Goal: Contribute content: Add original content to the website for others to see

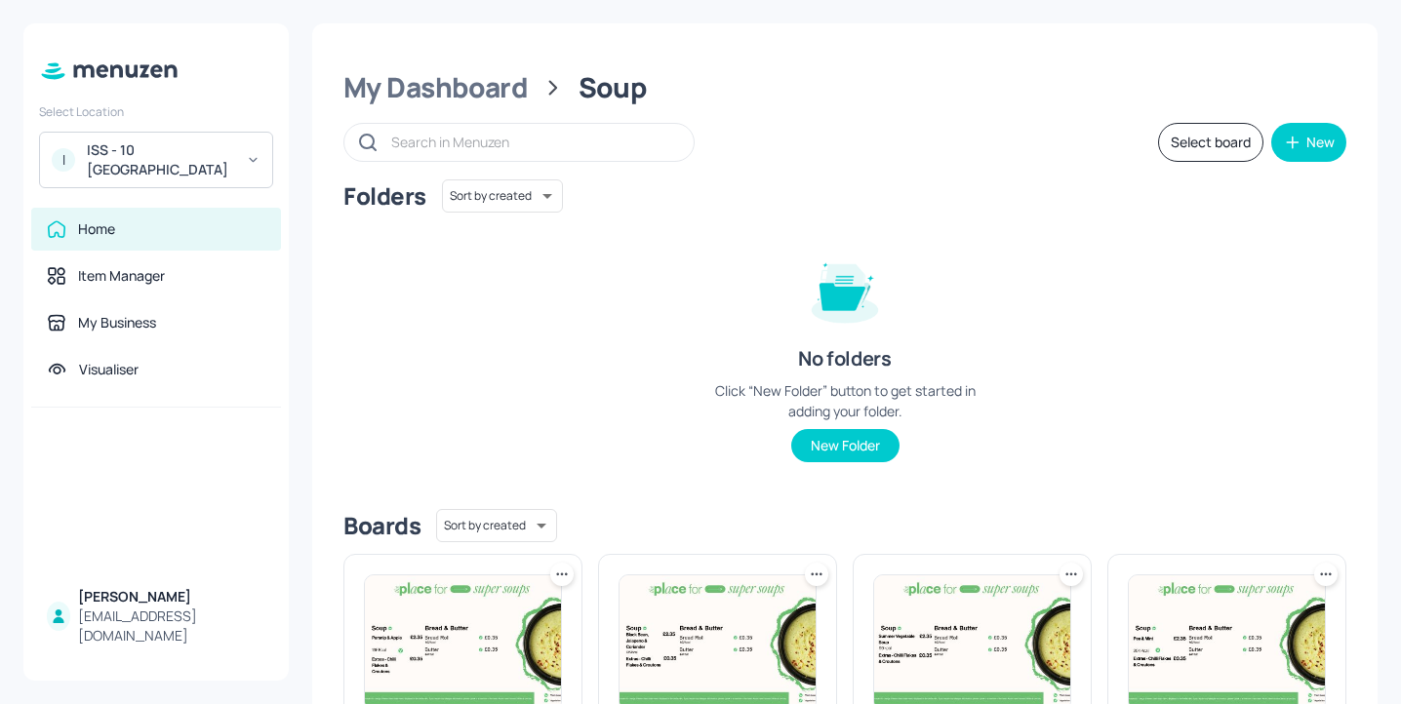
scroll to position [589, 0]
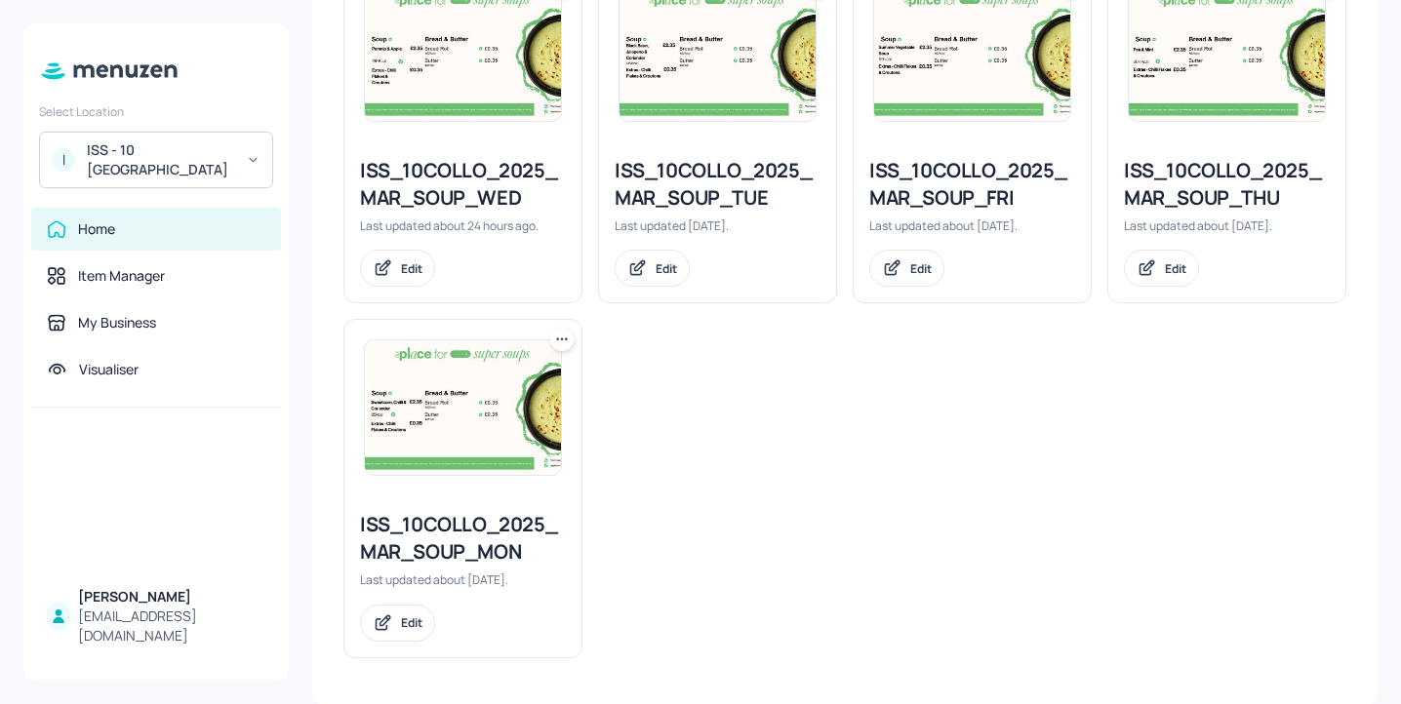
click at [1155, 181] on div "ISS_10COLLO_2025_MAR_SOUP_THU" at bounding box center [1227, 184] width 206 height 55
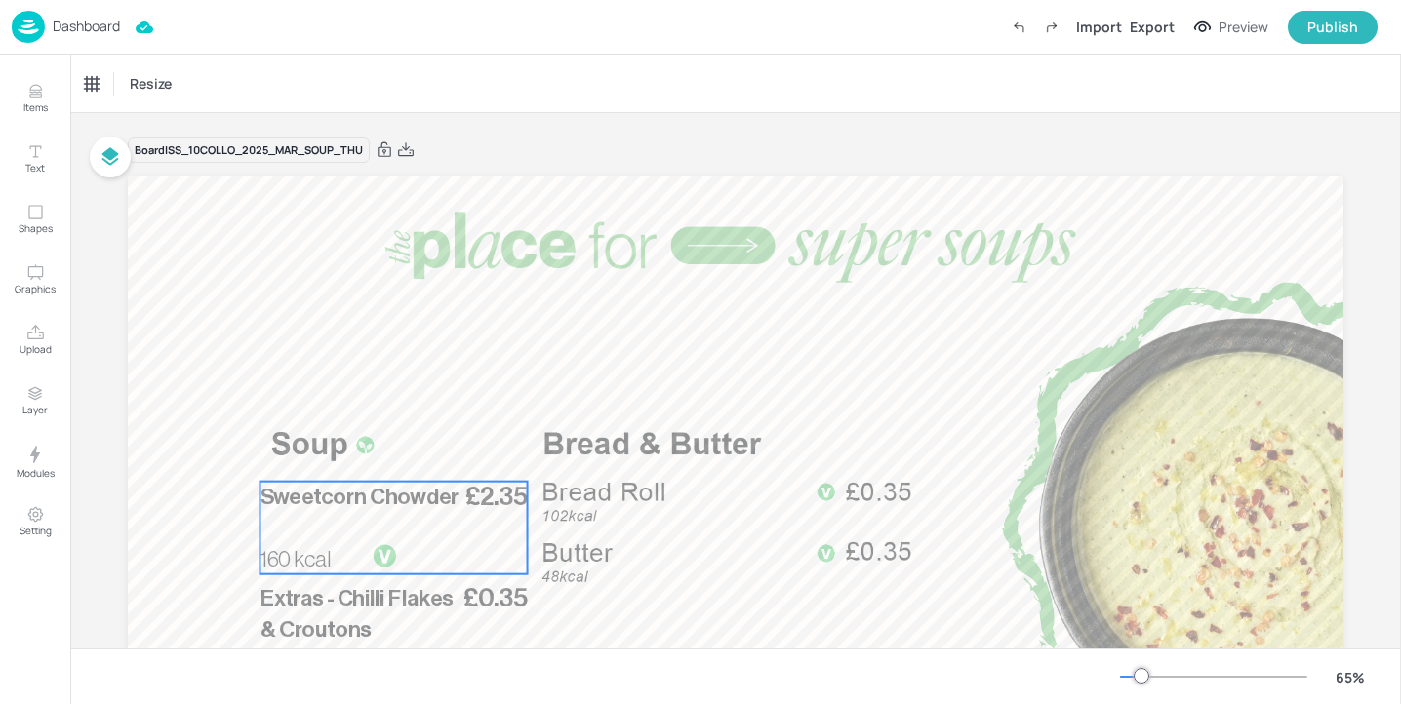
click at [413, 503] on span "Sweetcorn Chowder" at bounding box center [360, 497] width 199 height 22
click at [183, 61] on div "Sweetcorn Chowder Icons Resize" at bounding box center [735, 84] width 1331 height 58
click at [183, 70] on div "Sweetcorn Chowder" at bounding box center [150, 83] width 145 height 33
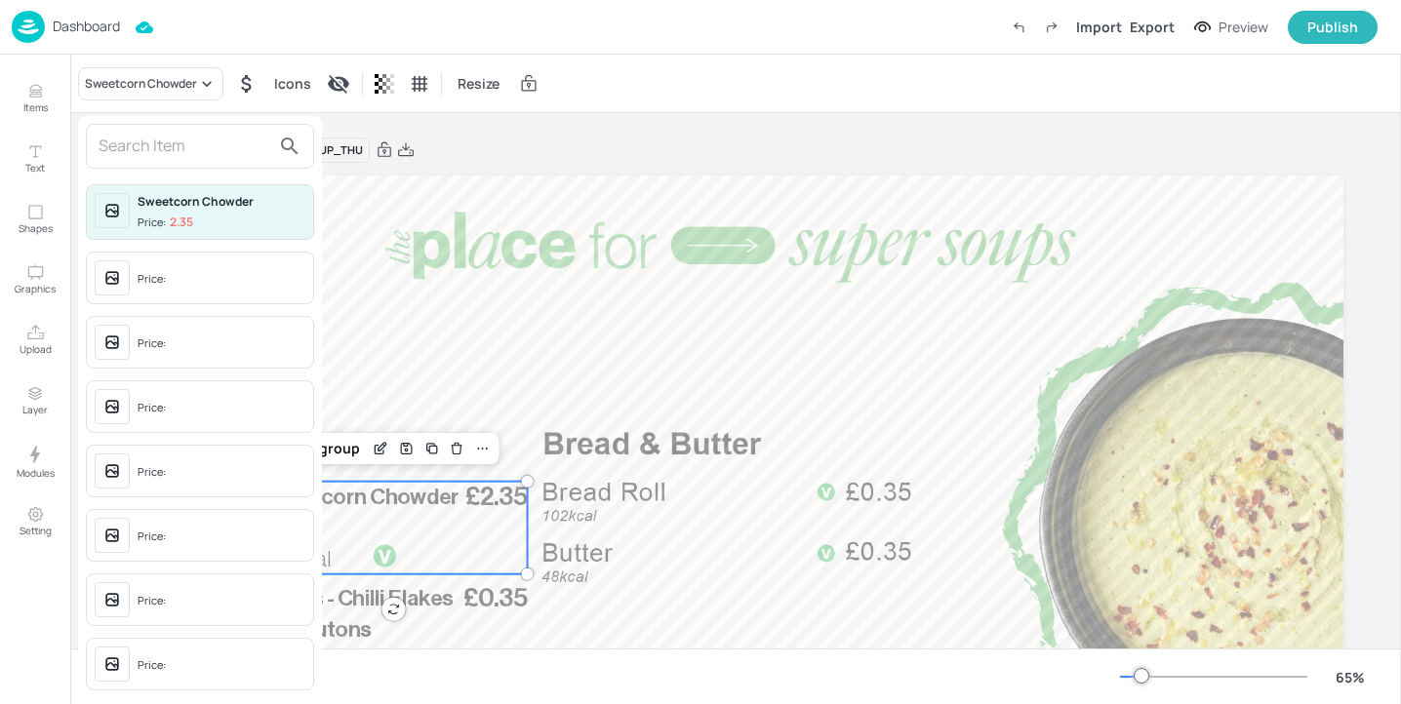
click at [197, 139] on input "text" at bounding box center [185, 146] width 172 height 31
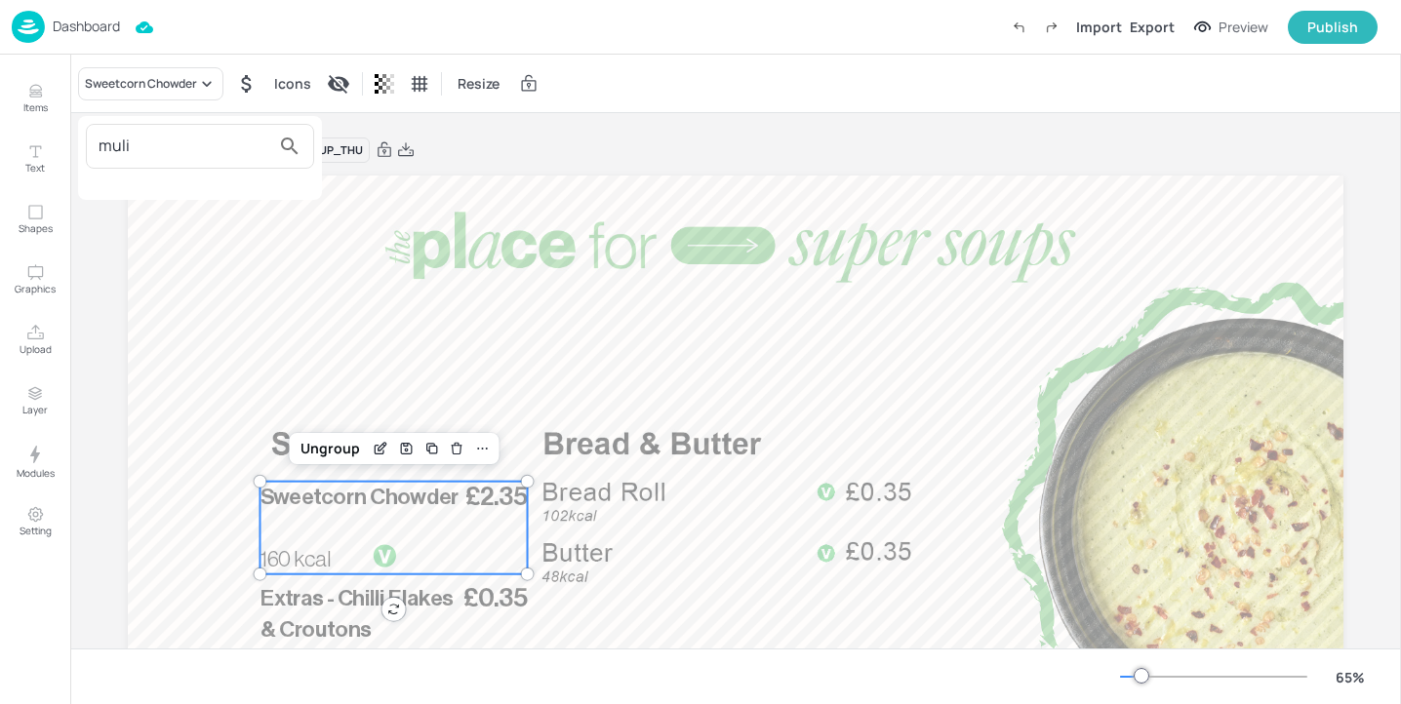
type input "muli"
click at [34, 100] on div at bounding box center [700, 352] width 1401 height 704
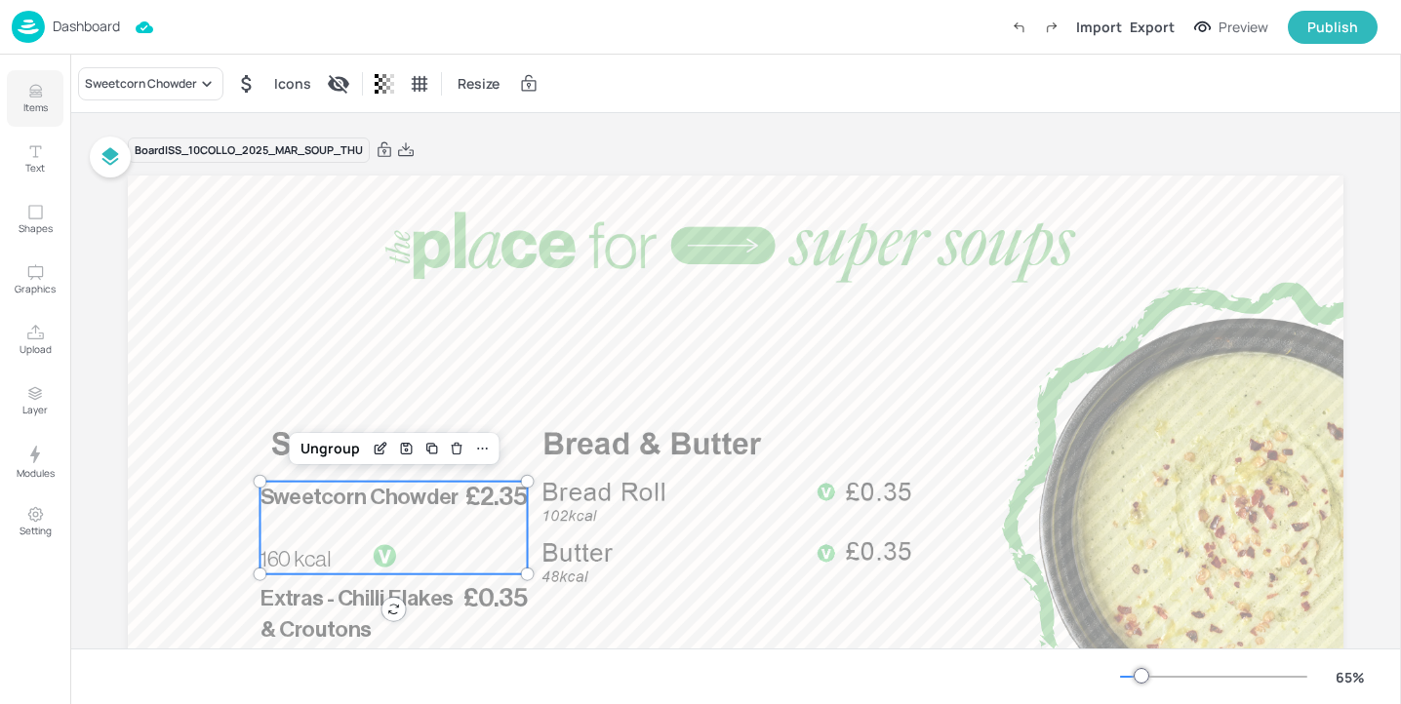
click at [45, 99] on button "Items" at bounding box center [35, 98] width 57 height 57
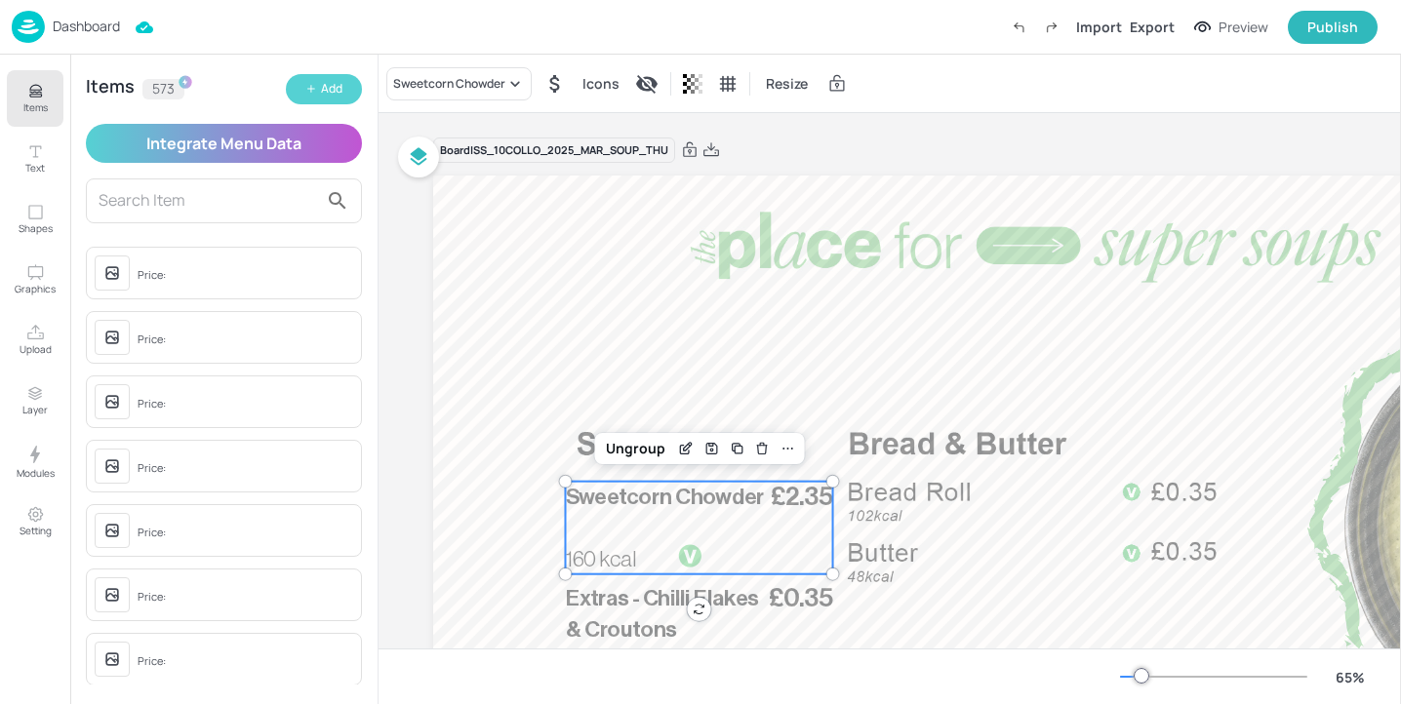
click at [329, 88] on div "Add" at bounding box center [331, 89] width 21 height 19
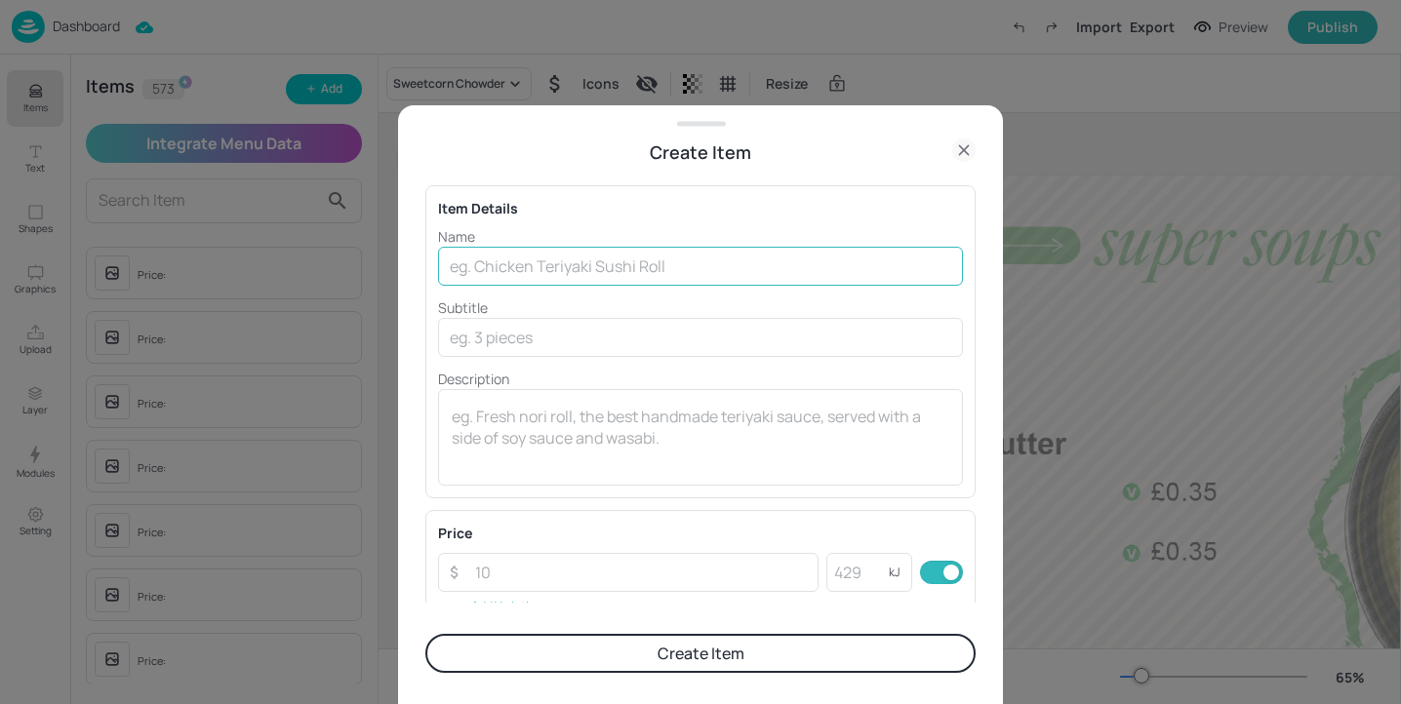
click at [462, 266] on input "text" at bounding box center [700, 266] width 525 height 39
paste input "Mulligatawny soup"
click at [453, 265] on input "Mulligatawny soup" at bounding box center [700, 266] width 525 height 39
type input "Mulligatawny soup"
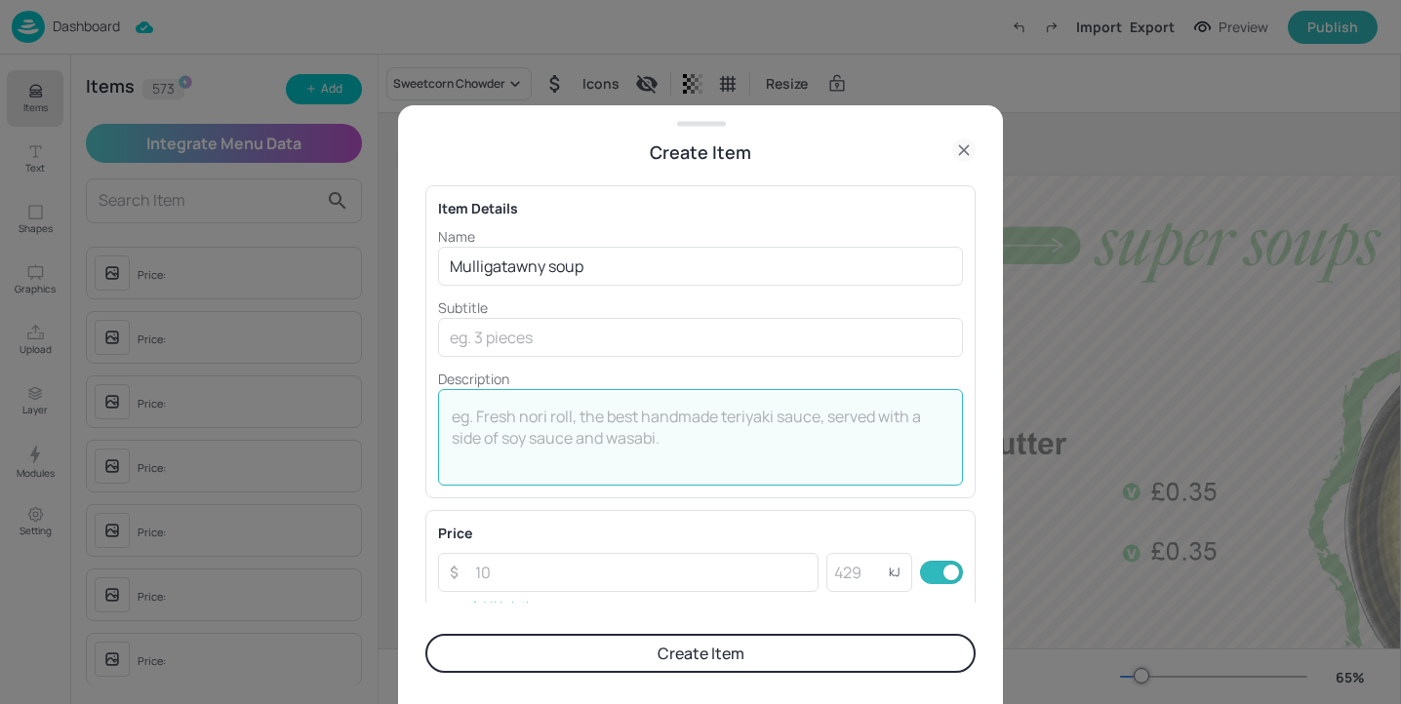
click at [541, 412] on textarea at bounding box center [701, 438] width 498 height 64
paste textarea "162 kcal"
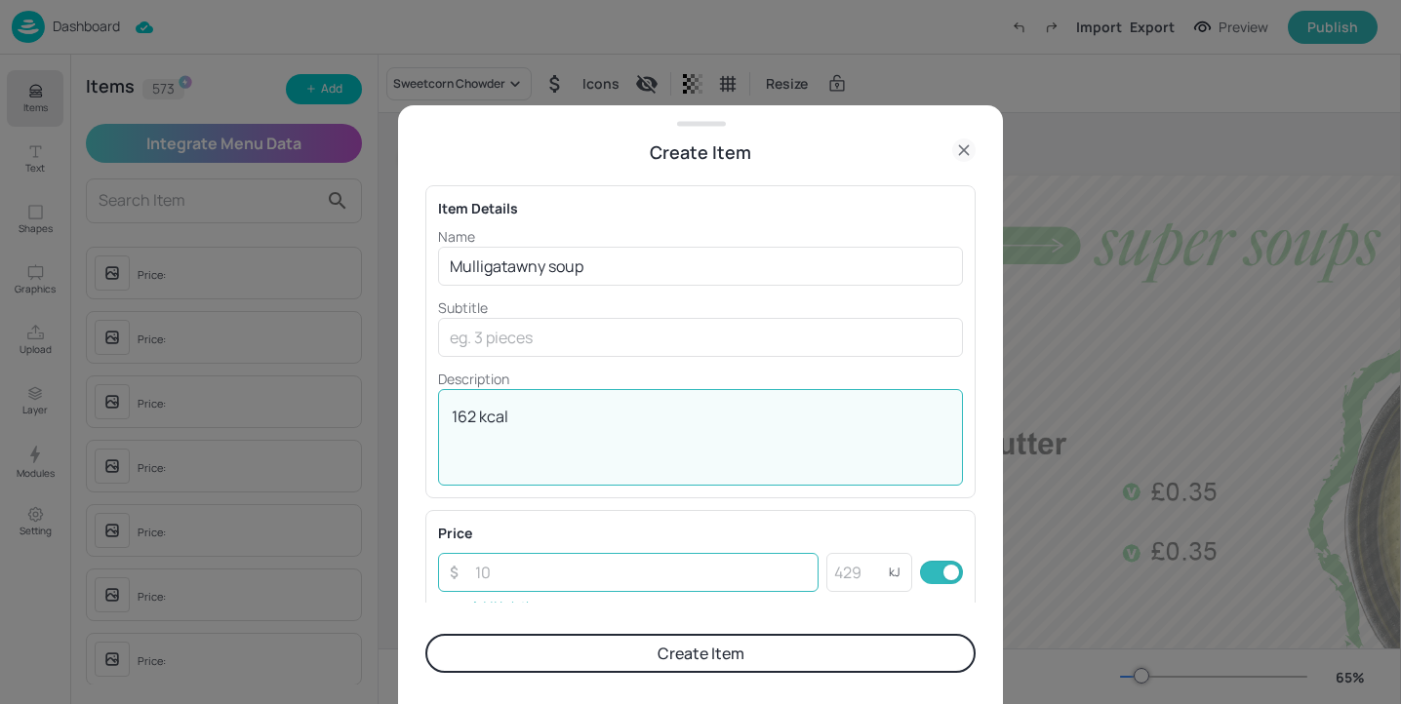
type textarea "162 kcal"
click at [516, 589] on input "number" at bounding box center [640, 572] width 355 height 39
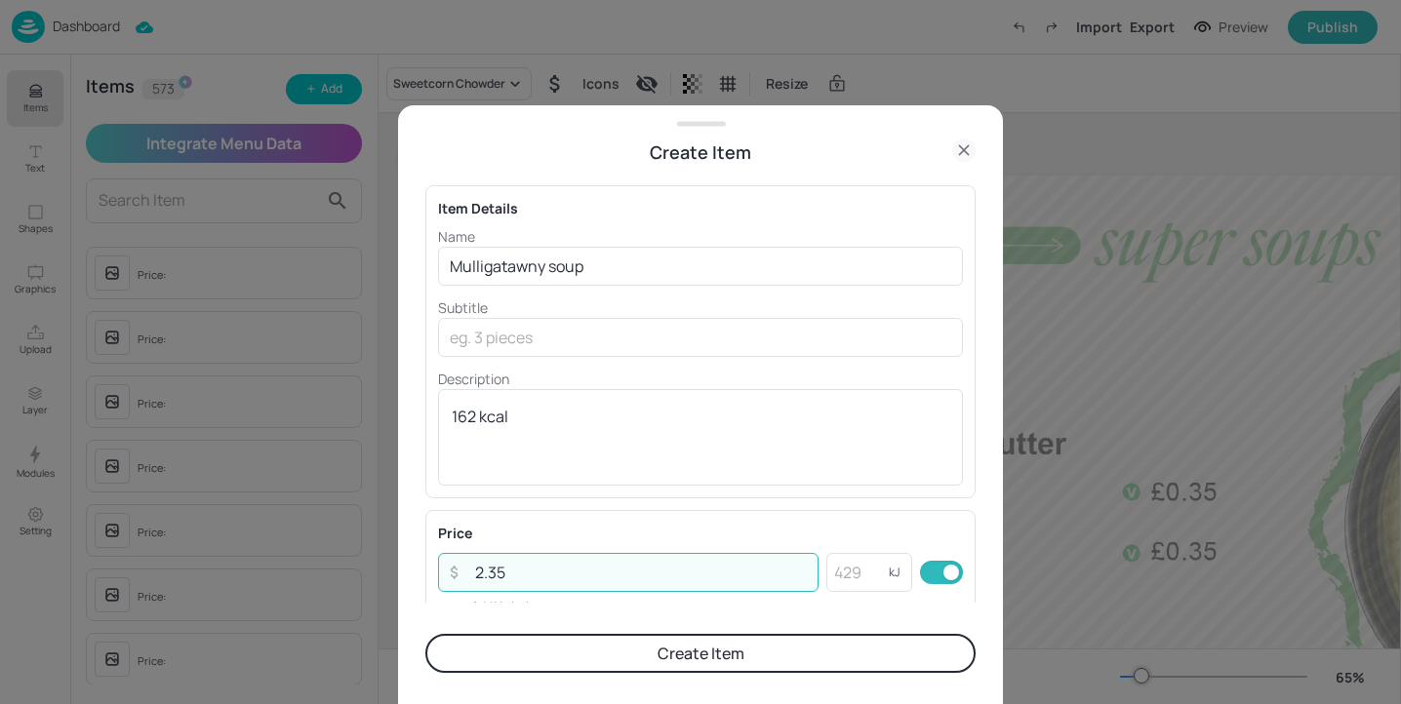
type input "2.35"
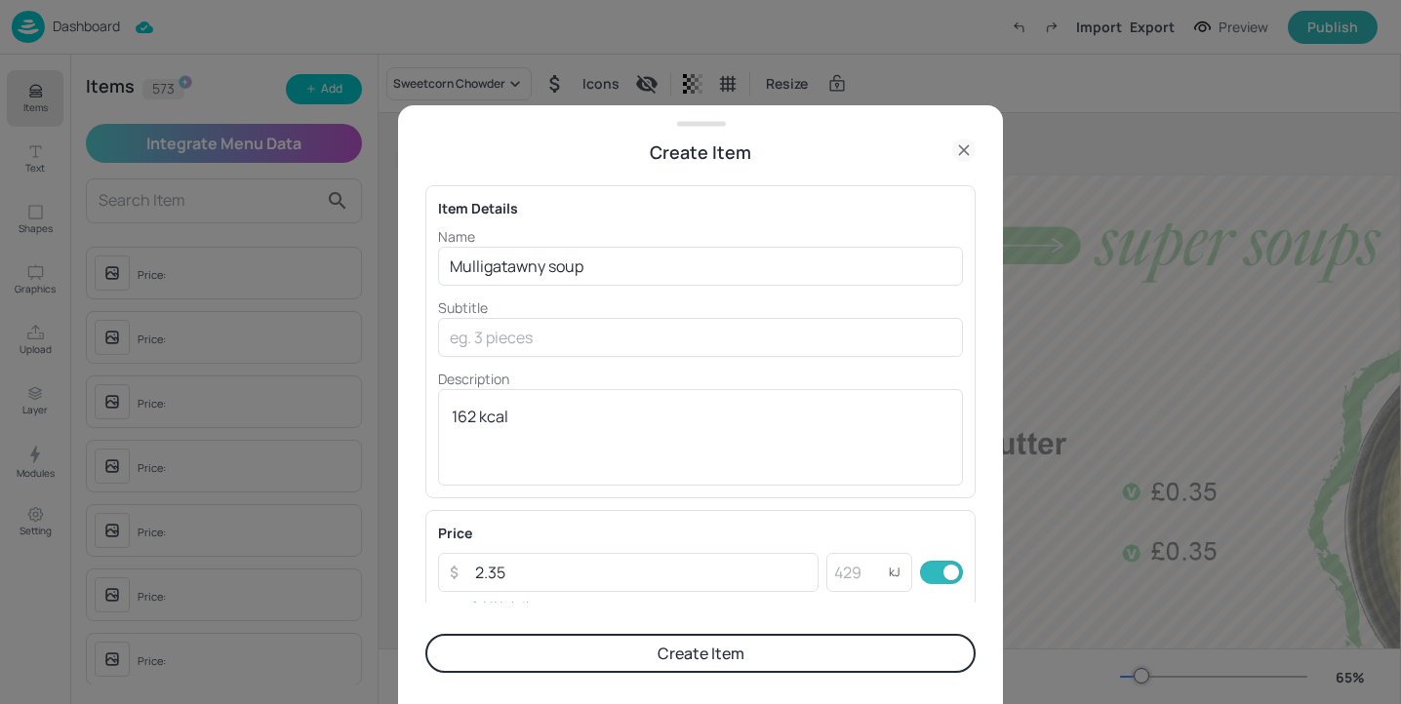
click at [723, 658] on button "Create Item" at bounding box center [700, 653] width 550 height 39
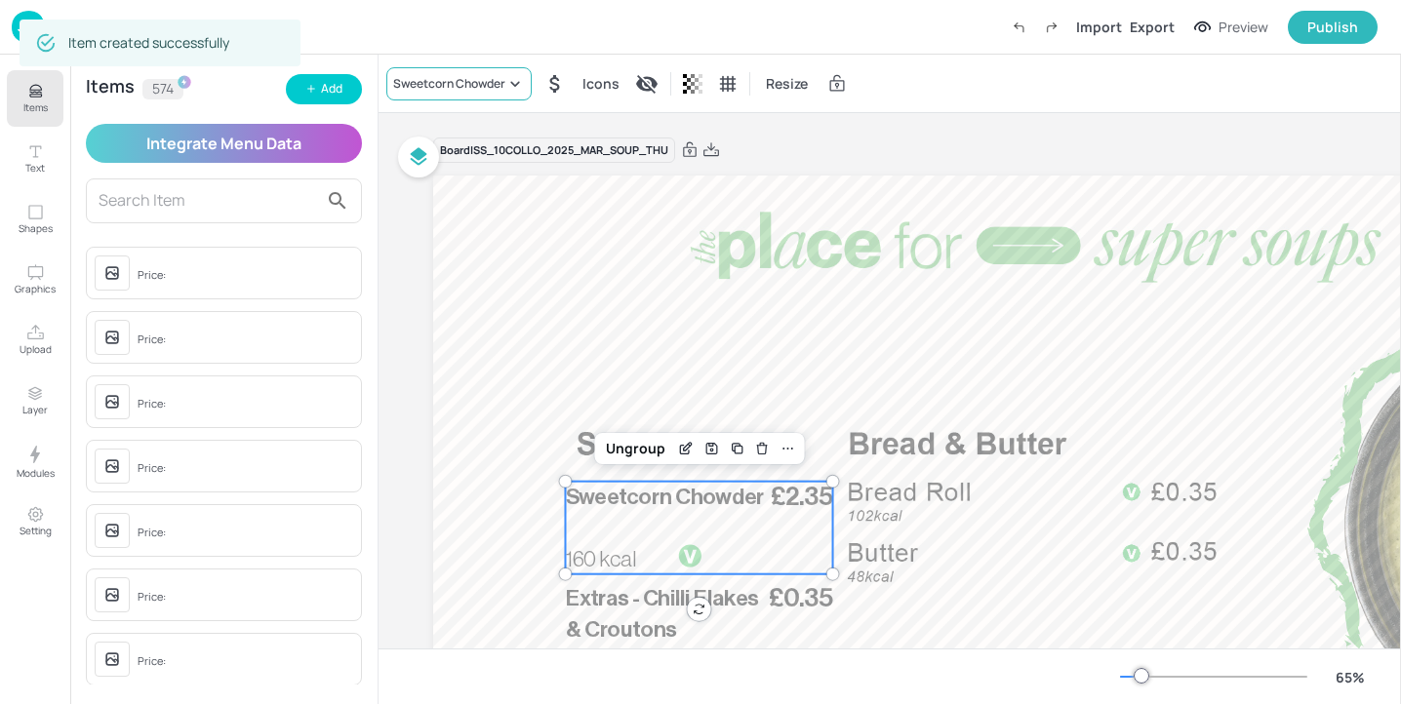
click at [497, 77] on div "Sweetcorn Chowder" at bounding box center [449, 84] width 112 height 18
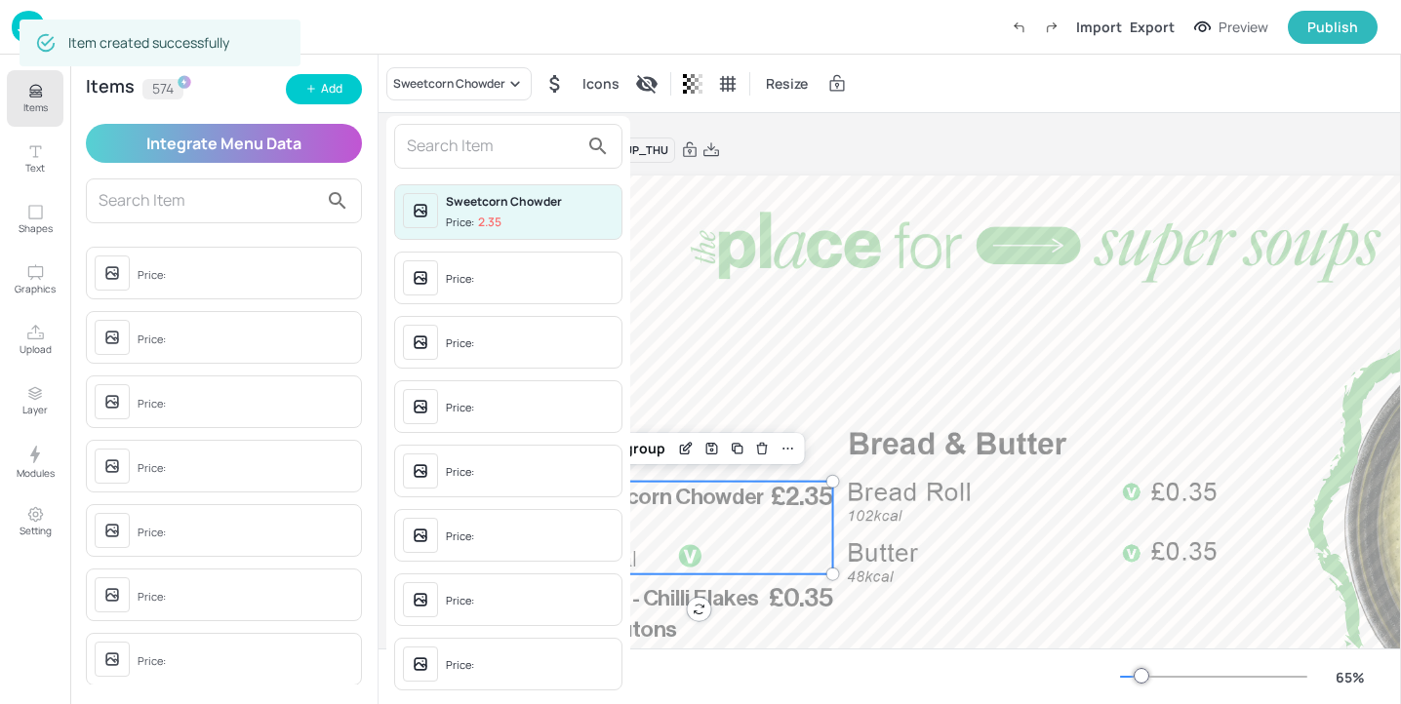
click at [476, 142] on input "text" at bounding box center [493, 146] width 172 height 31
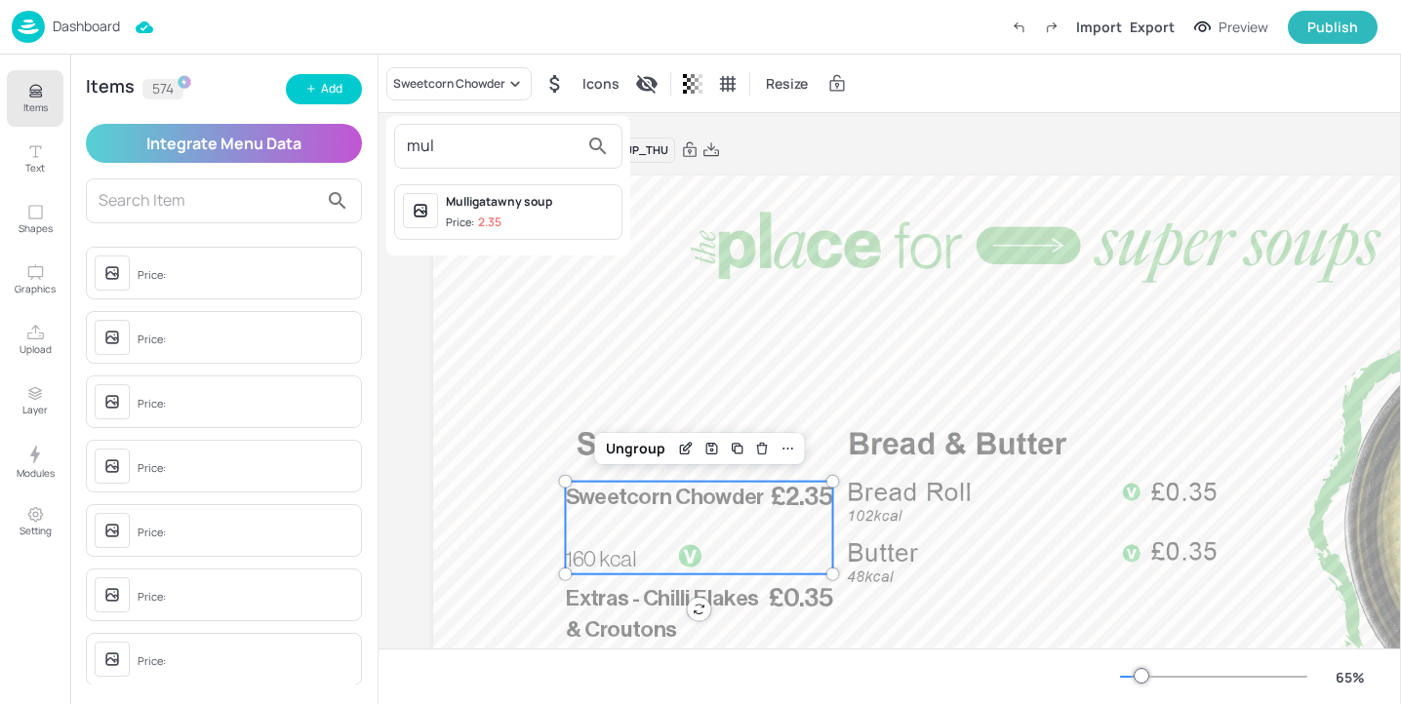
type input "mul"
click at [505, 219] on span "Price: 2.35" at bounding box center [530, 223] width 168 height 17
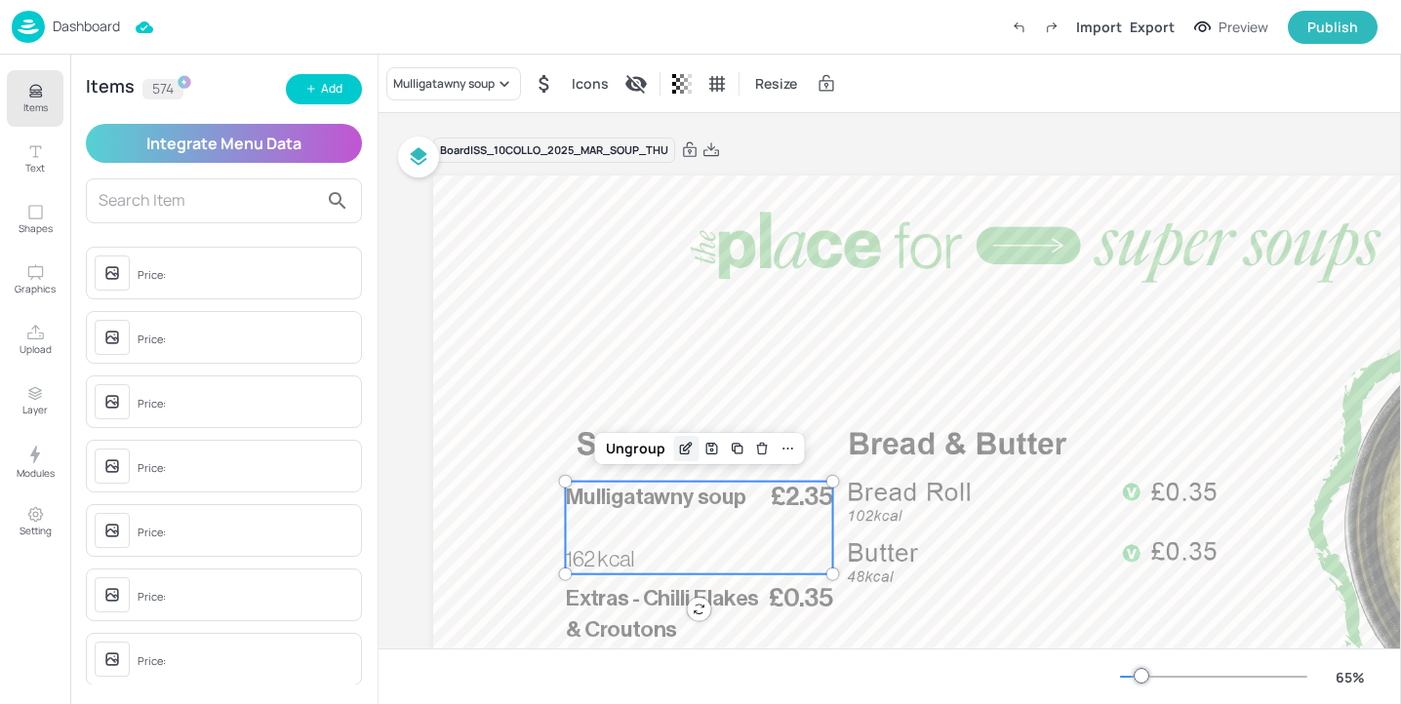
click at [683, 447] on icon "Edit Item" at bounding box center [686, 449] width 17 height 16
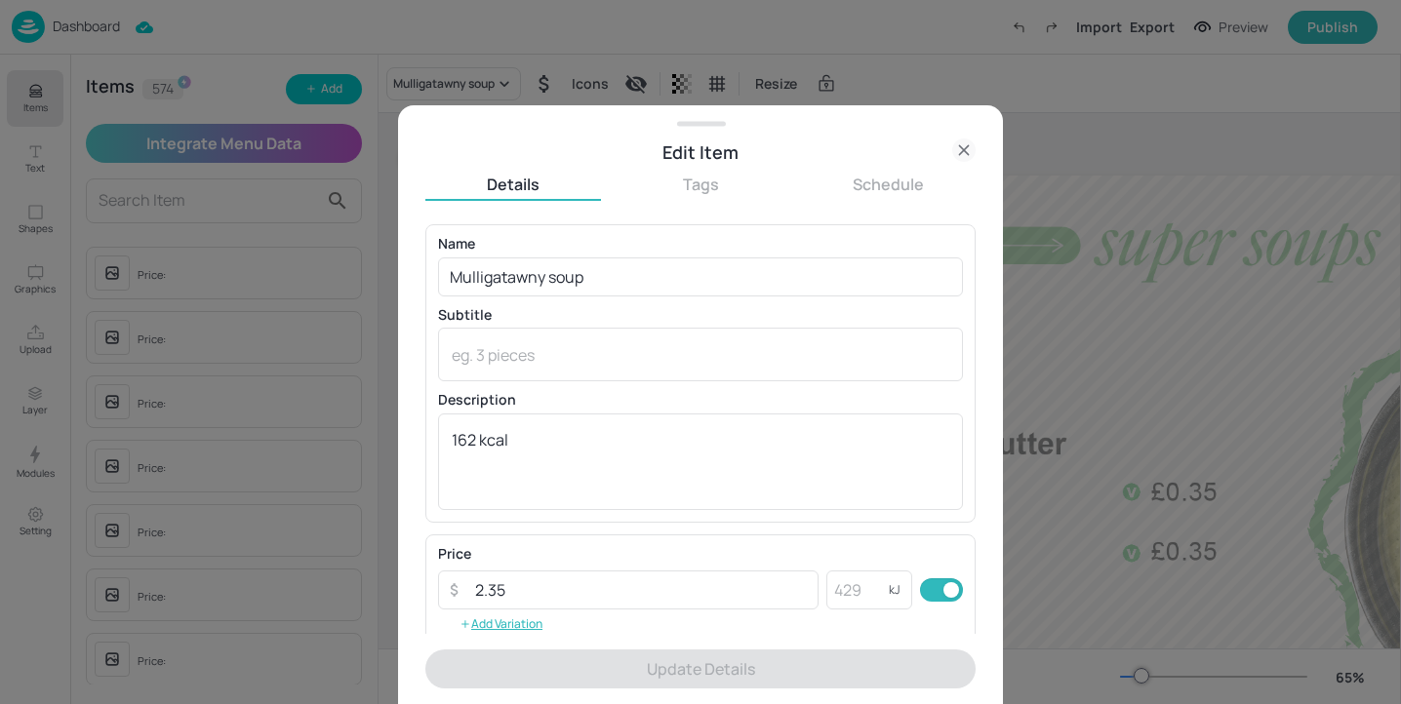
click at [1110, 351] on div at bounding box center [700, 352] width 1401 height 704
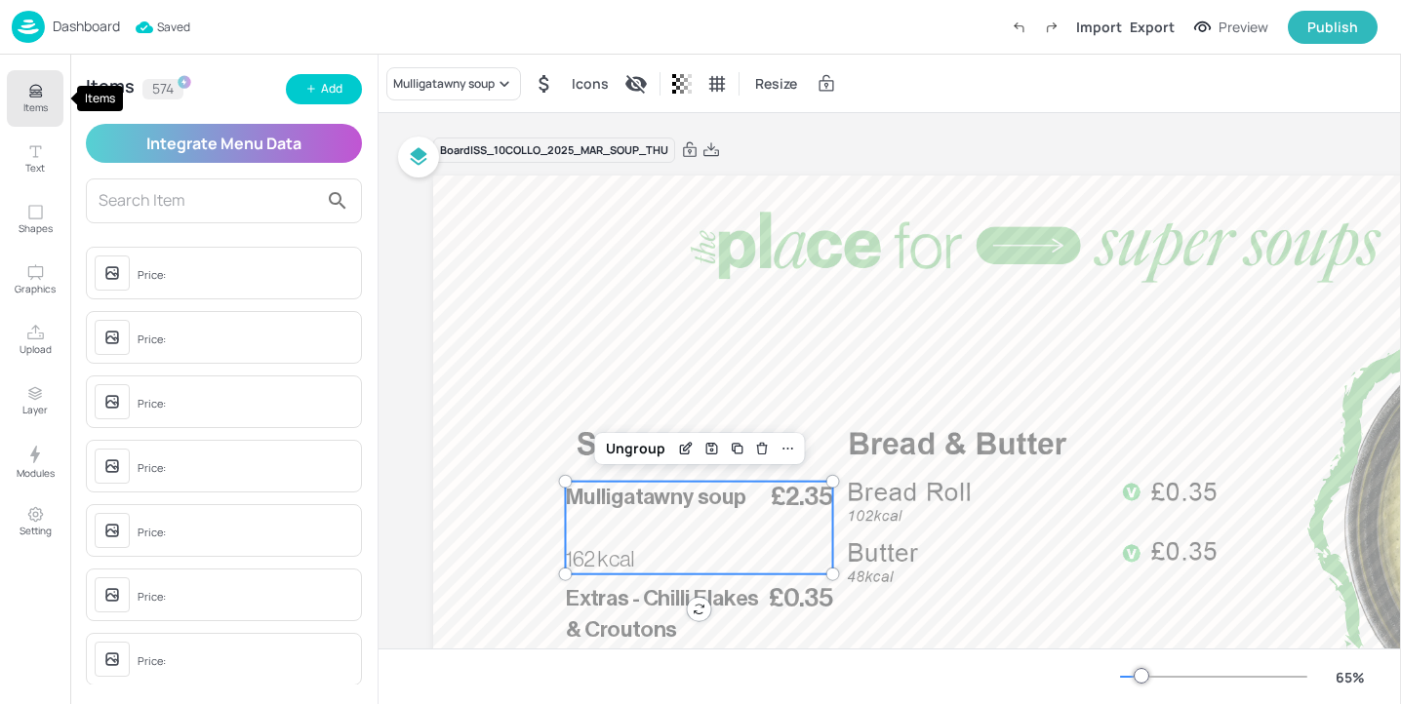
click at [13, 111] on button "Items" at bounding box center [35, 98] width 57 height 57
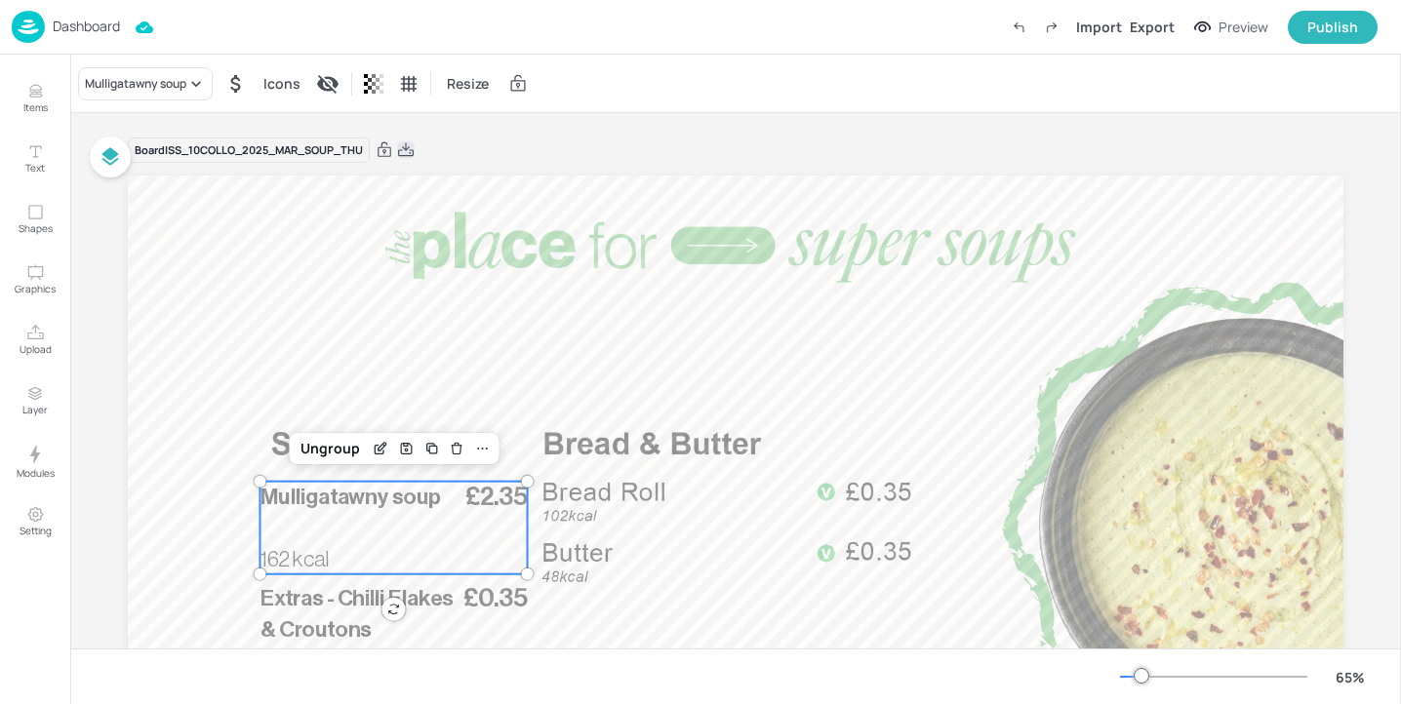
click at [406, 148] on icon at bounding box center [406, 151] width 18 height 20
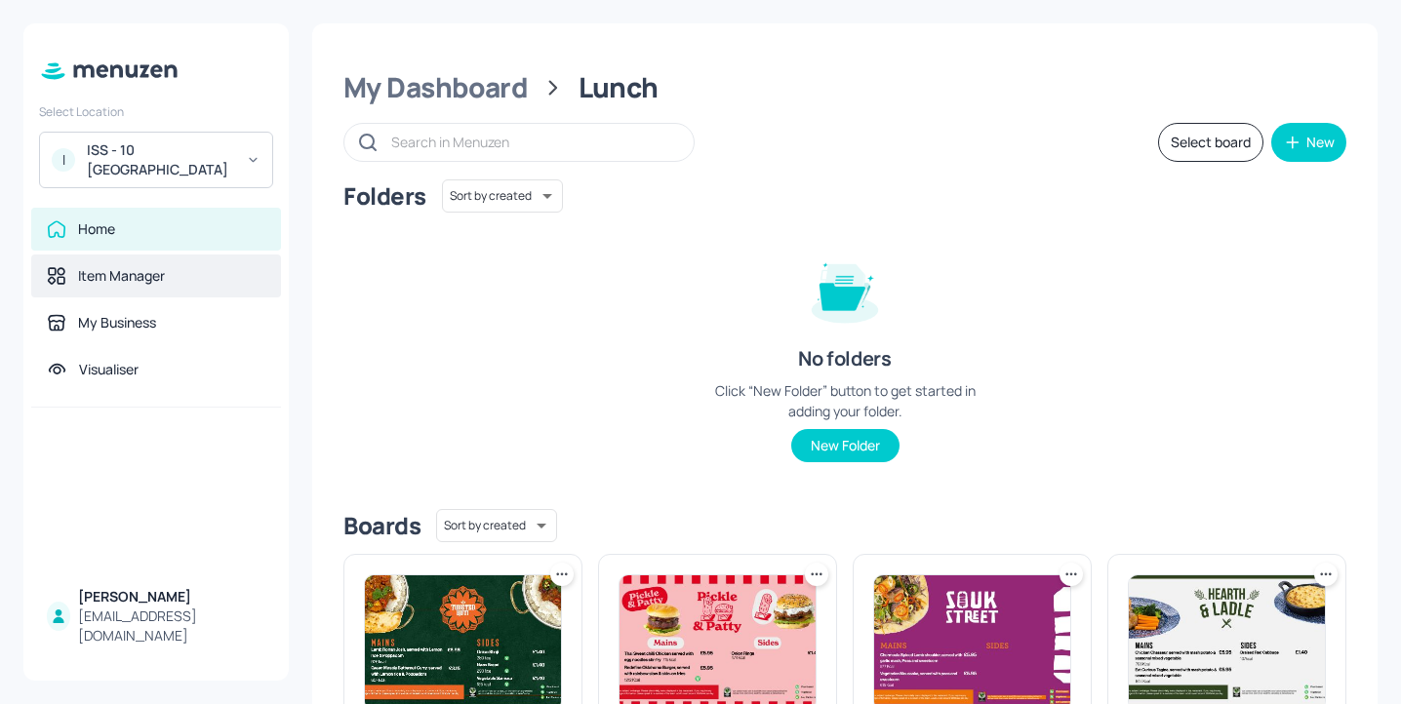
click at [198, 273] on div "Item Manager" at bounding box center [156, 276] width 219 height 20
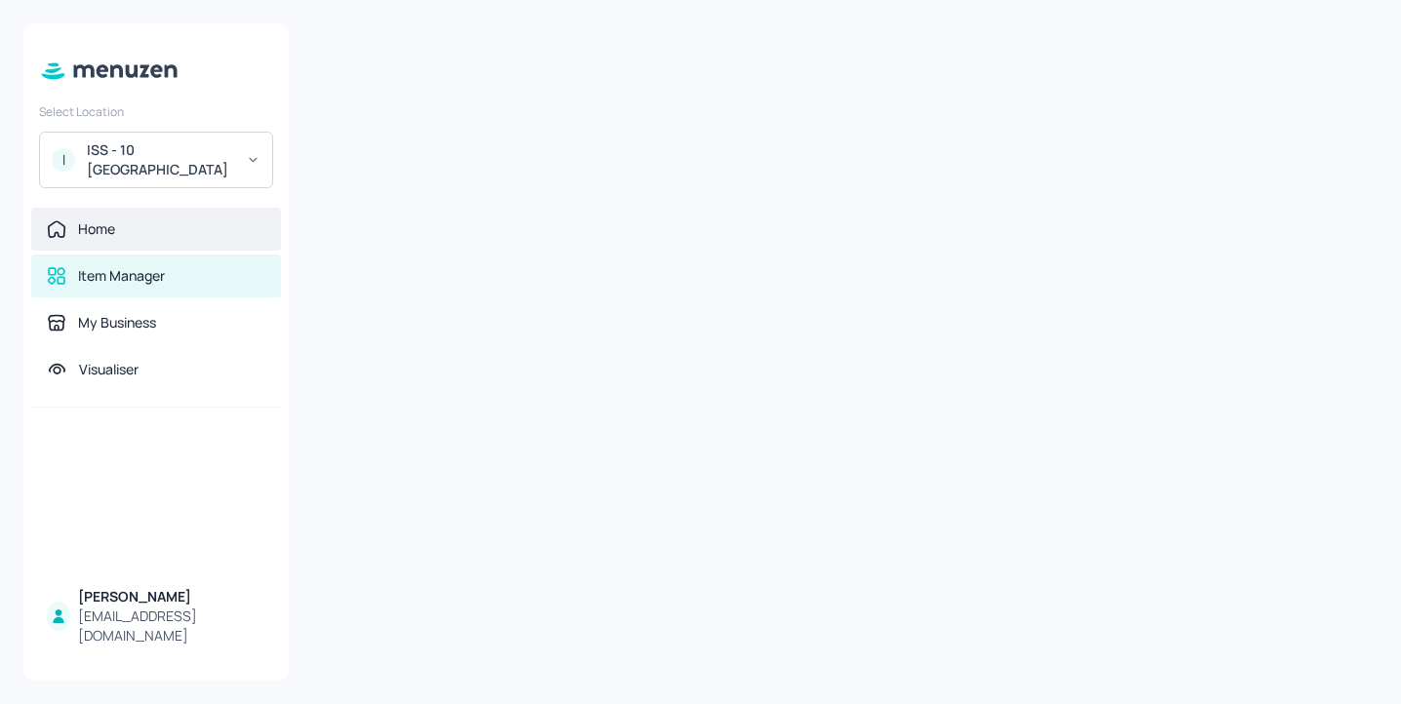
click at [206, 235] on div "Home" at bounding box center [156, 230] width 219 height 20
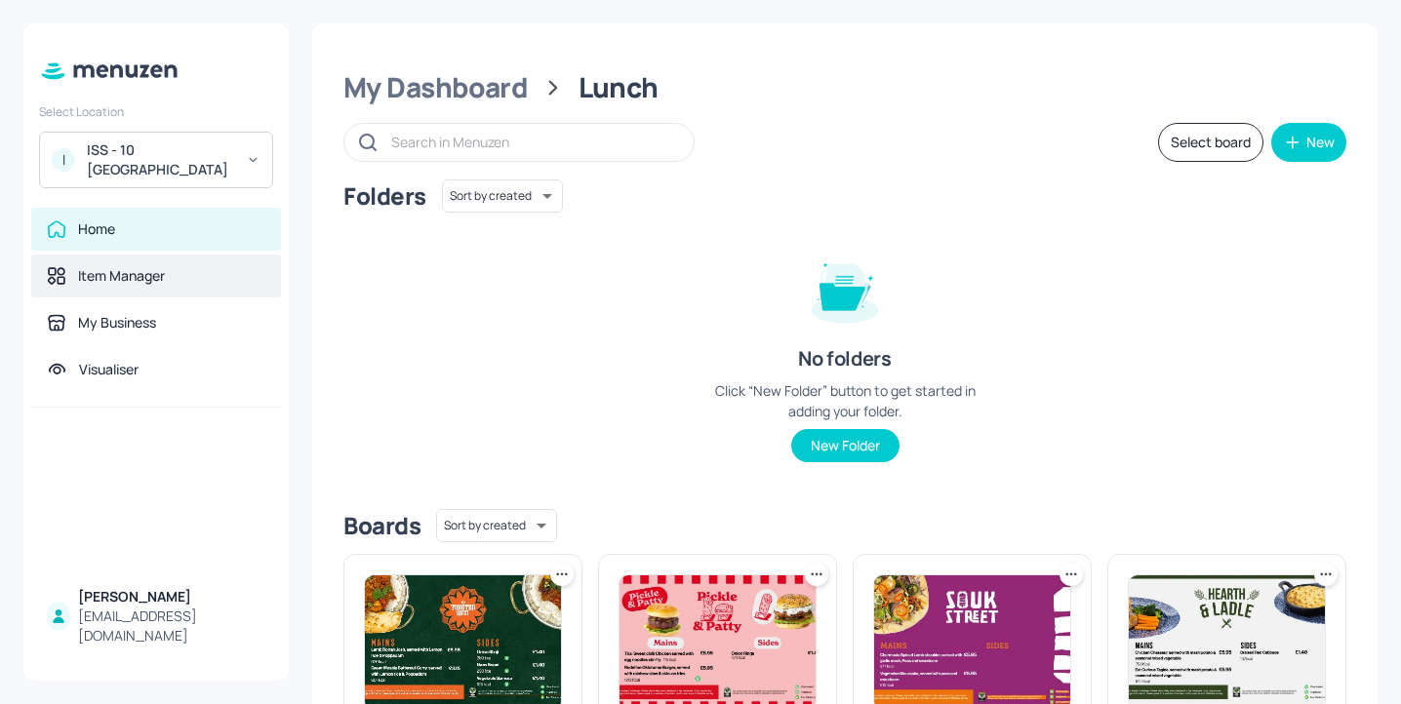
click at [204, 269] on div "Item Manager" at bounding box center [156, 276] width 219 height 20
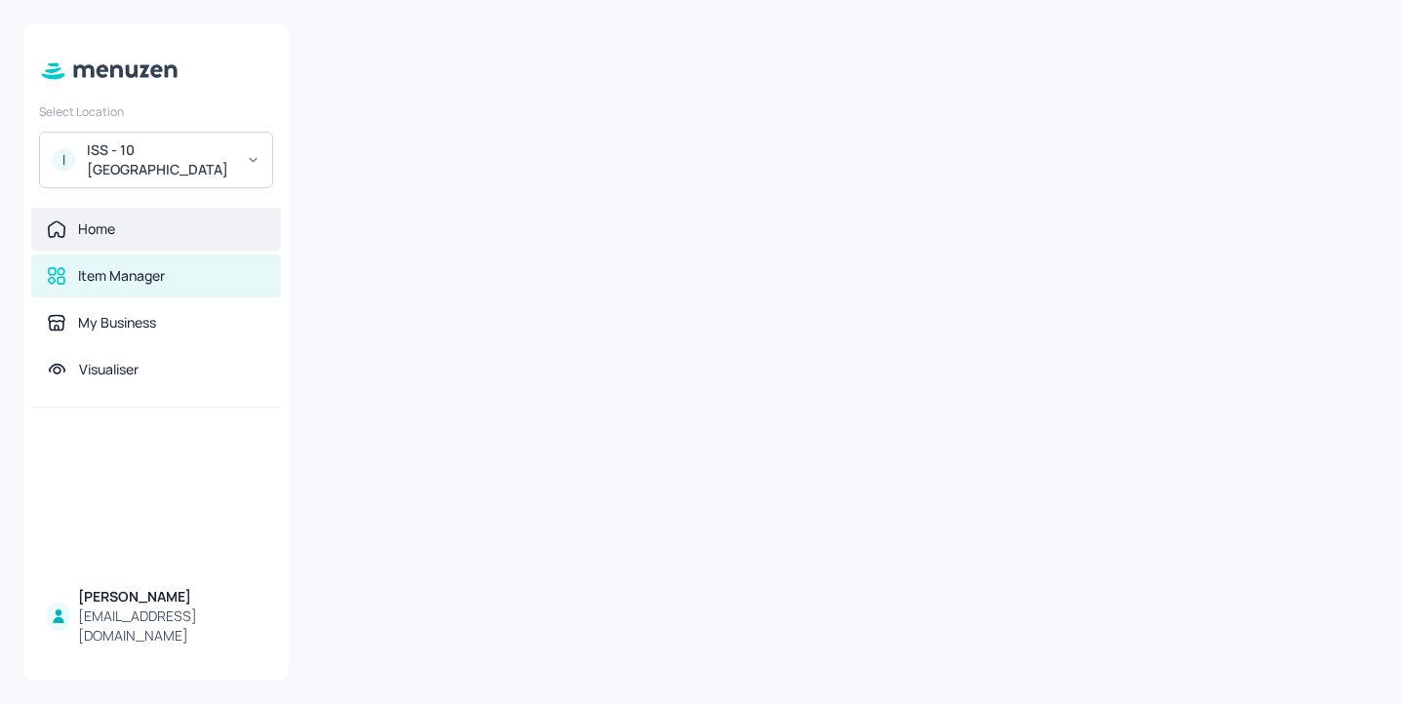
click at [201, 235] on div "Home" at bounding box center [156, 230] width 219 height 20
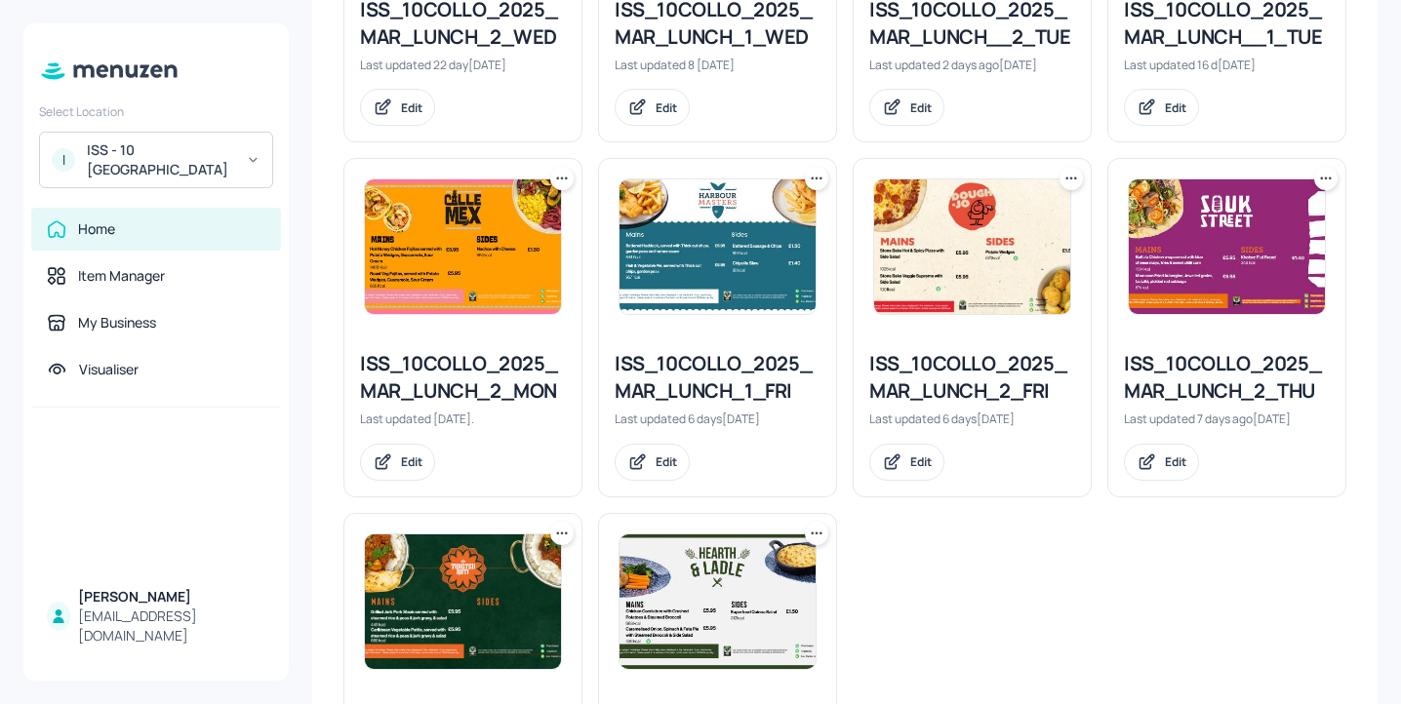
scroll to position [924, 0]
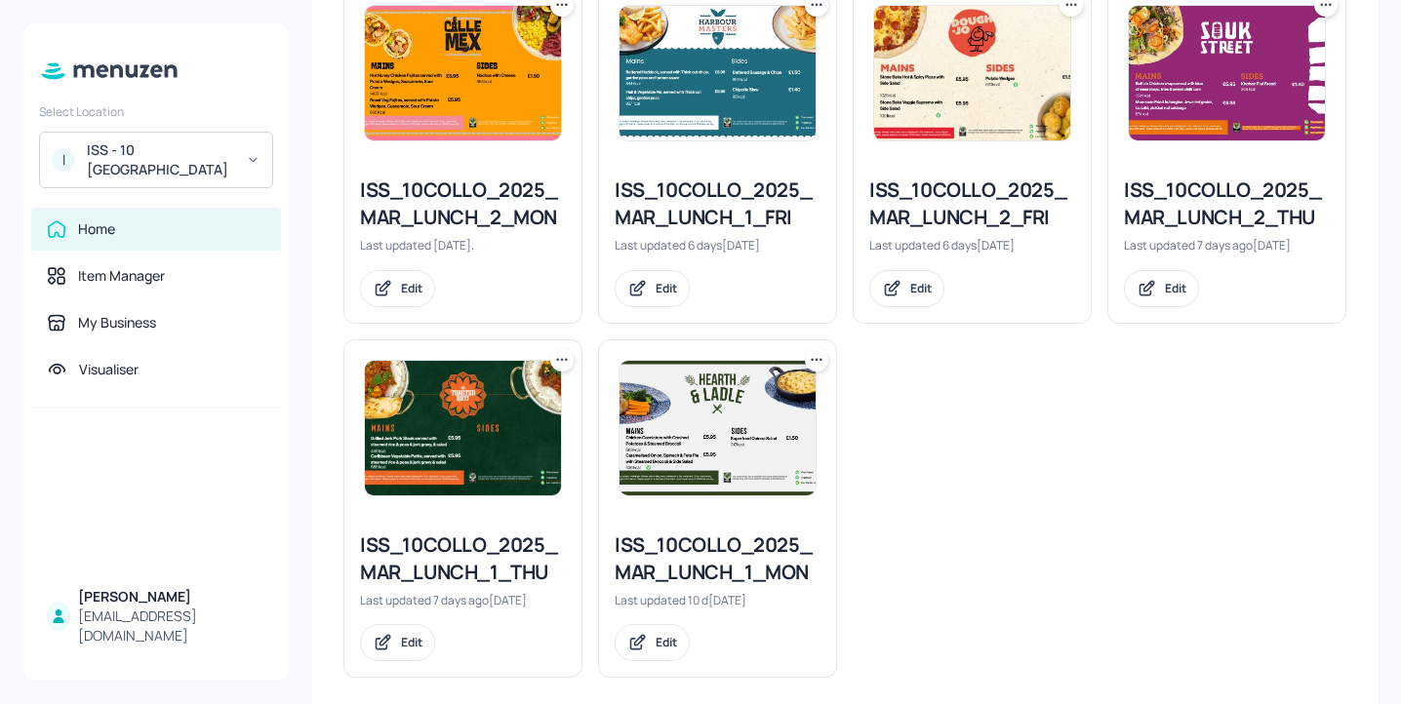
click at [1159, 193] on div "ISS_10COLLO_2025_MAR_LUNCH_2_THU" at bounding box center [1227, 204] width 206 height 55
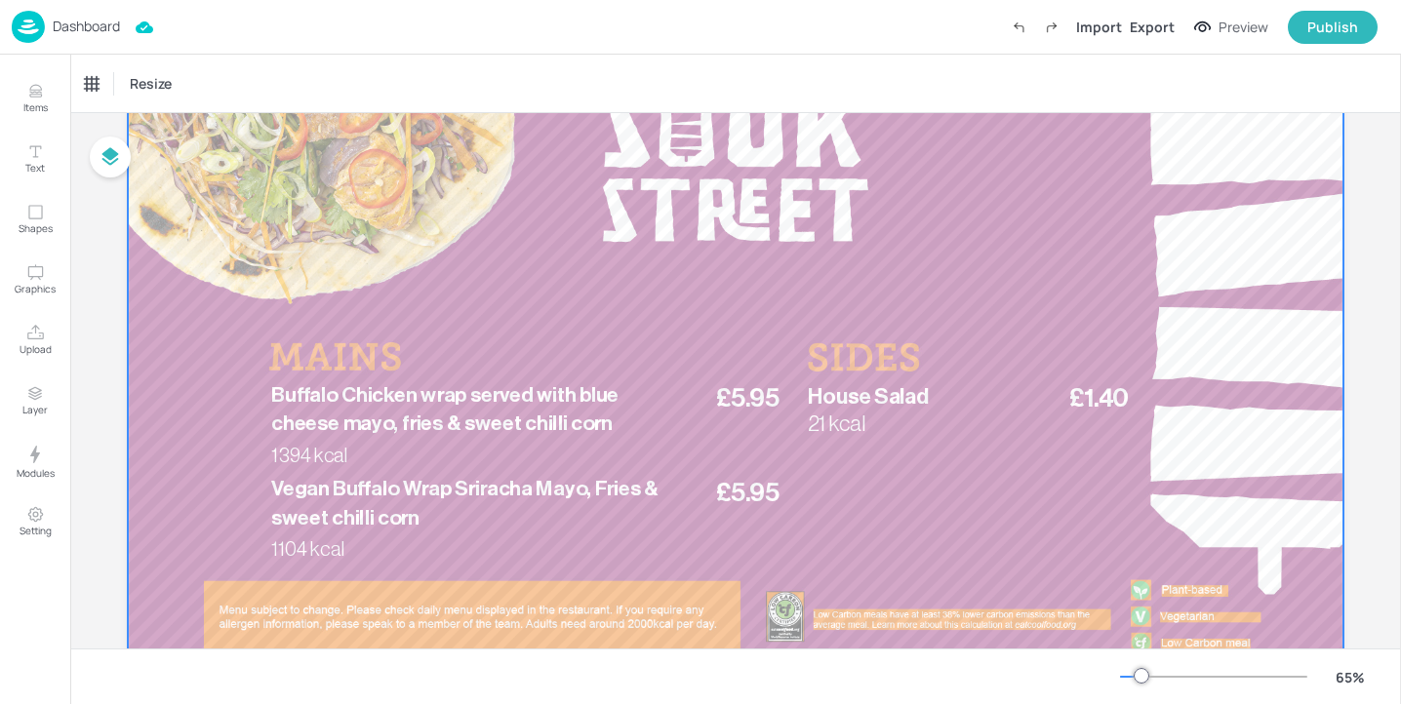
scroll to position [174, 0]
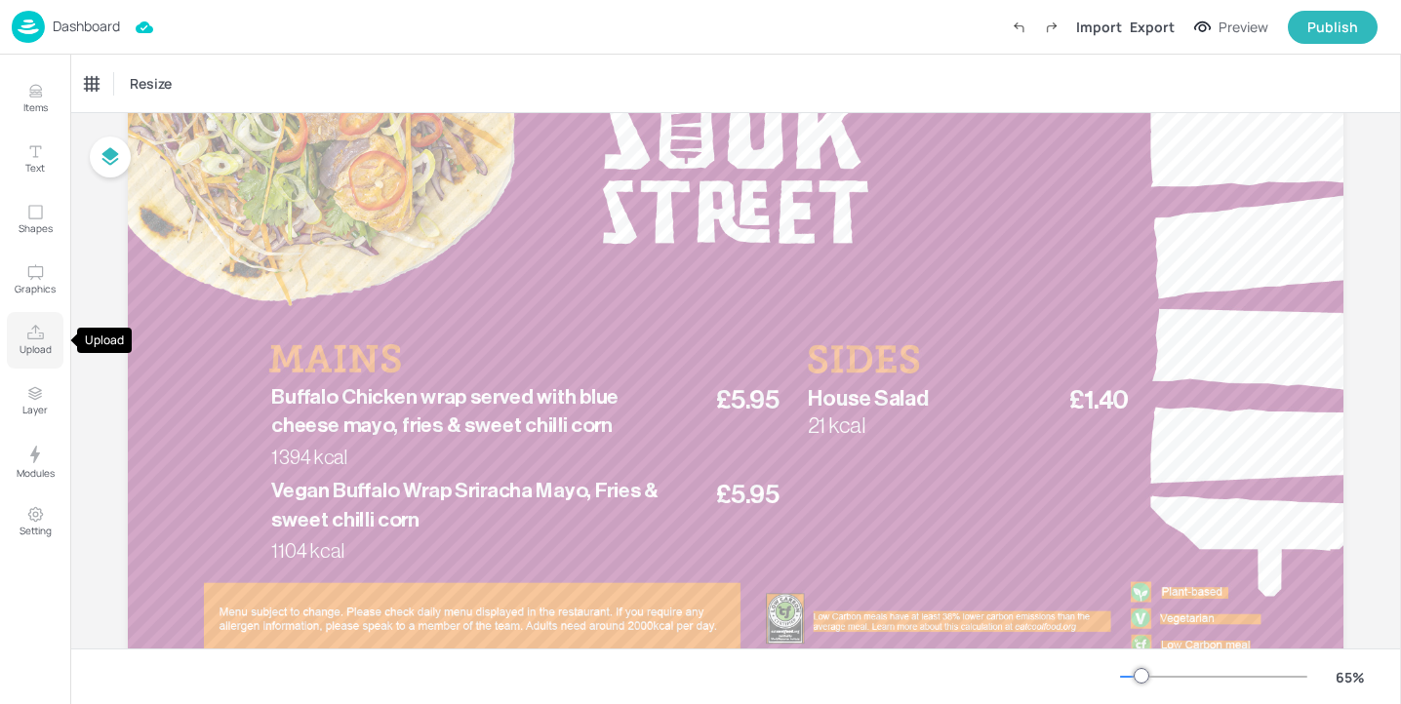
click at [47, 312] on button "Upload" at bounding box center [35, 340] width 57 height 57
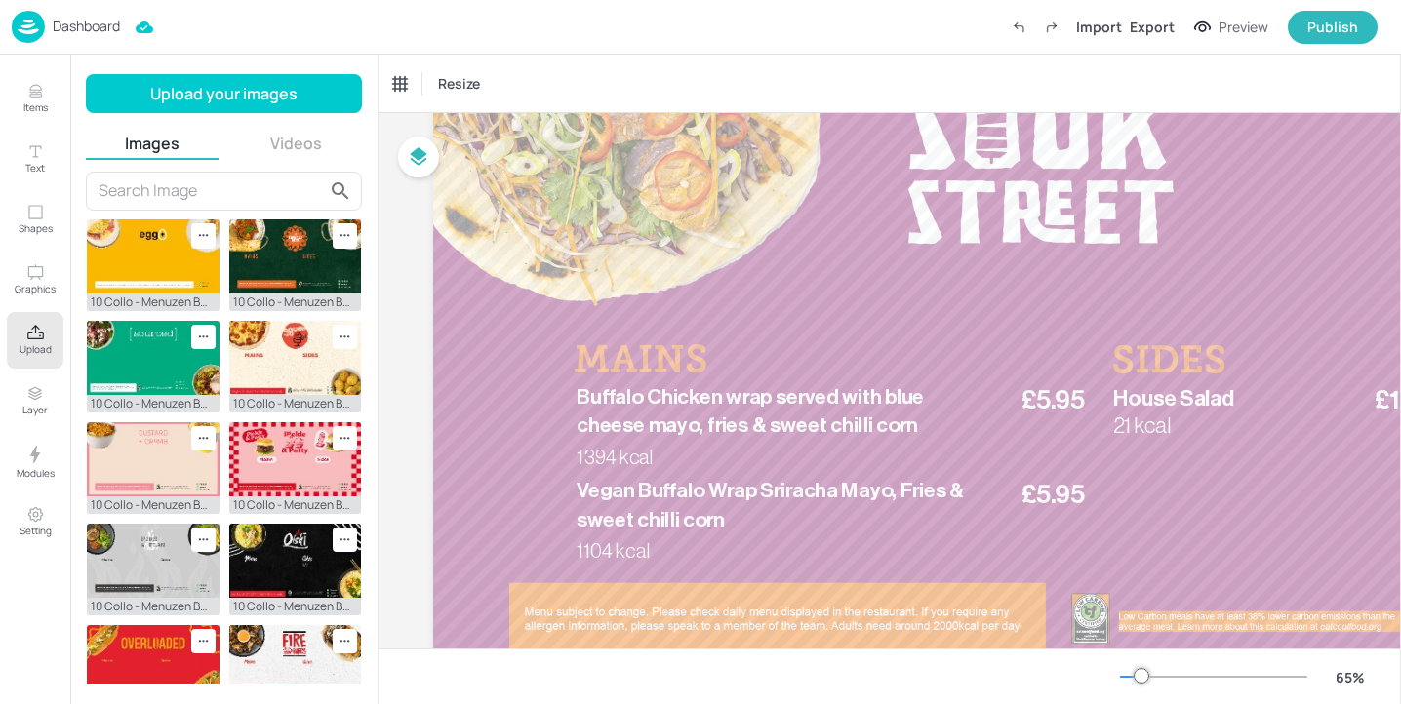
click at [44, 330] on icon "Upload" at bounding box center [35, 333] width 19 height 19
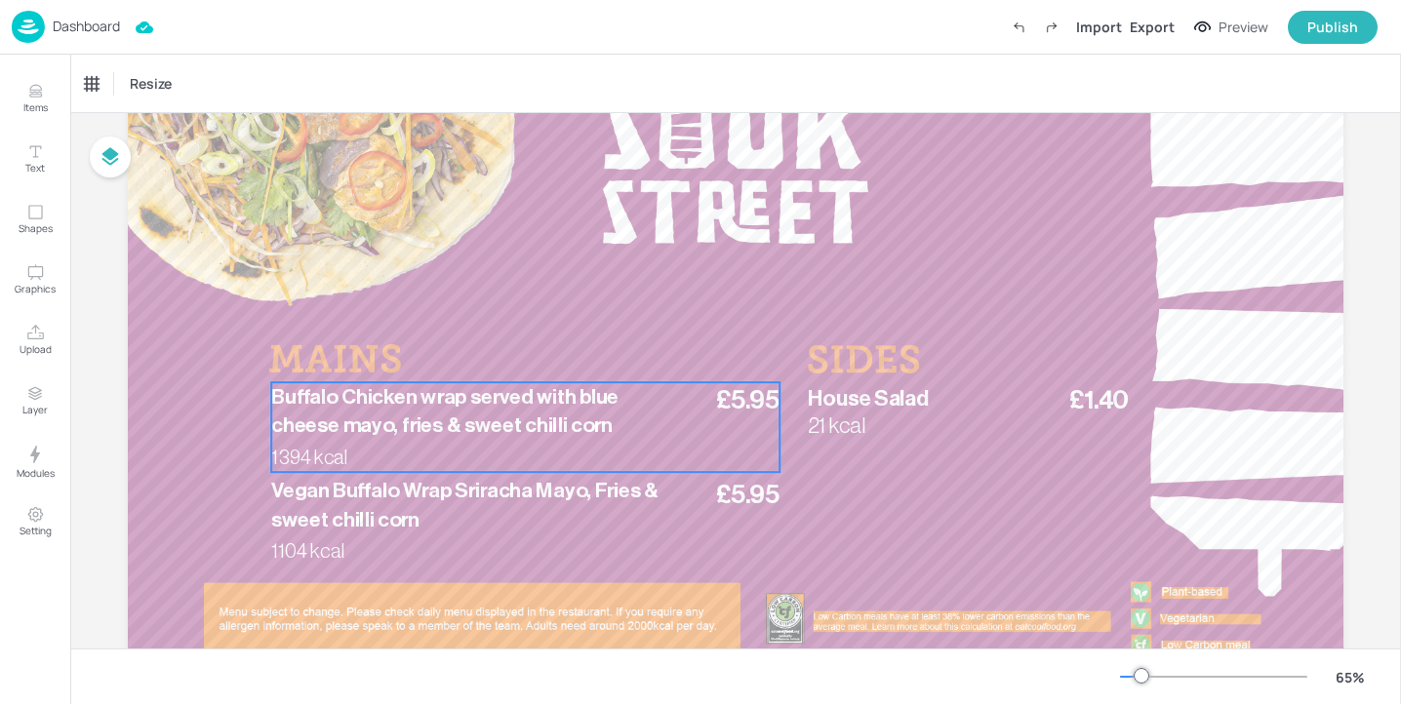
scroll to position [179, 0]
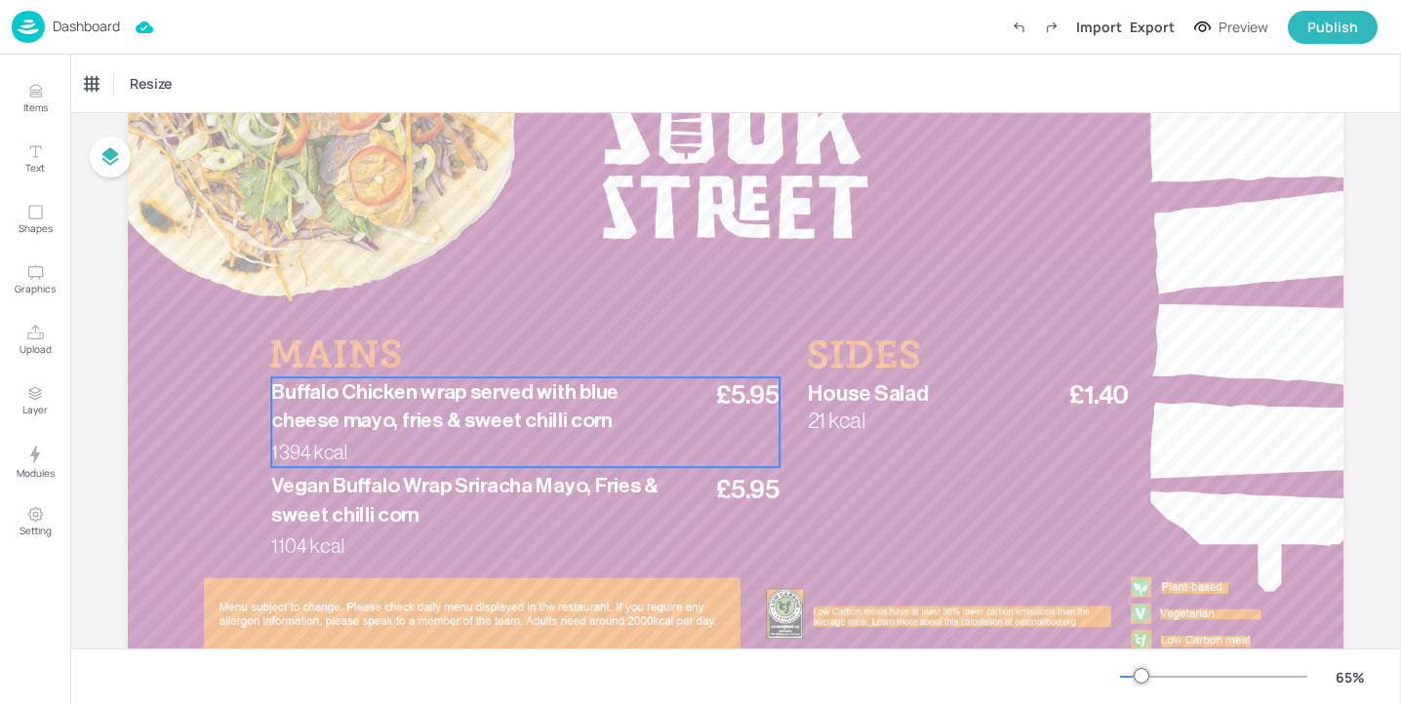
click at [483, 421] on span "Buffalo Chicken wrap served with blue cheese mayo, fries & sweet chilli corn" at bounding box center [444, 407] width 347 height 50
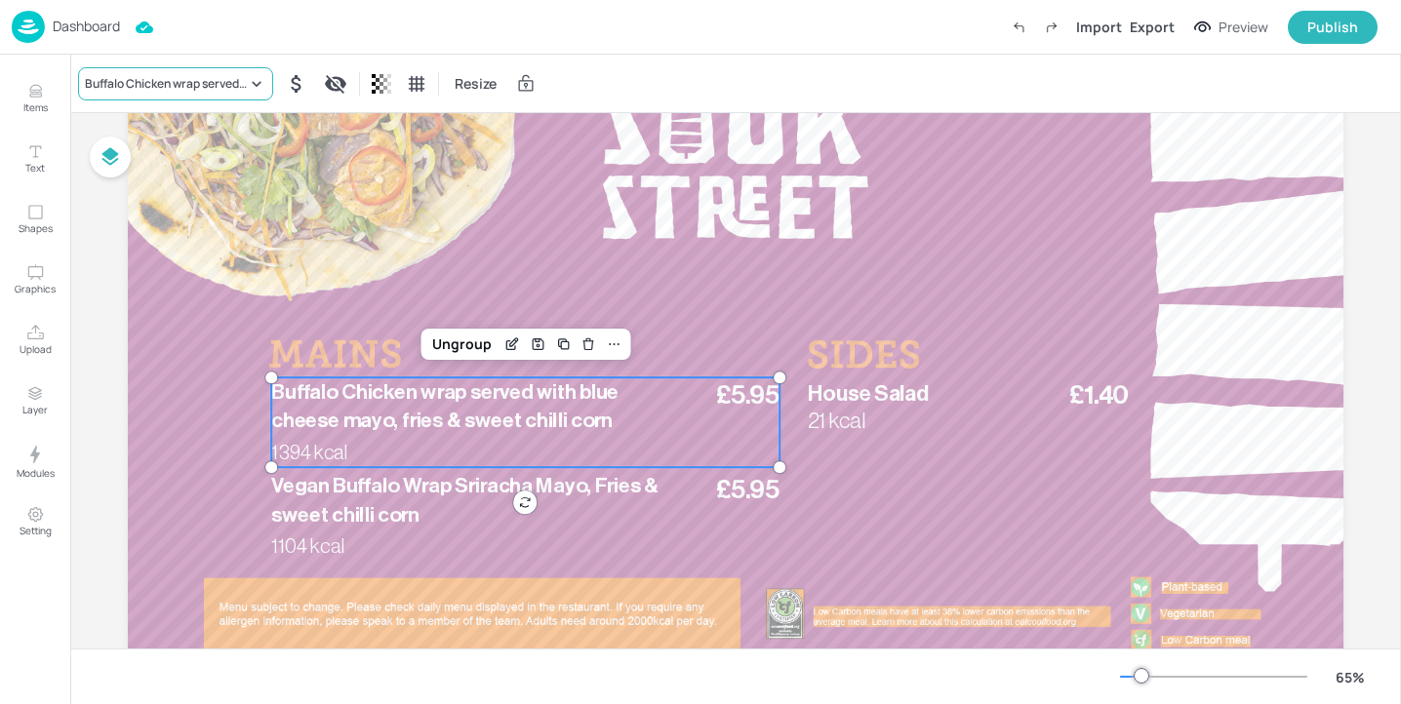
click at [221, 82] on div "Buffalo Chicken wrap served with blue cheese mayo, fries & sweet chilli corn" at bounding box center [166, 84] width 162 height 18
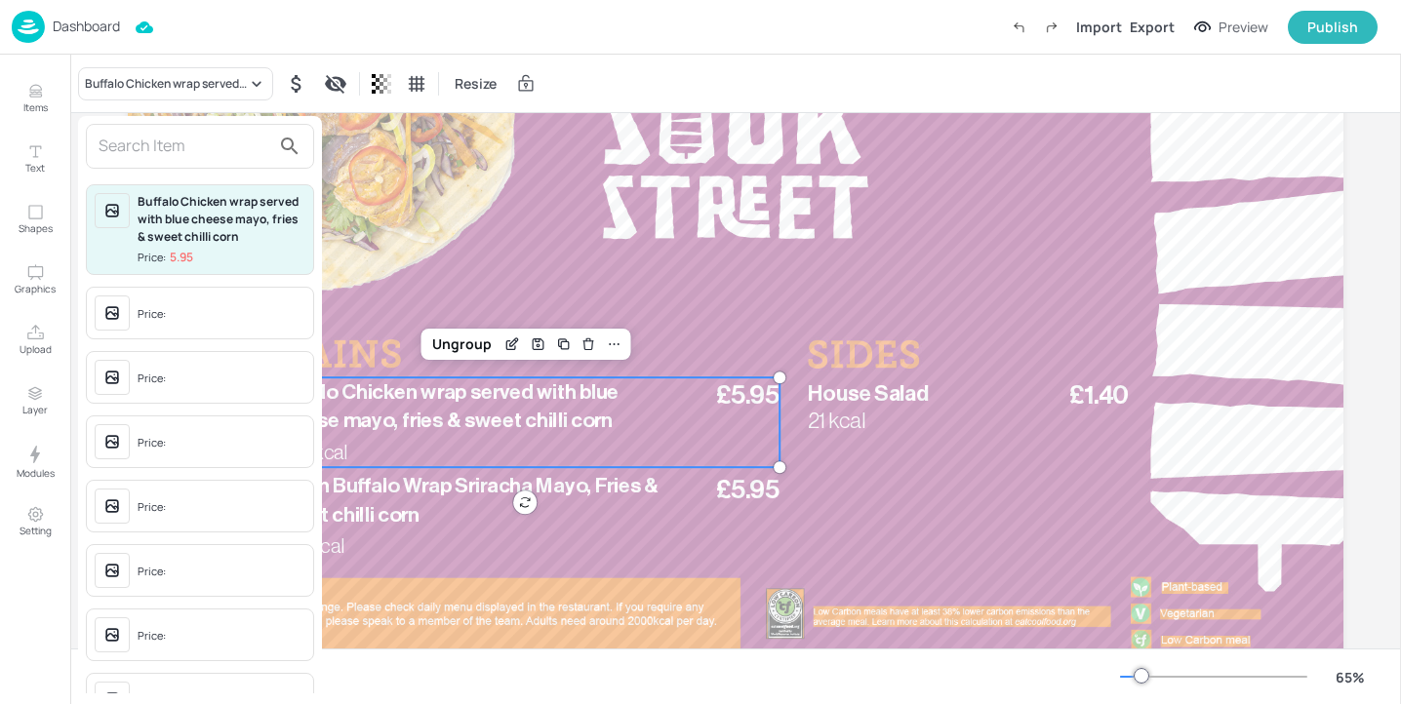
click at [819, 170] on div at bounding box center [700, 352] width 1401 height 704
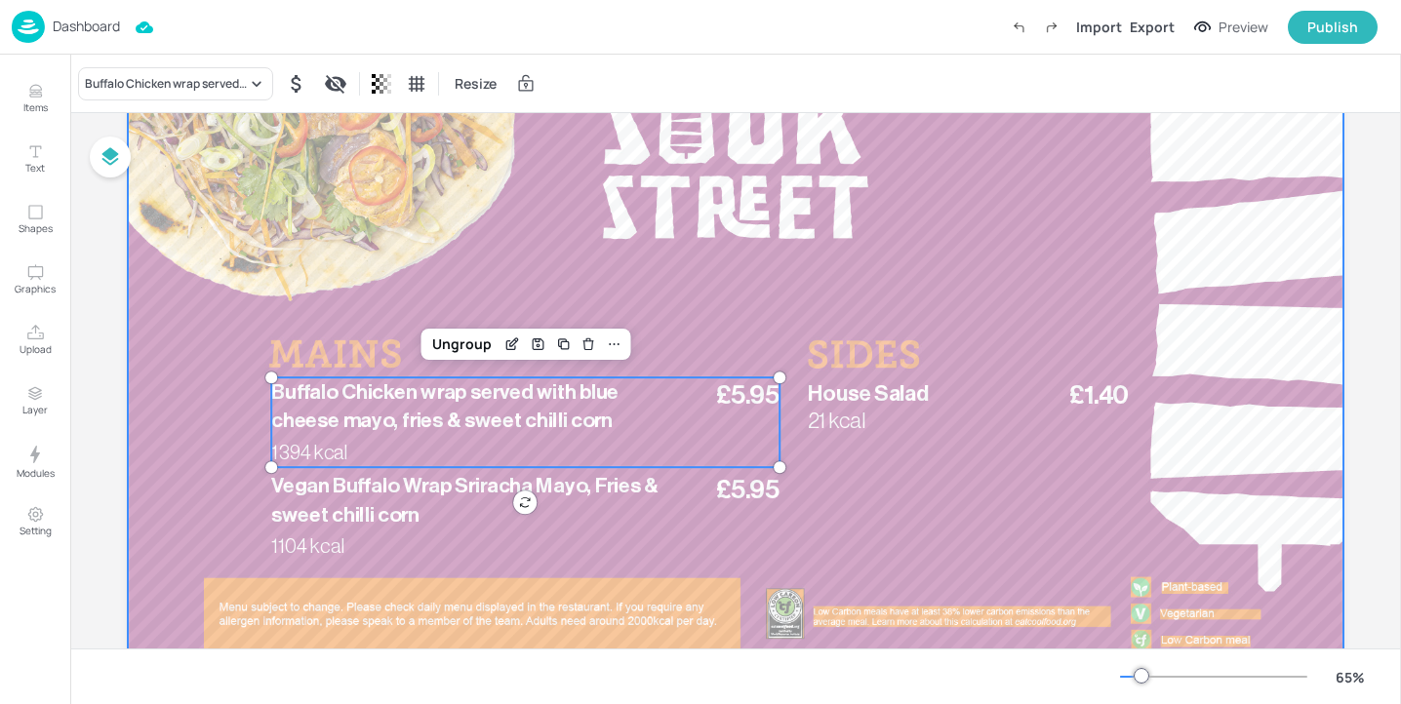
click at [925, 210] on div at bounding box center [736, 339] width 1216 height 684
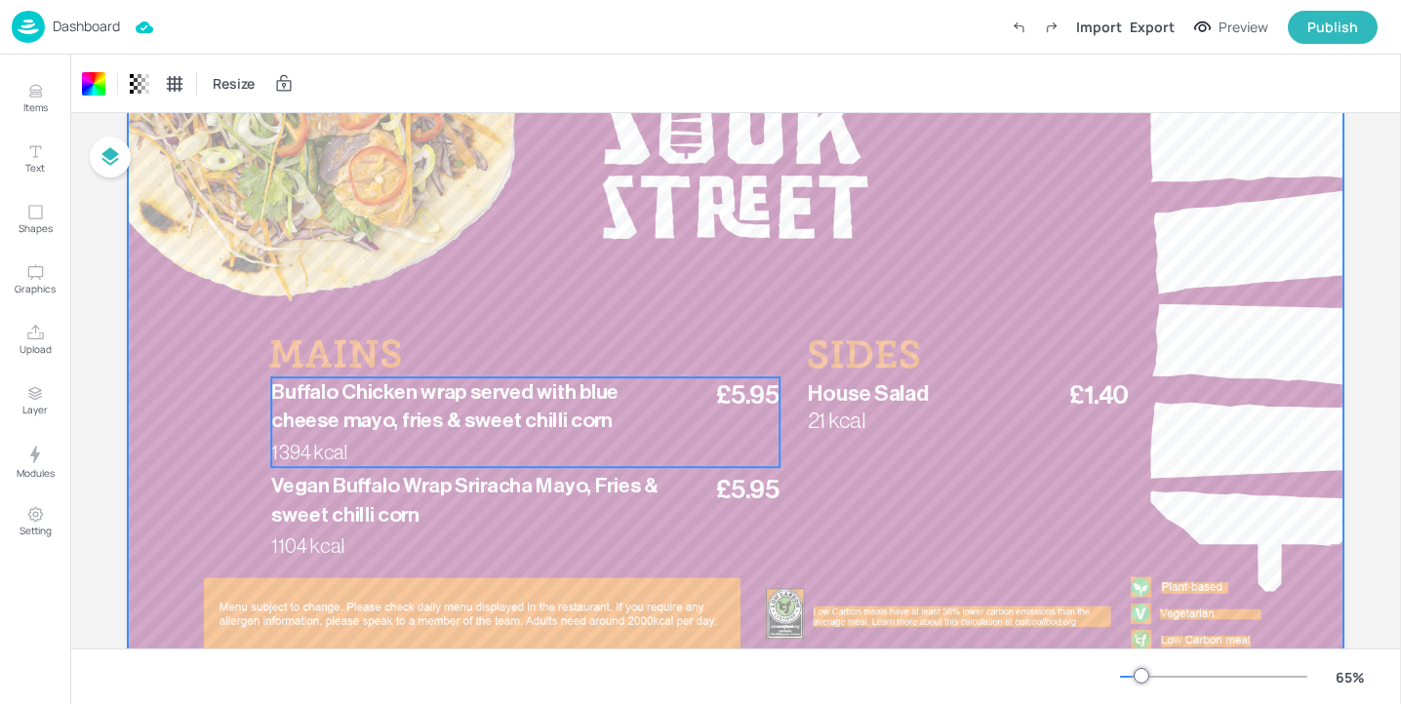
click at [463, 425] on span "Buffalo Chicken wrap served with blue cheese mayo, fries & sweet chilli corn" at bounding box center [444, 407] width 347 height 50
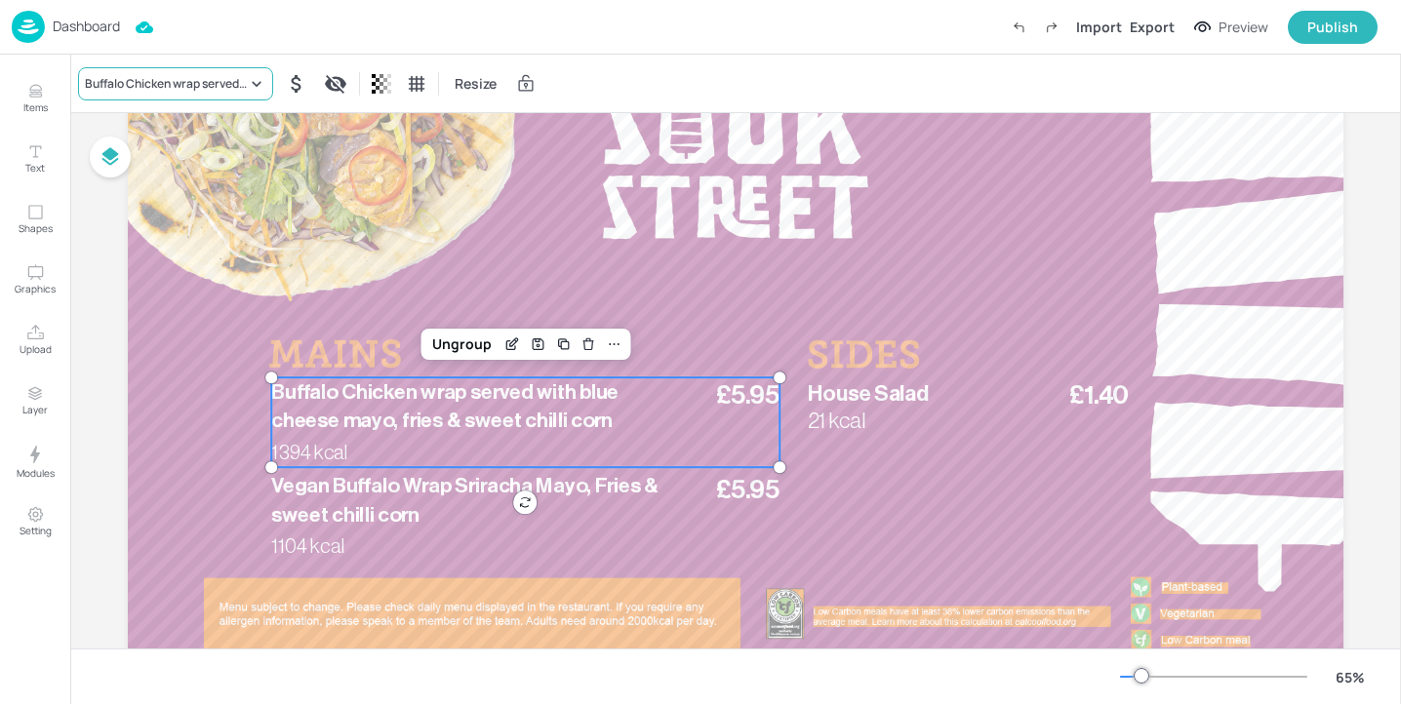
click at [226, 84] on div "Buffalo Chicken wrap served with blue cheese mayo, fries & sweet chilli corn" at bounding box center [166, 84] width 162 height 18
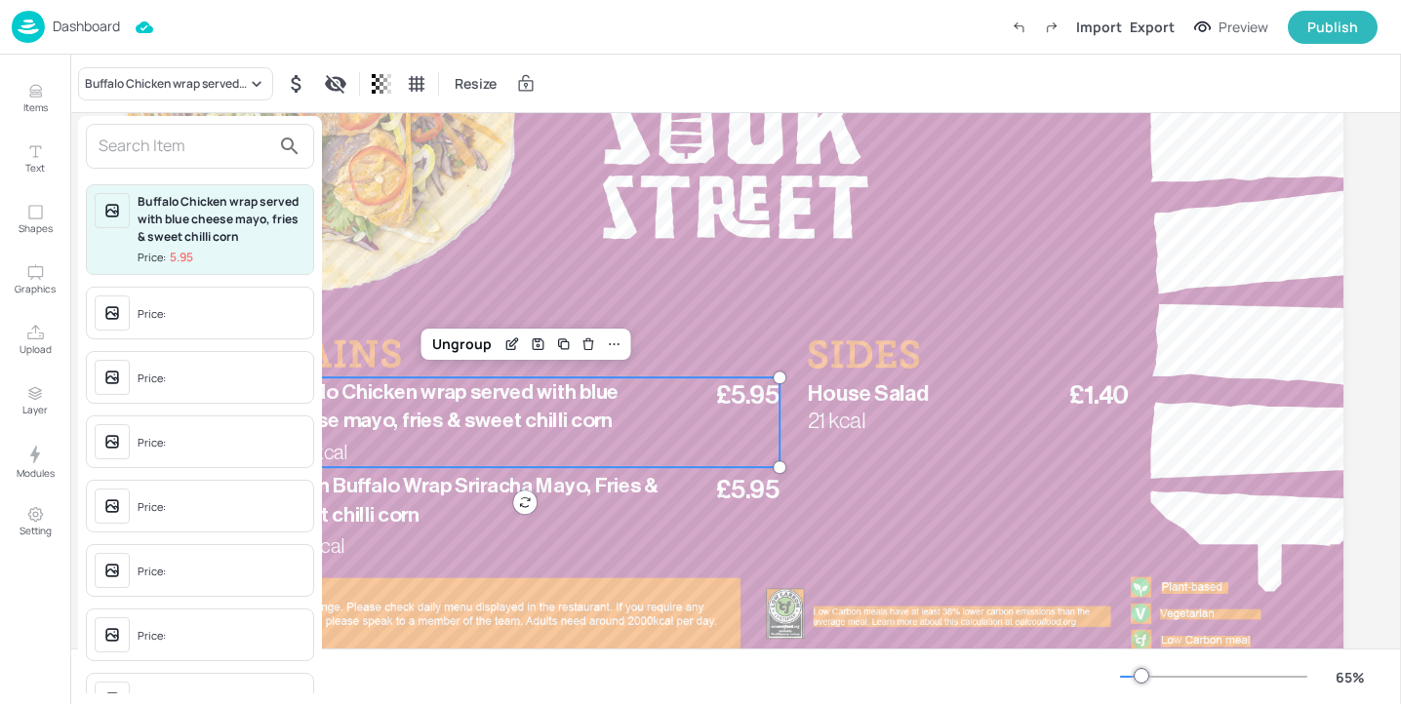
click at [864, 418] on div at bounding box center [700, 352] width 1401 height 704
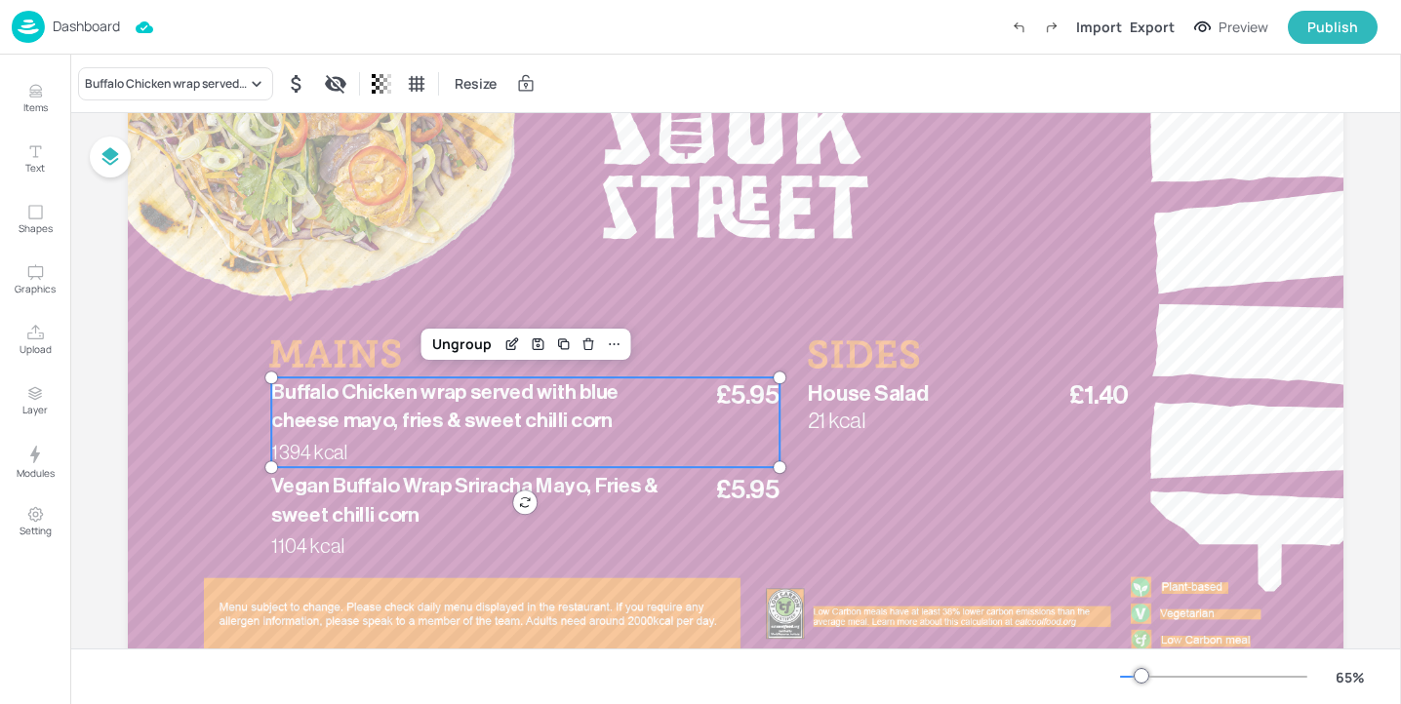
click at [817, 418] on span "21 kcal" at bounding box center [837, 421] width 58 height 22
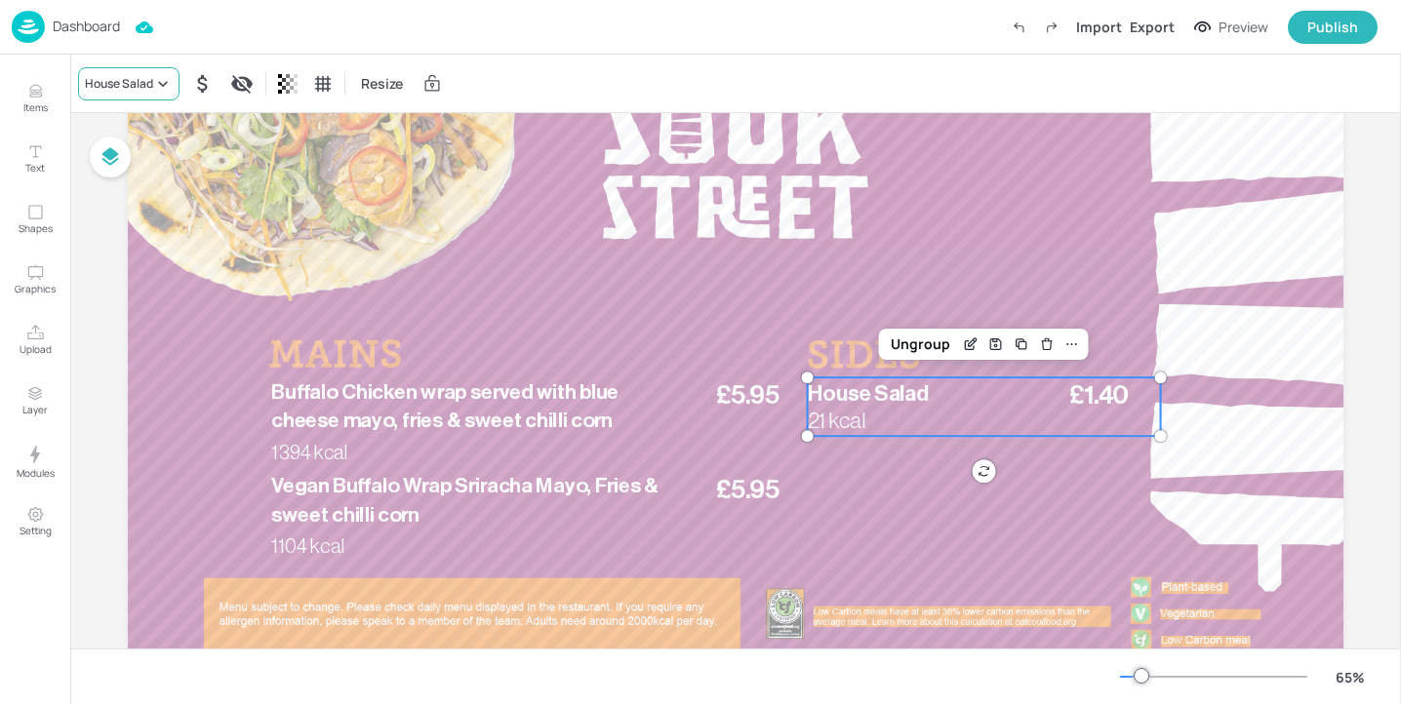
click at [158, 84] on icon at bounding box center [163, 84] width 20 height 20
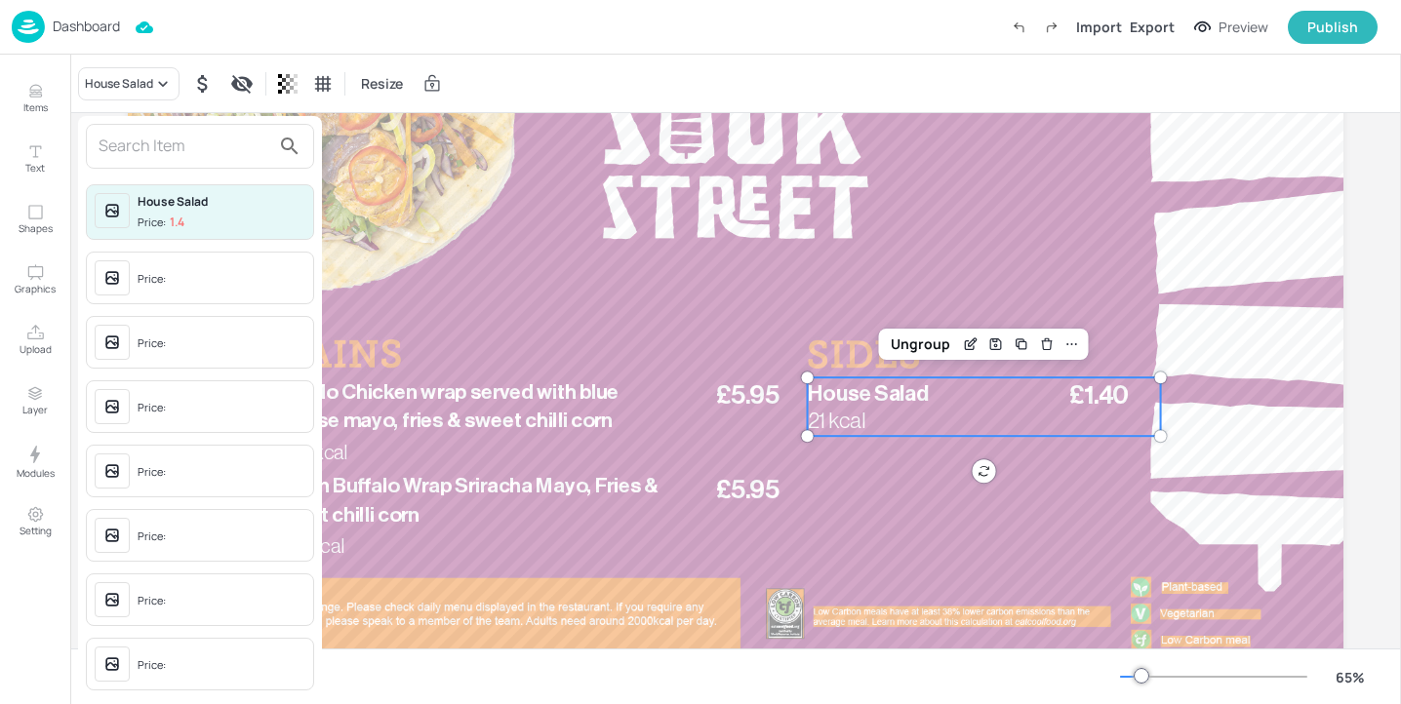
click at [159, 145] on input "text" at bounding box center [185, 146] width 172 height 31
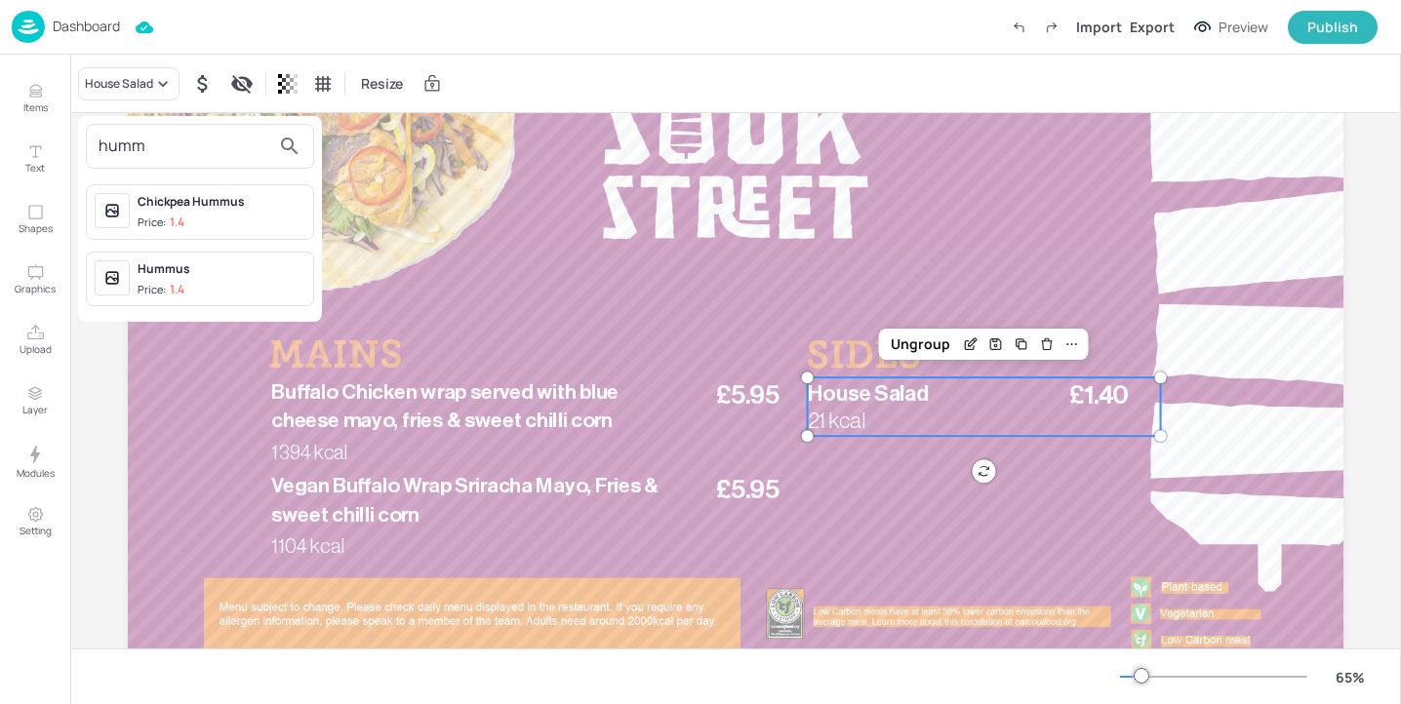
type input "humm"
click at [268, 293] on span "Price: 1.4" at bounding box center [222, 290] width 168 height 17
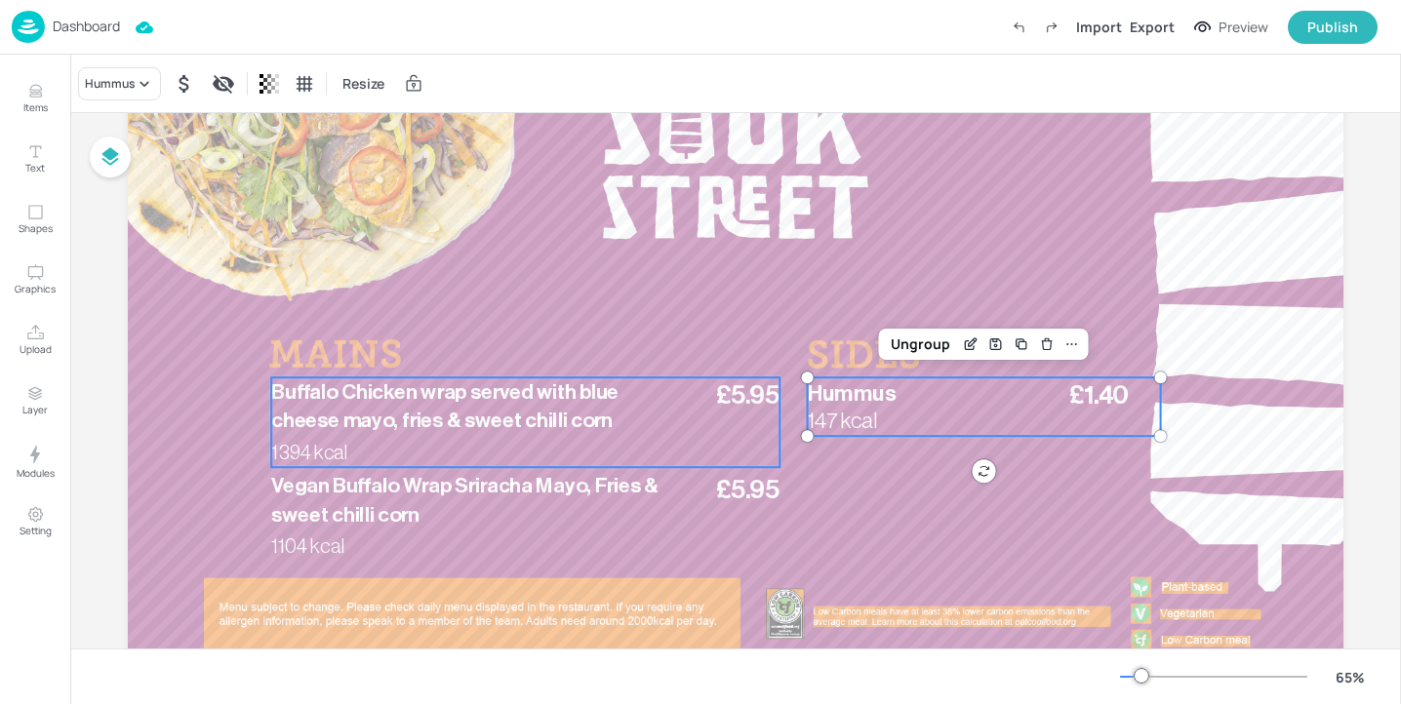
click at [411, 445] on div "£5.95 Buffalo Chicken wrap served with blue cheese mayo, fries & sweet chilli c…" at bounding box center [525, 423] width 508 height 90
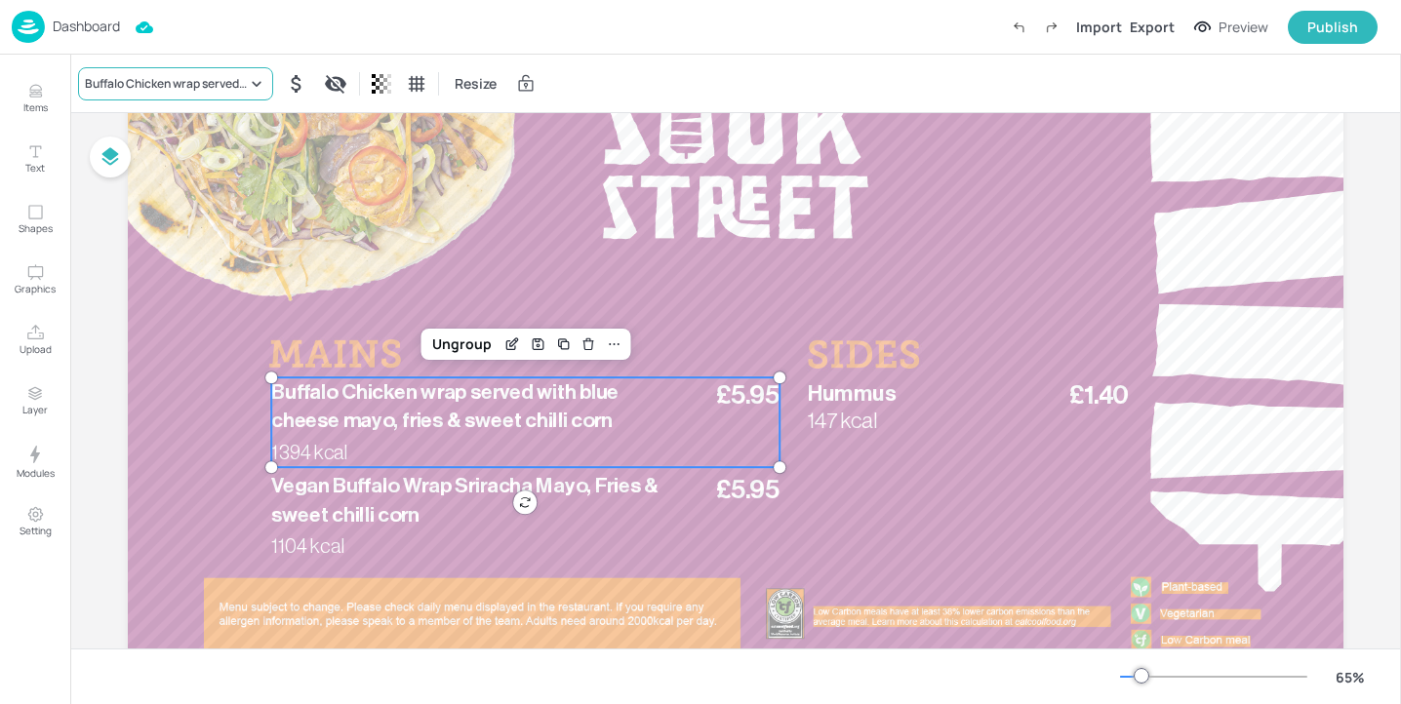
click at [163, 86] on div "Buffalo Chicken wrap served with blue cheese mayo, fries & sweet chilli corn" at bounding box center [166, 84] width 162 height 18
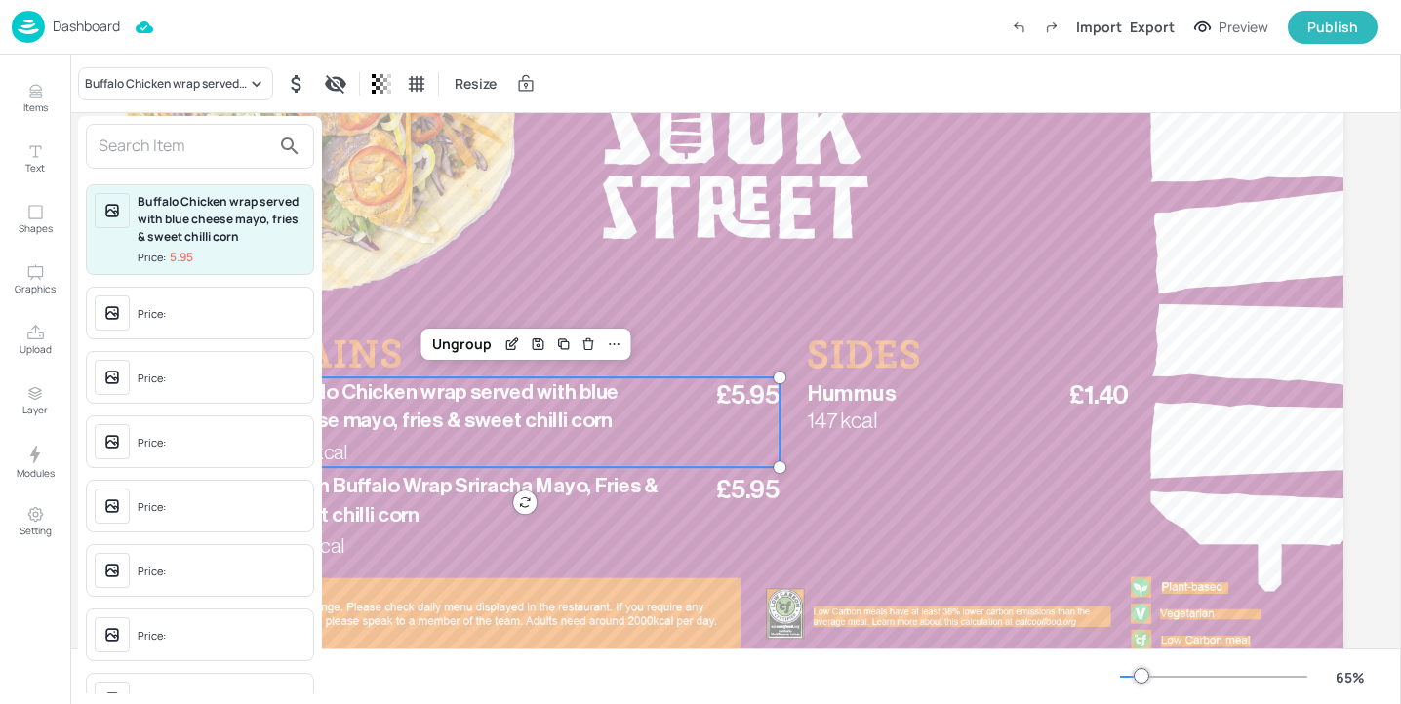
click at [201, 146] on input "text" at bounding box center [185, 146] width 172 height 31
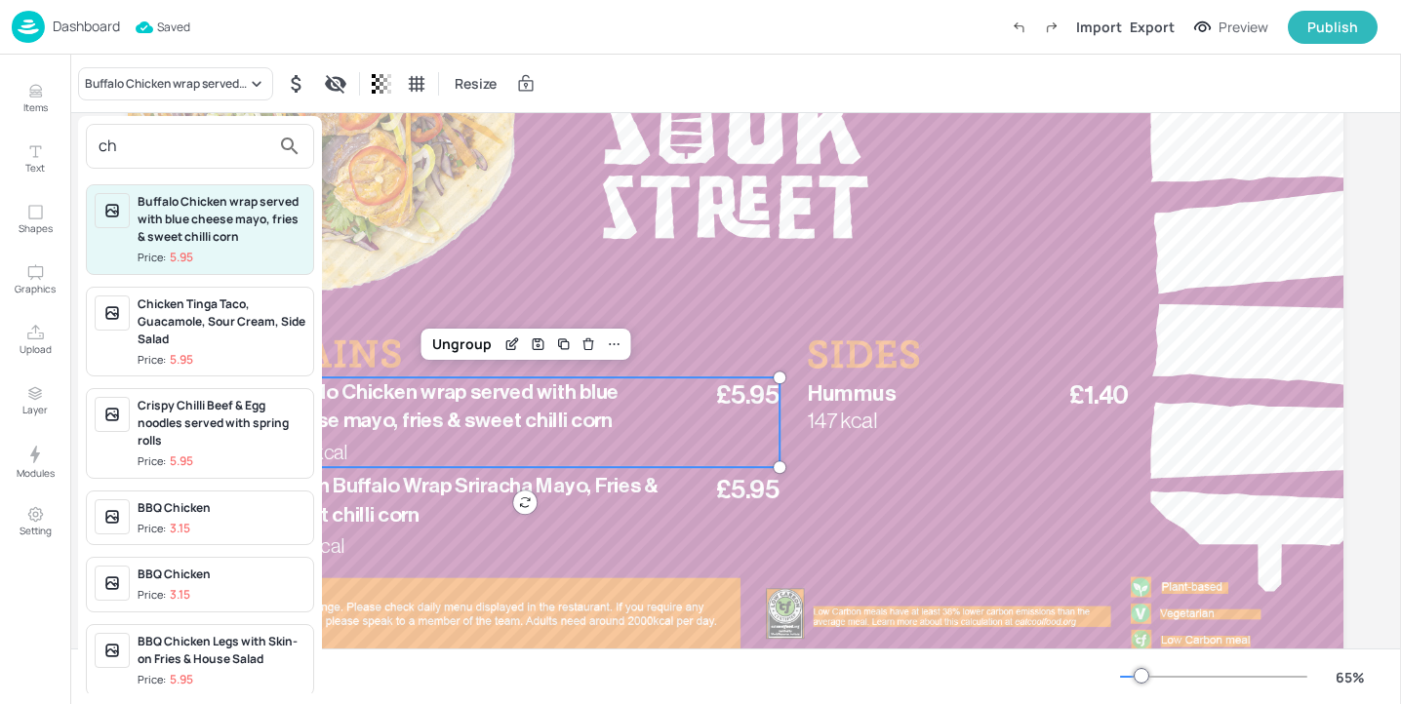
type input "c"
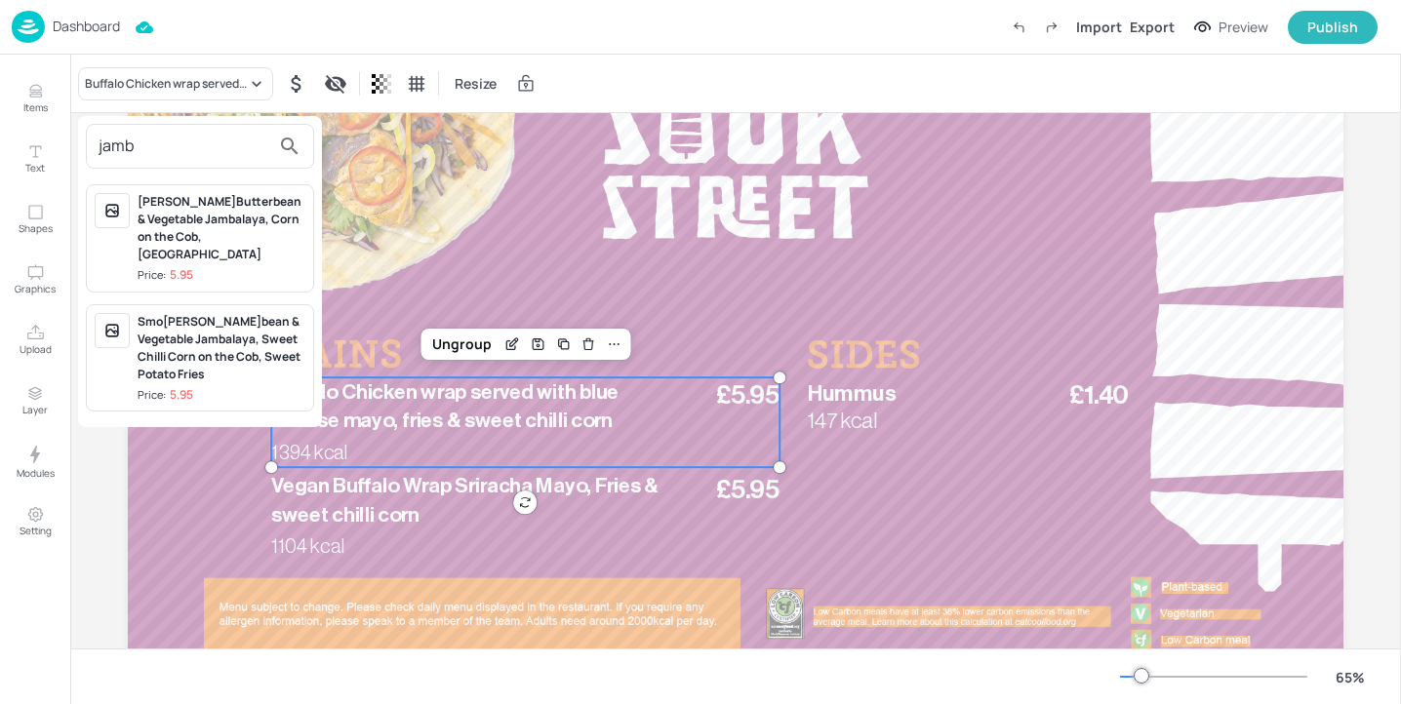
type input "jamb"
click at [297, 519] on div at bounding box center [700, 352] width 1401 height 704
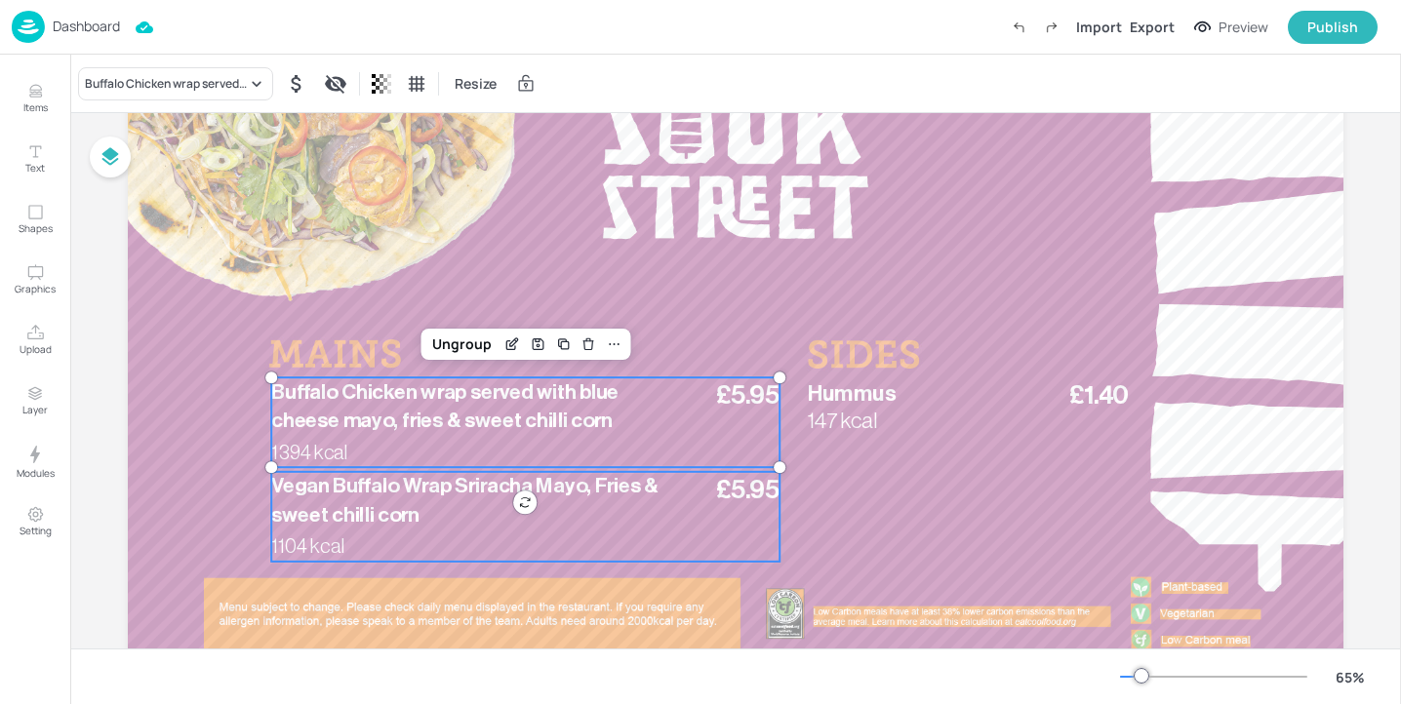
click at [342, 519] on span "Vegan Buffalo Wrap Sriracha Mayo, Fries & sweet chilli corn" at bounding box center [464, 501] width 387 height 50
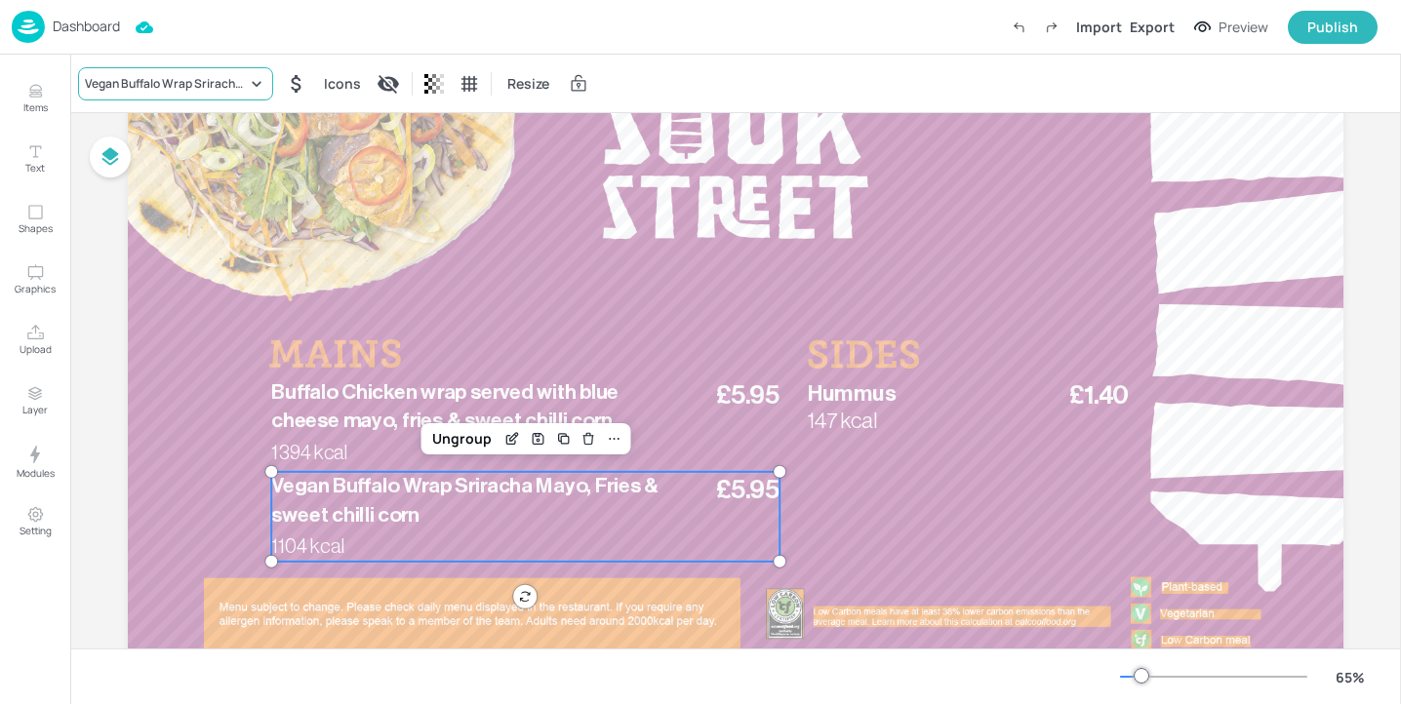
click at [136, 95] on div "Vegan Buffalo Wrap Sriracha Mayo, Fries & sweet chilli corn" at bounding box center [175, 83] width 195 height 33
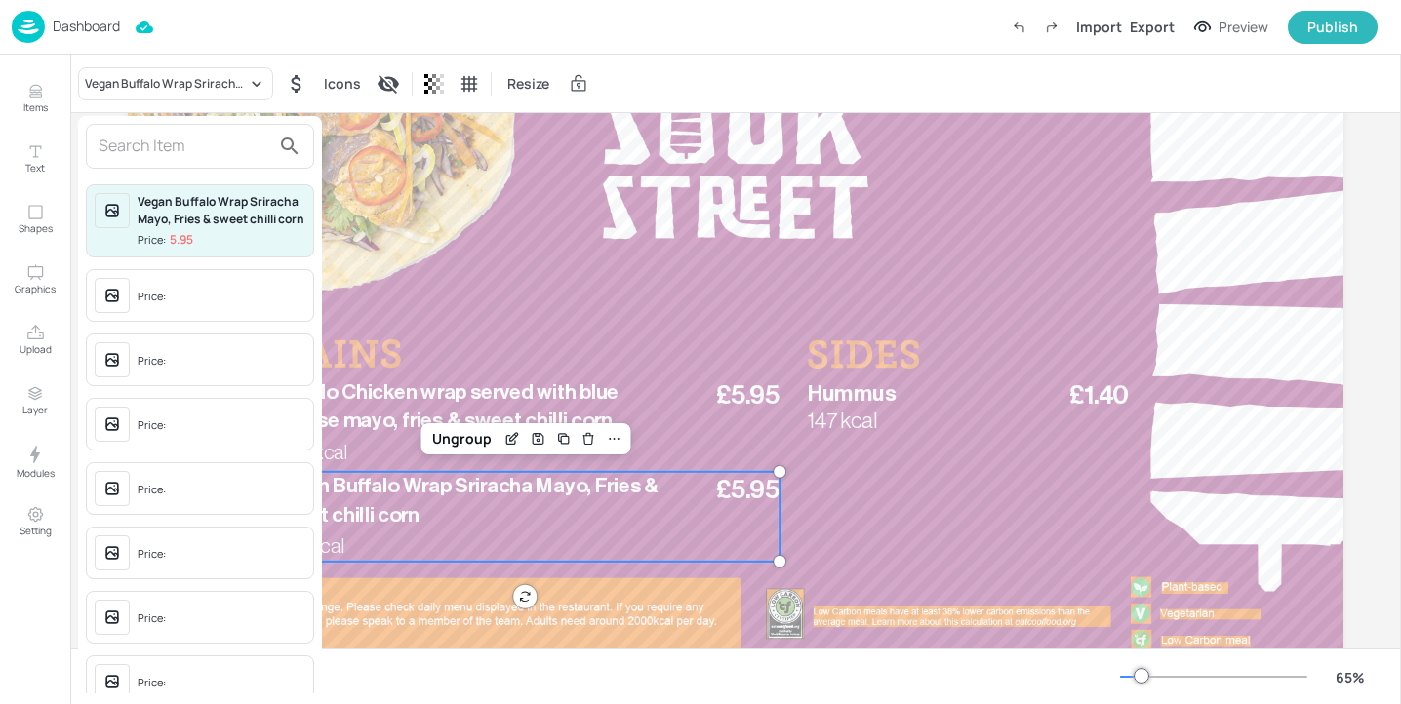
click at [214, 137] on input "text" at bounding box center [185, 146] width 172 height 31
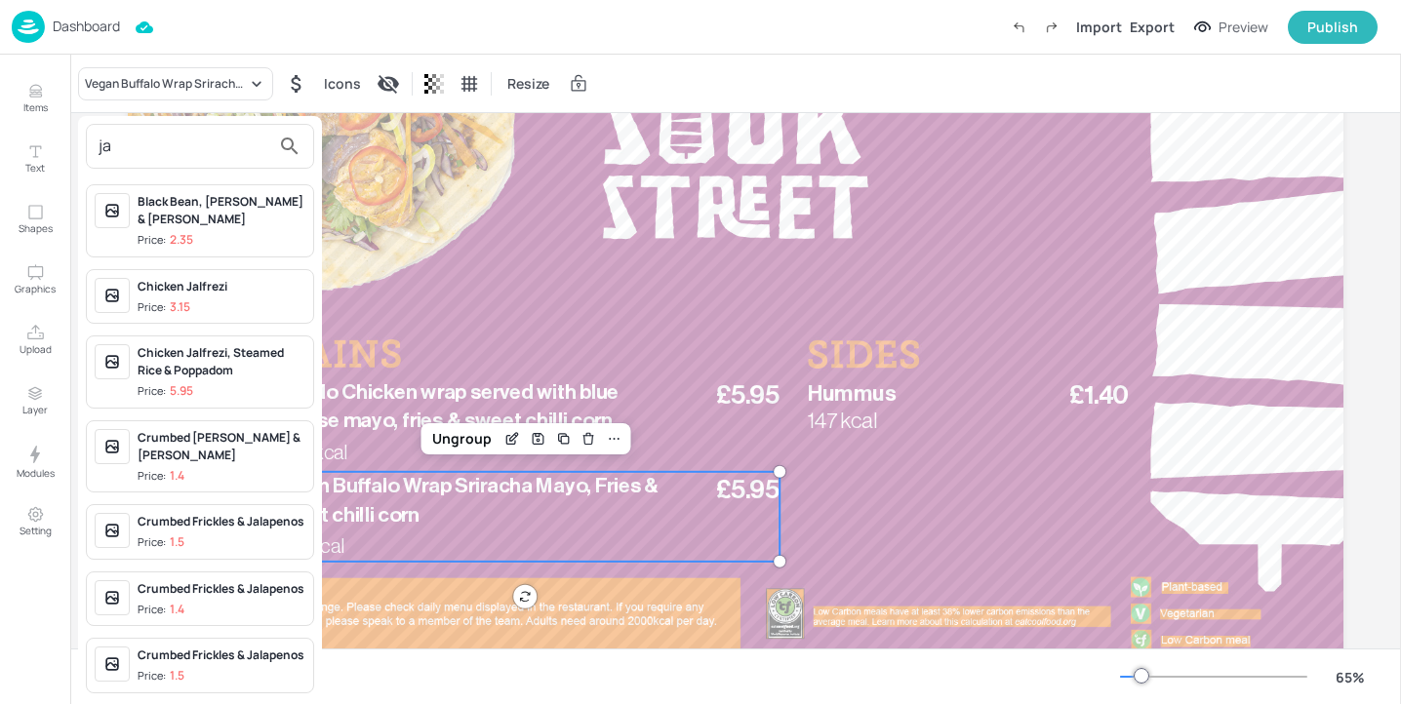
type input "j"
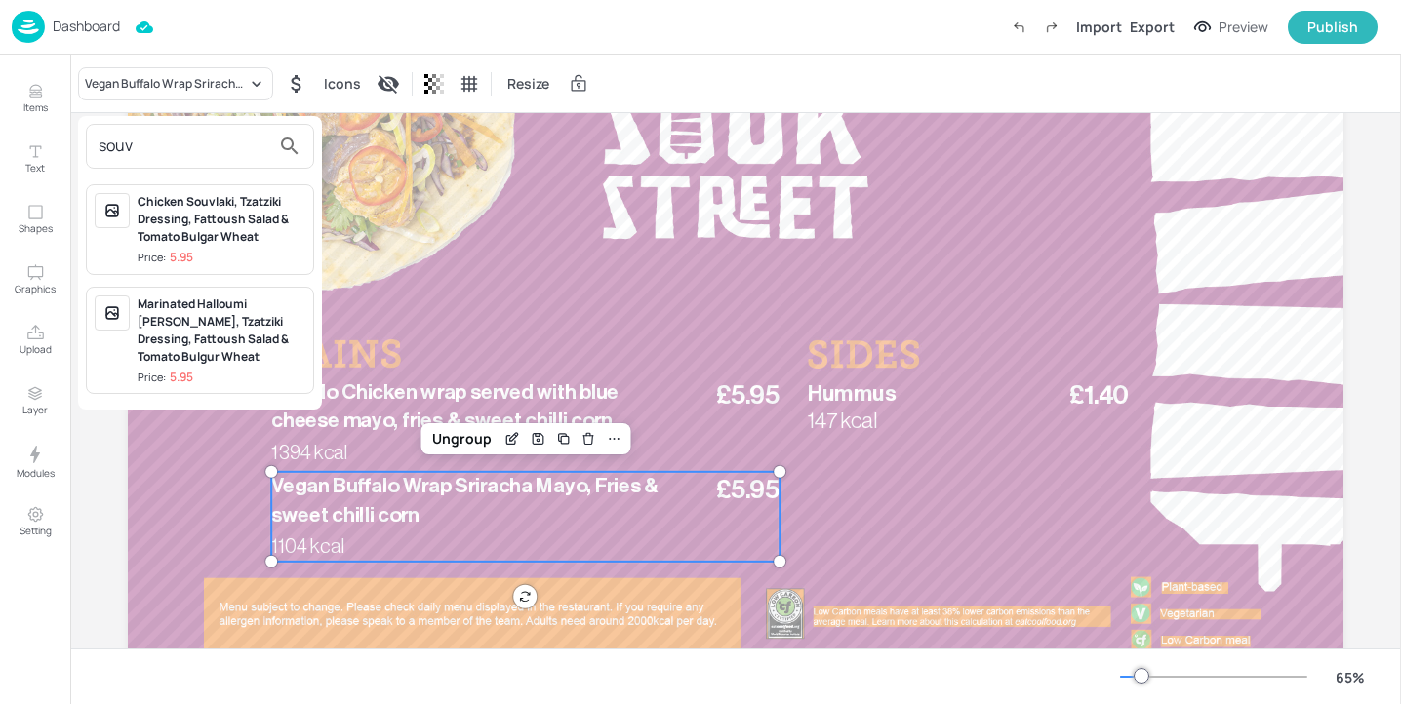
type input "souv"
click at [227, 317] on div "Marinated Halloumi Souvlaki, Tzatziki Dressing, Fattoush Salad & Tomato Bulgur …" at bounding box center [222, 331] width 168 height 70
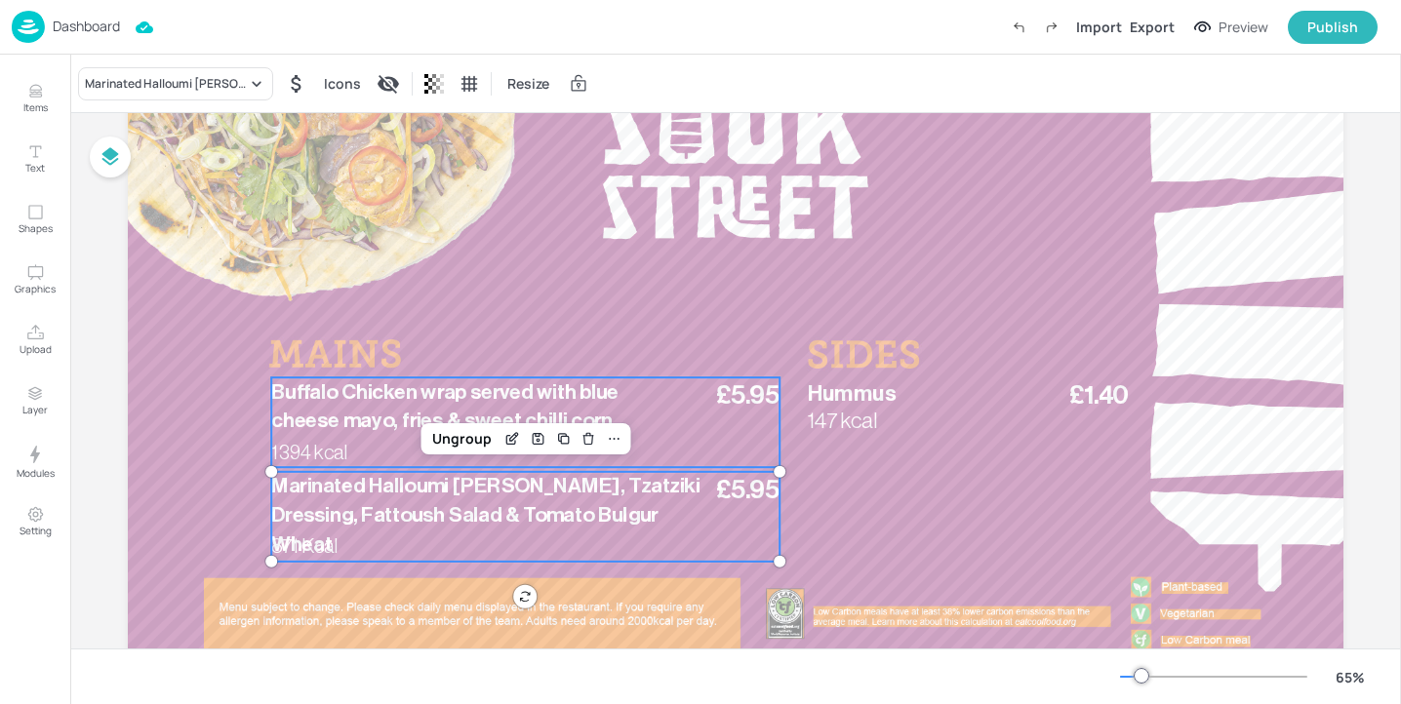
click at [296, 400] on span "Buffalo Chicken wrap served with blue cheese mayo, fries & sweet chilli corn" at bounding box center [444, 407] width 347 height 50
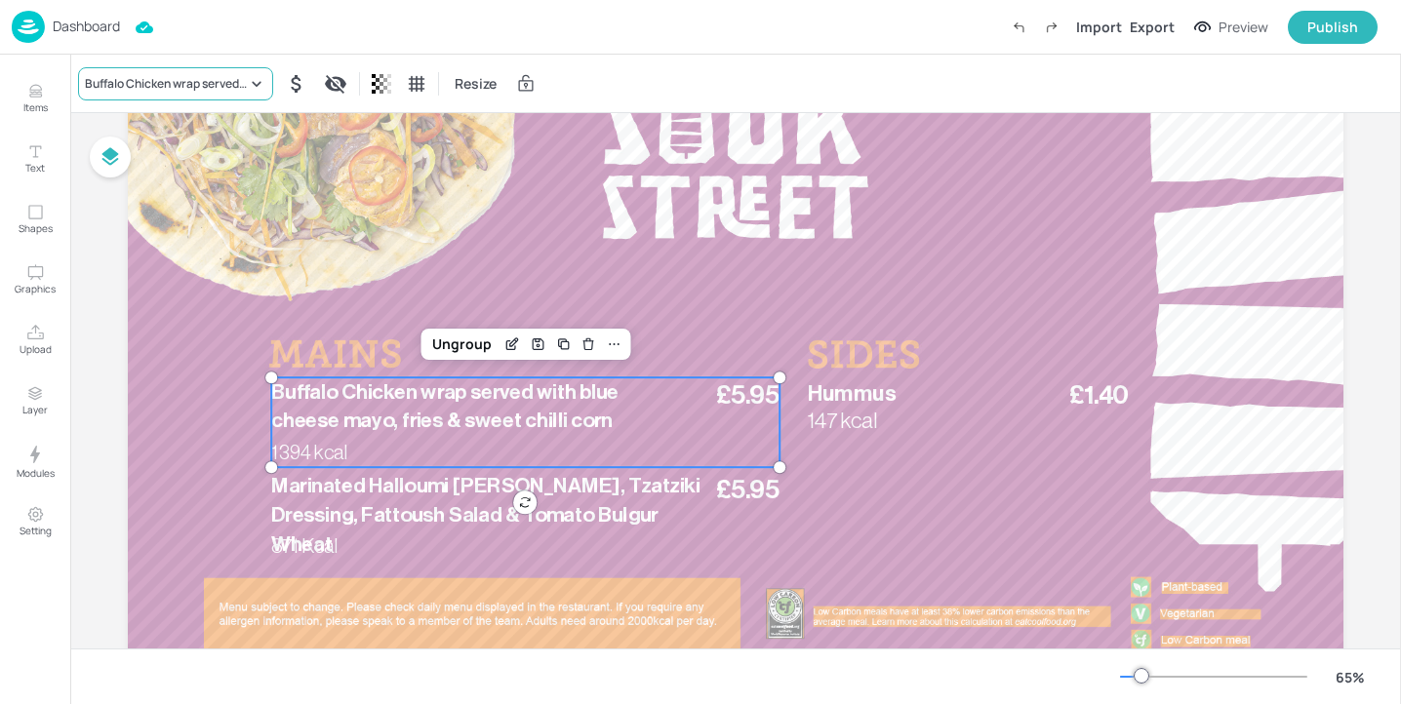
click at [143, 80] on div "Buffalo Chicken wrap served with blue cheese mayo, fries & sweet chilli corn" at bounding box center [166, 84] width 162 height 18
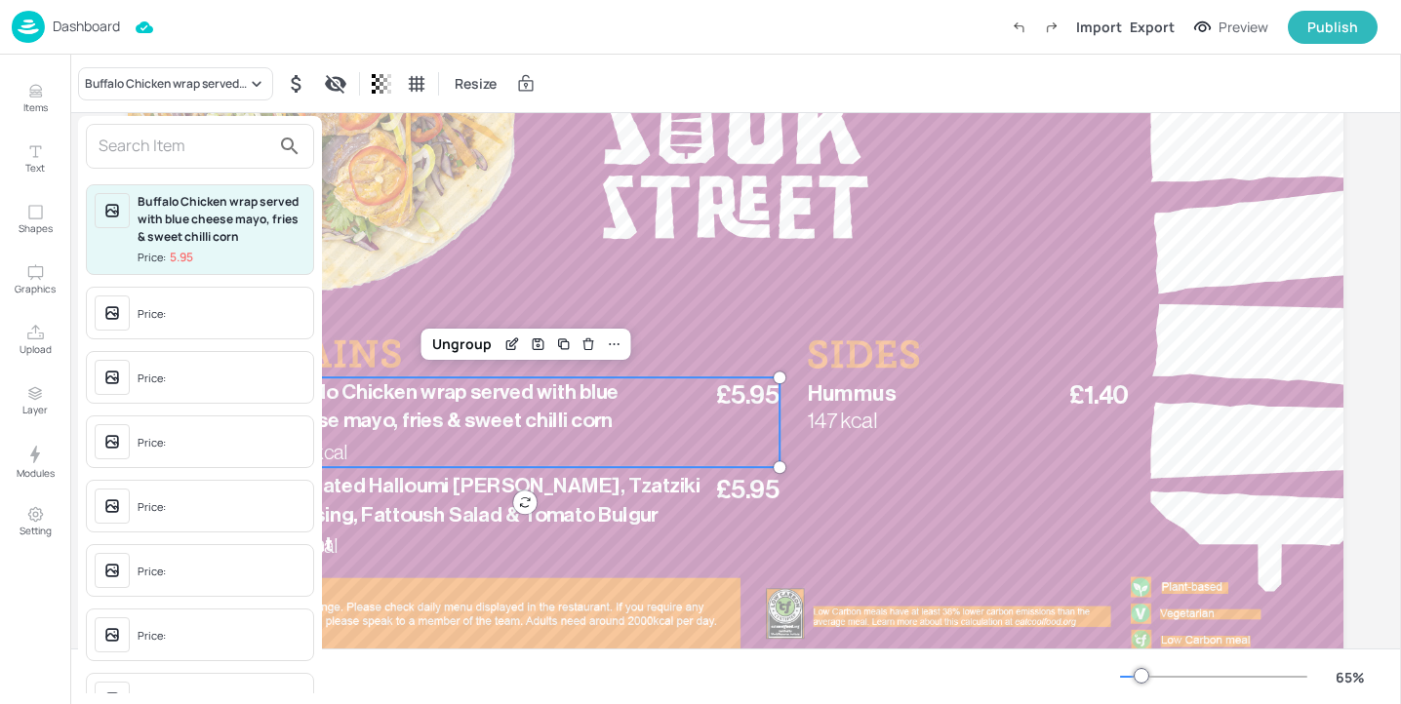
click at [165, 141] on input "text" at bounding box center [185, 146] width 172 height 31
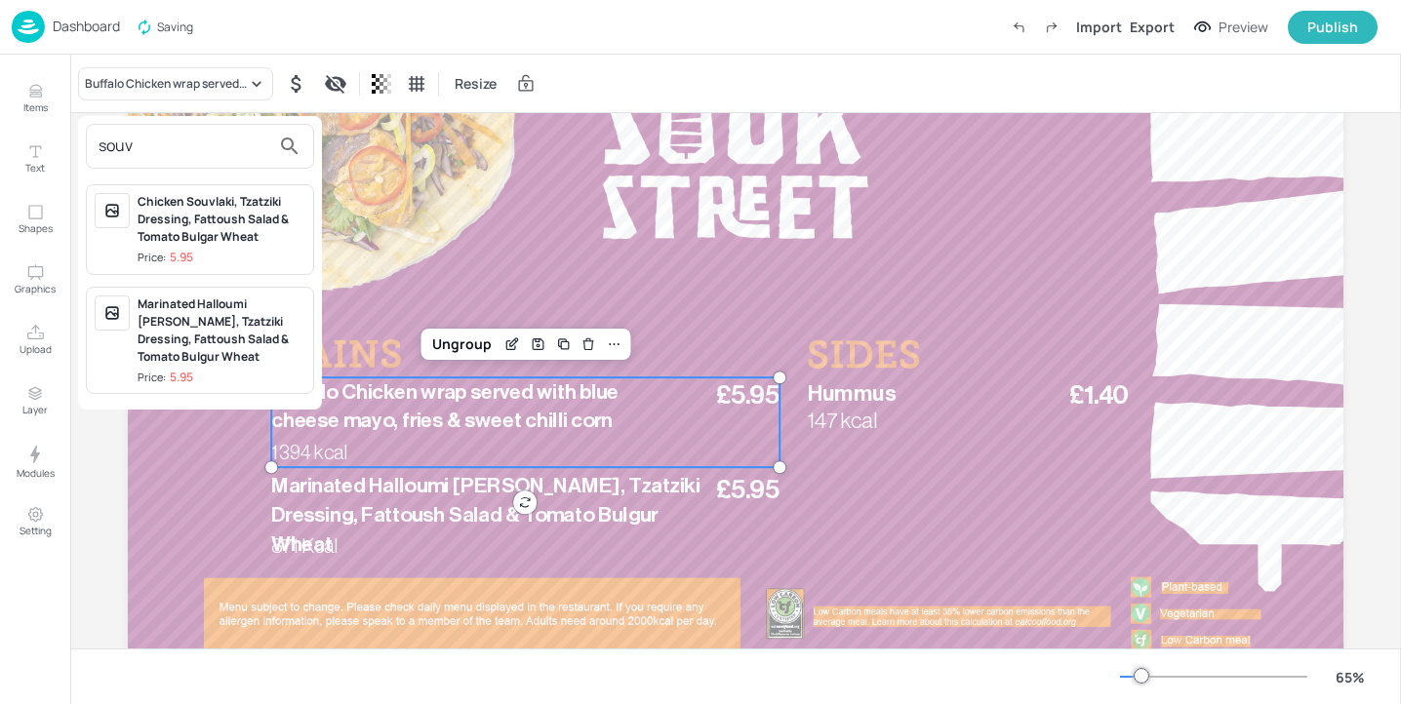
type input "souv"
click at [217, 221] on div "Chicken Souvlaki, Tzatziki Dressing, Fattoush Salad & Tomato Bulgar Wheat" at bounding box center [222, 219] width 168 height 53
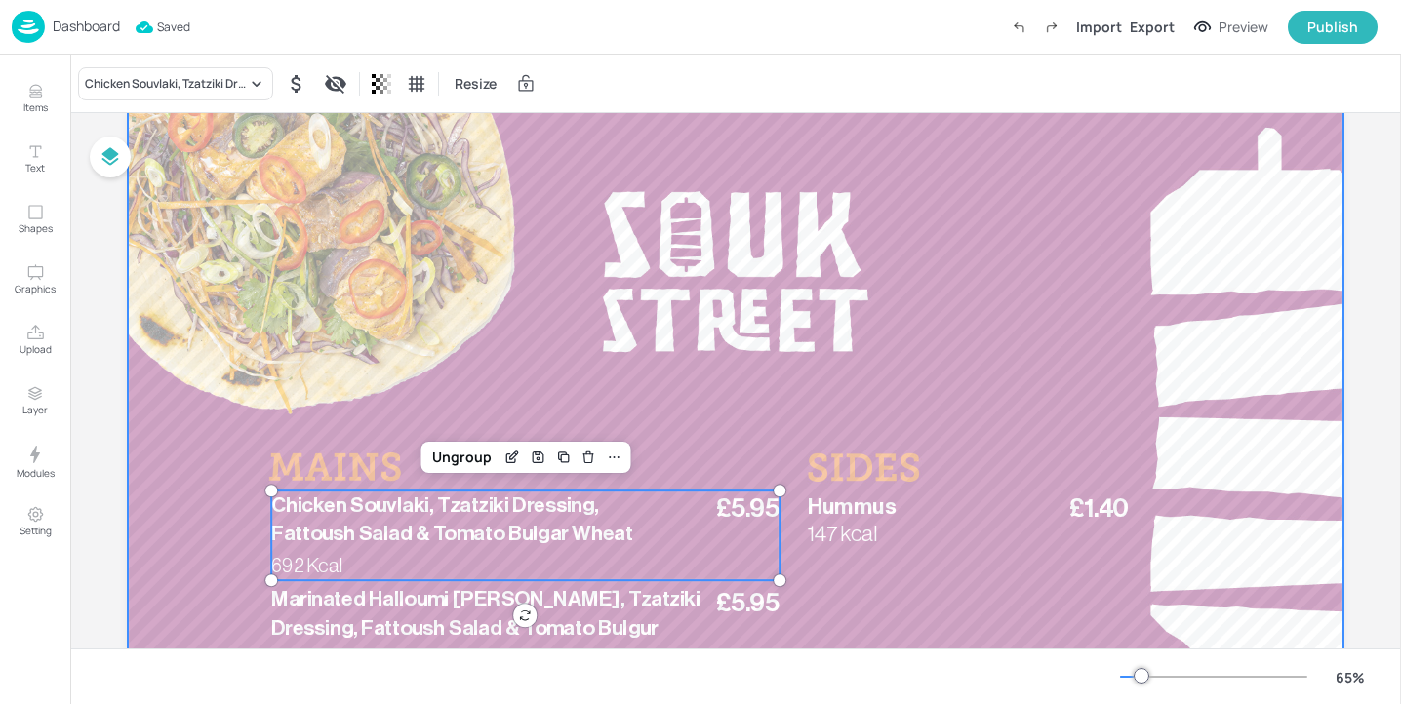
scroll to position [0, 0]
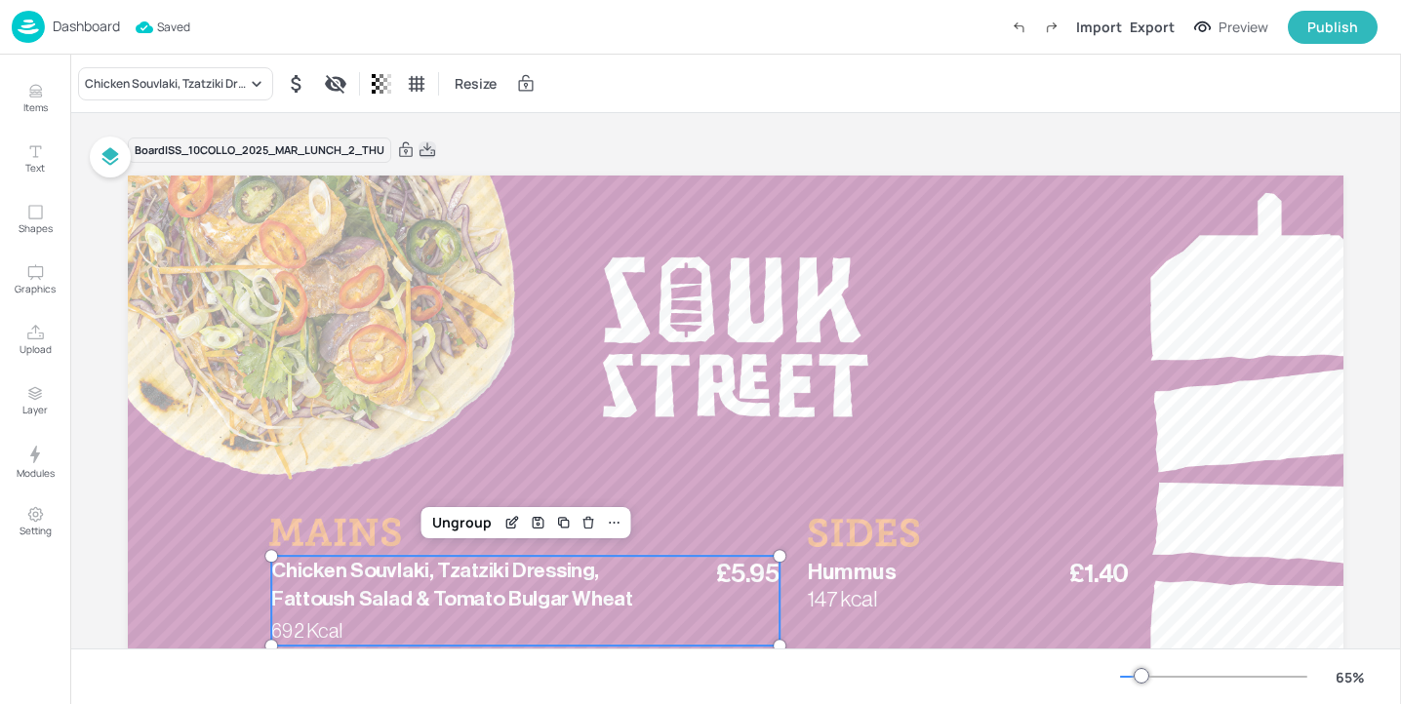
click at [430, 147] on icon at bounding box center [428, 151] width 18 height 20
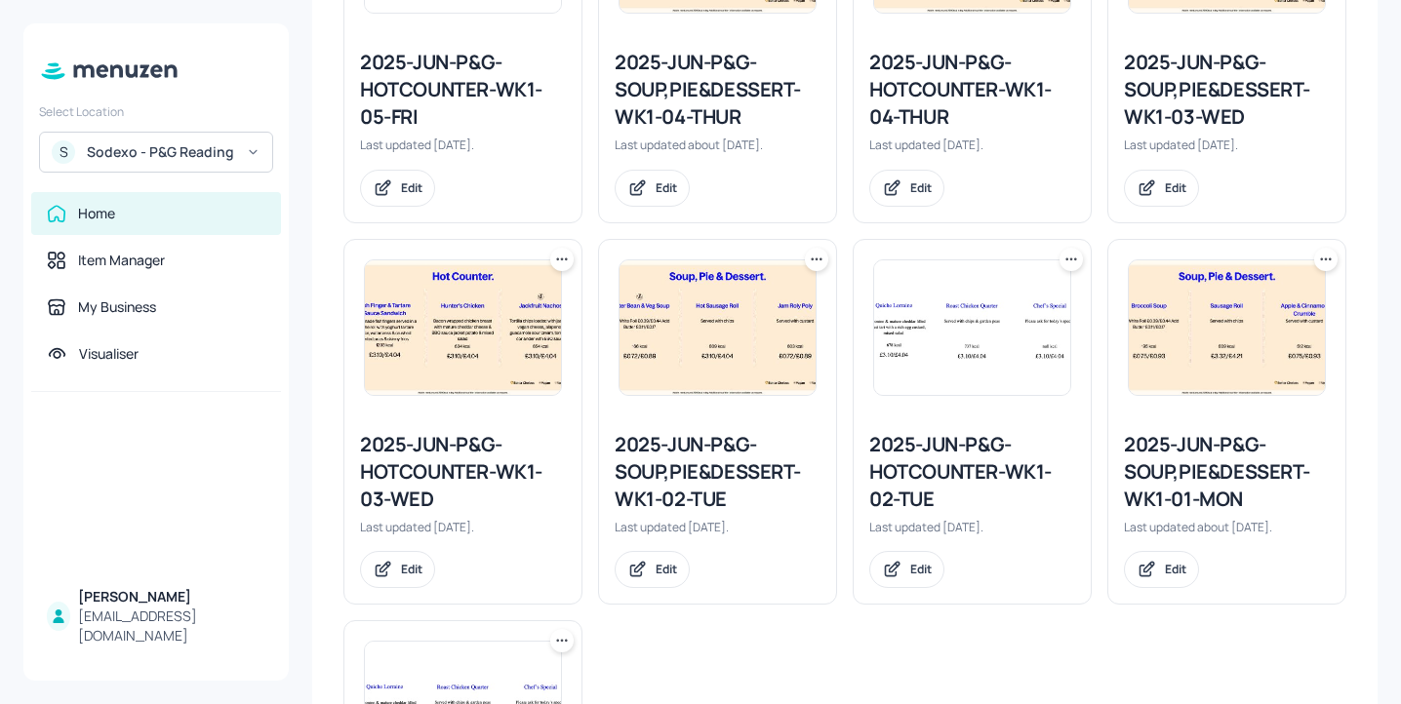
scroll to position [969, 0]
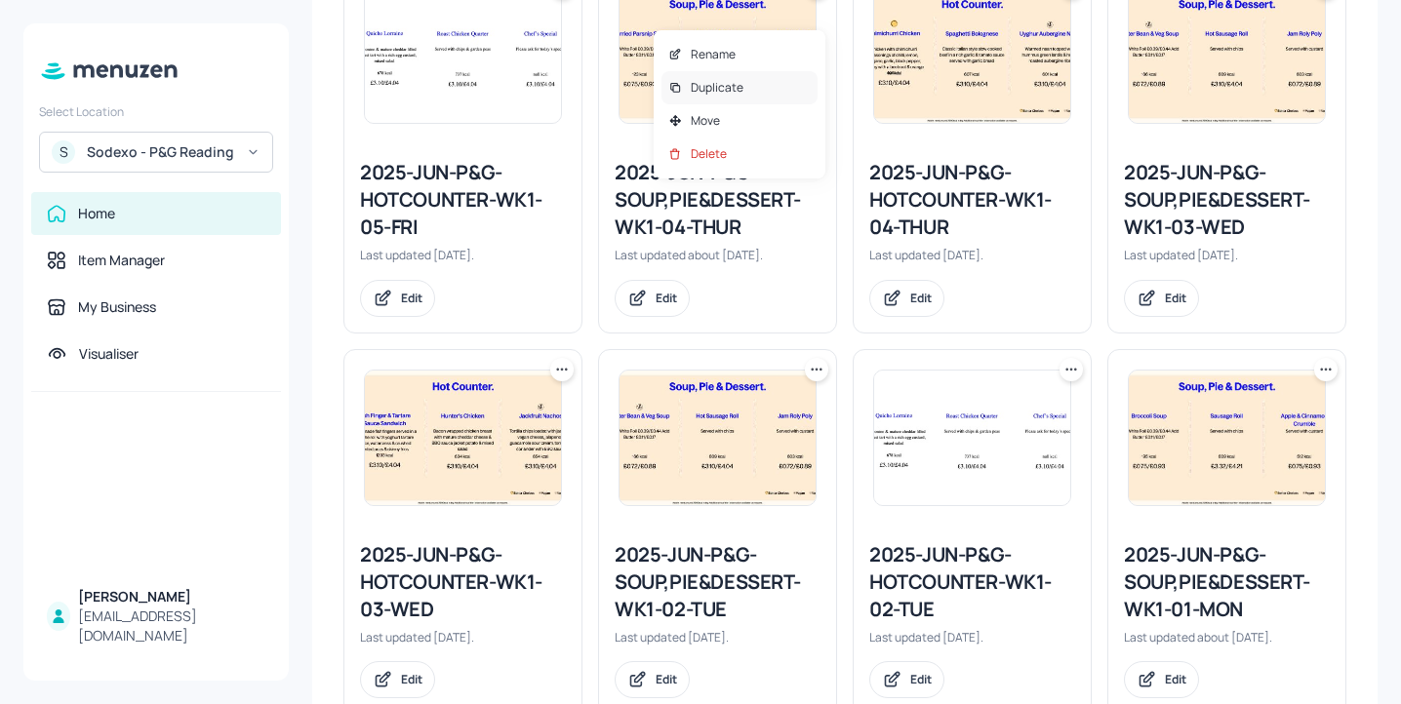
click at [788, 92] on div "Duplicate" at bounding box center [740, 87] width 156 height 33
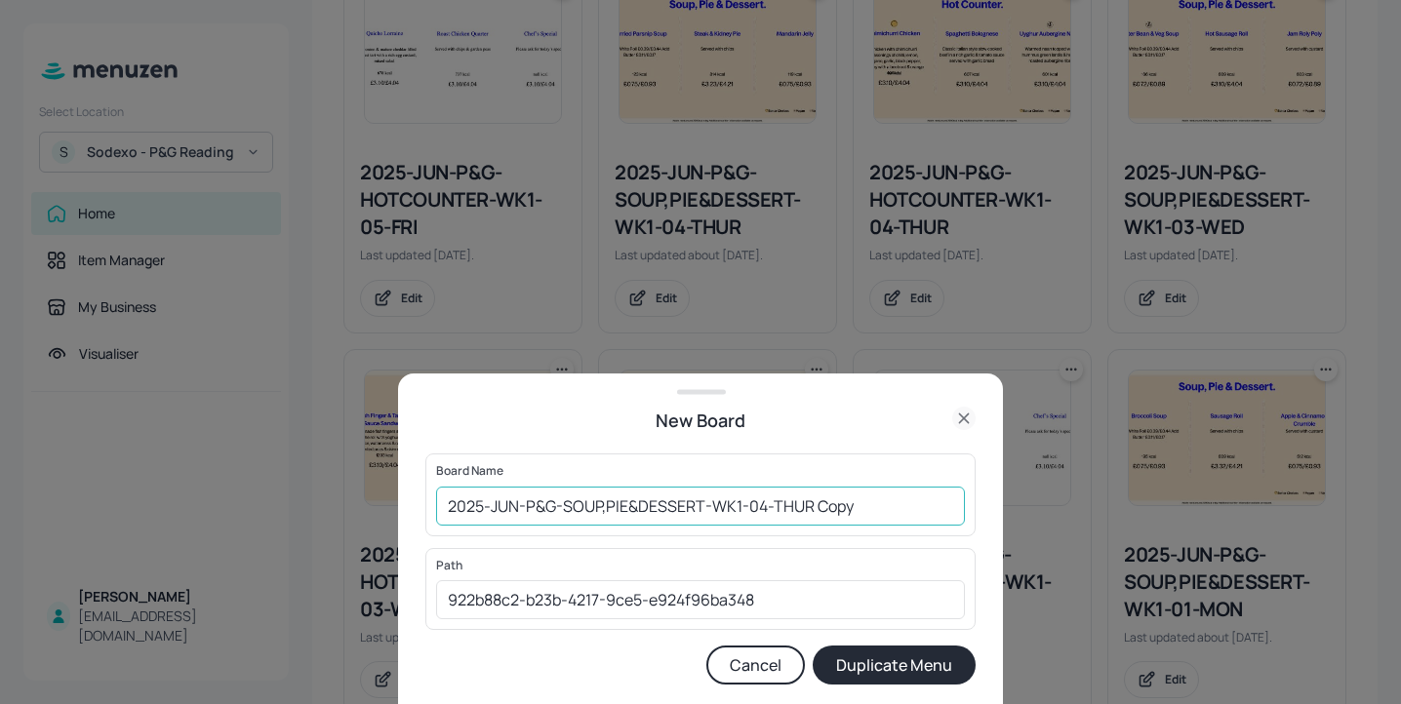
click at [445, 516] on input "2025-JUN-P&G-SOUP,PIE&DESSERT-WK1-04-THUR Copy" at bounding box center [700, 506] width 529 height 39
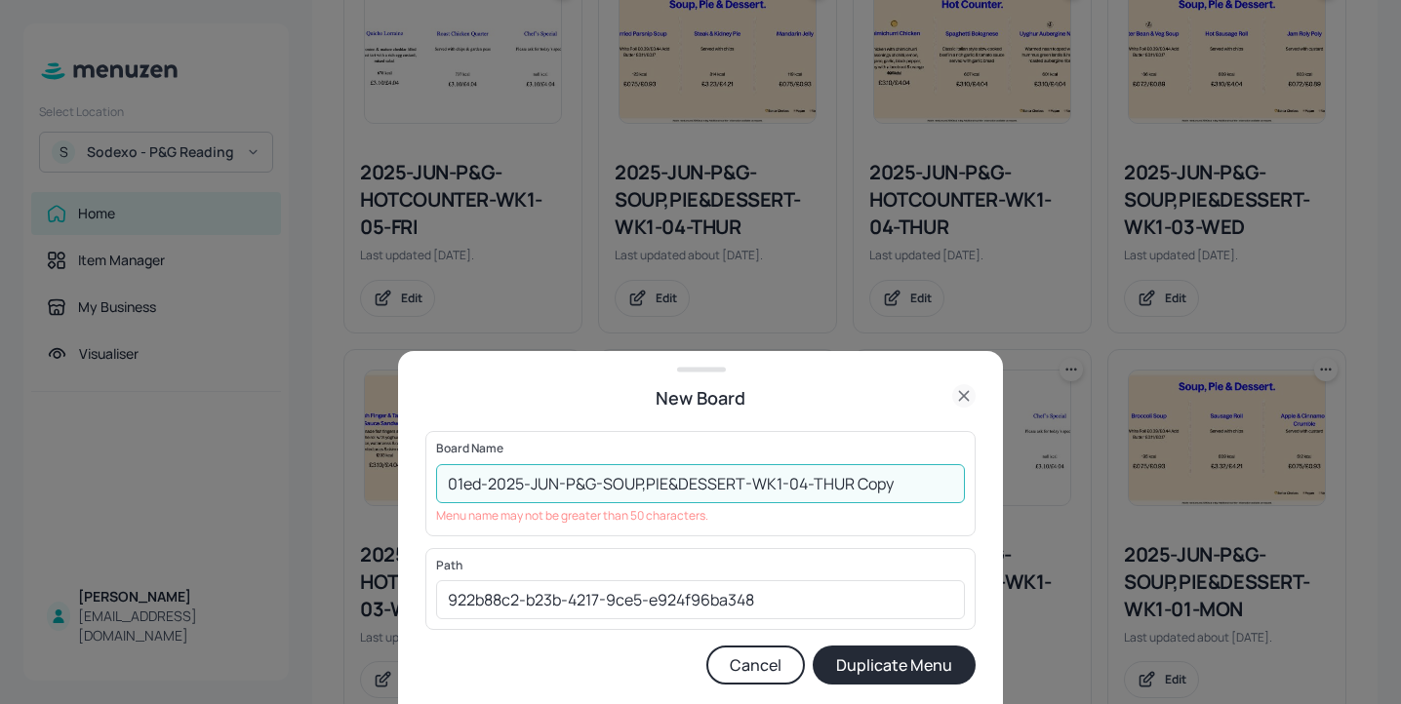
drag, startPoint x: 569, startPoint y: 483, endPoint x: 535, endPoint y: 483, distance: 34.2
click at [535, 483] on input "01ed-2025-JUN-P&G-SOUP,PIE&DESSERT-WK1-04-THUR Copy" at bounding box center [700, 483] width 529 height 39
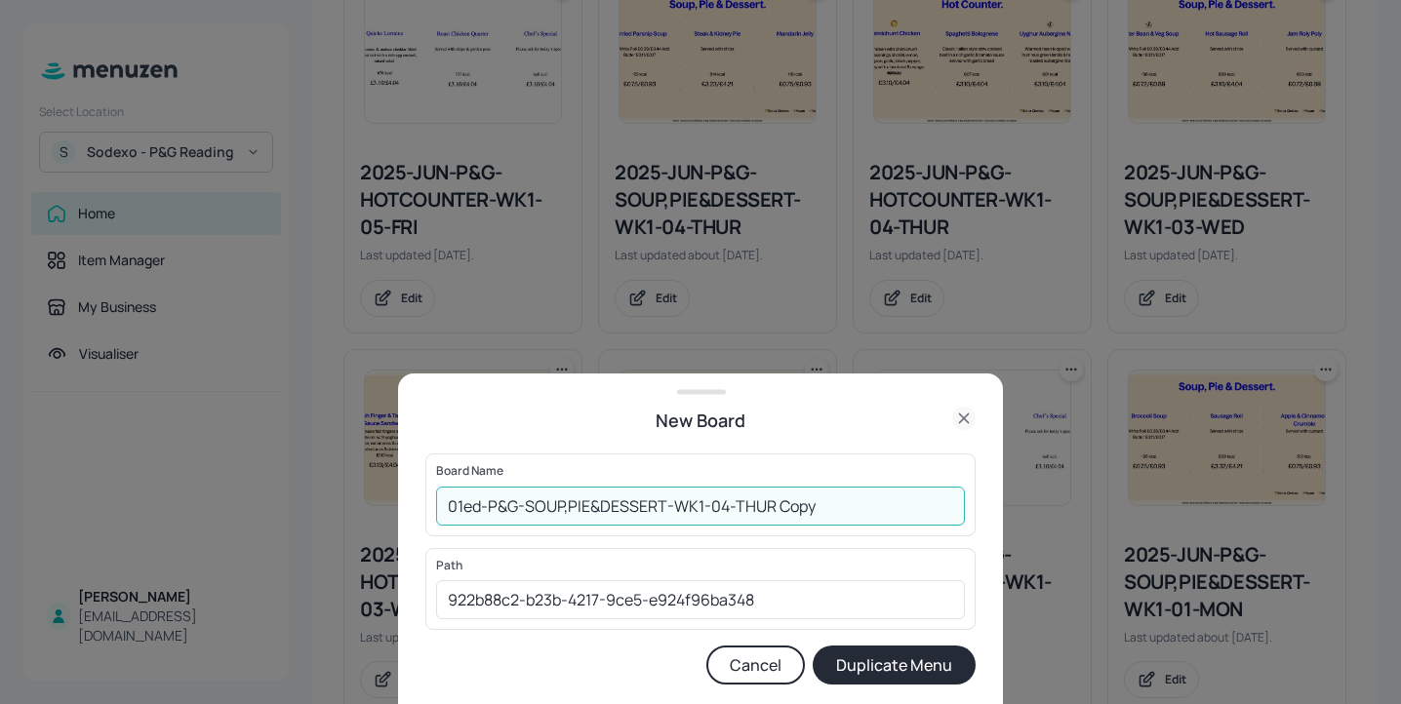
drag, startPoint x: 864, startPoint y: 505, endPoint x: 773, endPoint y: 502, distance: 90.8
click at [773, 502] on input "01ed-P&G-SOUP,PIE&DESSERT-WK1-04-THUR Copy" at bounding box center [700, 506] width 529 height 39
type input "01ed-P&G-SOUP,PIE&DESSERT-WK1-04-THUR-20250828"
click at [870, 674] on button "Duplicate Menu" at bounding box center [894, 665] width 163 height 39
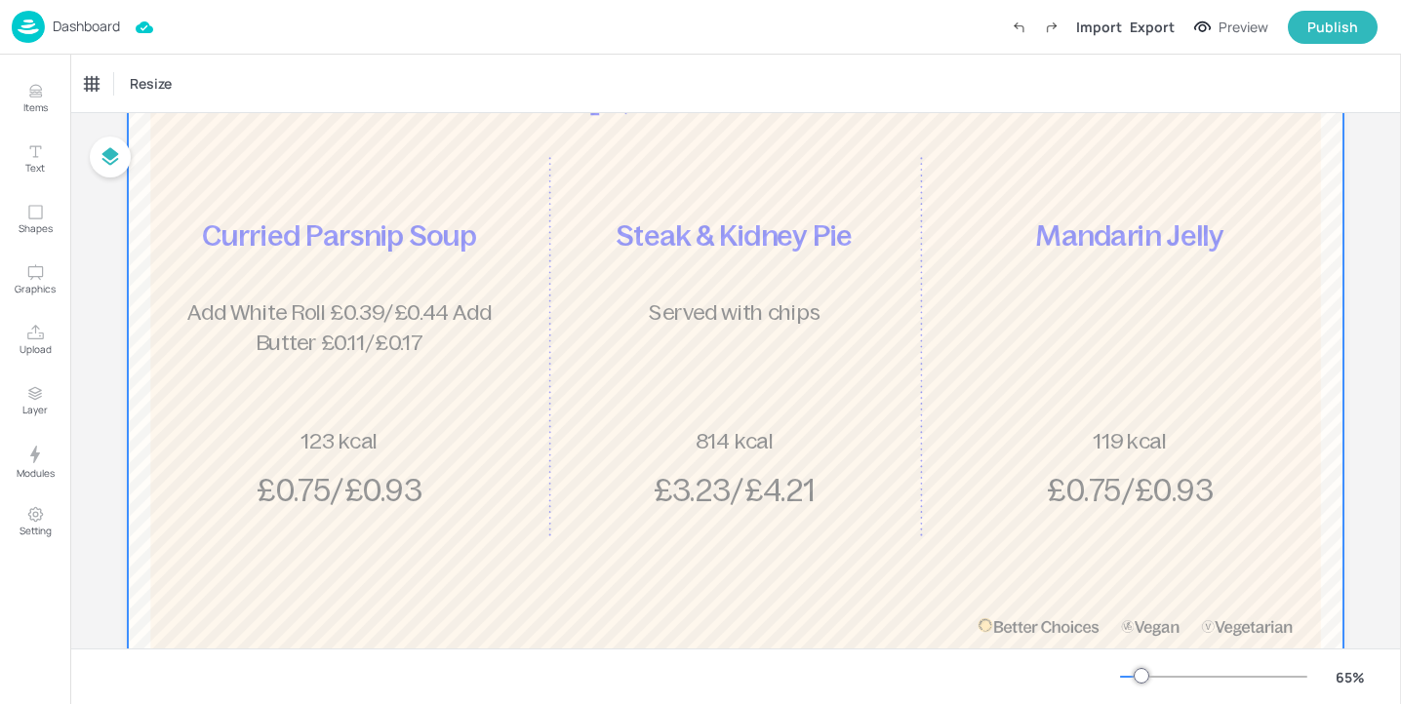
scroll to position [148, 0]
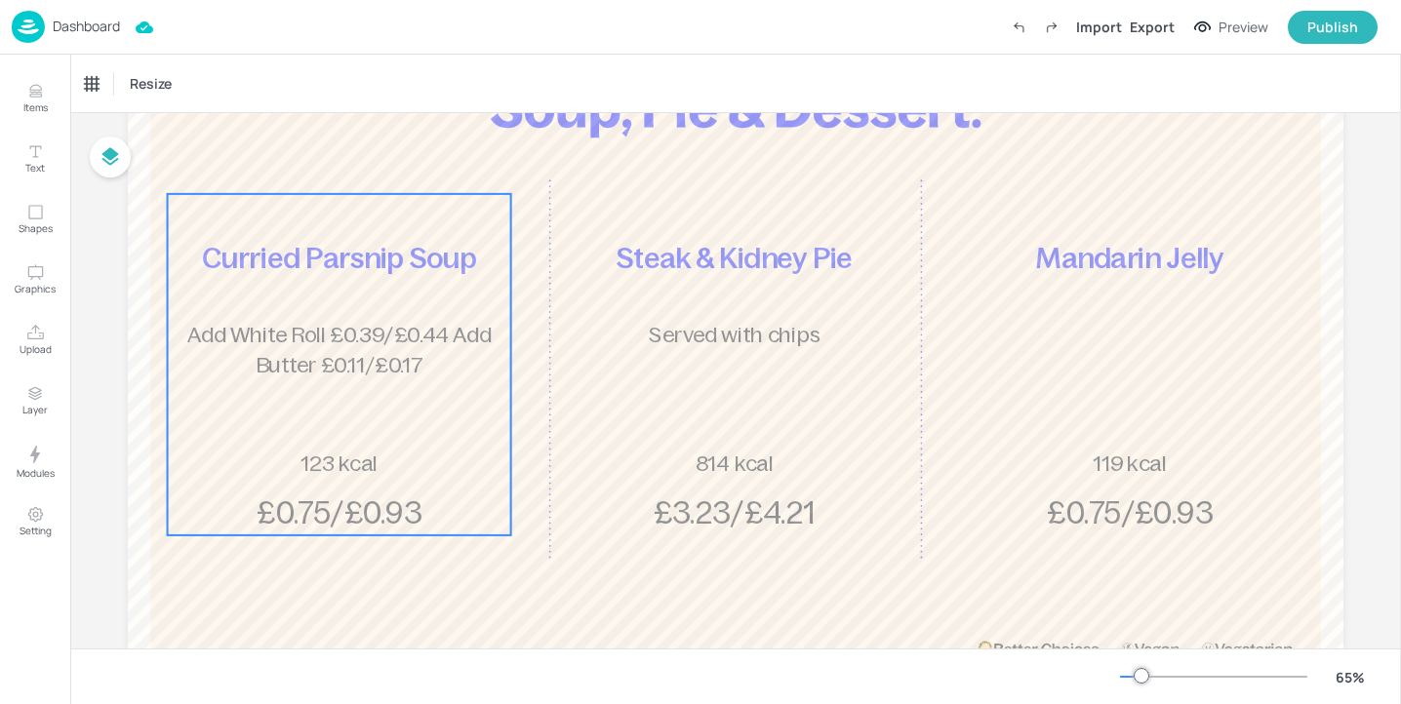
click at [460, 422] on div "Curried Parsnip Soup Add White Roll £0.39/£0.44 Add Butter £0.11/£0.17 £0.75/£0…" at bounding box center [339, 365] width 343 height 342
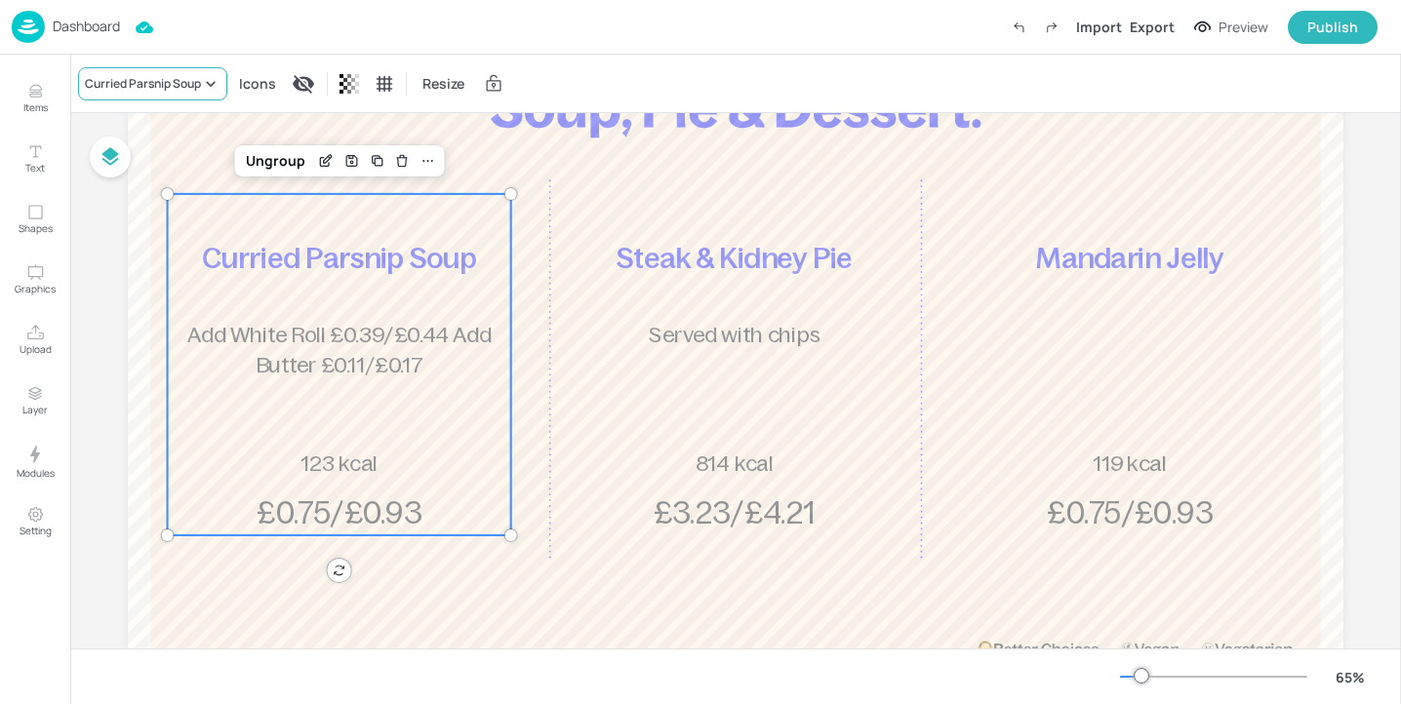
click at [140, 77] on div "Curried Parsnip Soup" at bounding box center [143, 84] width 116 height 18
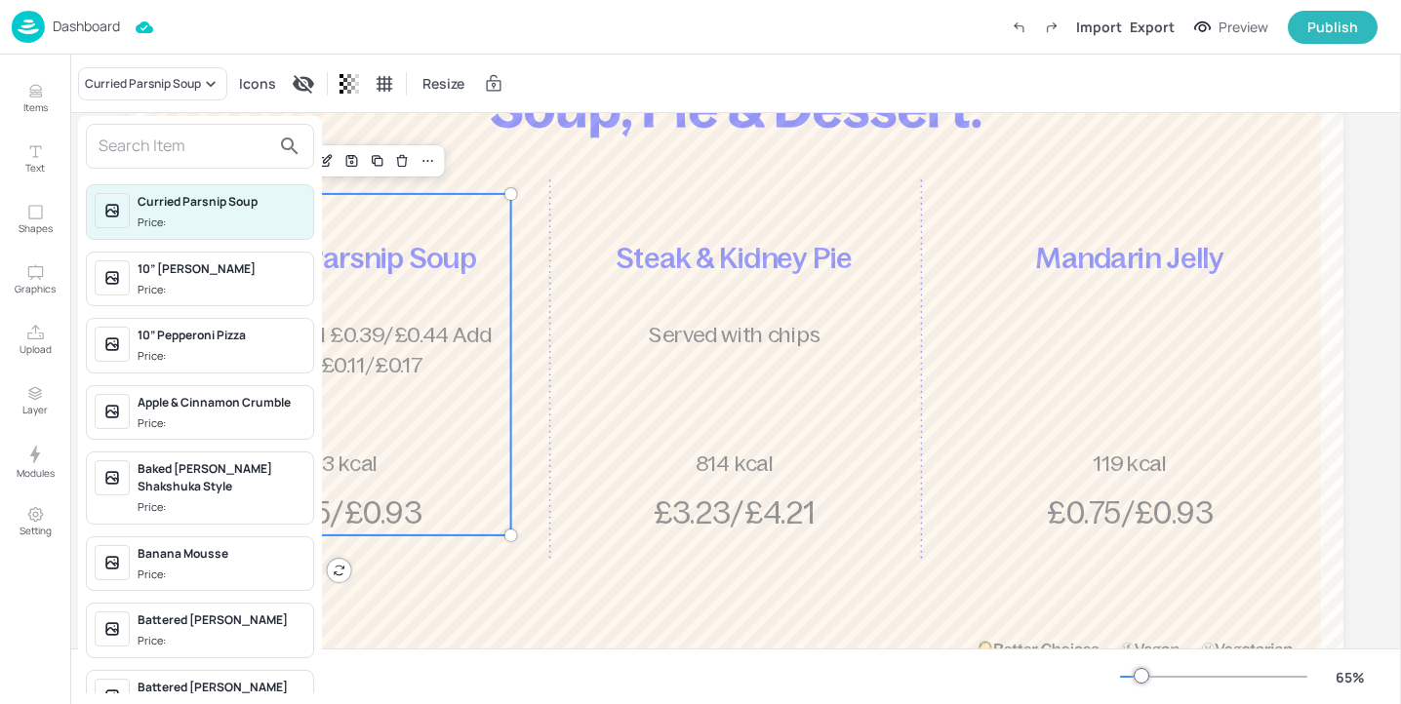
click at [168, 145] on input "text" at bounding box center [185, 146] width 172 height 31
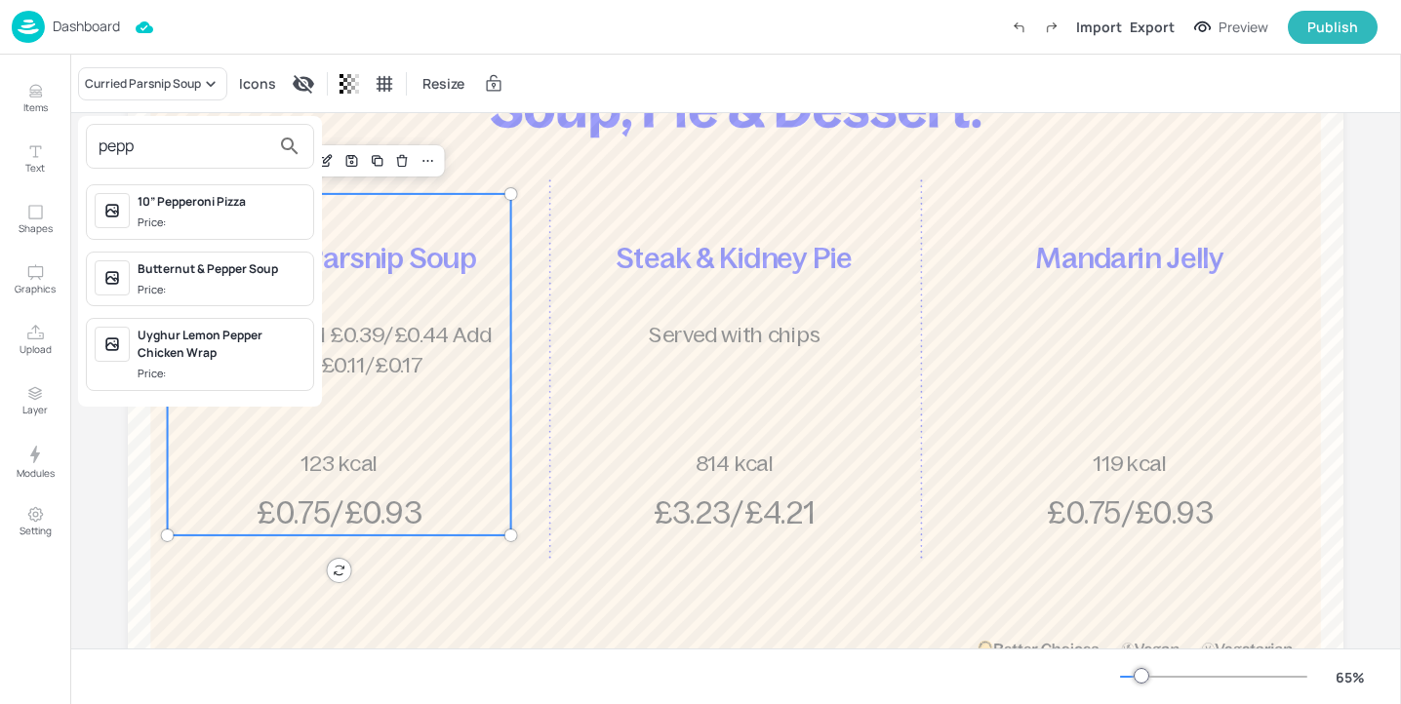
type input "pepp"
click at [461, 160] on div at bounding box center [700, 352] width 1401 height 704
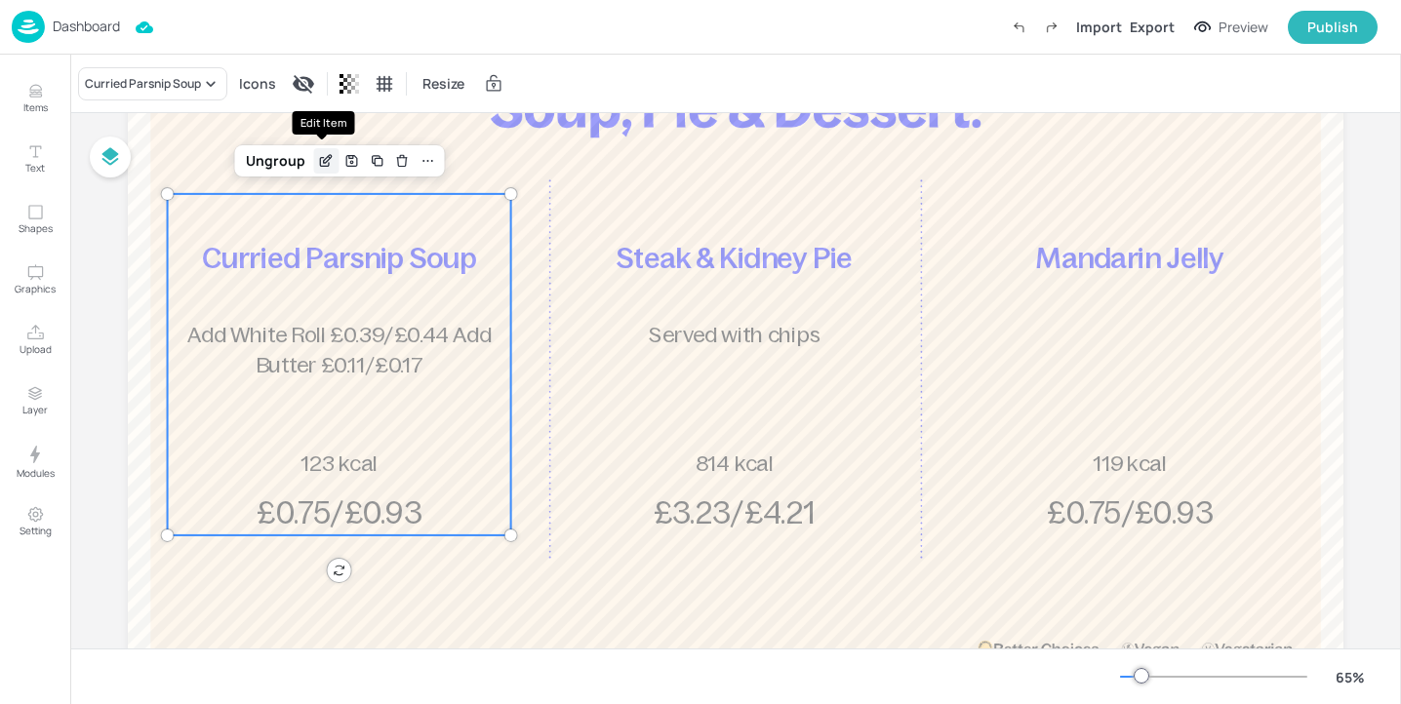
click at [328, 156] on icon "Edit Item" at bounding box center [328, 159] width 8 height 8
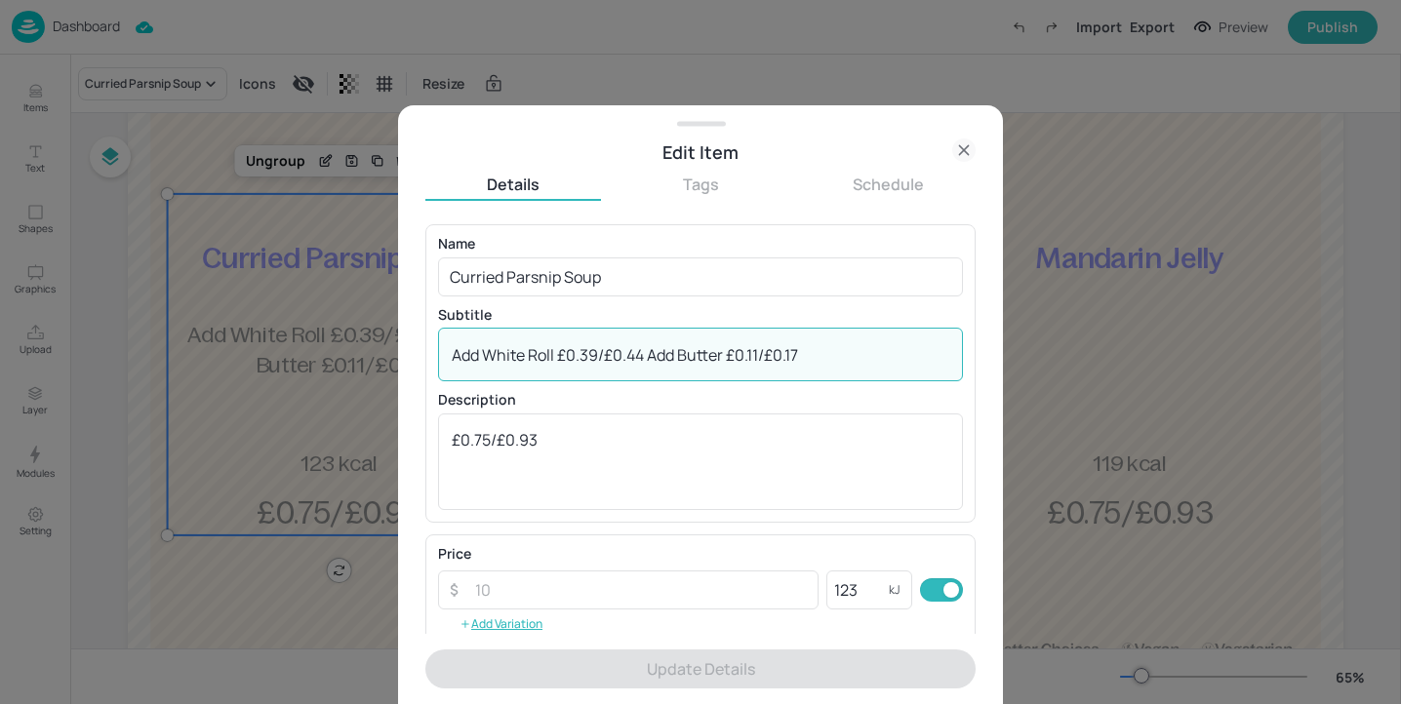
drag, startPoint x: 830, startPoint y: 358, endPoint x: 329, endPoint y: 319, distance: 503.0
click at [329, 319] on div "Edit Item Details Tags Schedule Name Curried Parsnip Soup ​ Subtitle Add White …" at bounding box center [700, 352] width 1401 height 704
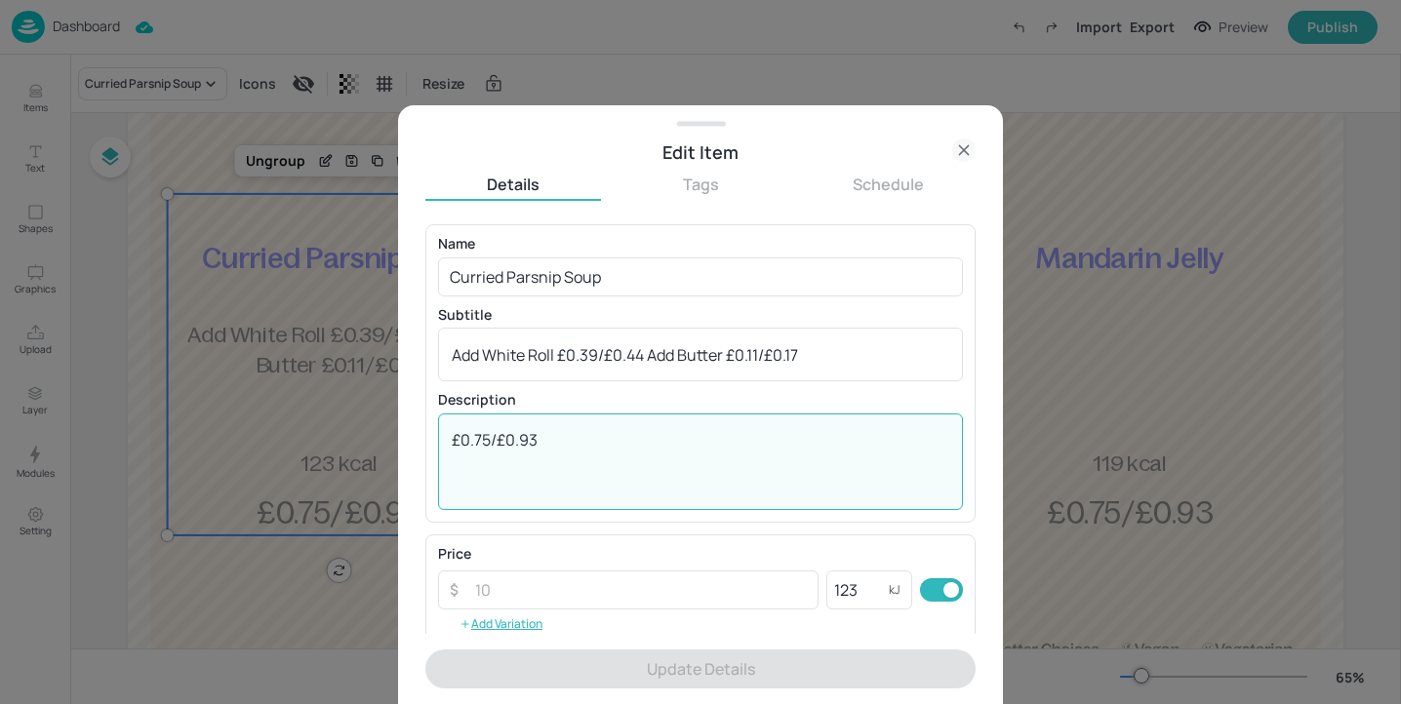
drag, startPoint x: 576, startPoint y: 447, endPoint x: 430, endPoint y: 429, distance: 146.4
click at [430, 429] on div "Name Curried Parsnip Soup ​ Subtitle Add White Roll £0.39/£0.44 Add Butter £0.1…" at bounding box center [700, 373] width 550 height 298
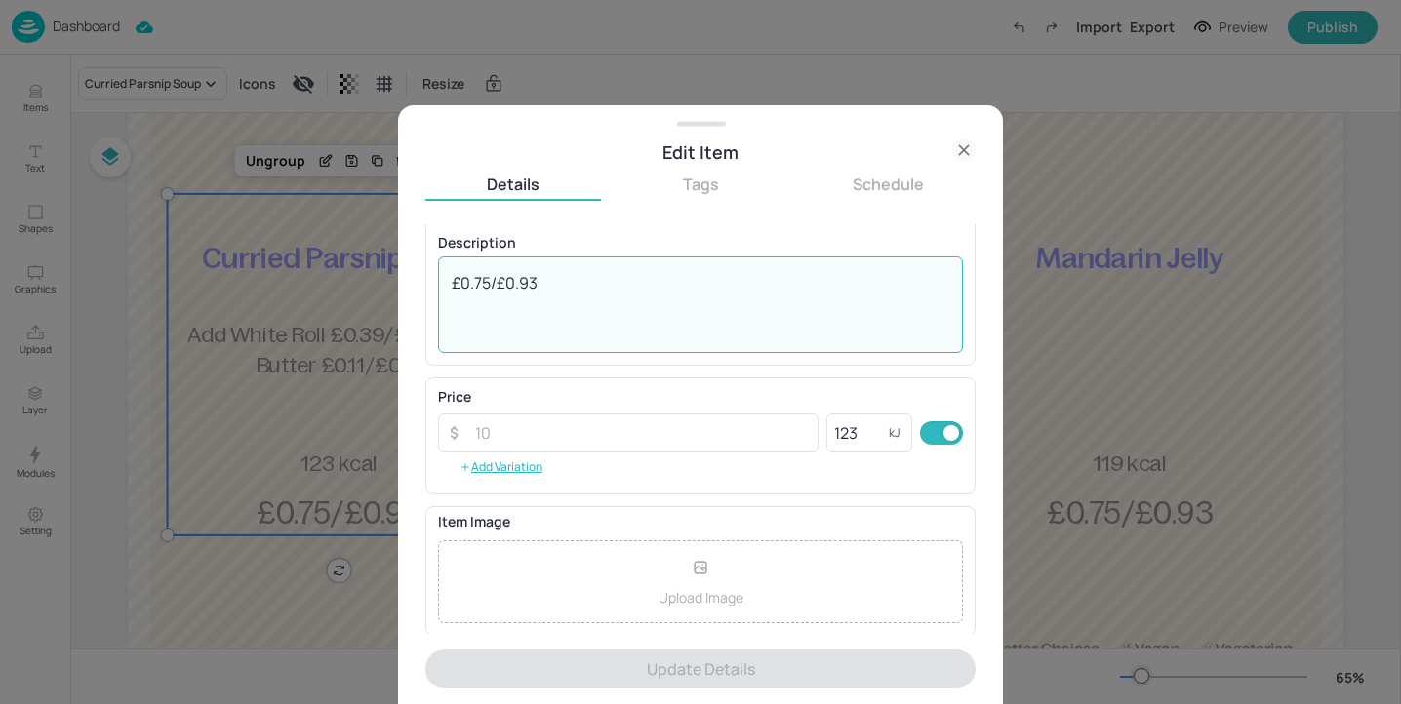
scroll to position [313, 0]
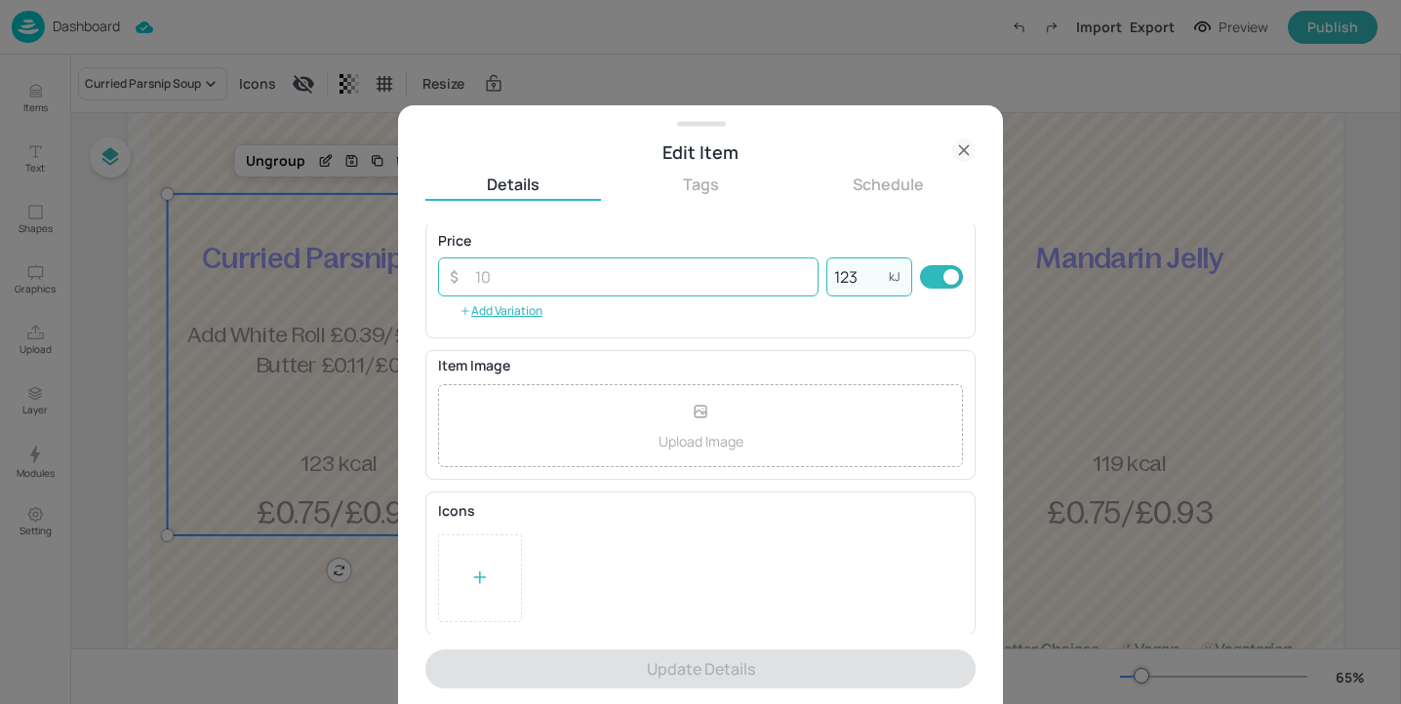
drag, startPoint x: 864, startPoint y: 280, endPoint x: 808, endPoint y: 274, distance: 56.9
click at [808, 274] on div "​ ​ 123 kJ ​" at bounding box center [700, 277] width 525 height 39
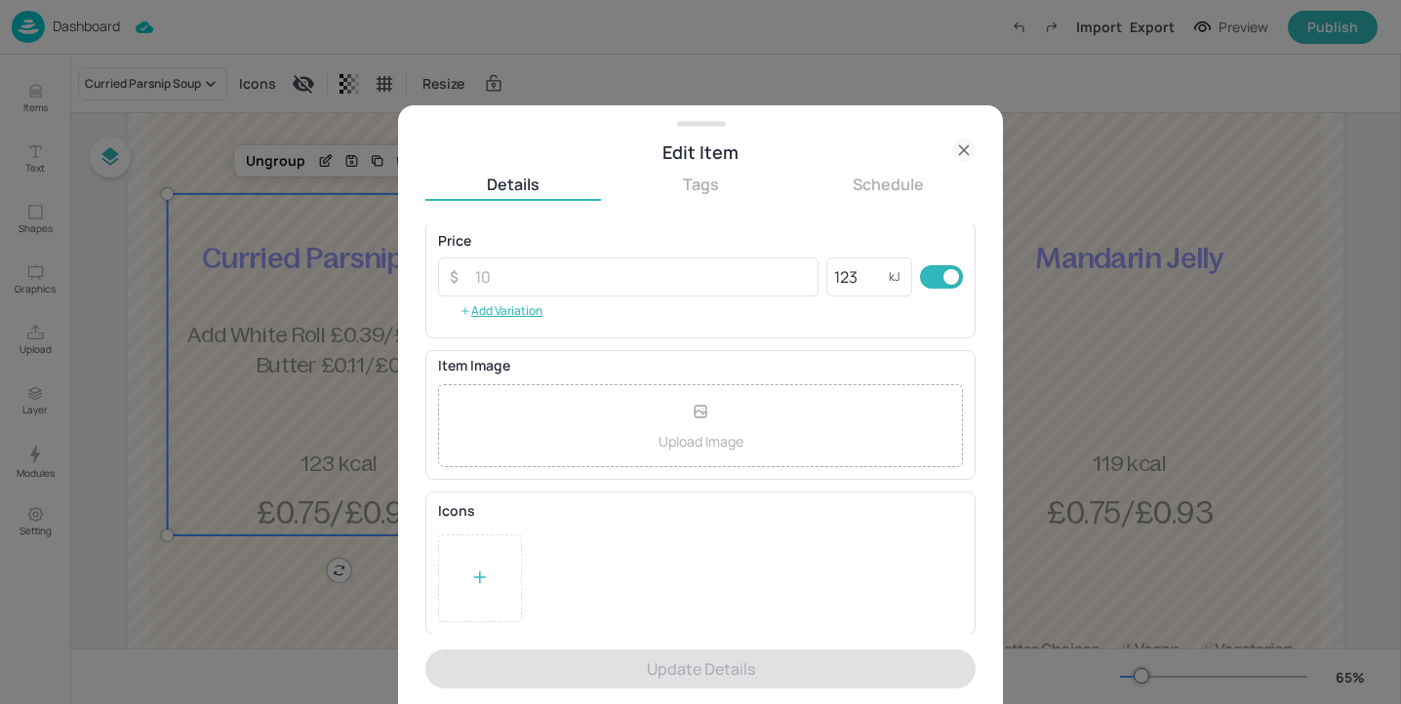
click at [970, 154] on icon at bounding box center [963, 150] width 23 height 23
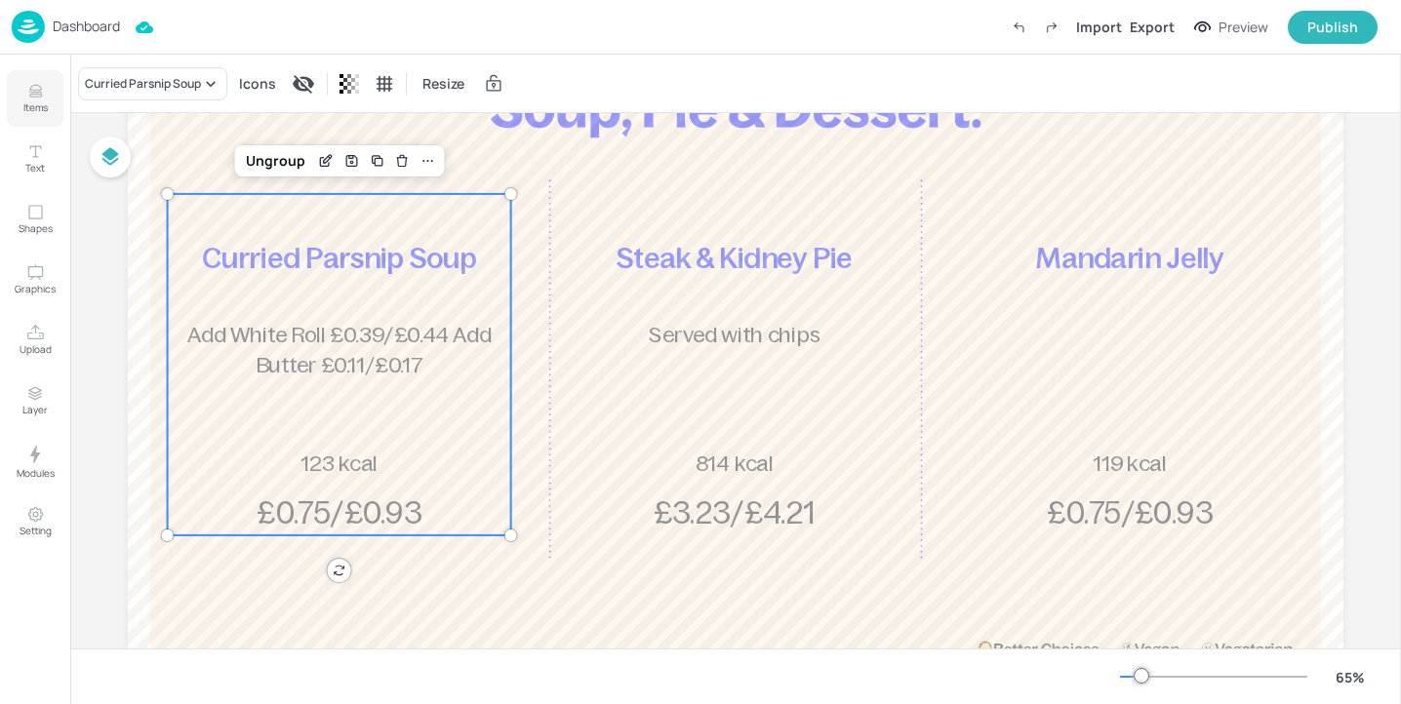
click at [32, 86] on icon "Items" at bounding box center [35, 91] width 19 height 19
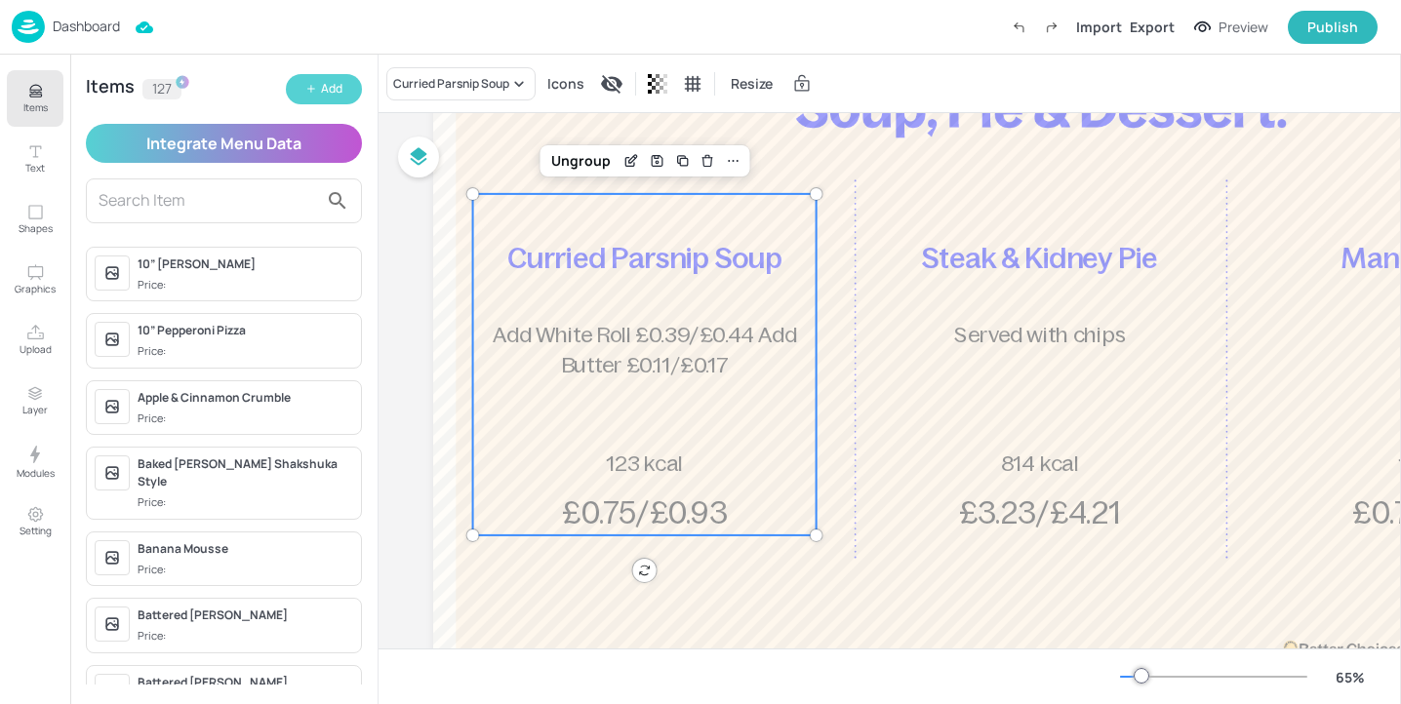
click at [321, 90] on div "Add" at bounding box center [331, 89] width 21 height 19
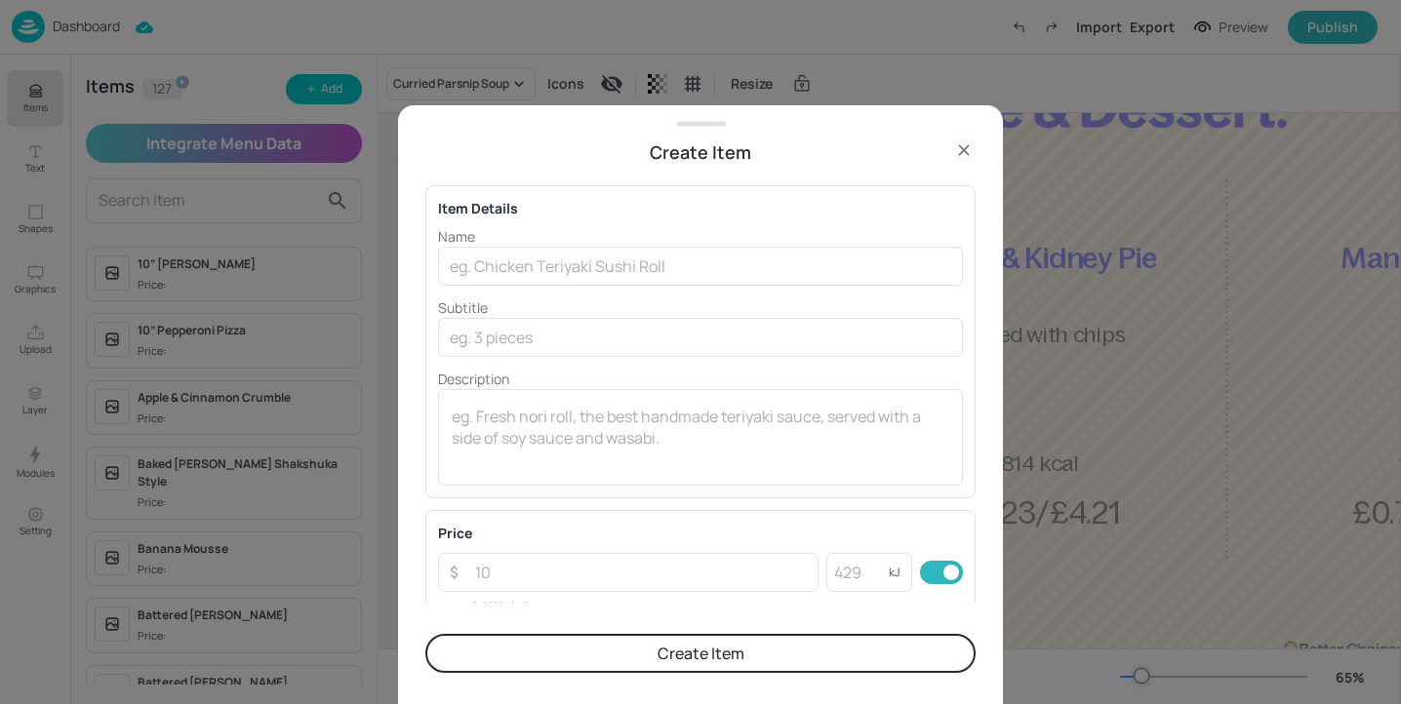
click at [598, 230] on p "Name" at bounding box center [700, 236] width 525 height 20
click at [597, 248] on input "text" at bounding box center [700, 266] width 525 height 39
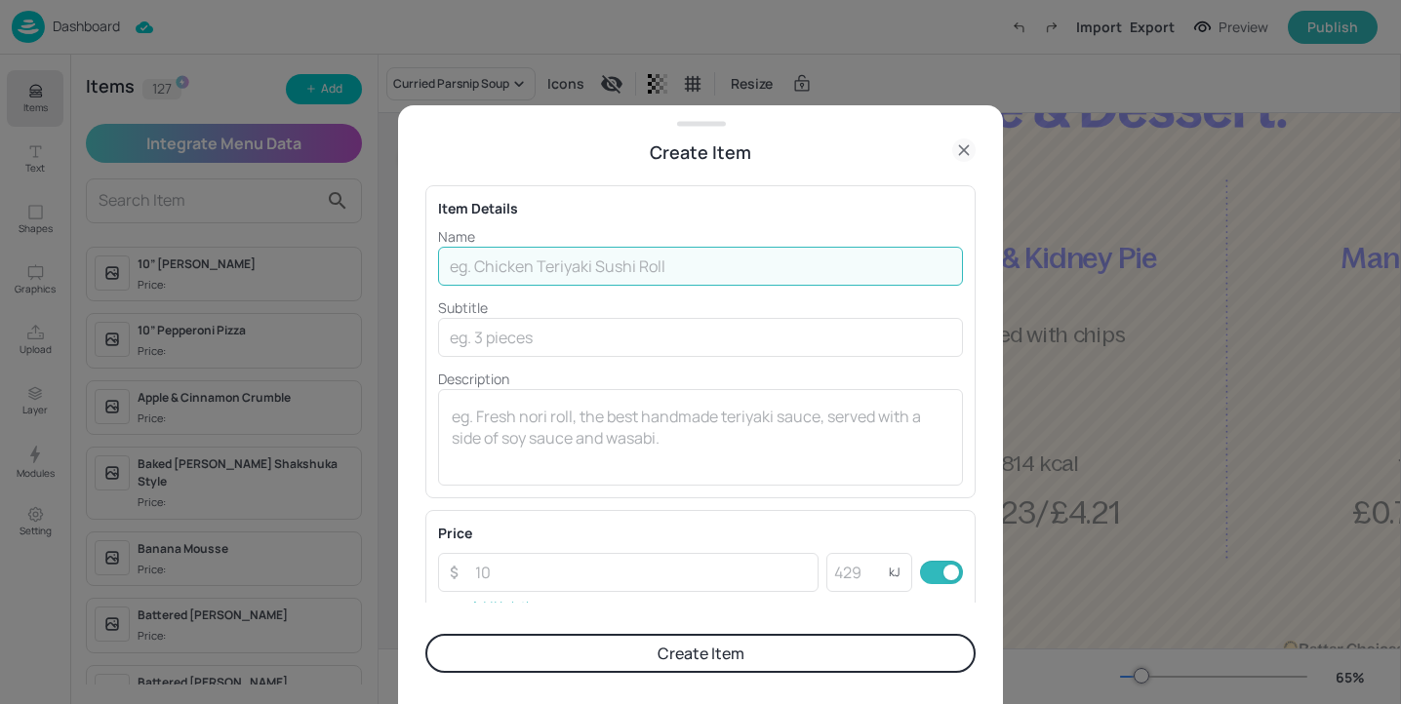
click at [597, 258] on input "text" at bounding box center [700, 266] width 525 height 39
click at [529, 270] on input "Tomato & Ppper" at bounding box center [700, 266] width 525 height 39
type input "Tomato & Pepper"
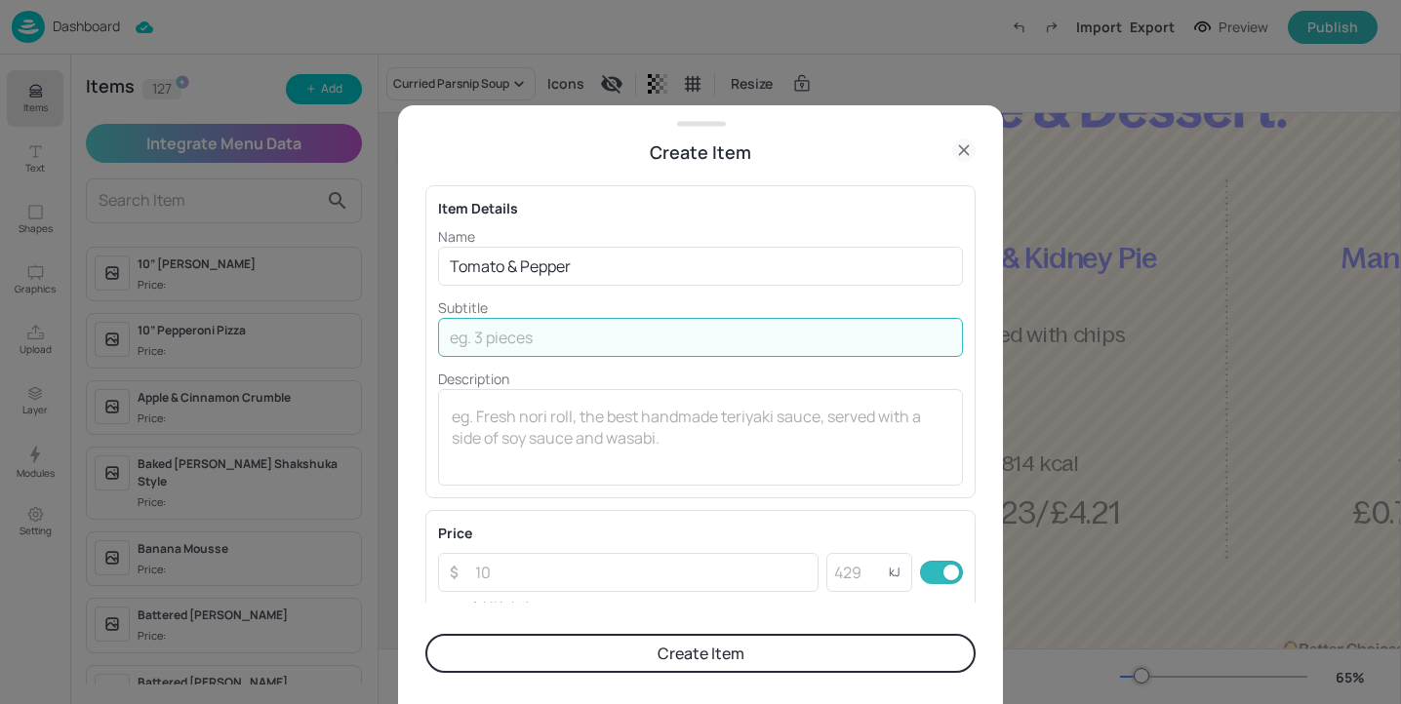
click at [504, 342] on input "text" at bounding box center [700, 337] width 525 height 39
paste input "Add White Roll £0.39/£0.44 Add Butter £0.11/£0.17"
type input "Add White Roll £0.39/£0.44 Add Butter £0.11/£0.17"
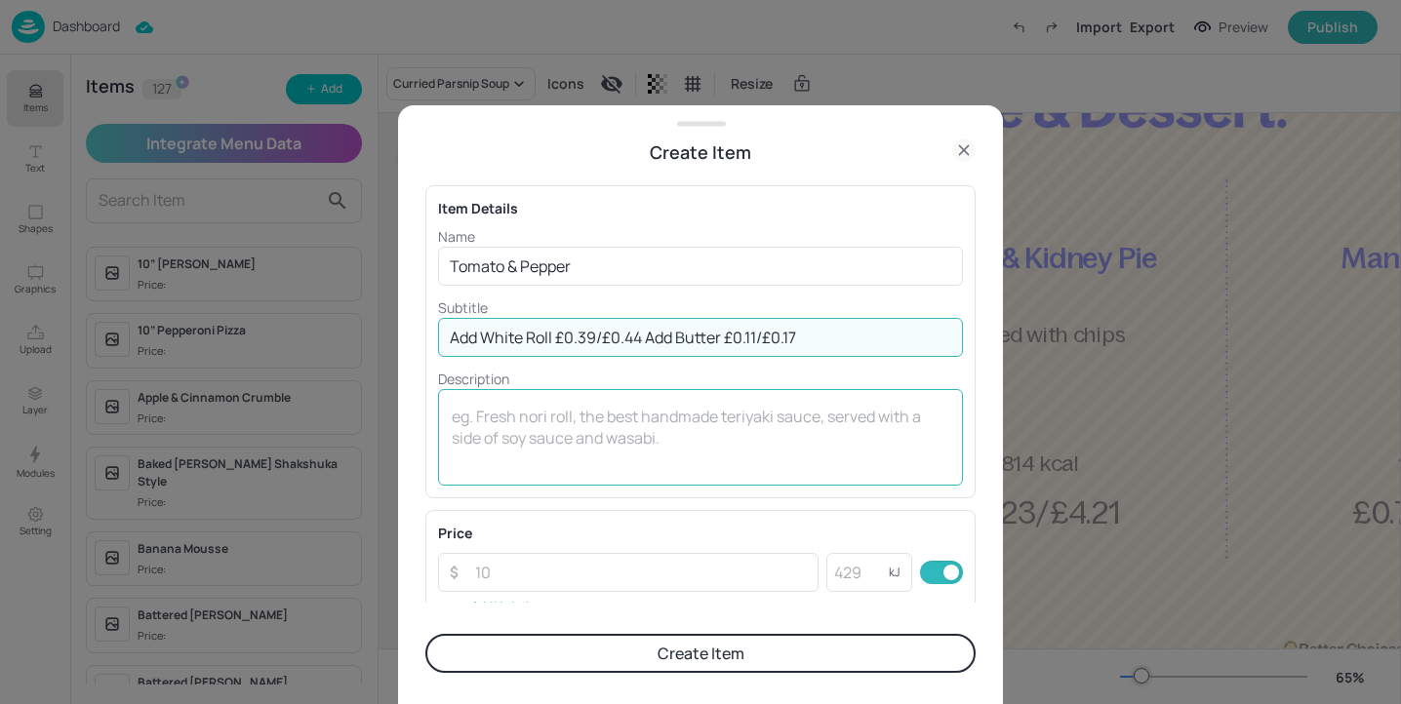
click at [487, 447] on textarea at bounding box center [701, 438] width 498 height 64
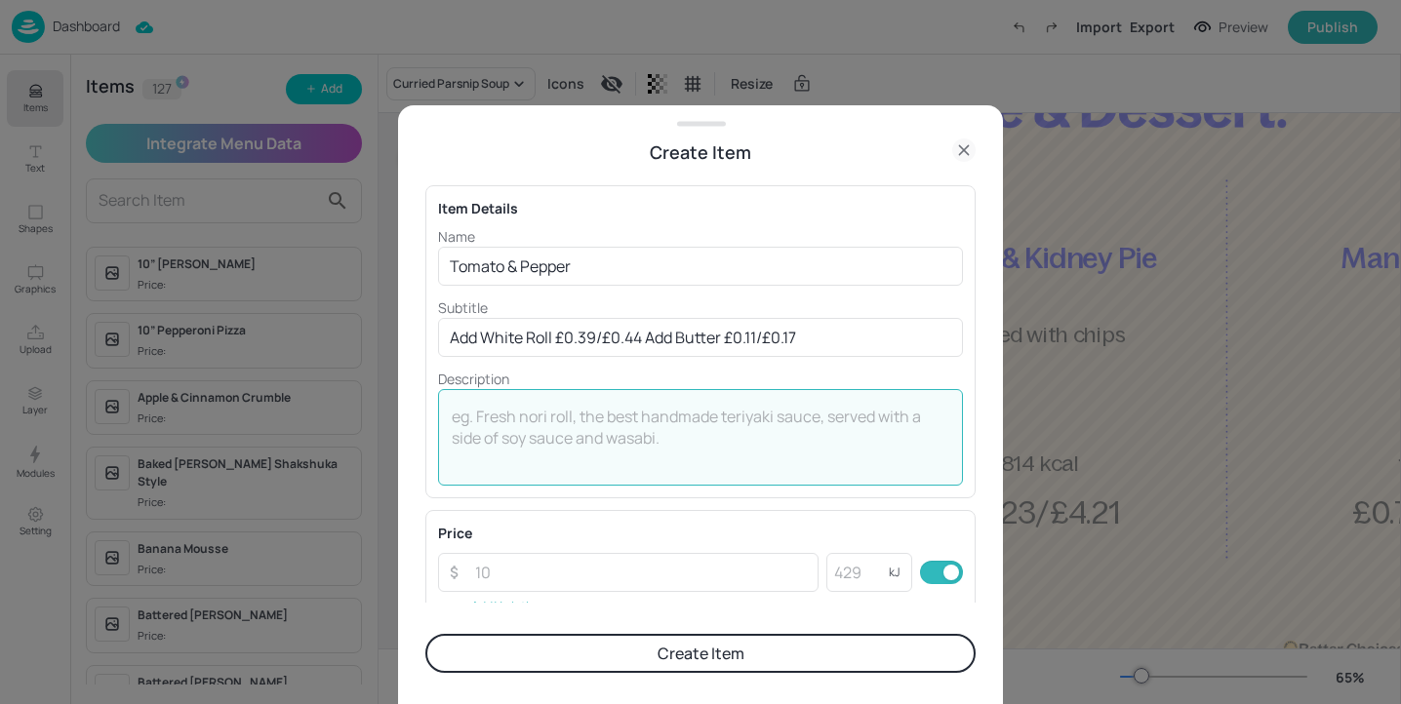
paste textarea "£0.75/£0.93"
type textarea "£0.75/£0.93"
click at [849, 564] on input "number" at bounding box center [857, 572] width 62 height 39
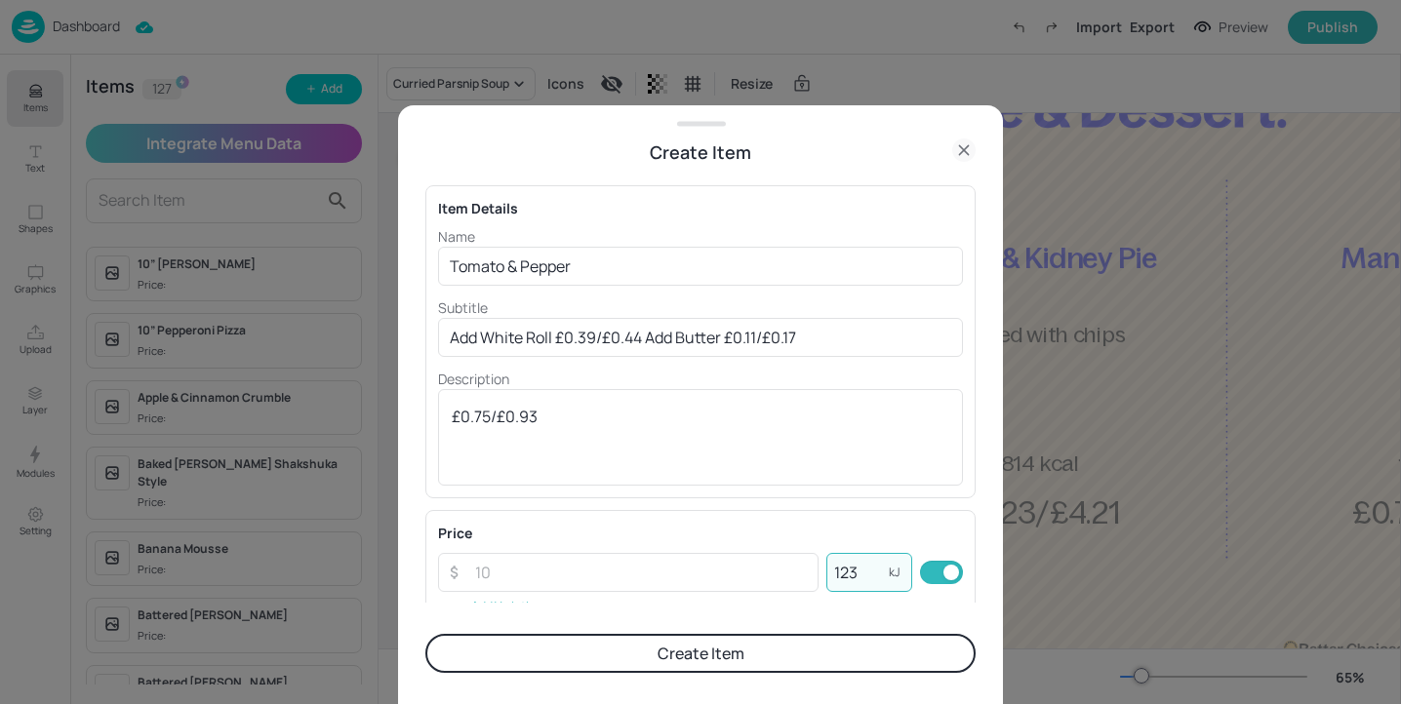
type input "123"
click at [829, 654] on button "Create Item" at bounding box center [700, 653] width 550 height 39
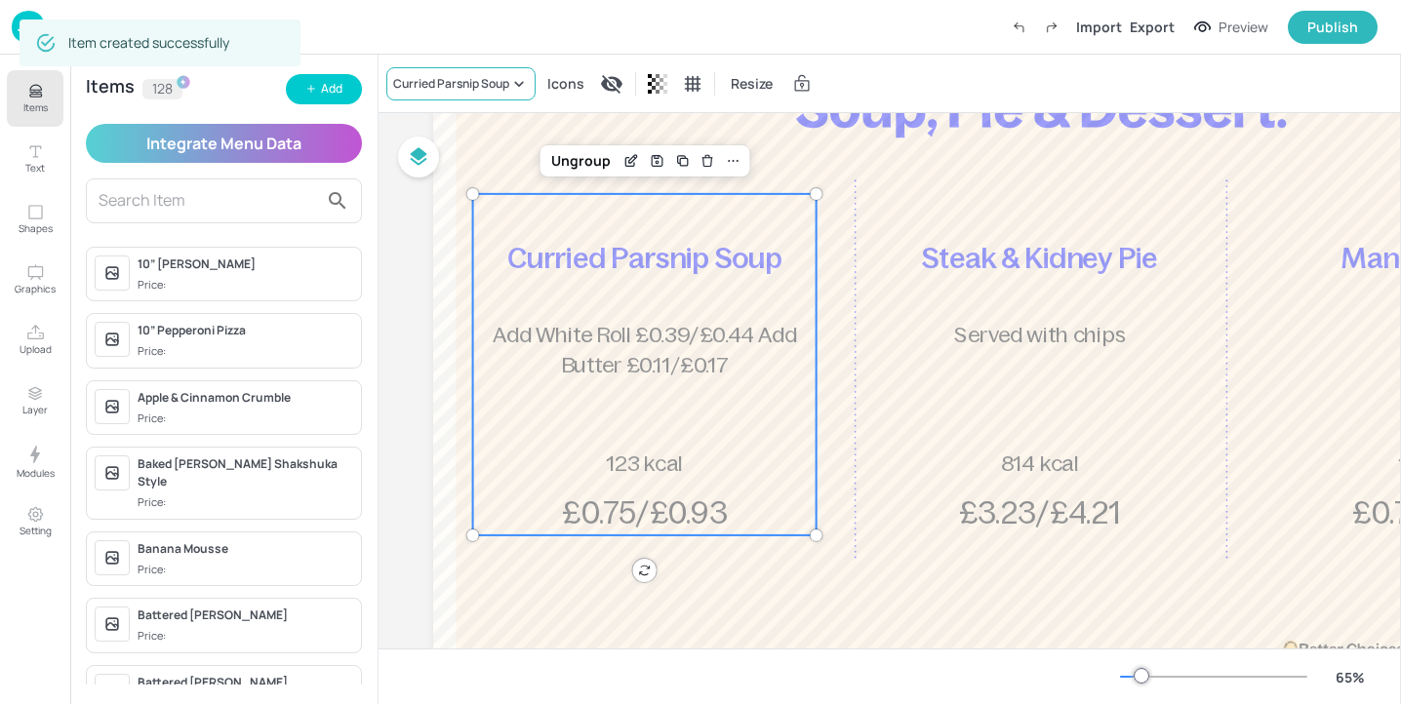
click at [478, 79] on div "Curried Parsnip Soup" at bounding box center [451, 84] width 116 height 18
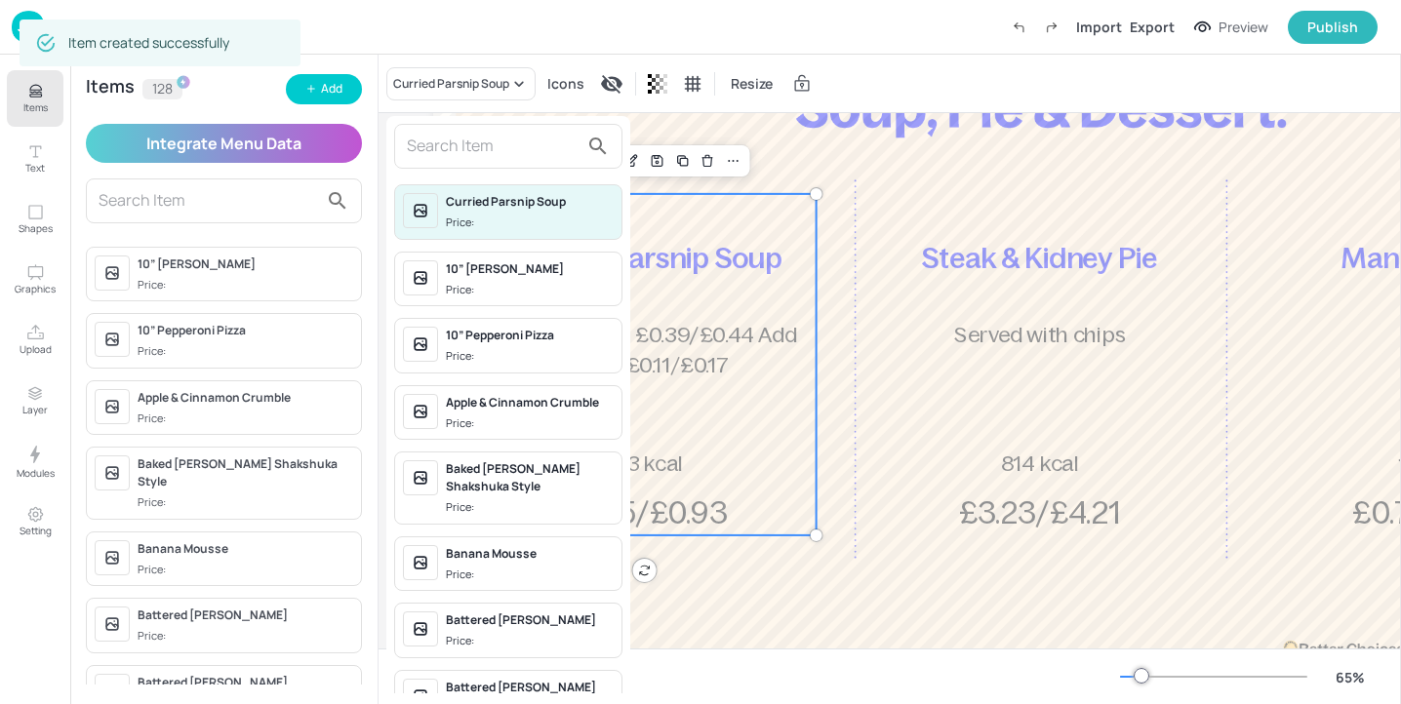
click at [487, 156] on input "text" at bounding box center [493, 146] width 172 height 31
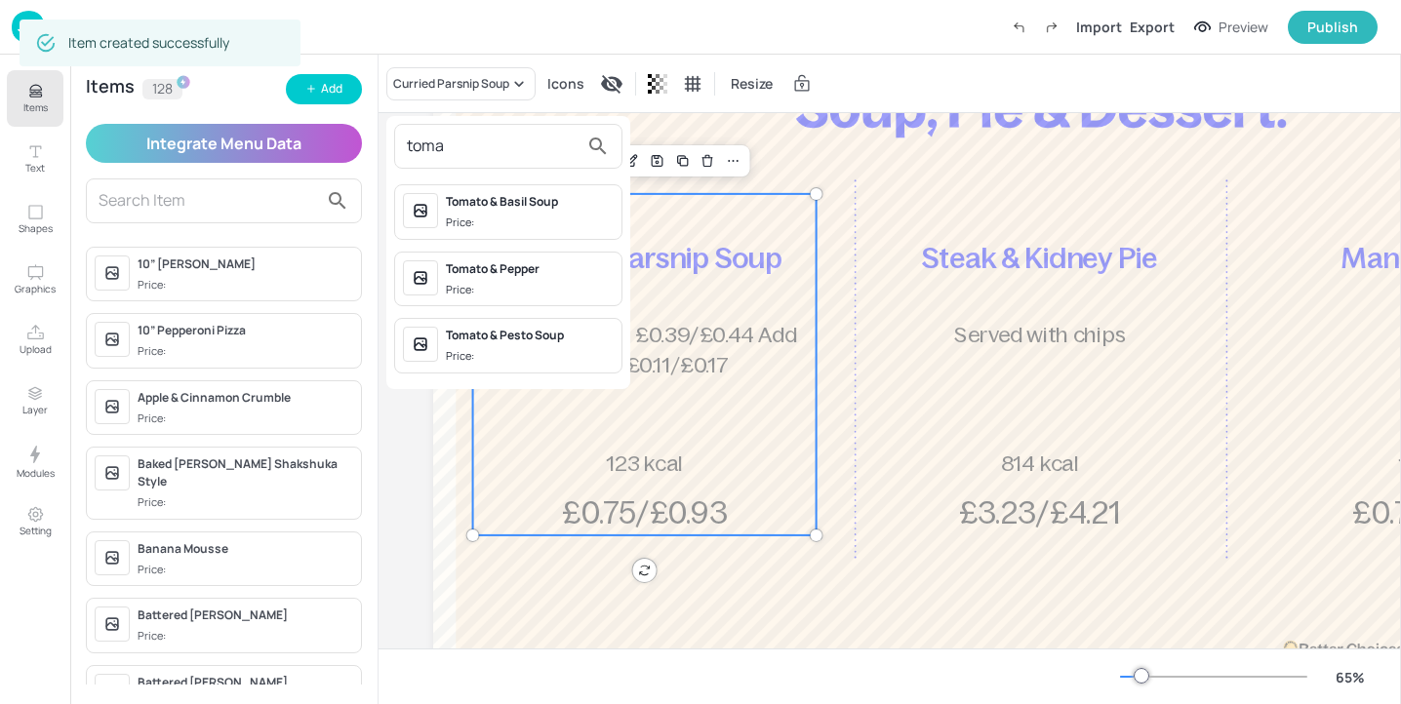
type input "toma"
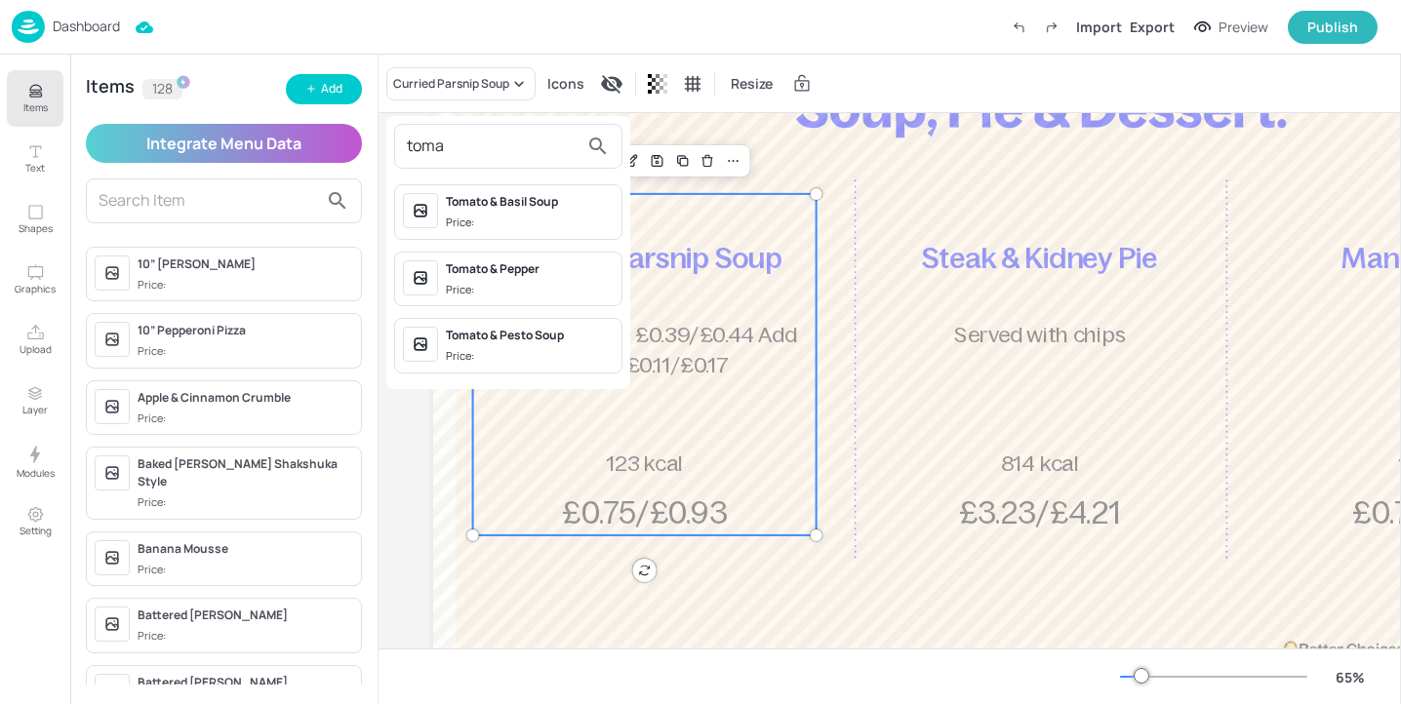
click at [538, 277] on div "Tomato & Pepper" at bounding box center [530, 270] width 168 height 18
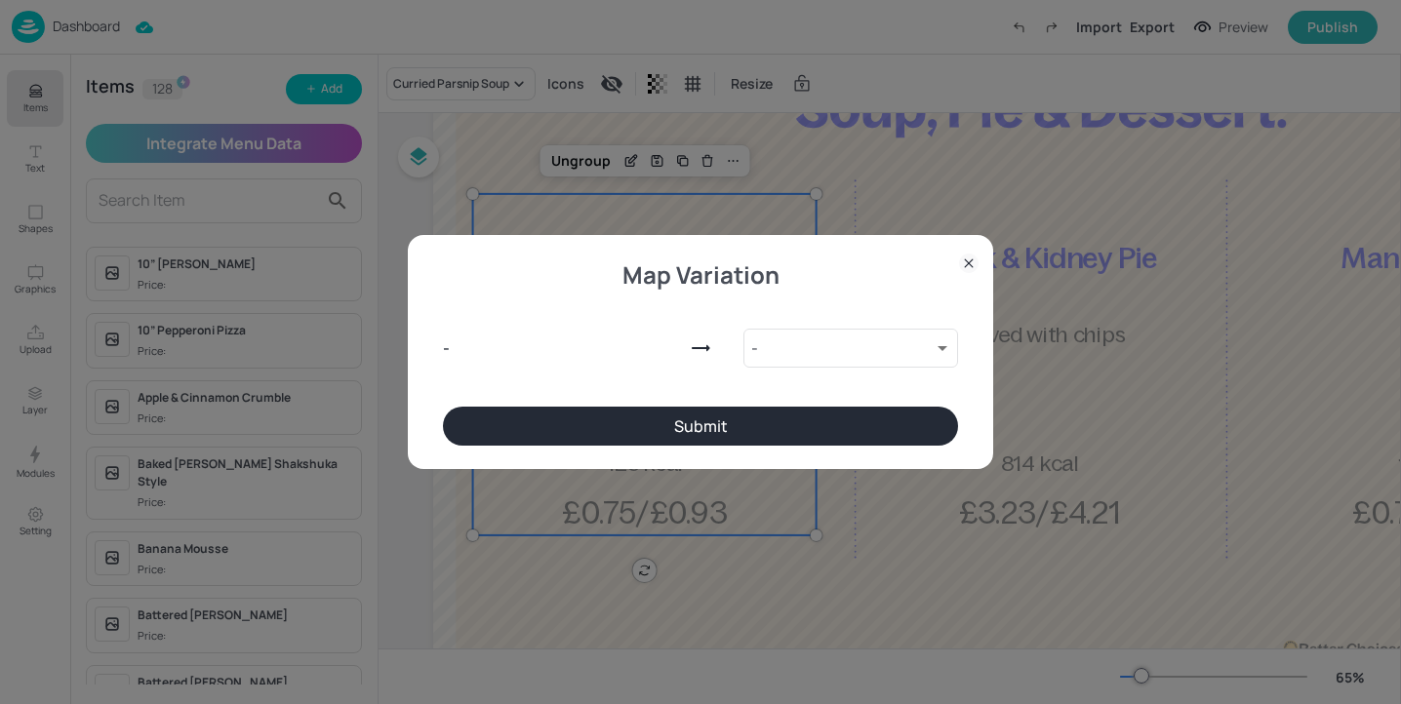
click at [695, 421] on button "Submit" at bounding box center [700, 426] width 515 height 39
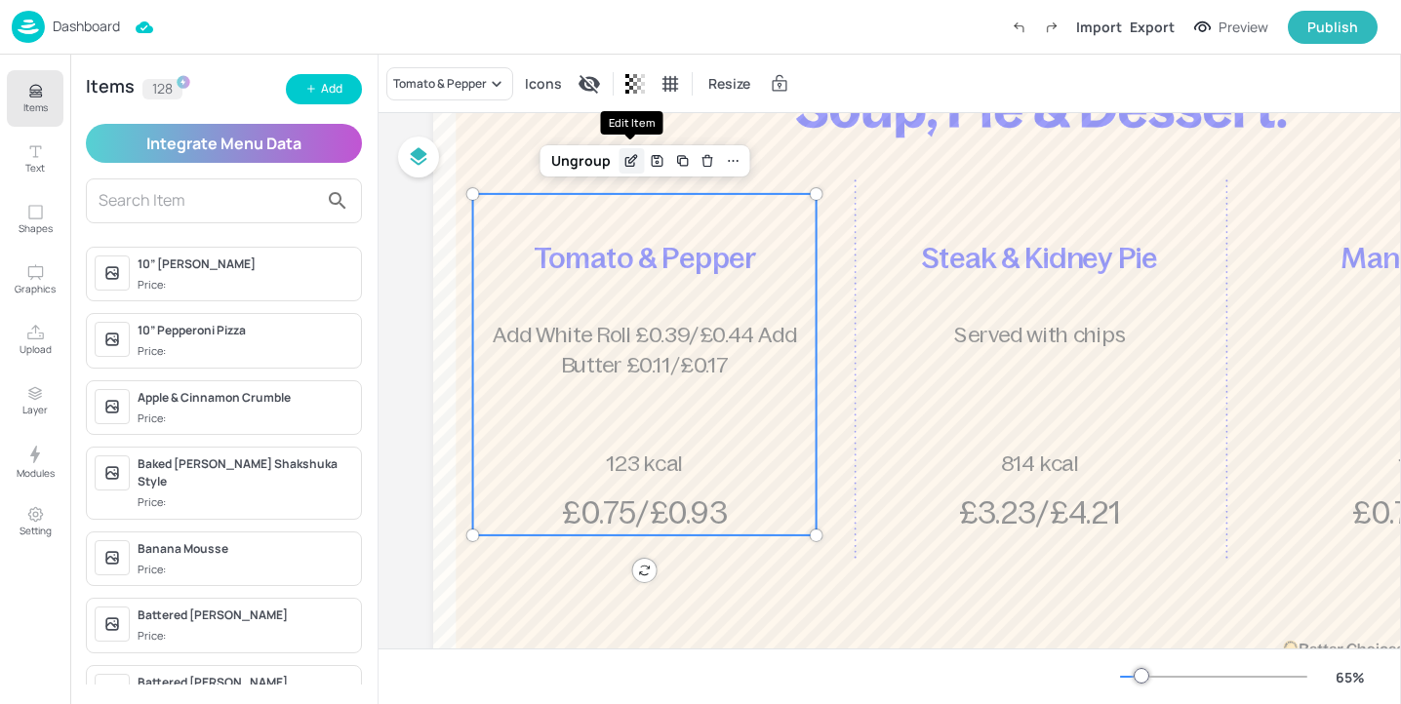
click at [629, 158] on icon "Edit Item" at bounding box center [633, 159] width 8 height 8
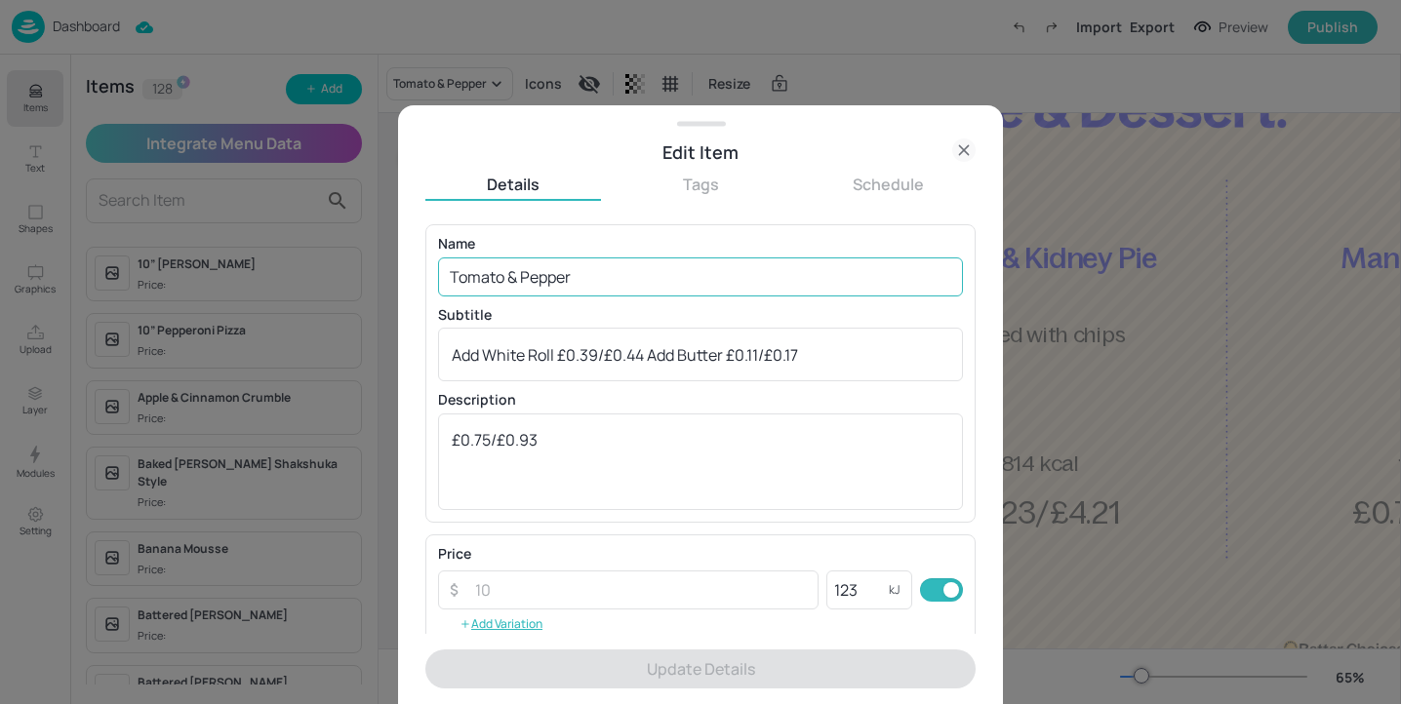
click at [688, 285] on input "Tomato & Pepper" at bounding box center [700, 277] width 525 height 39
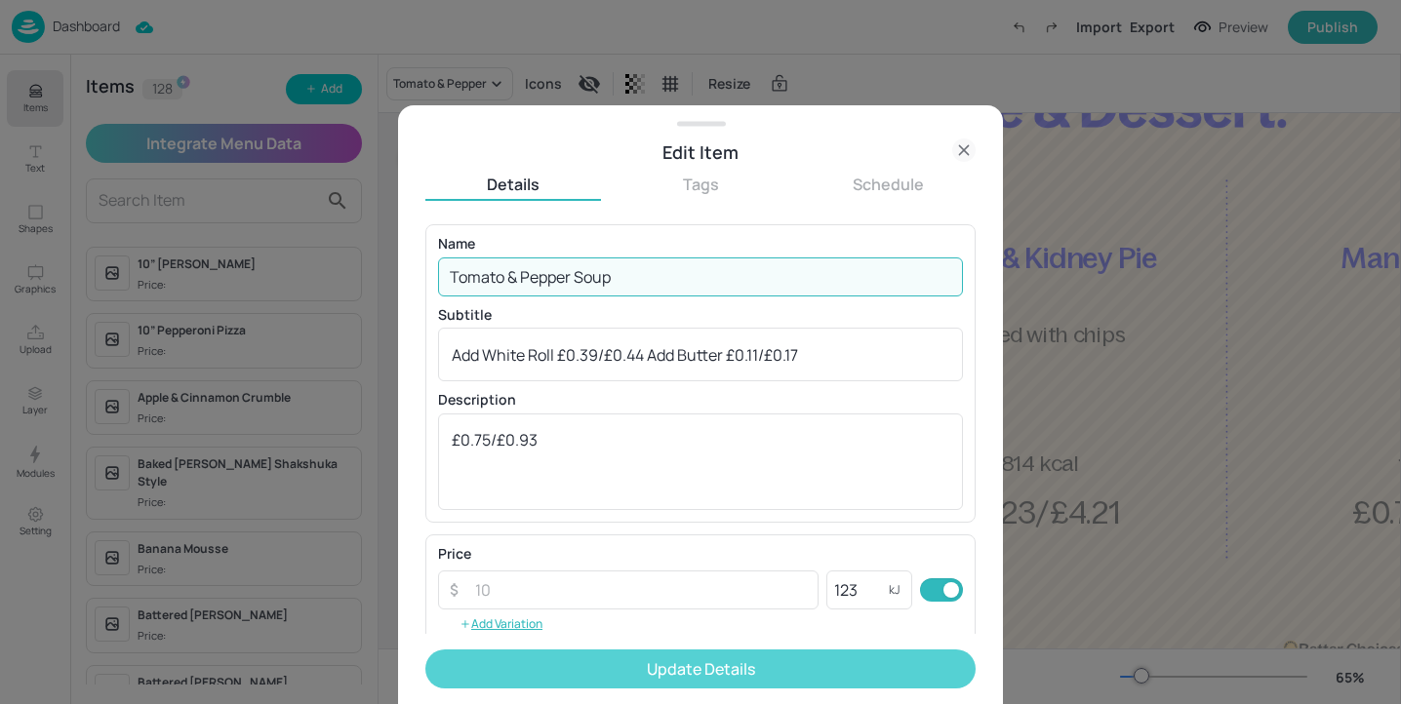
type input "Tomato & Pepper Soup"
click at [644, 675] on button "Update Details" at bounding box center [700, 669] width 550 height 39
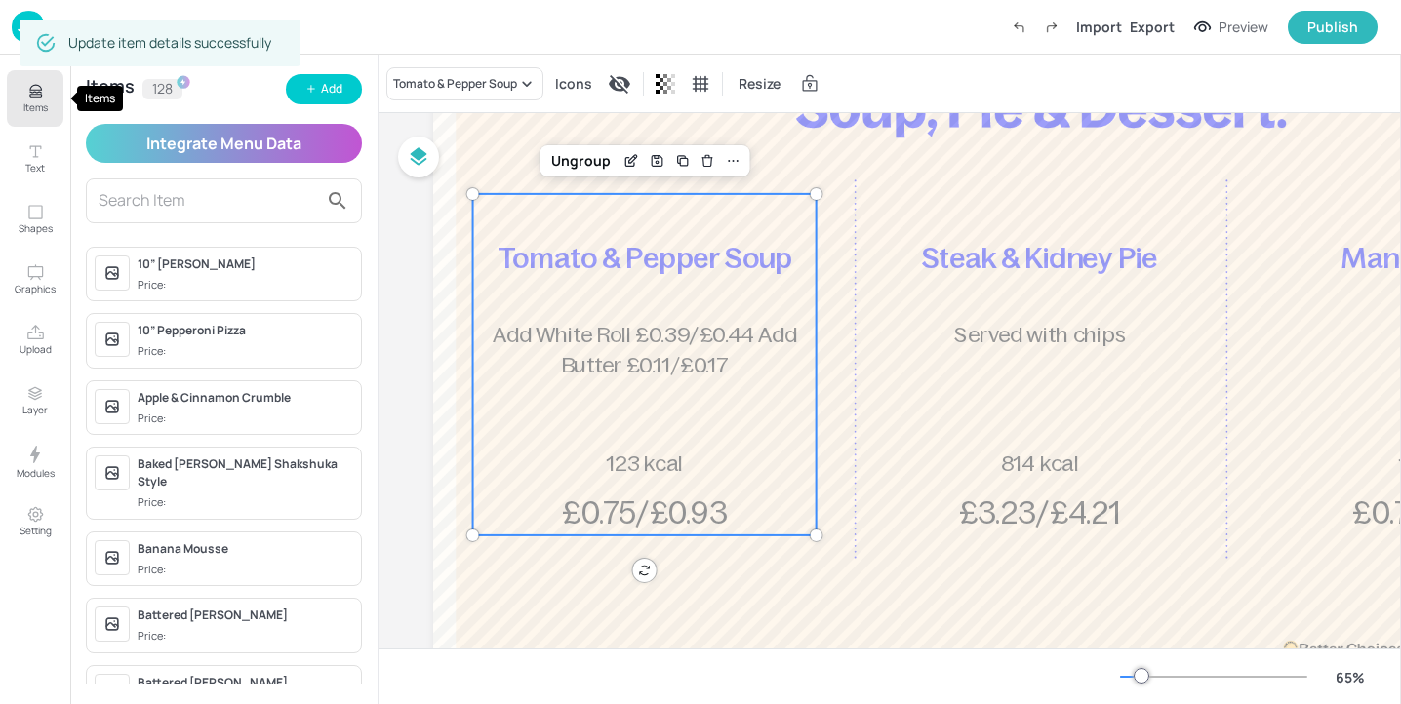
click at [27, 114] on button "Items" at bounding box center [35, 98] width 57 height 57
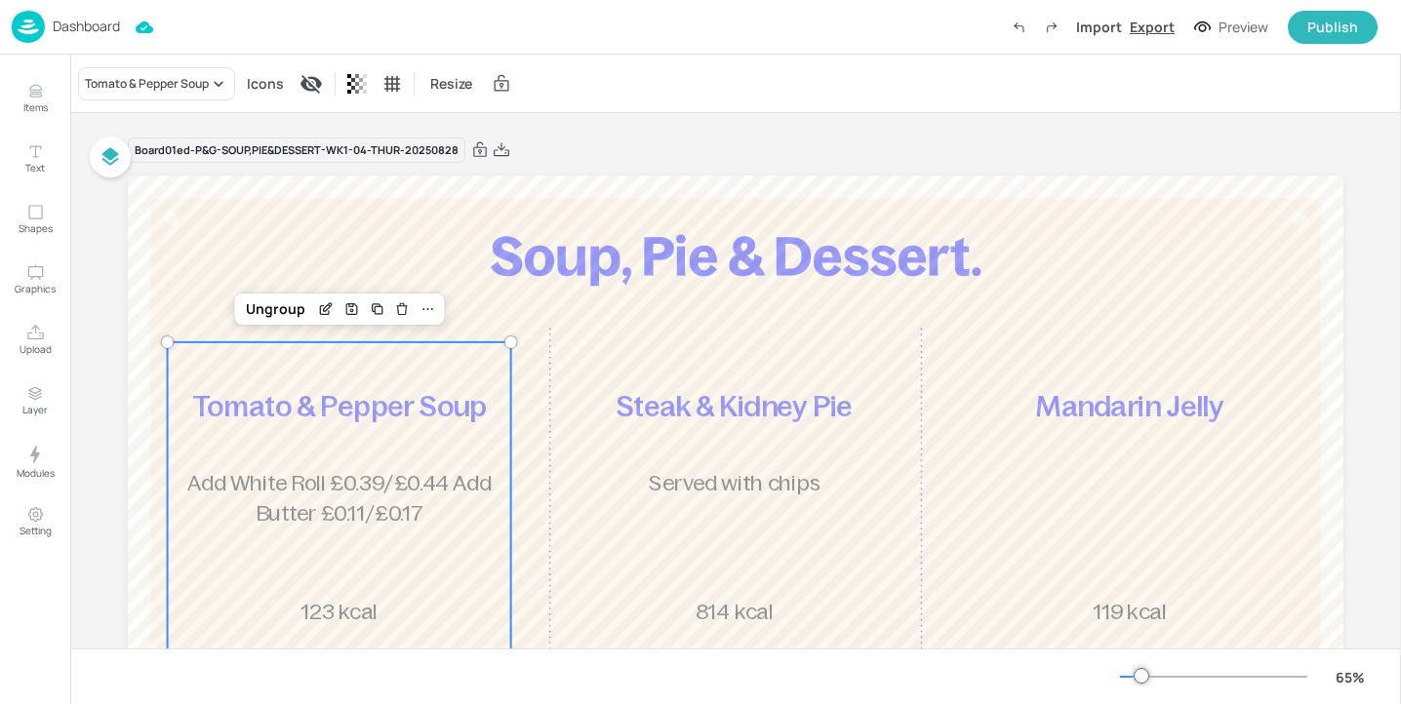
click at [1157, 31] on div "Export" at bounding box center [1152, 27] width 45 height 20
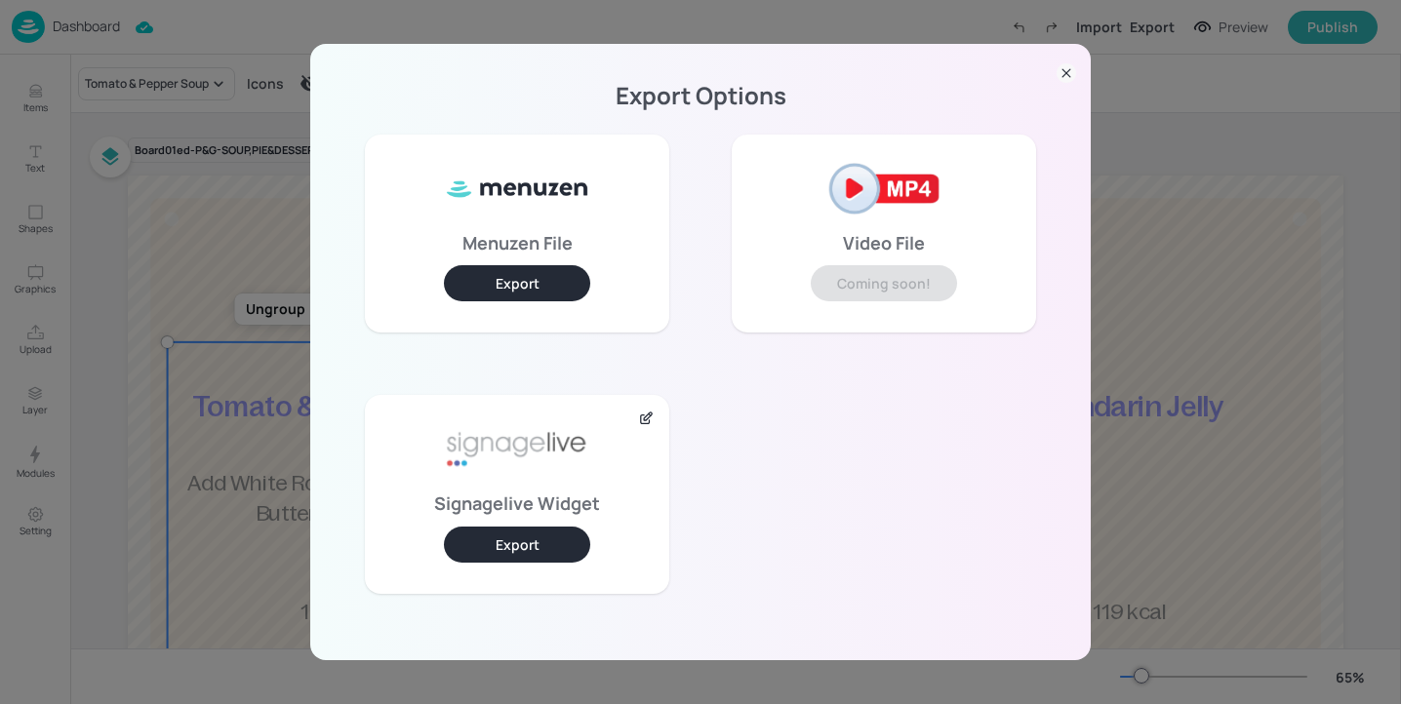
click at [527, 549] on button "Export" at bounding box center [517, 545] width 146 height 36
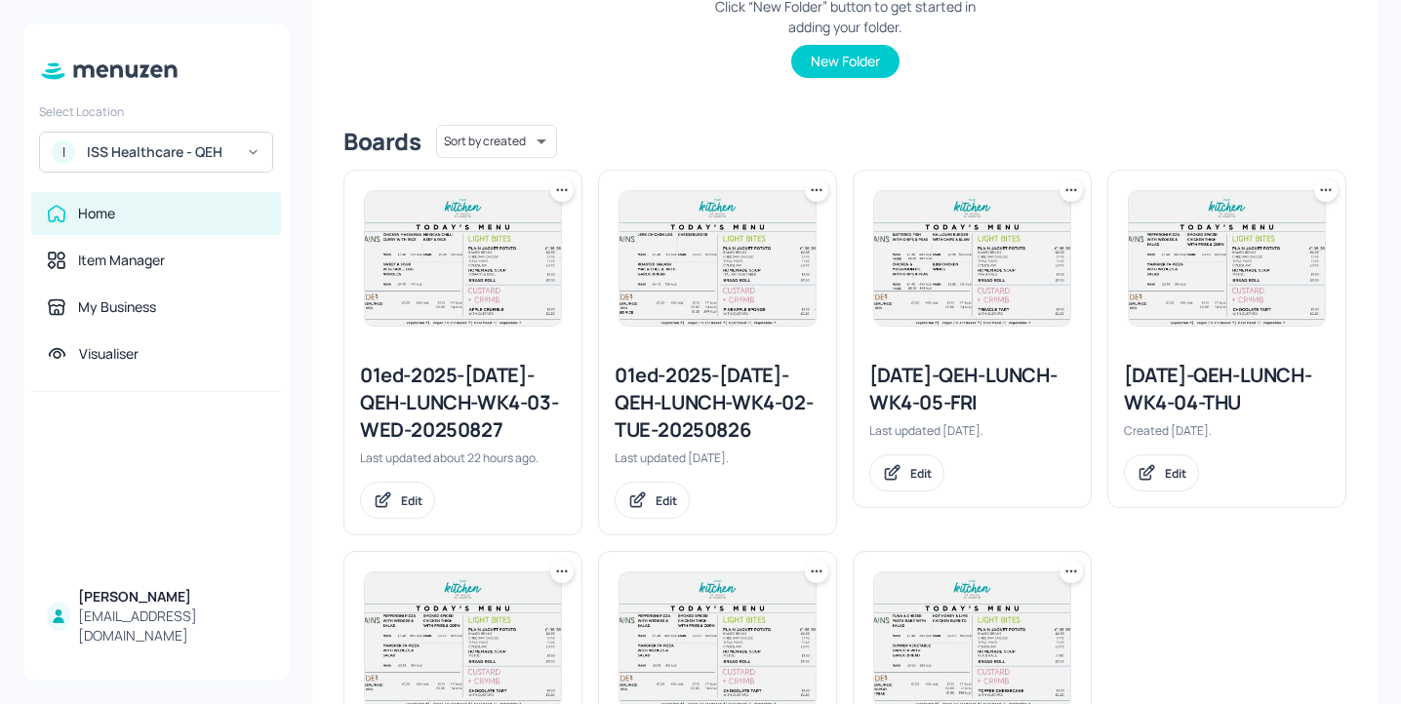
scroll to position [361, 0]
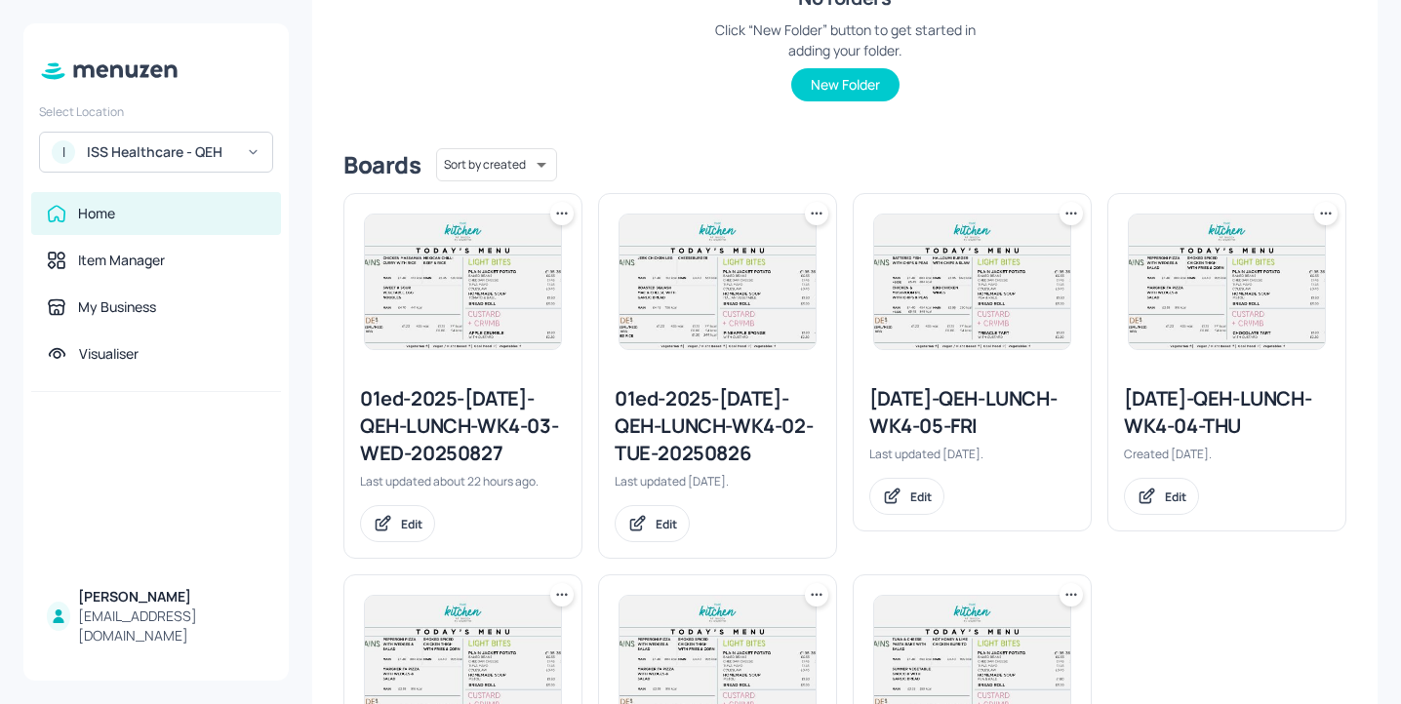
click at [1329, 210] on icon at bounding box center [1326, 214] width 20 height 20
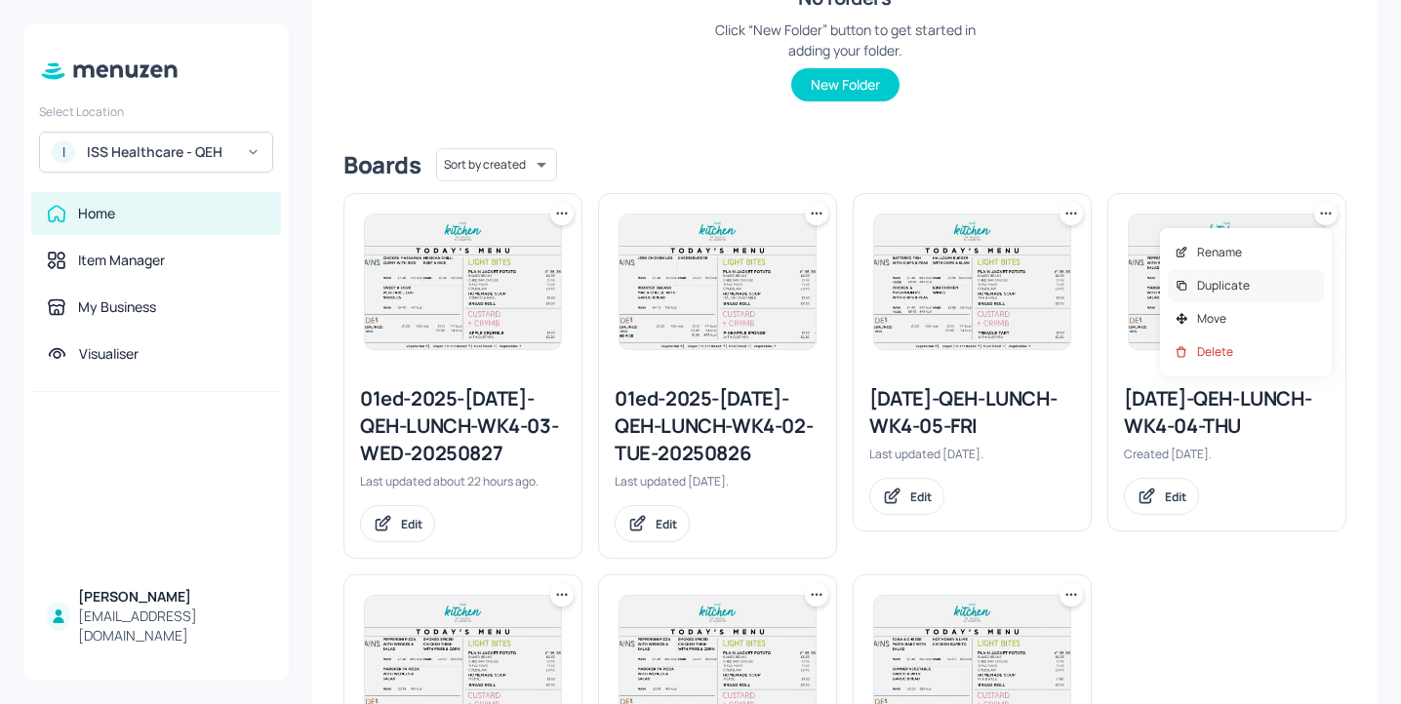
click at [1276, 278] on div "Duplicate" at bounding box center [1246, 285] width 156 height 33
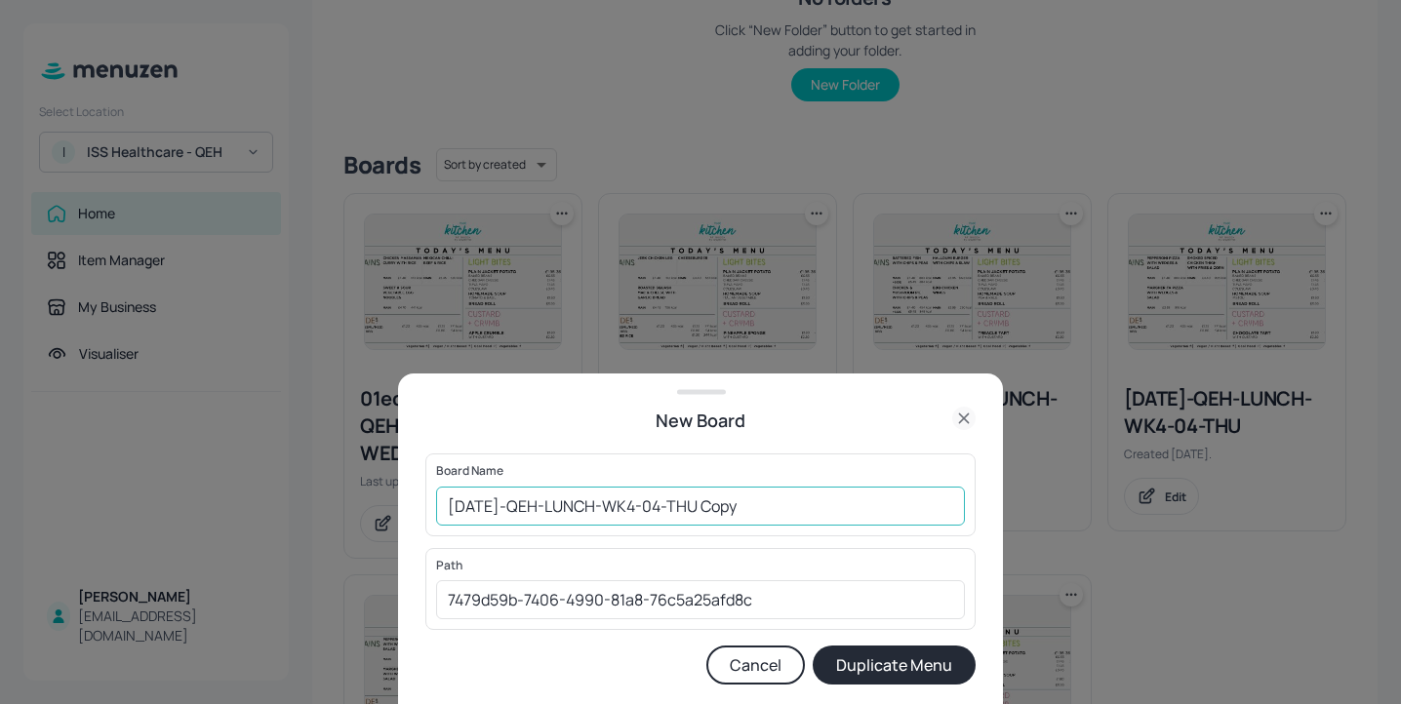
click at [452, 508] on input "[DATE]-QEH-LUNCH-WK4-04-THU Copy" at bounding box center [700, 506] width 529 height 39
drag, startPoint x: 848, startPoint y: 505, endPoint x: 755, endPoint y: 504, distance: 92.7
click at [755, 504] on input "01ed-2025-[DATE]-QEH-LUNCH-WK4-04-THU Copy" at bounding box center [700, 506] width 529 height 39
type input "01ed-2025-[DATE]-QEH-LUNCH-WK4-04-THU-20250828"
click at [912, 662] on button "Duplicate Menu" at bounding box center [894, 665] width 163 height 39
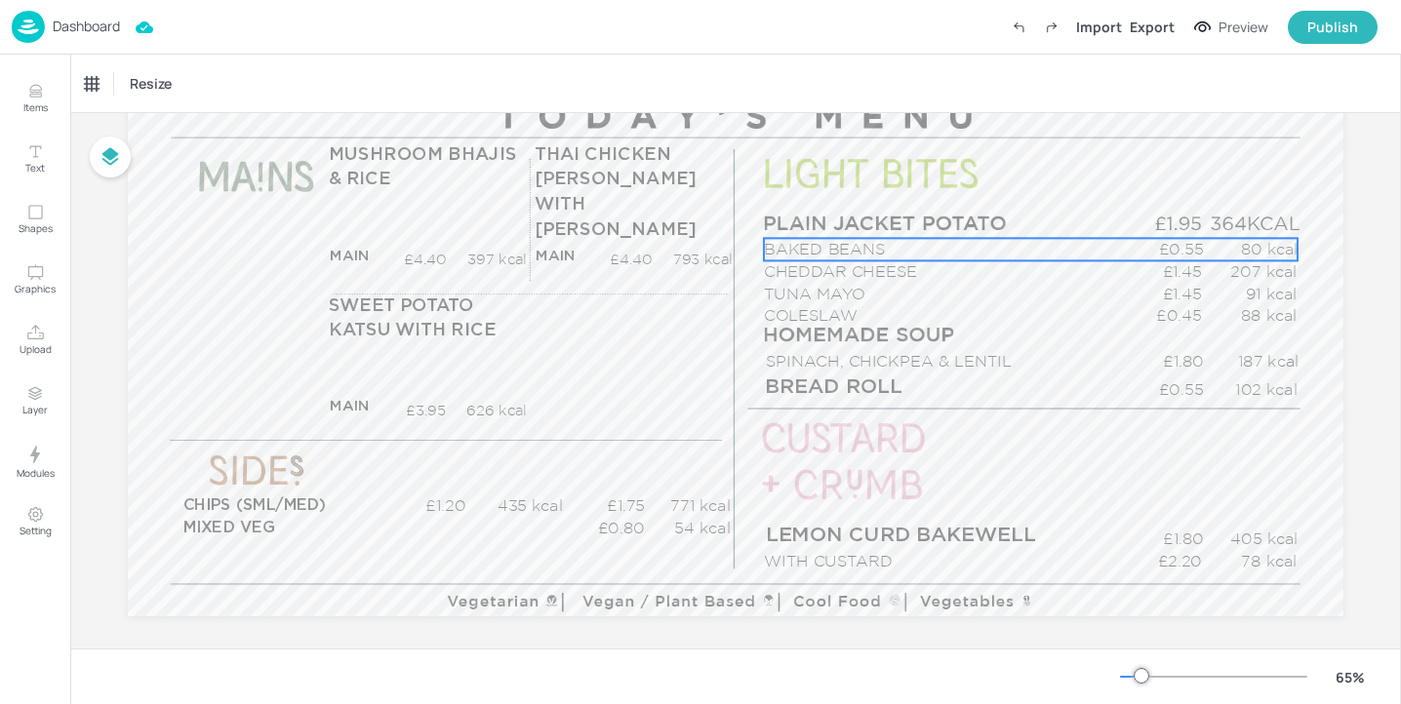
scroll to position [260, 0]
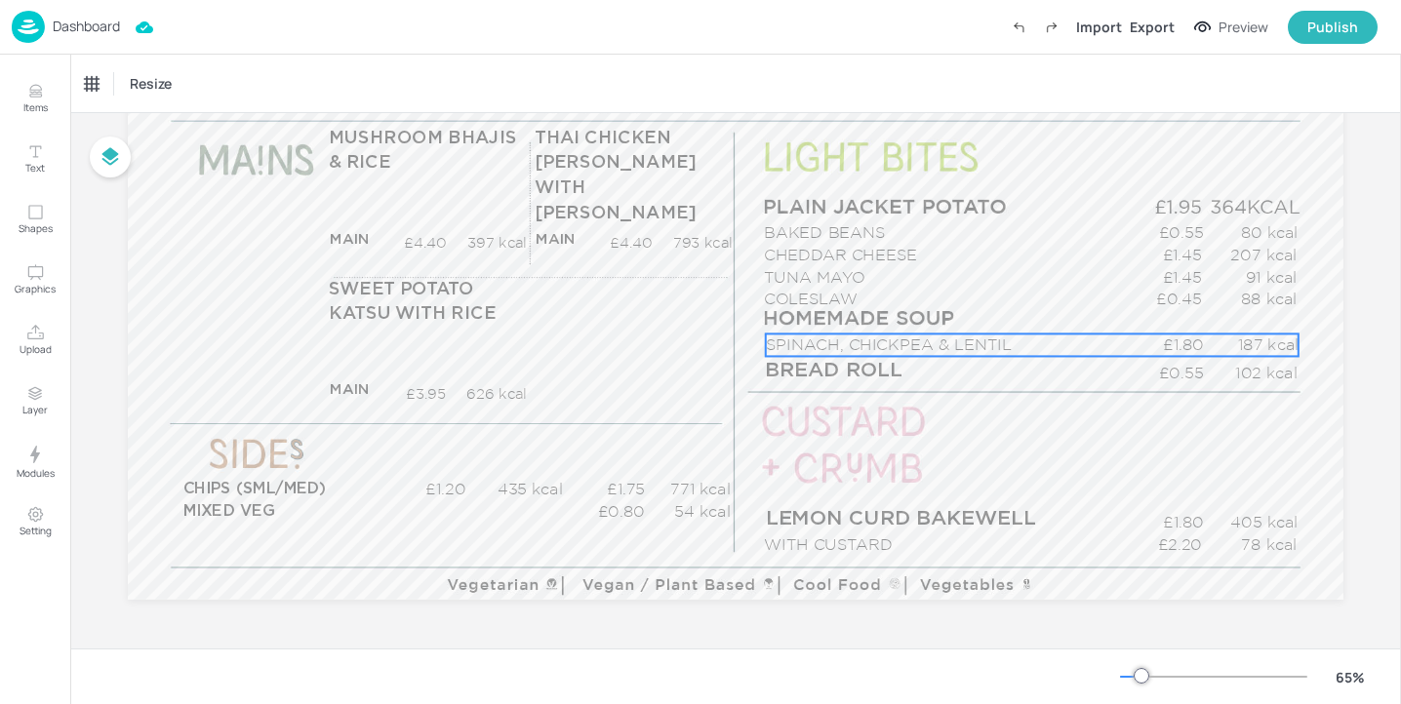
click at [856, 342] on p "SPINACH, CHICKPEA & LENTIL" at bounding box center [946, 345] width 360 height 22
click at [237, 77] on div "SPINACH, CHICKPEA & LENTIL" at bounding box center [166, 84] width 162 height 18
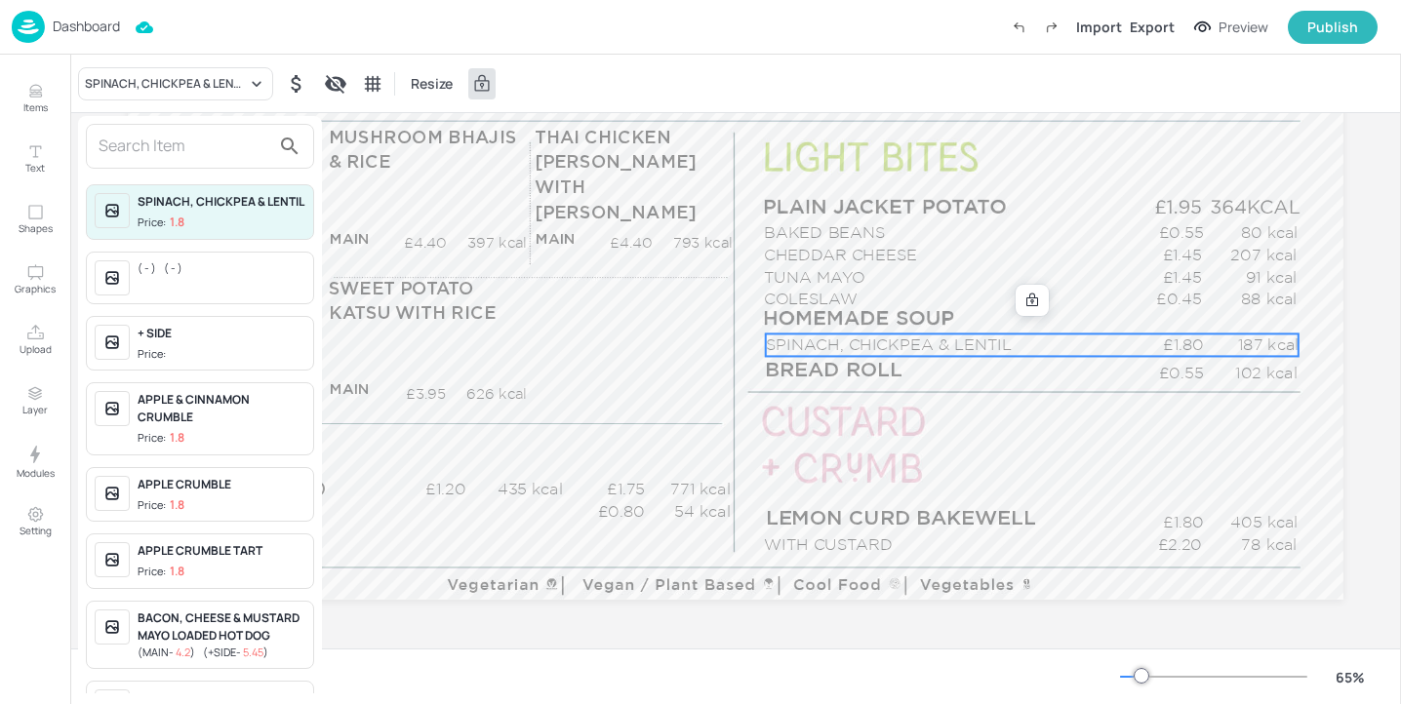
click at [218, 131] on input "text" at bounding box center [185, 146] width 172 height 31
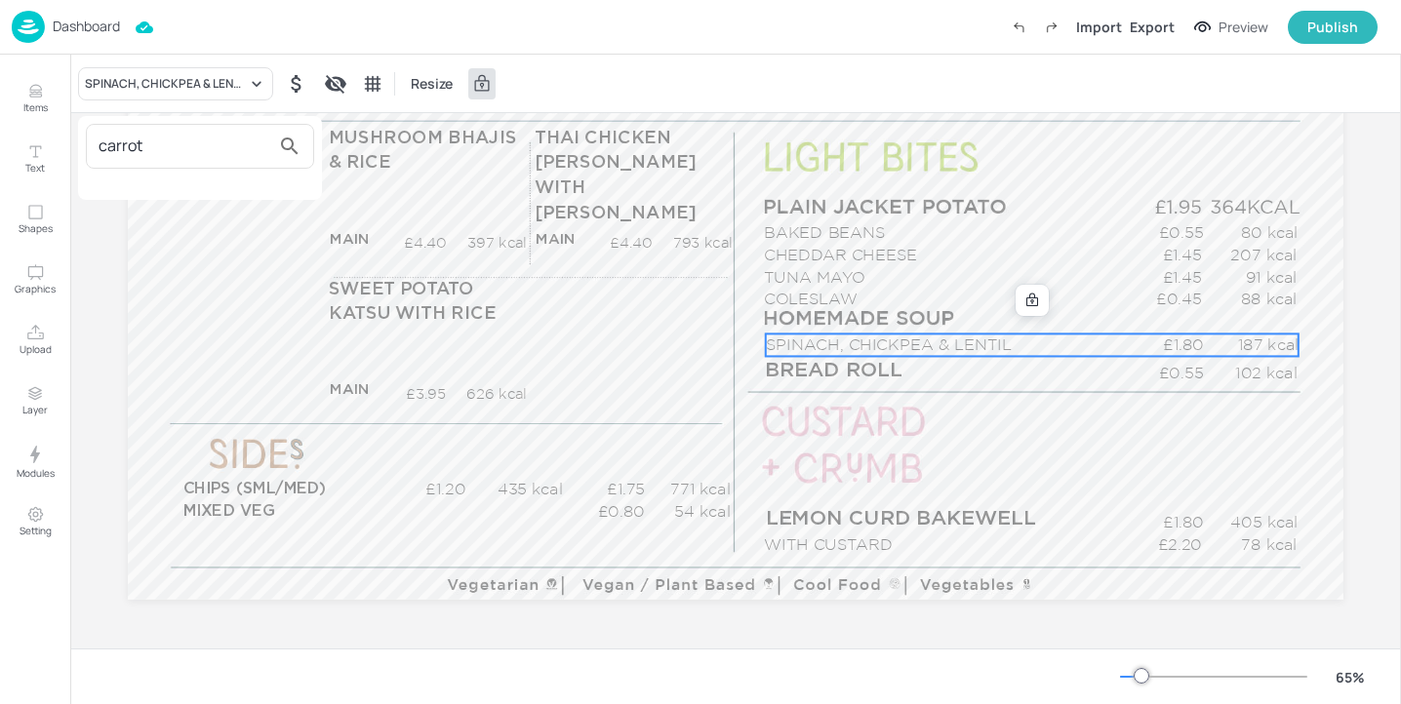
type input "carrot"
click at [44, 91] on div at bounding box center [700, 352] width 1401 height 704
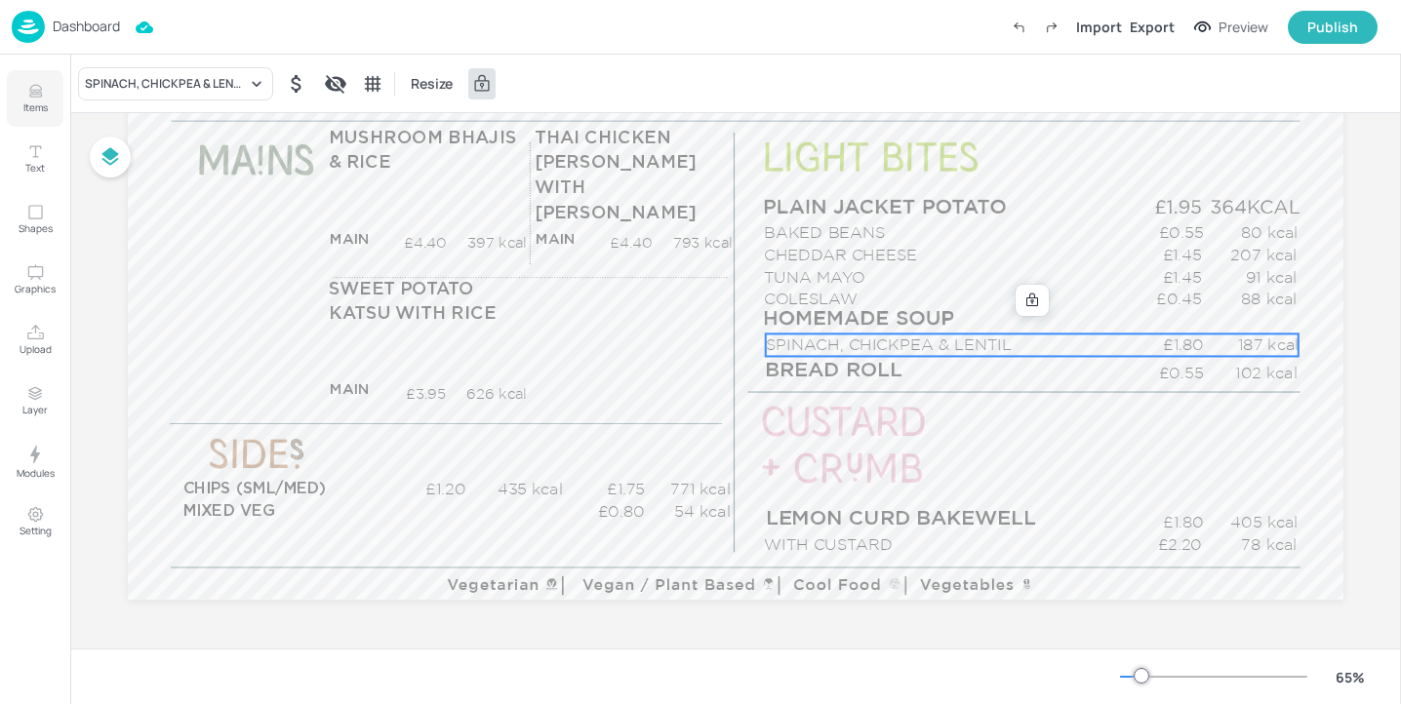
click at [36, 94] on icon "Items" at bounding box center [35, 91] width 19 height 19
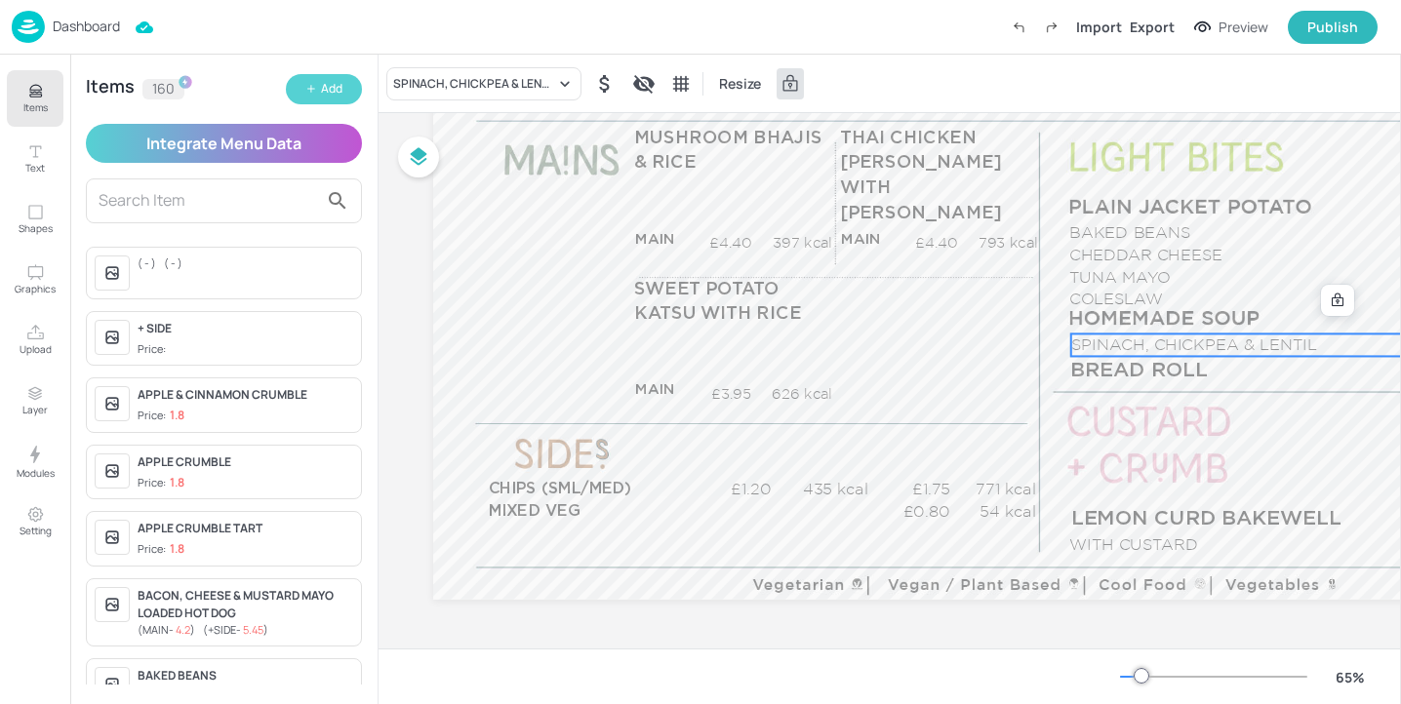
click at [301, 86] on button "Add" at bounding box center [324, 89] width 76 height 30
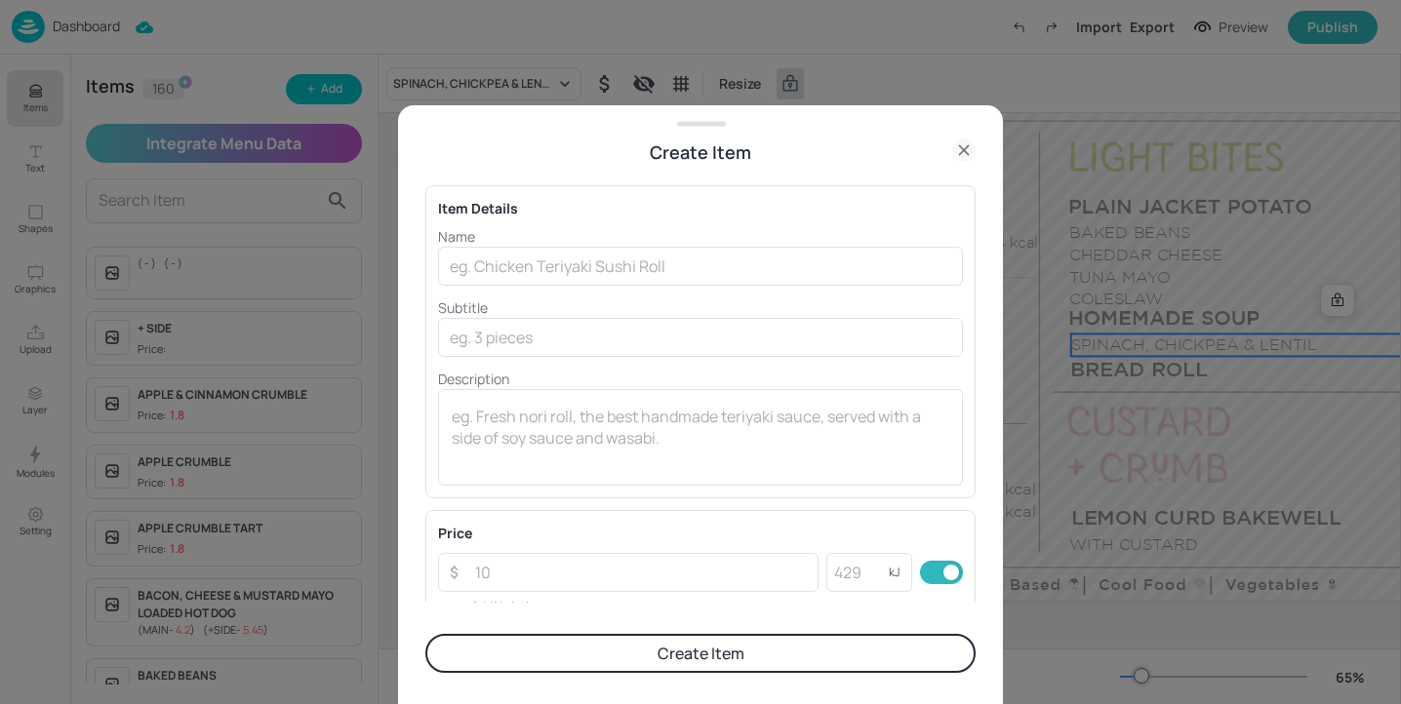
click at [534, 291] on div "Name ​ Subtitle ​ Description x ​" at bounding box center [700, 356] width 525 height 260
click at [534, 268] on input "text" at bounding box center [700, 266] width 525 height 39
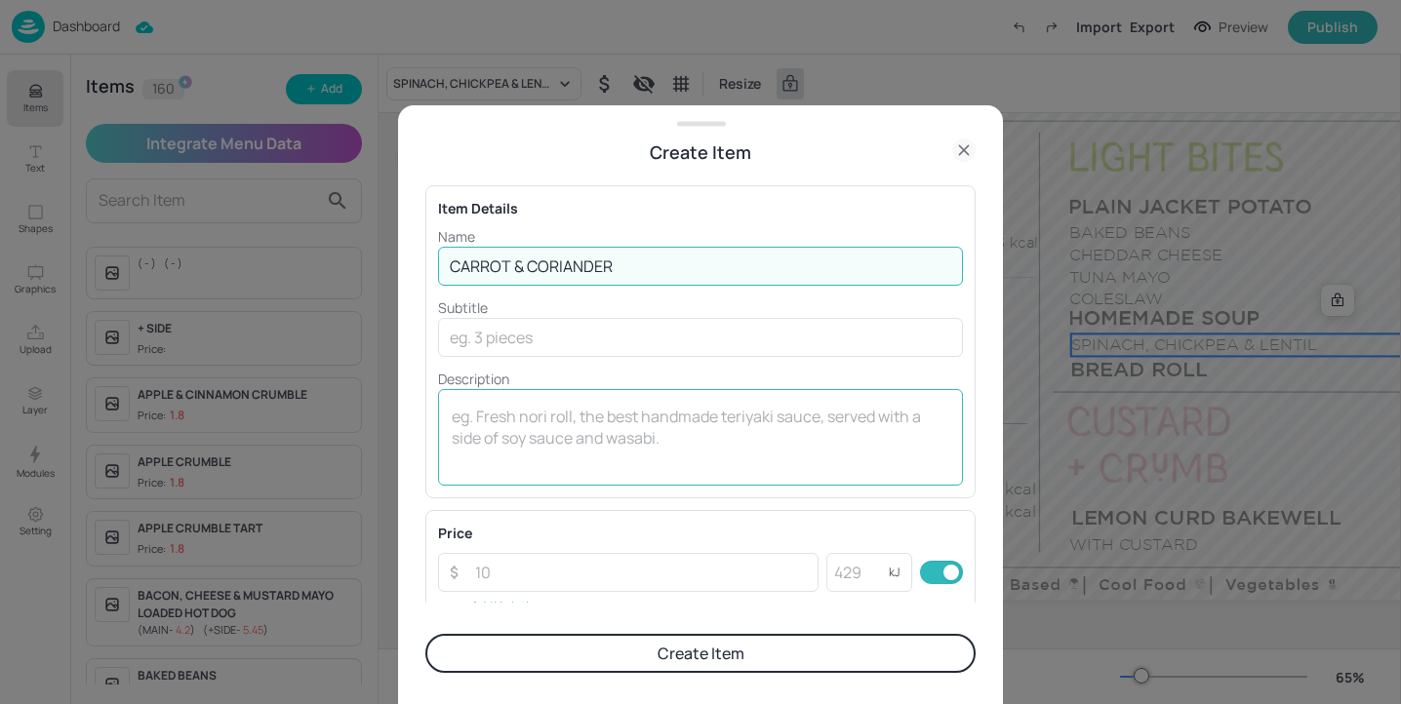
type input "CARROT & CORIANDER"
click at [471, 413] on textarea at bounding box center [701, 438] width 498 height 64
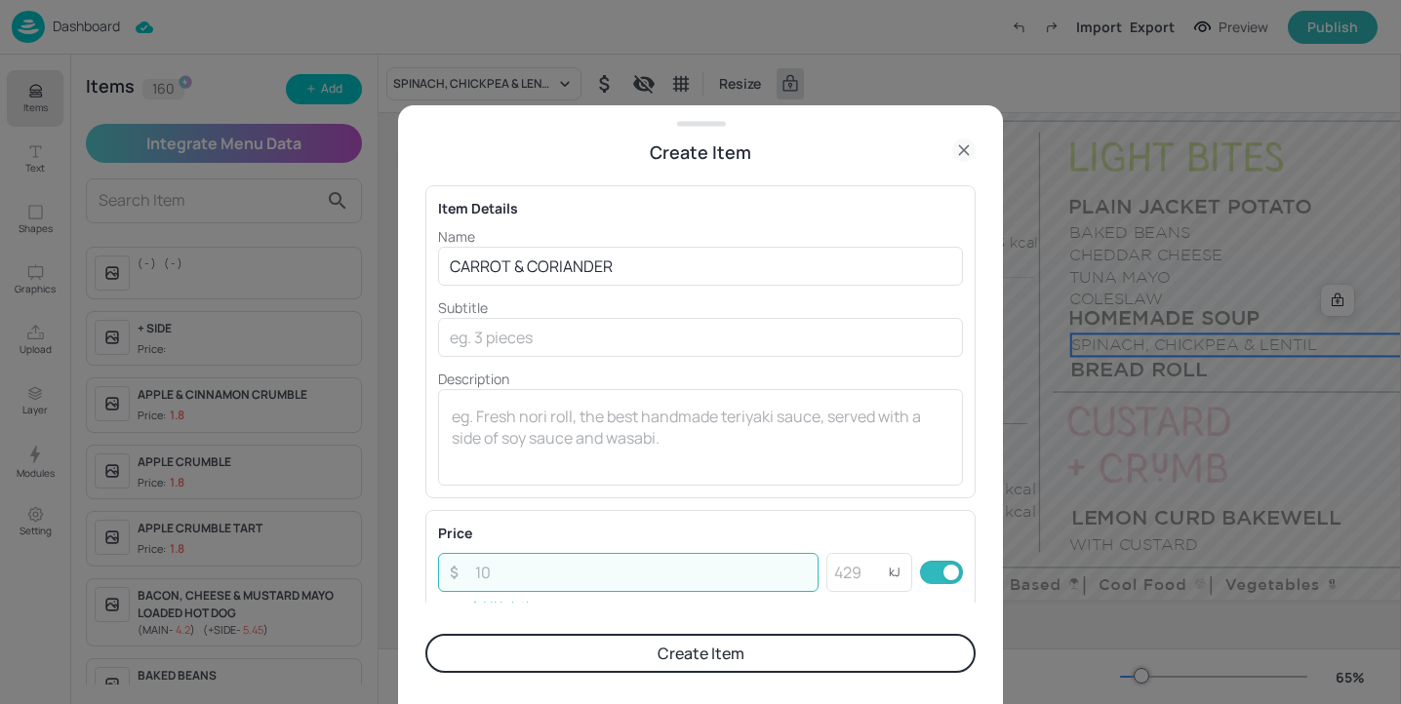
click at [504, 562] on input "number" at bounding box center [640, 572] width 355 height 39
type input "1.8"
click at [842, 572] on input "number" at bounding box center [857, 572] width 62 height 39
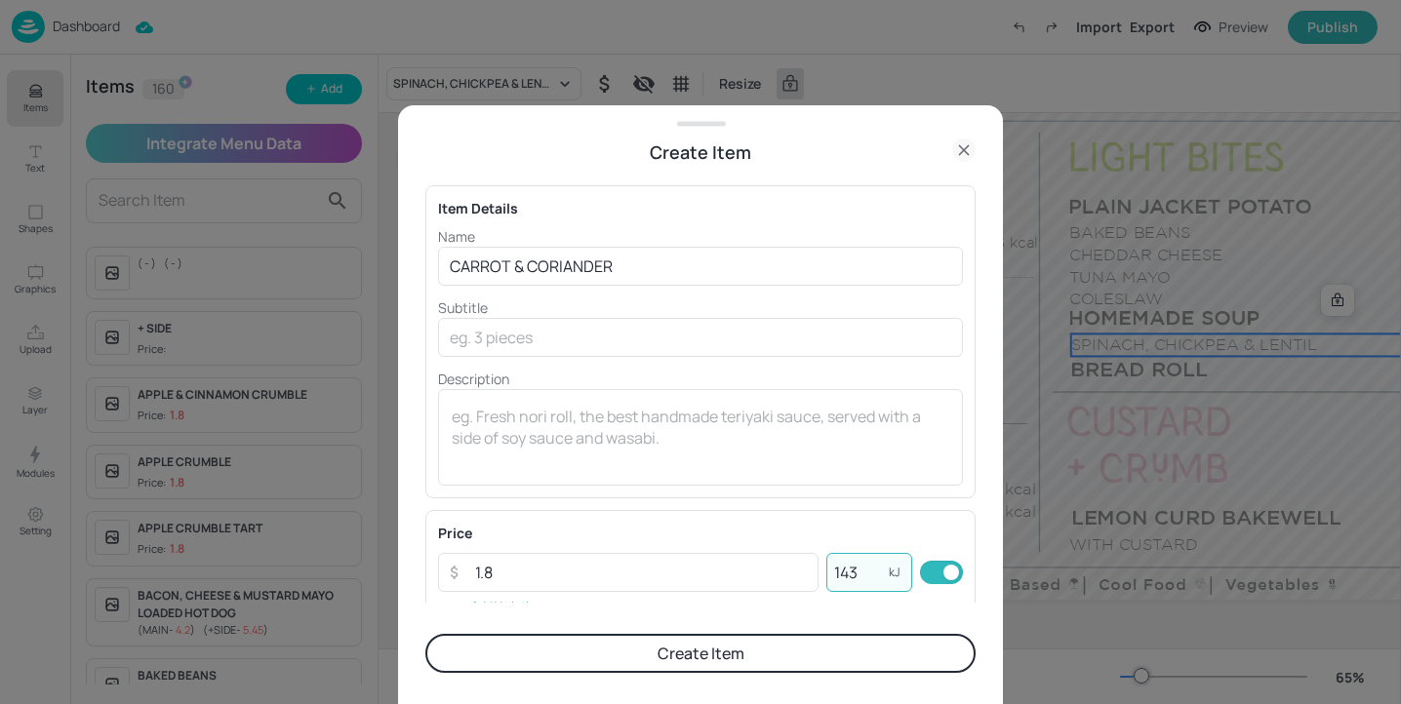
type input "143"
click at [819, 636] on button "Create Item" at bounding box center [700, 653] width 550 height 39
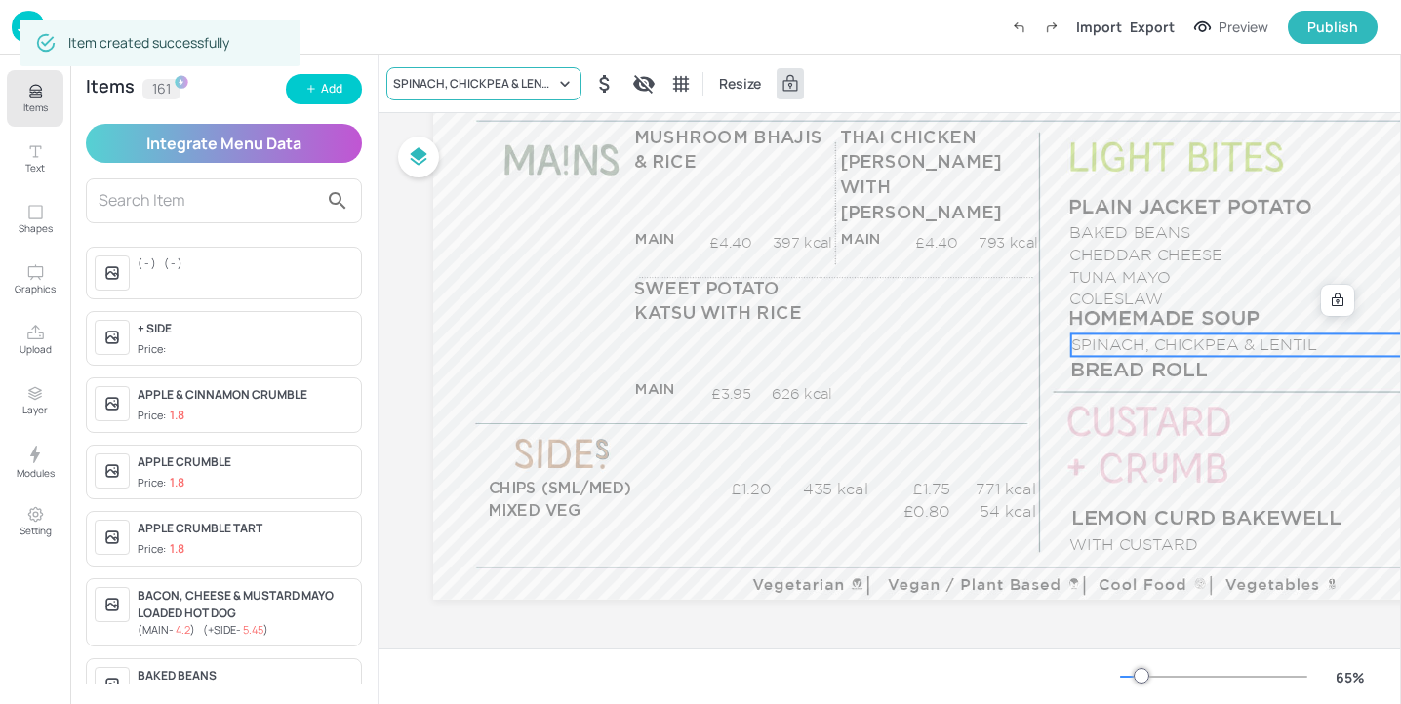
click at [478, 68] on div "SPINACH, CHICKPEA & LENTIL" at bounding box center [483, 83] width 195 height 33
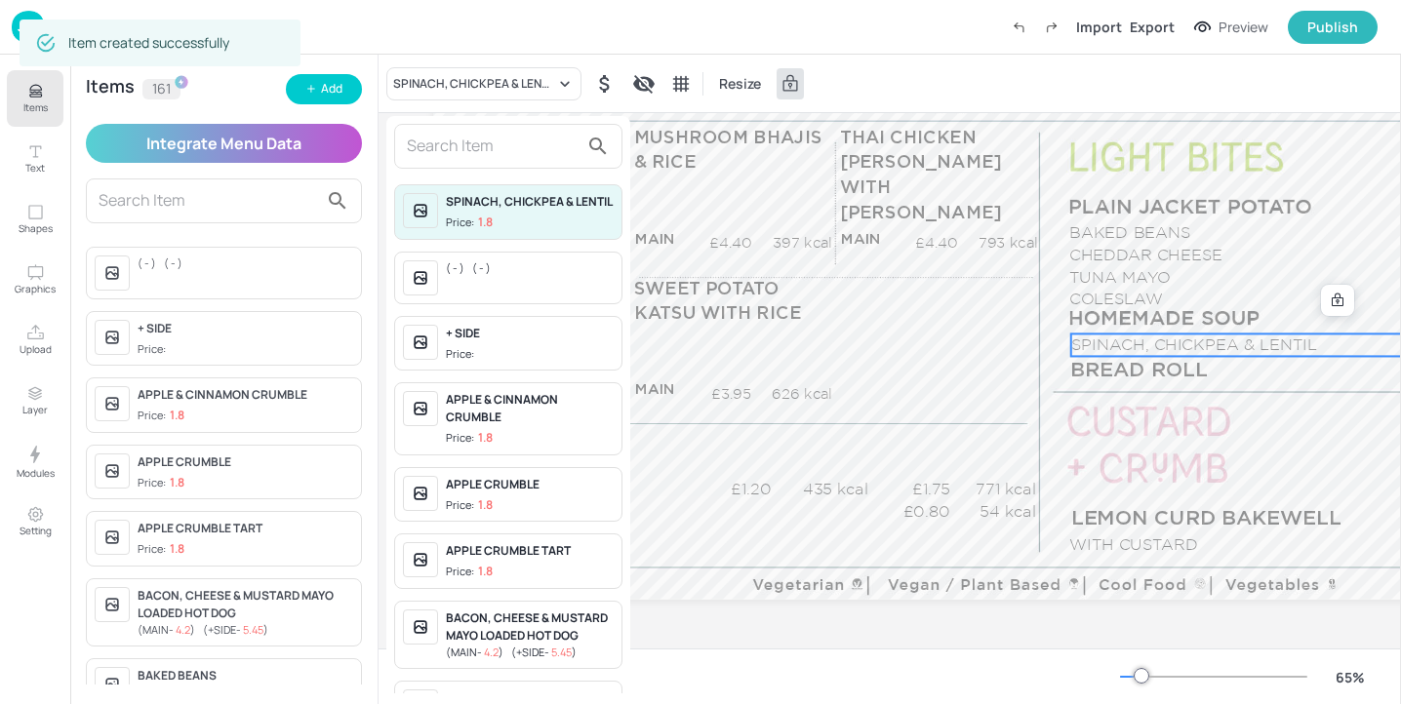
click at [465, 141] on input "text" at bounding box center [493, 146] width 172 height 31
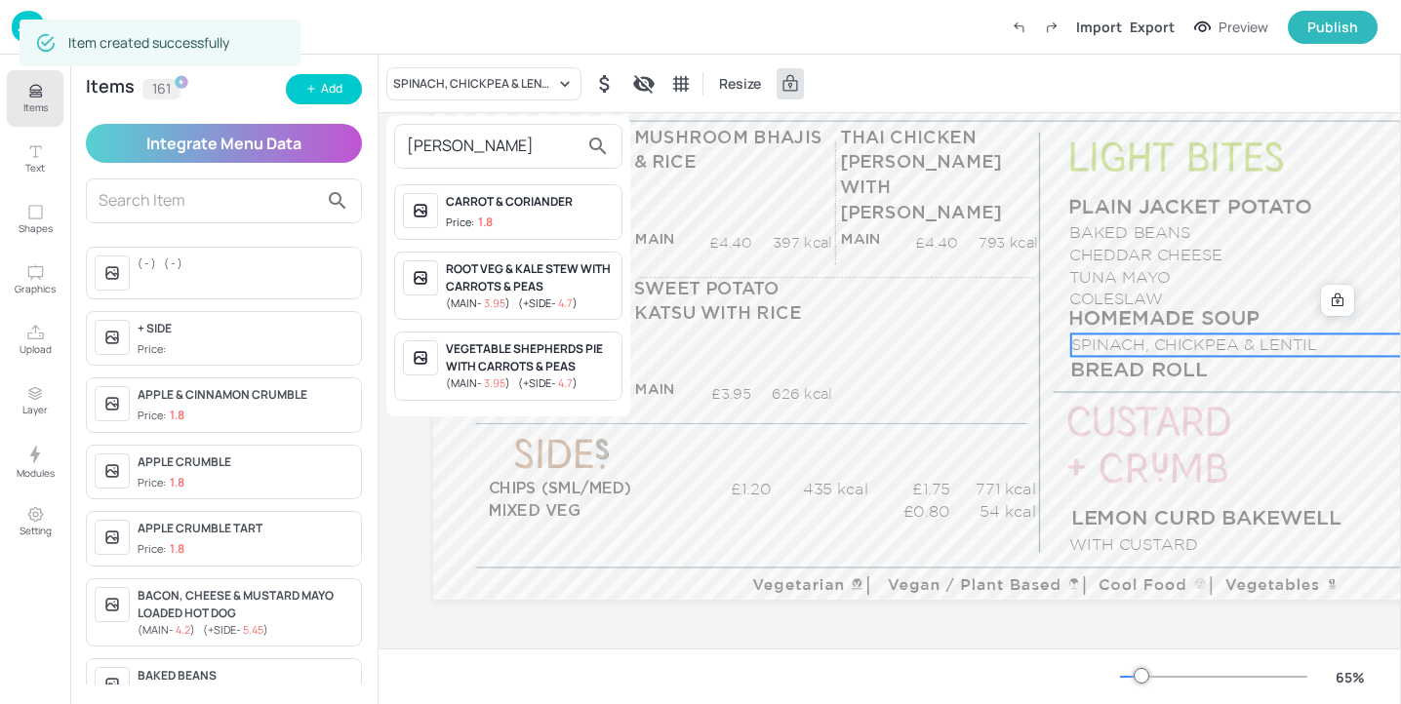
type input "[PERSON_NAME]"
click at [567, 202] on div "CARROT & CORIANDER" at bounding box center [530, 202] width 168 height 18
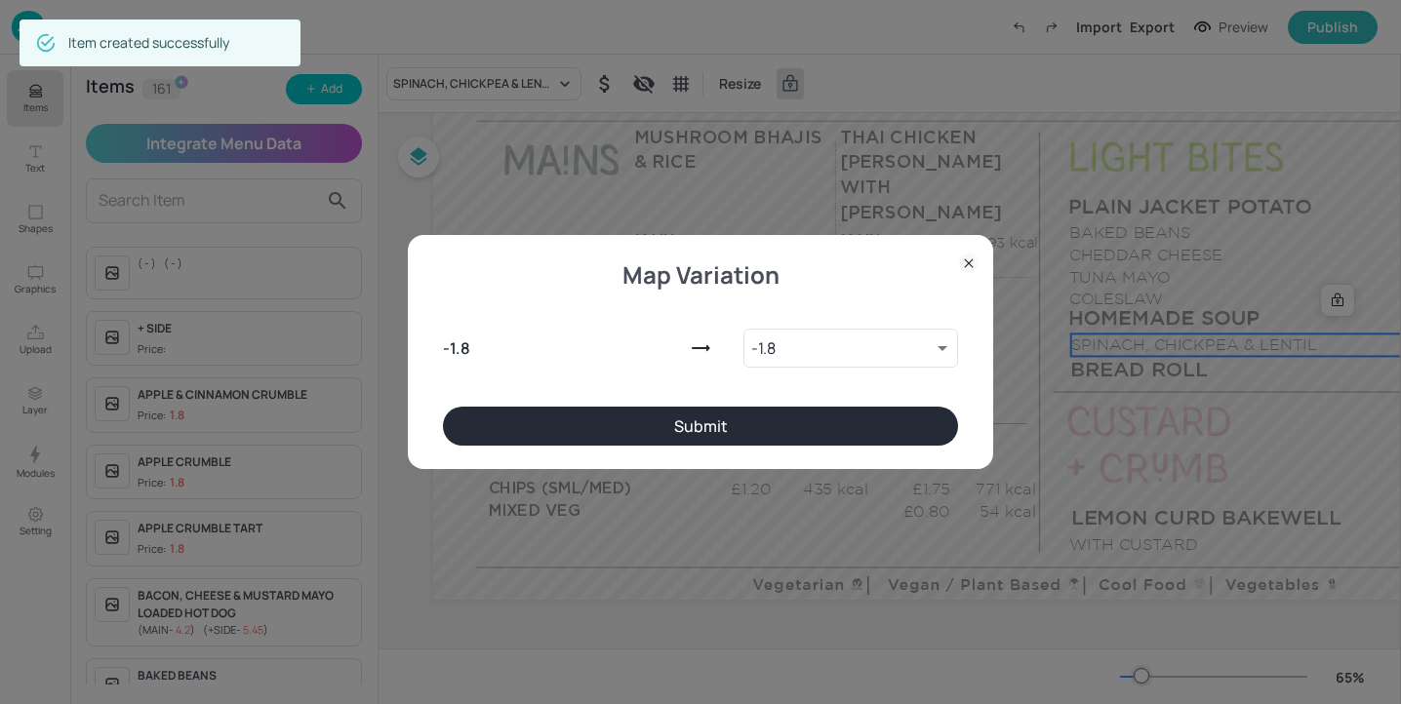
click at [842, 417] on button "Submit" at bounding box center [700, 426] width 515 height 39
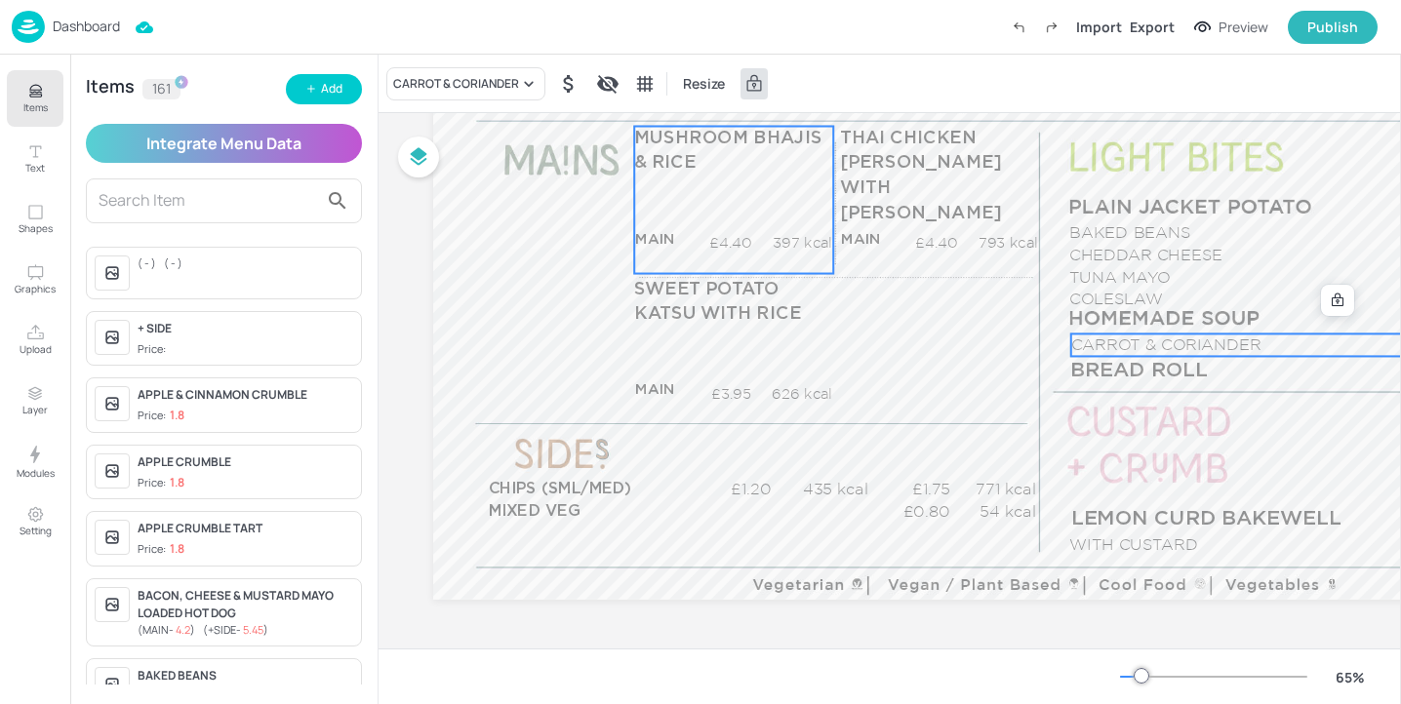
click at [760, 241] on p "397 kcal" at bounding box center [791, 243] width 81 height 20
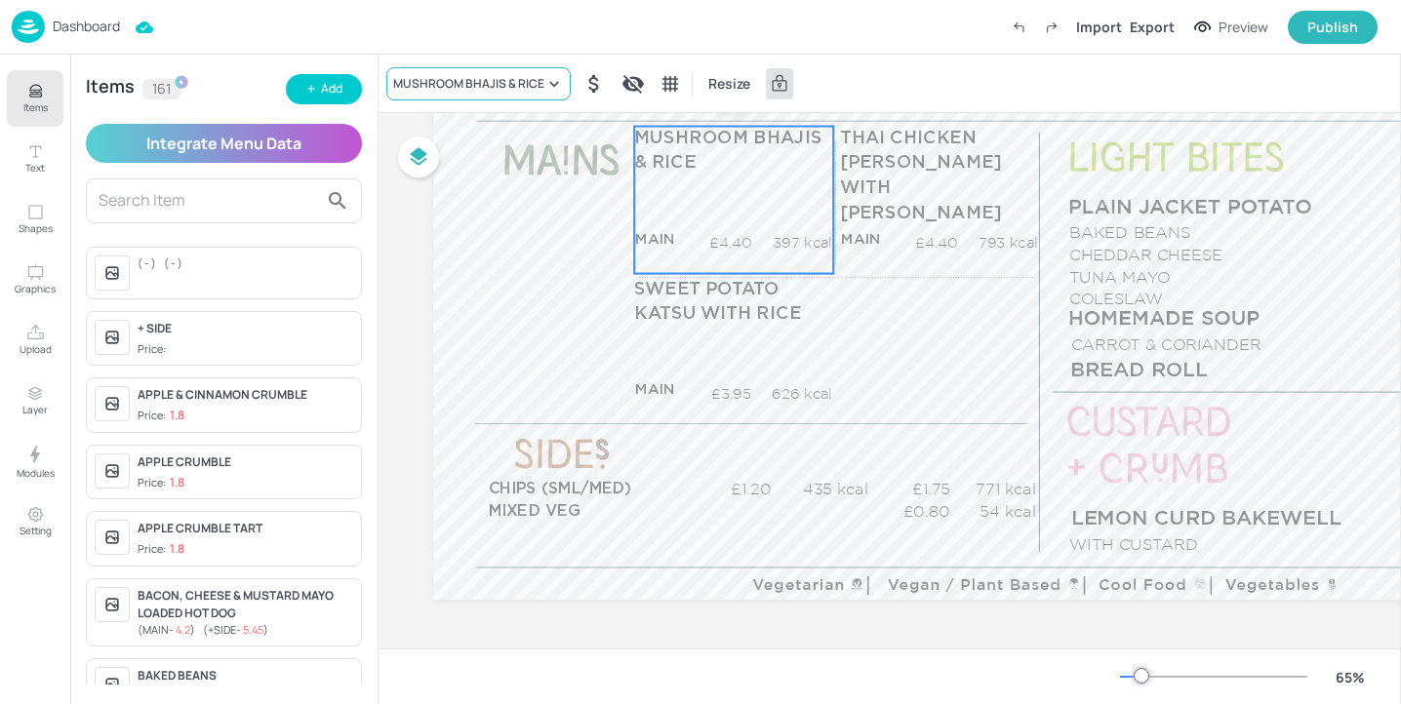
click at [533, 82] on div "MUSHROOM BHAJIS & RICE" at bounding box center [468, 84] width 151 height 18
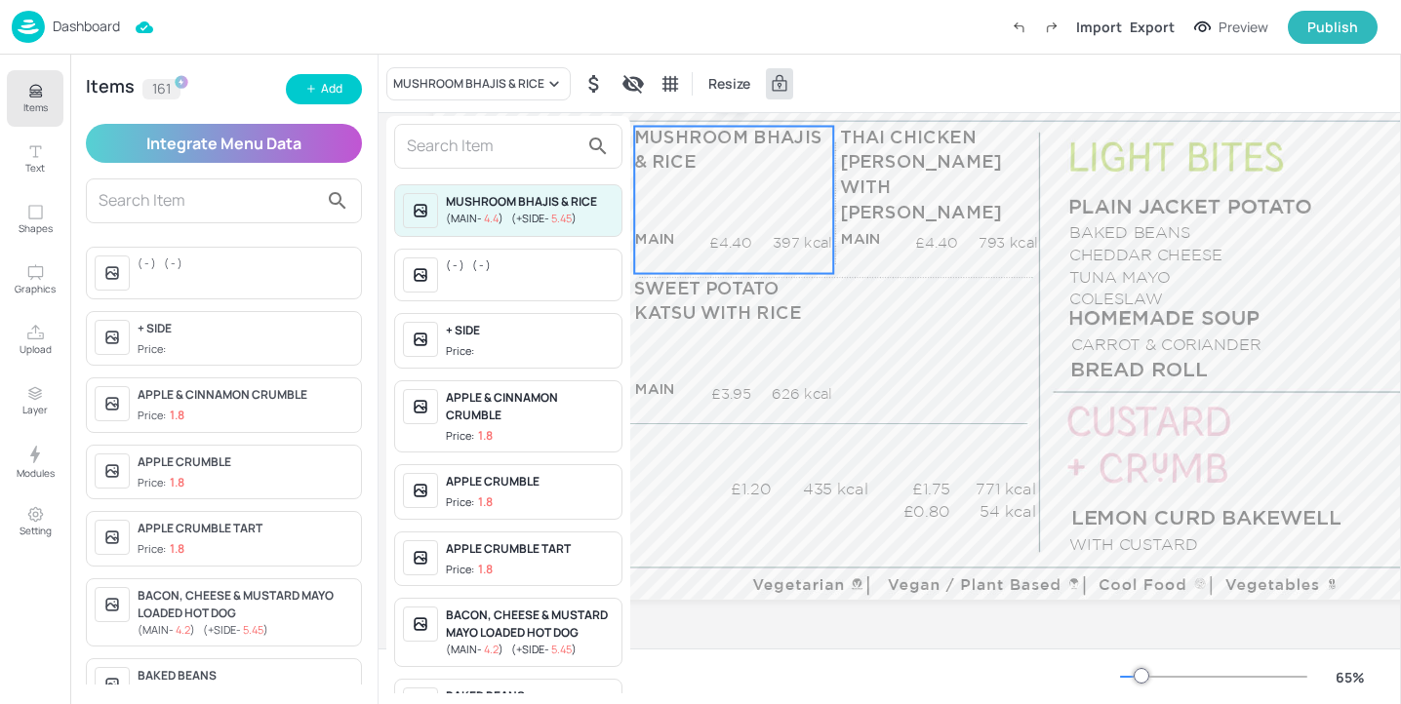
click at [809, 439] on div at bounding box center [700, 352] width 1401 height 704
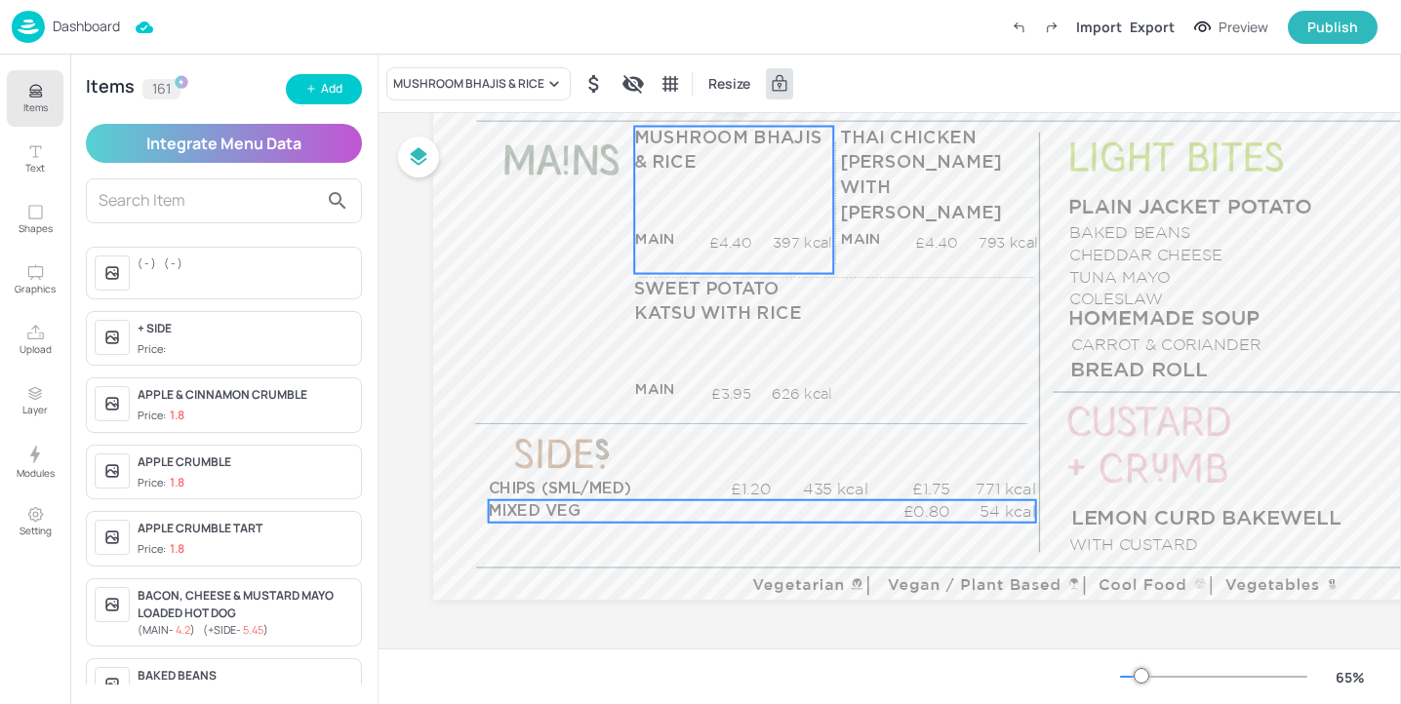
click at [654, 517] on p "MIXED VEG" at bounding box center [585, 512] width 193 height 22
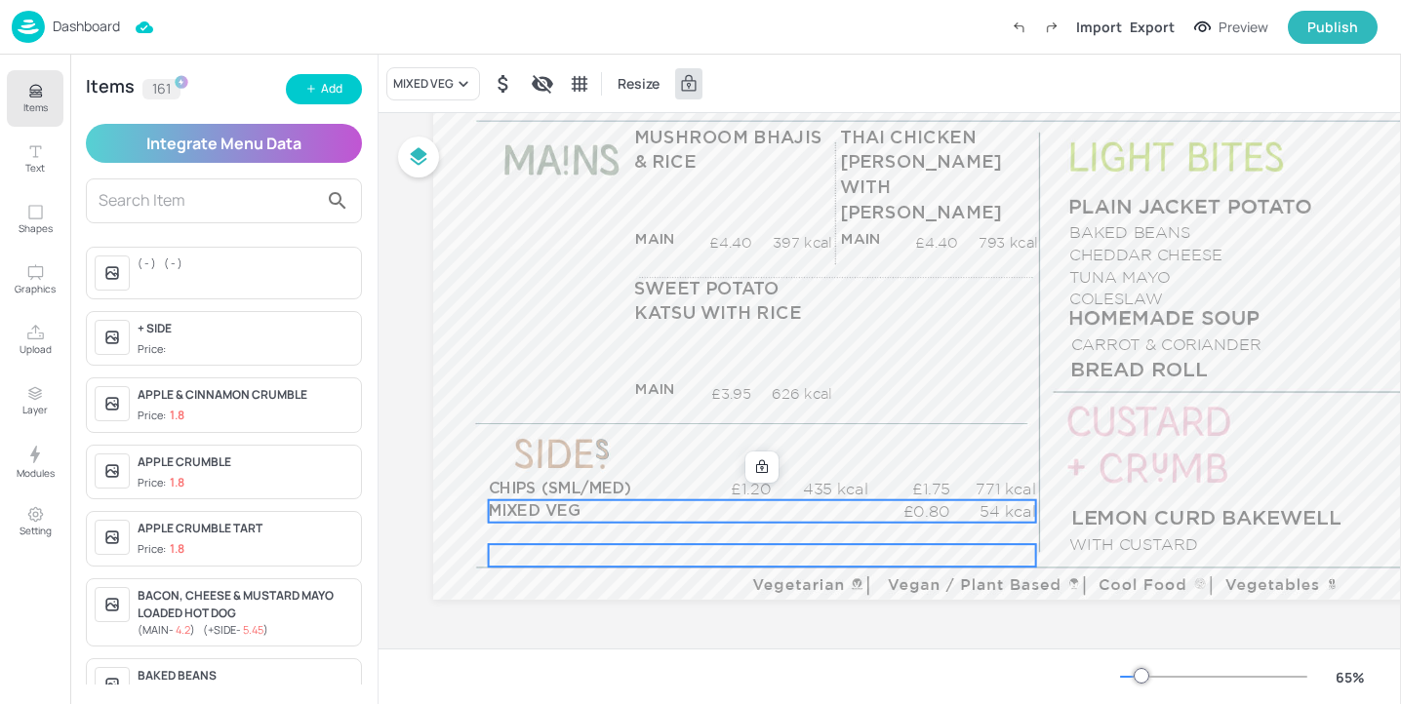
click at [632, 543] on div "£0.00 kcal" at bounding box center [762, 533] width 547 height 22
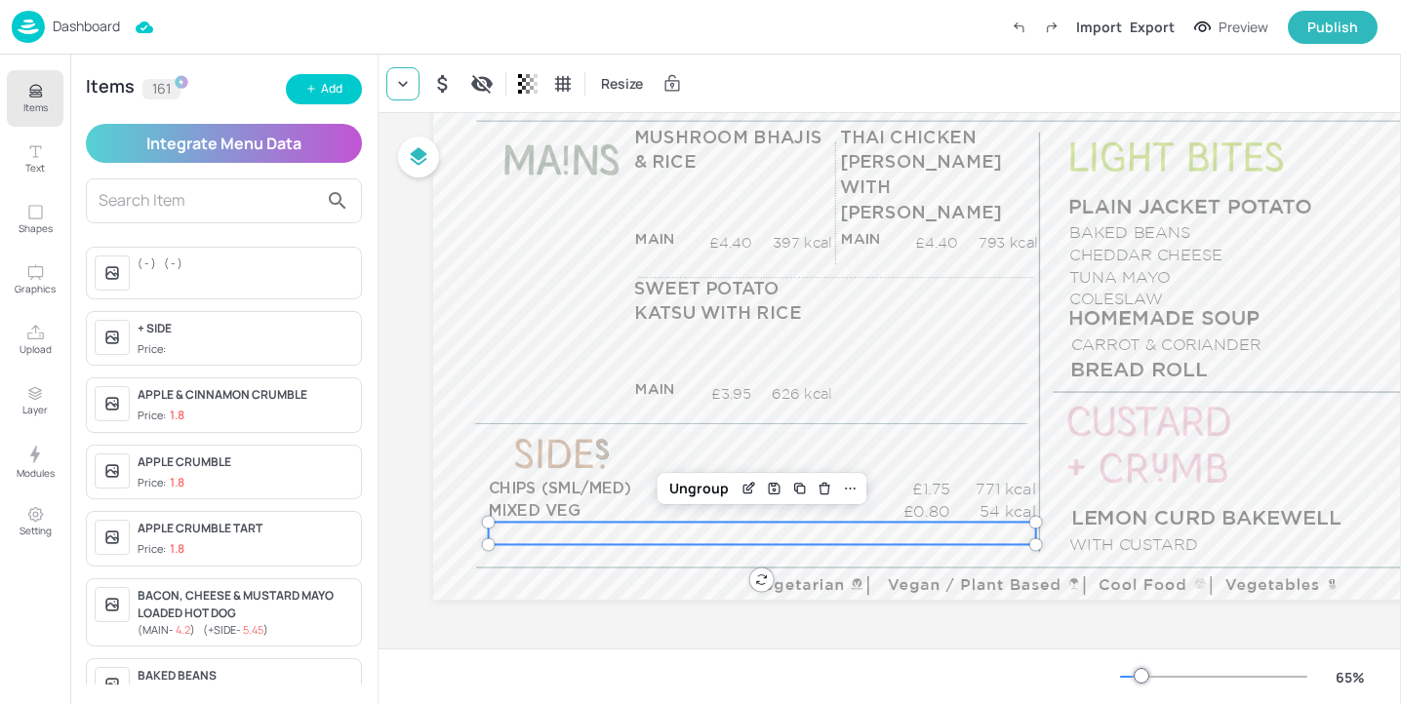
click at [412, 88] on icon at bounding box center [403, 84] width 20 height 20
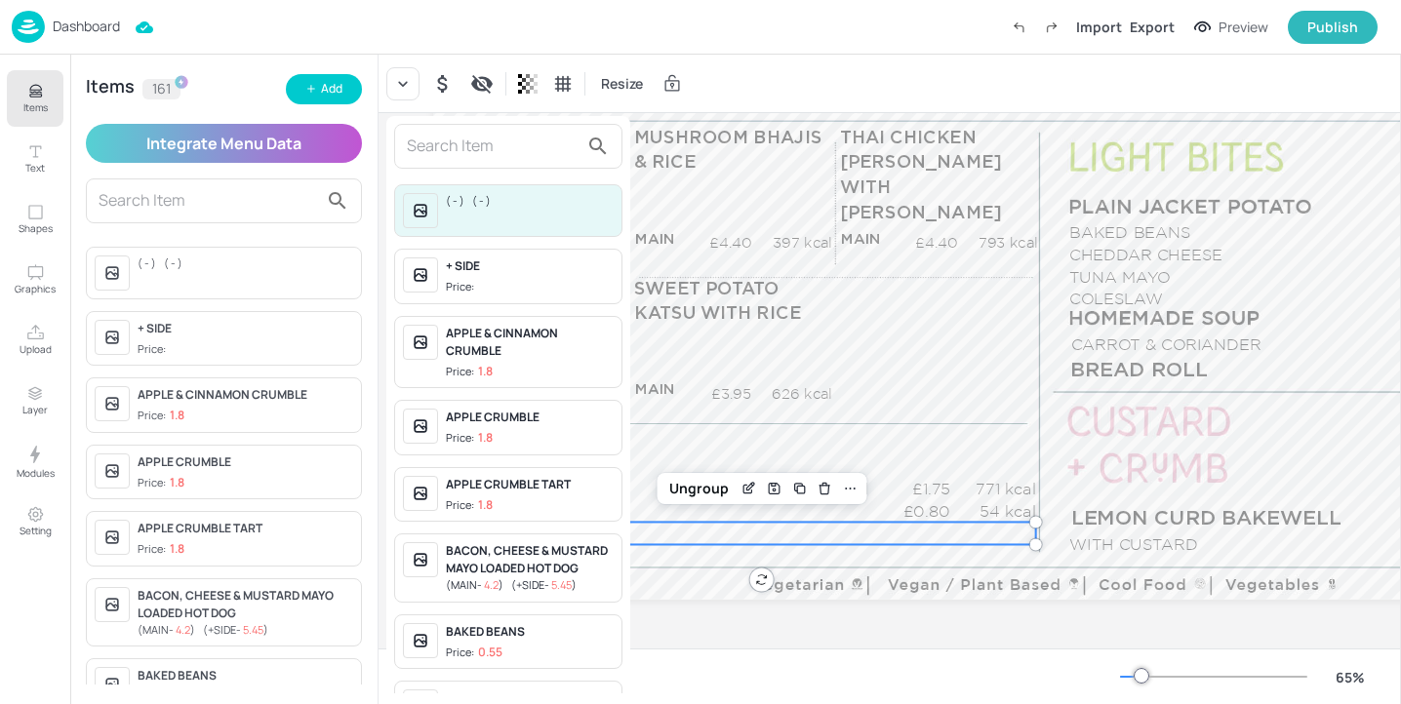
click at [437, 142] on input "text" at bounding box center [493, 146] width 172 height 31
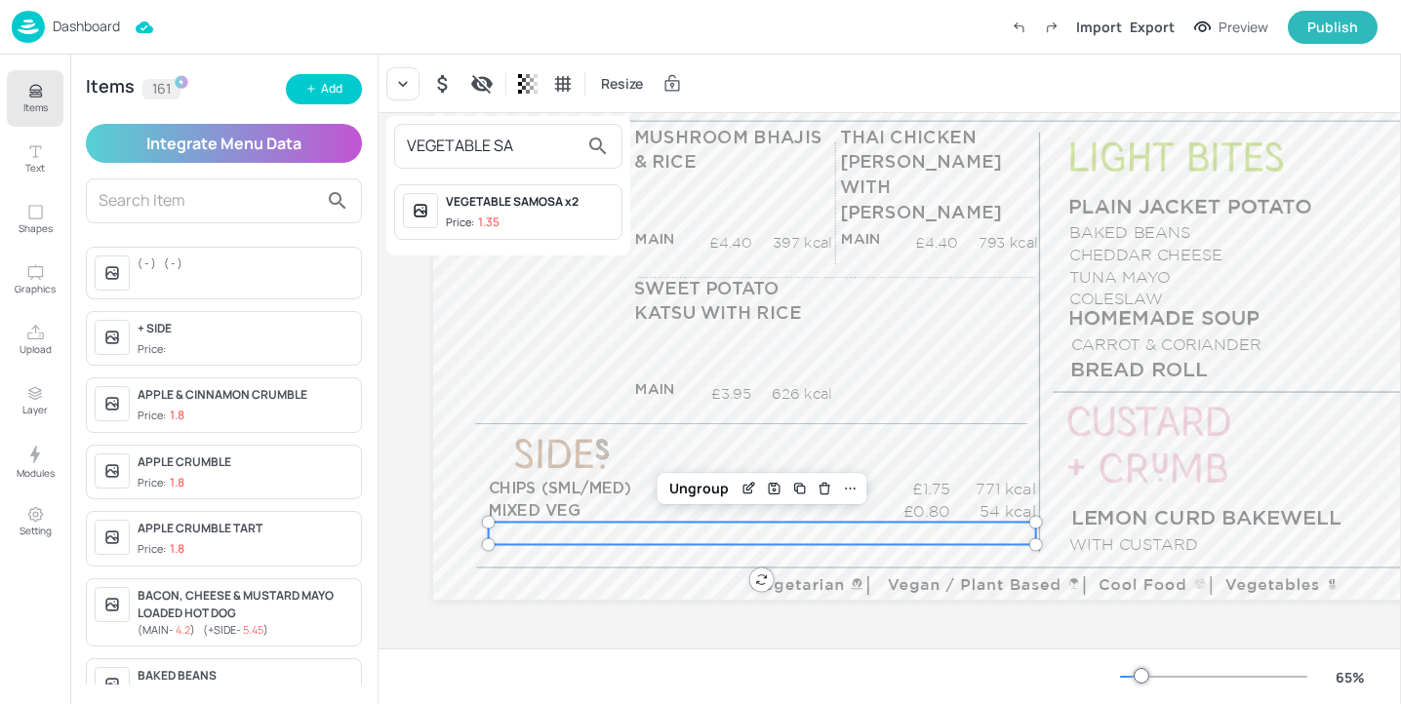
type input "VEGETABLE SA"
click at [505, 221] on span "Price: 1.35" at bounding box center [530, 223] width 168 height 17
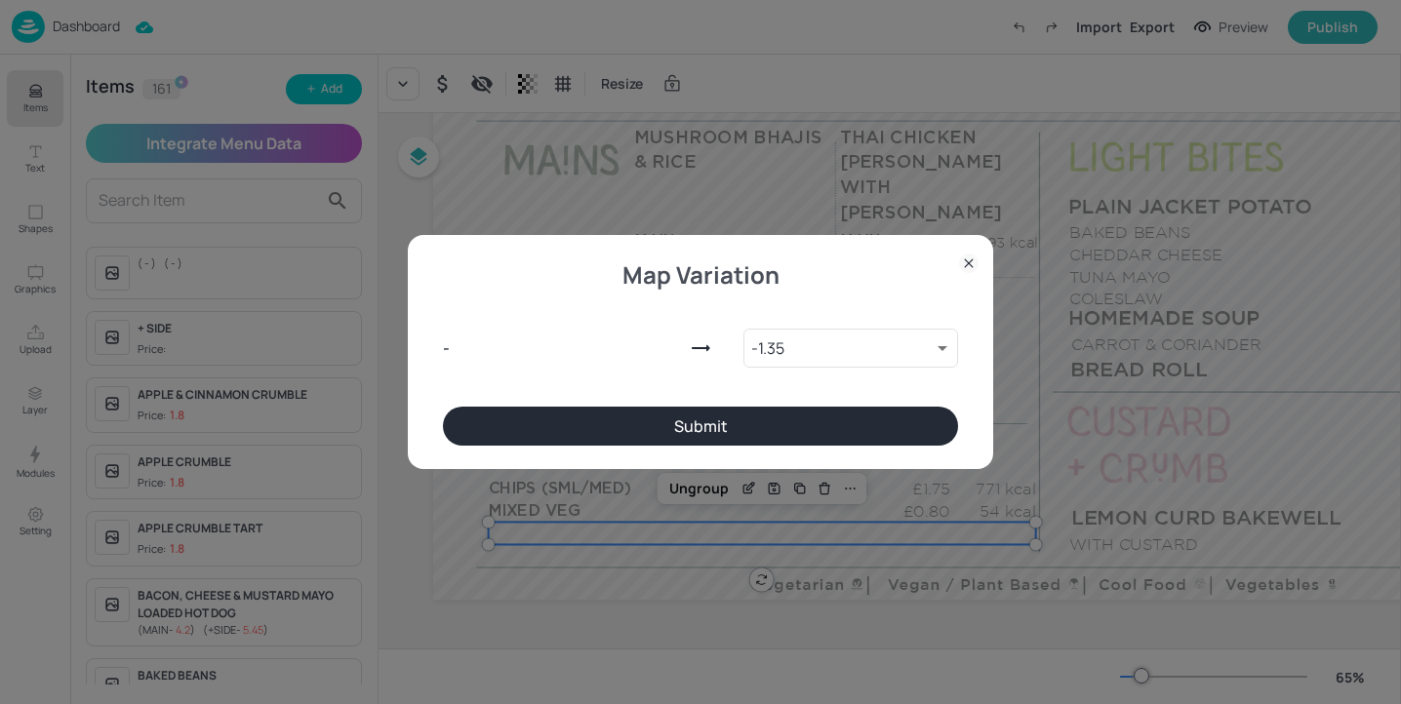
click at [682, 425] on button "Submit" at bounding box center [700, 426] width 515 height 39
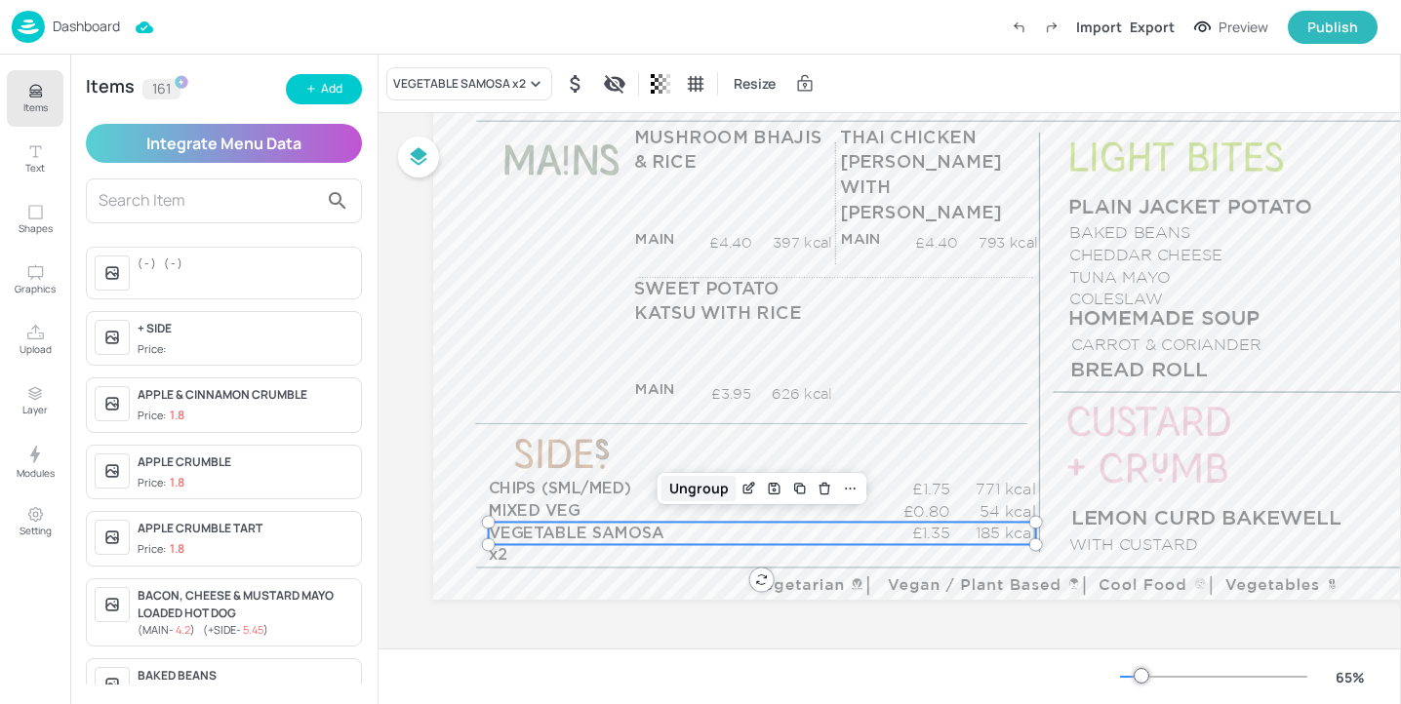
click at [701, 490] on div "Ungroup" at bounding box center [699, 488] width 75 height 25
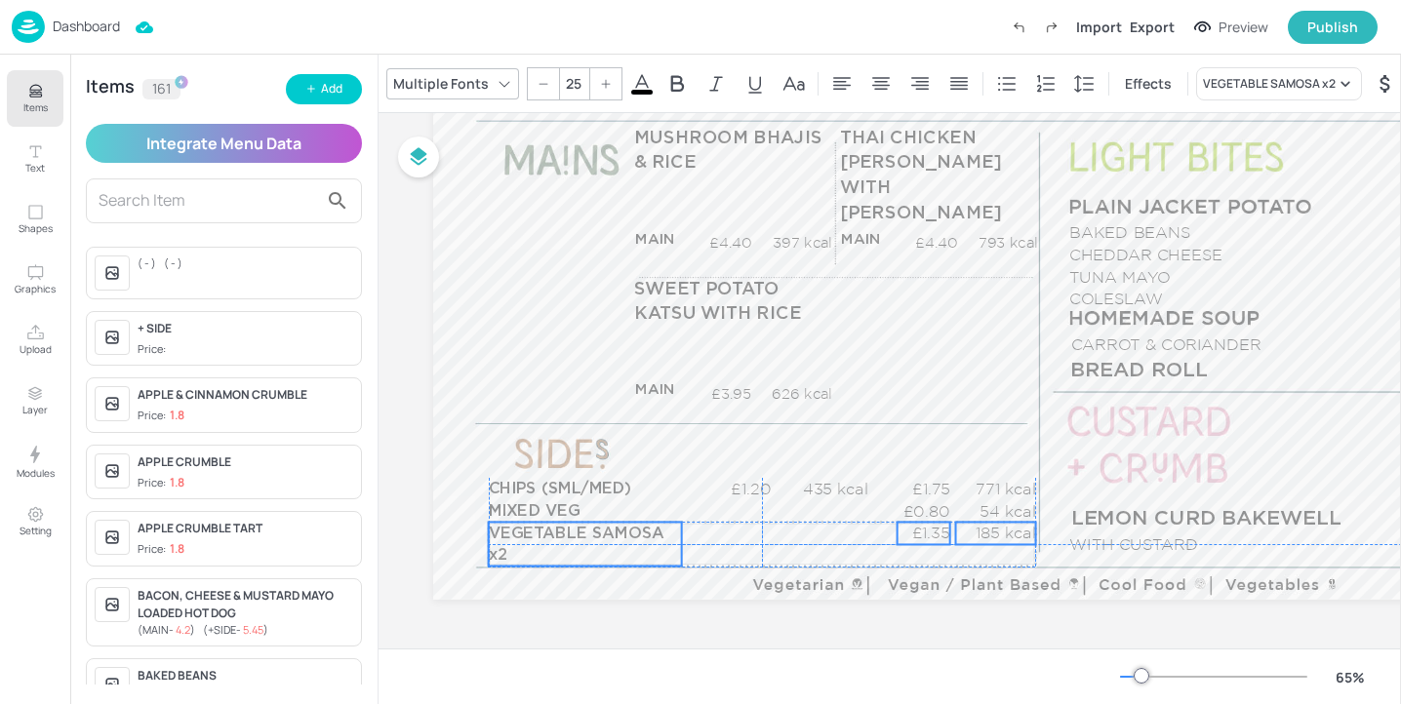
click at [678, 536] on p "VEGETABLE SAMOSA x2" at bounding box center [585, 544] width 193 height 44
click at [673, 541] on p "VEGETABLE SAMOSA x2" at bounding box center [585, 544] width 193 height 44
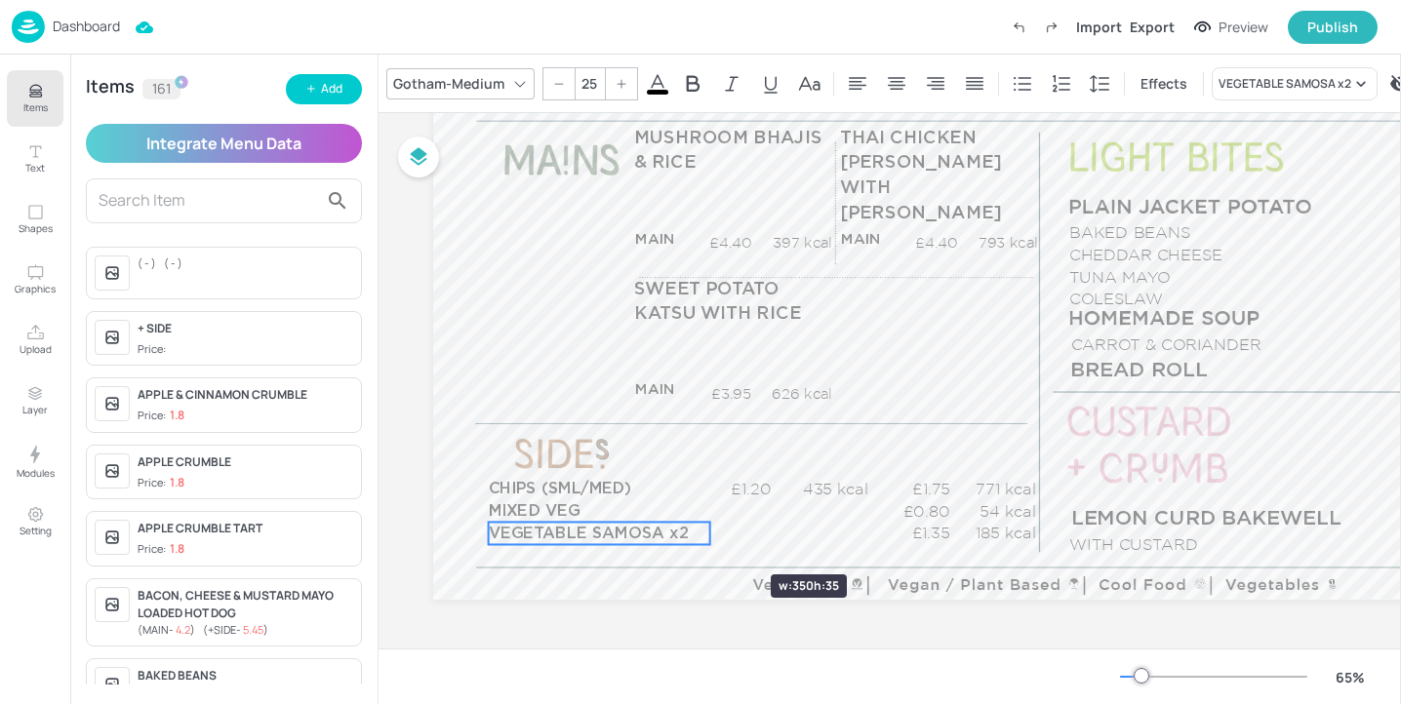
drag, startPoint x: 684, startPoint y: 543, endPoint x: 713, endPoint y: 540, distance: 29.4
click at [921, 535] on p "£1.35" at bounding box center [924, 533] width 53 height 22
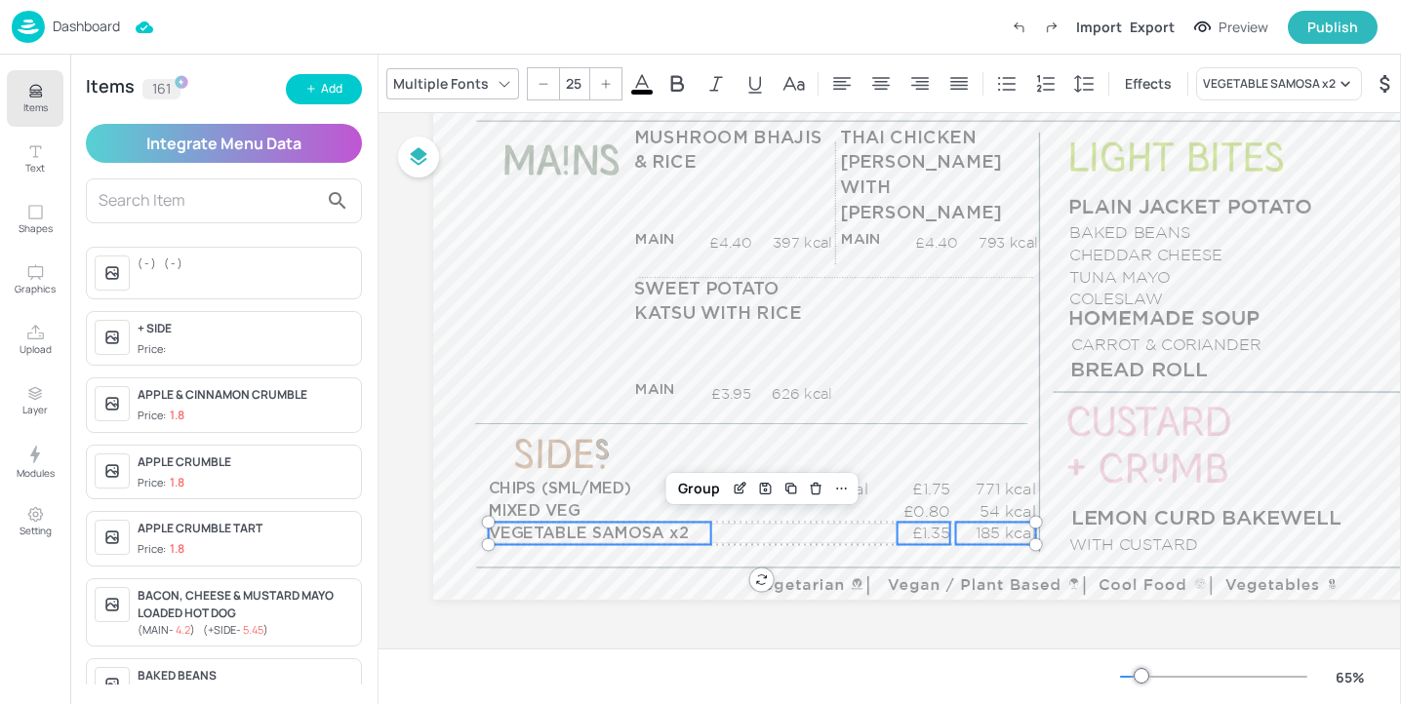
click at [1019, 534] on p "185 kcal" at bounding box center [996, 533] width 80 height 22
click at [715, 495] on div "Group" at bounding box center [699, 488] width 58 height 25
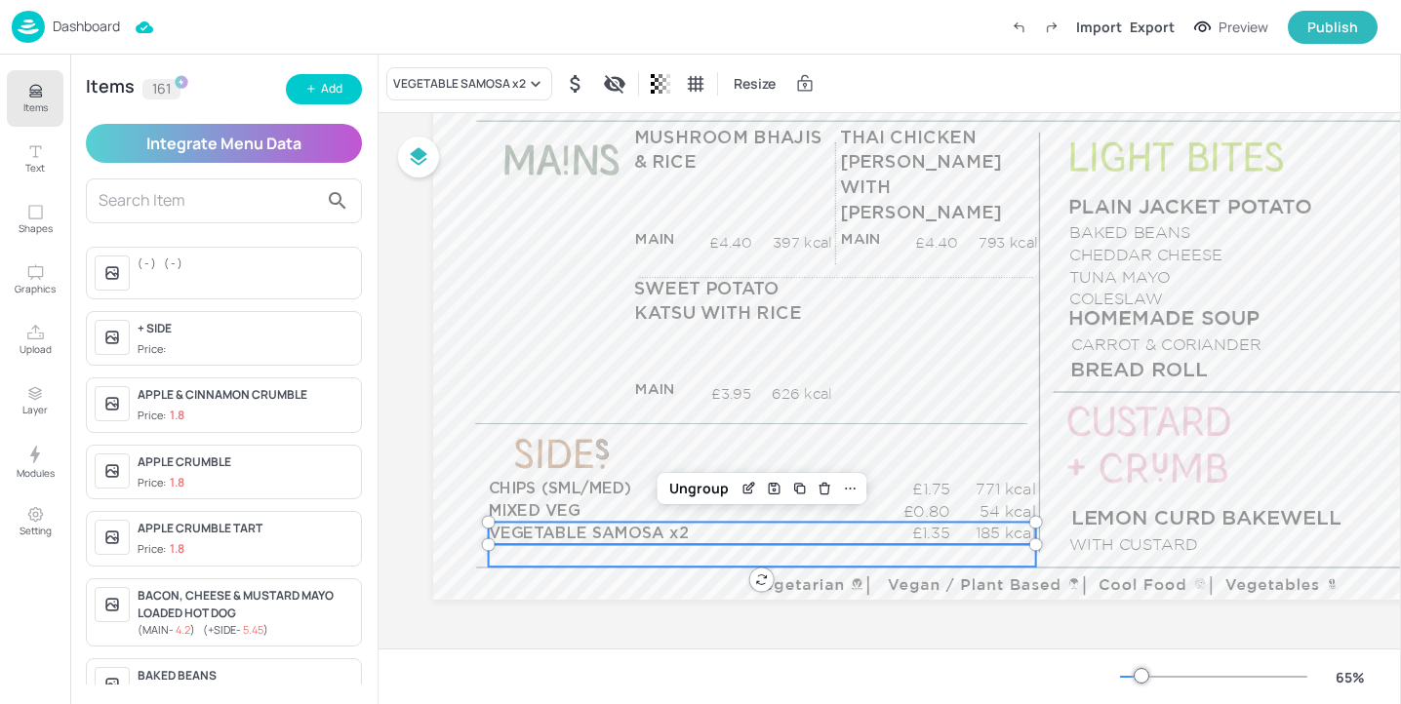
click at [609, 556] on div "£0.00 kcal" at bounding box center [762, 555] width 547 height 22
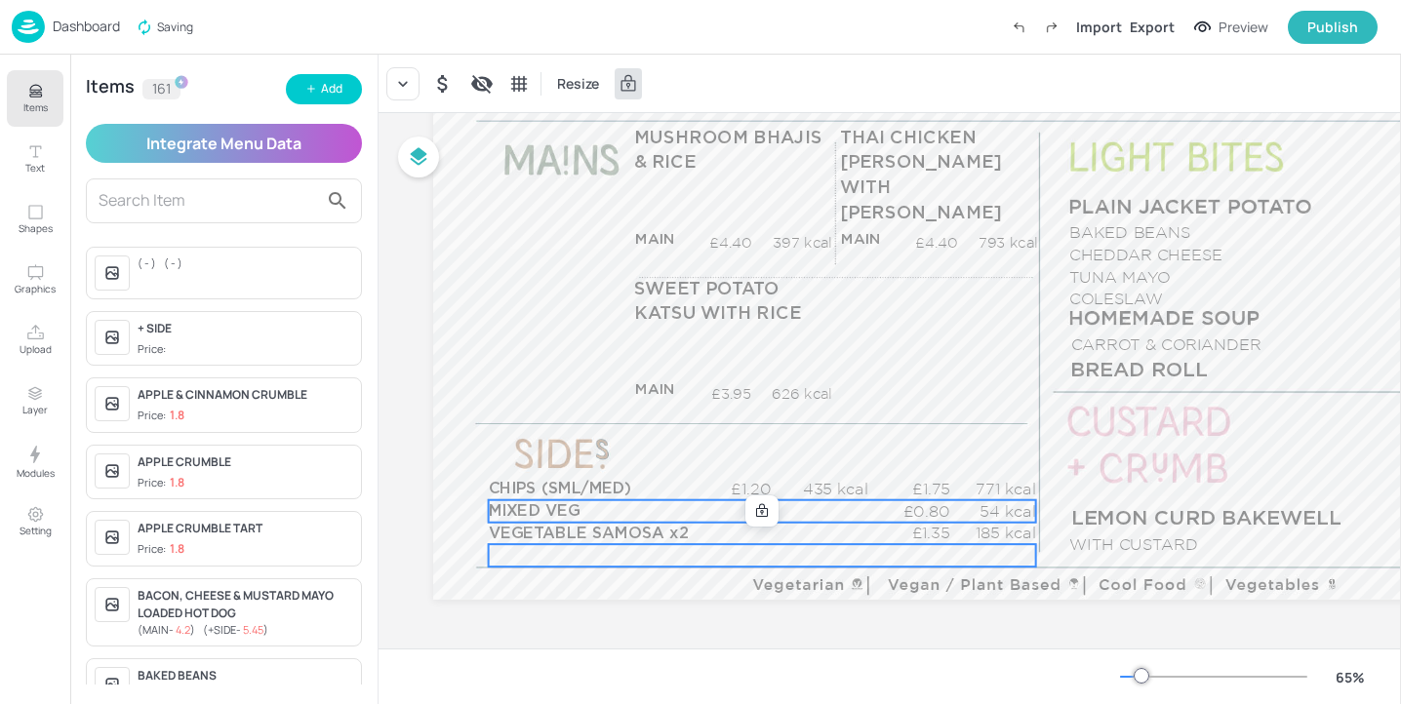
click at [507, 516] on span "MIXED VEG" at bounding box center [535, 511] width 92 height 16
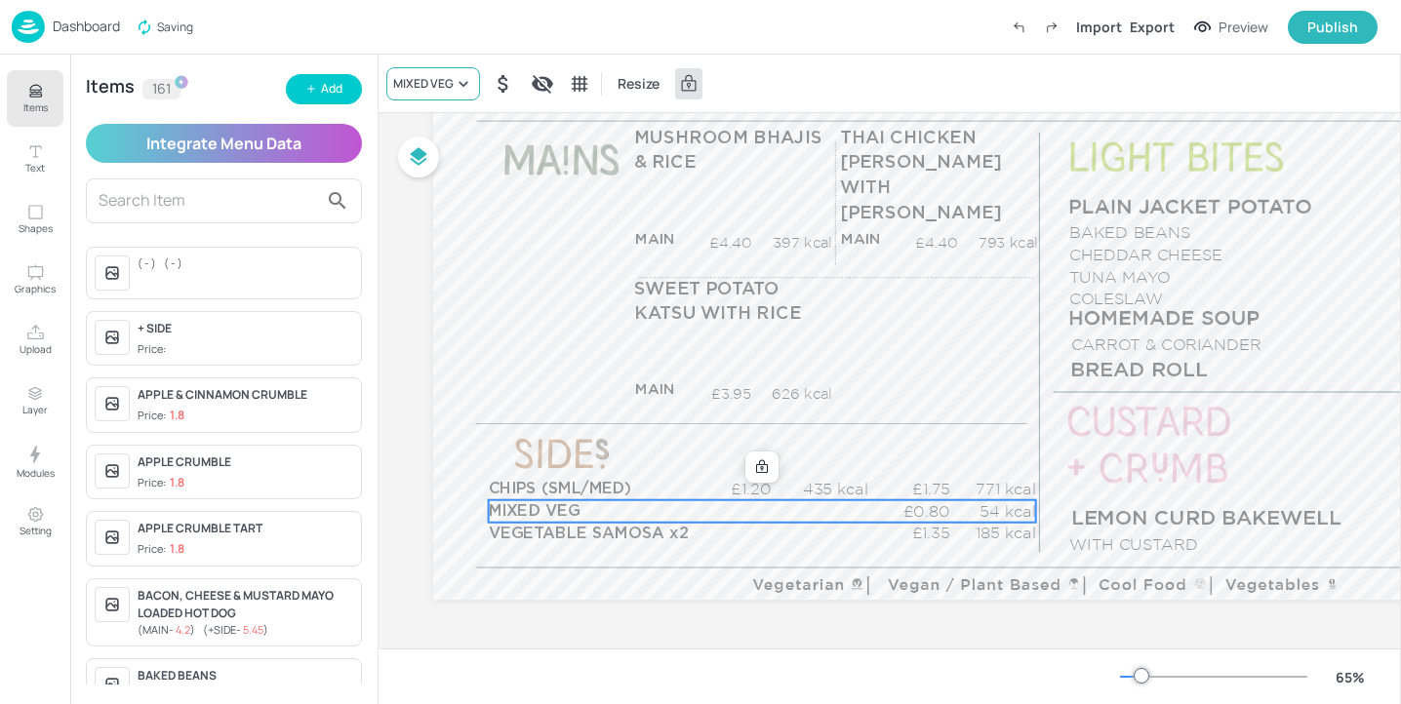
click at [463, 90] on icon at bounding box center [464, 84] width 20 height 20
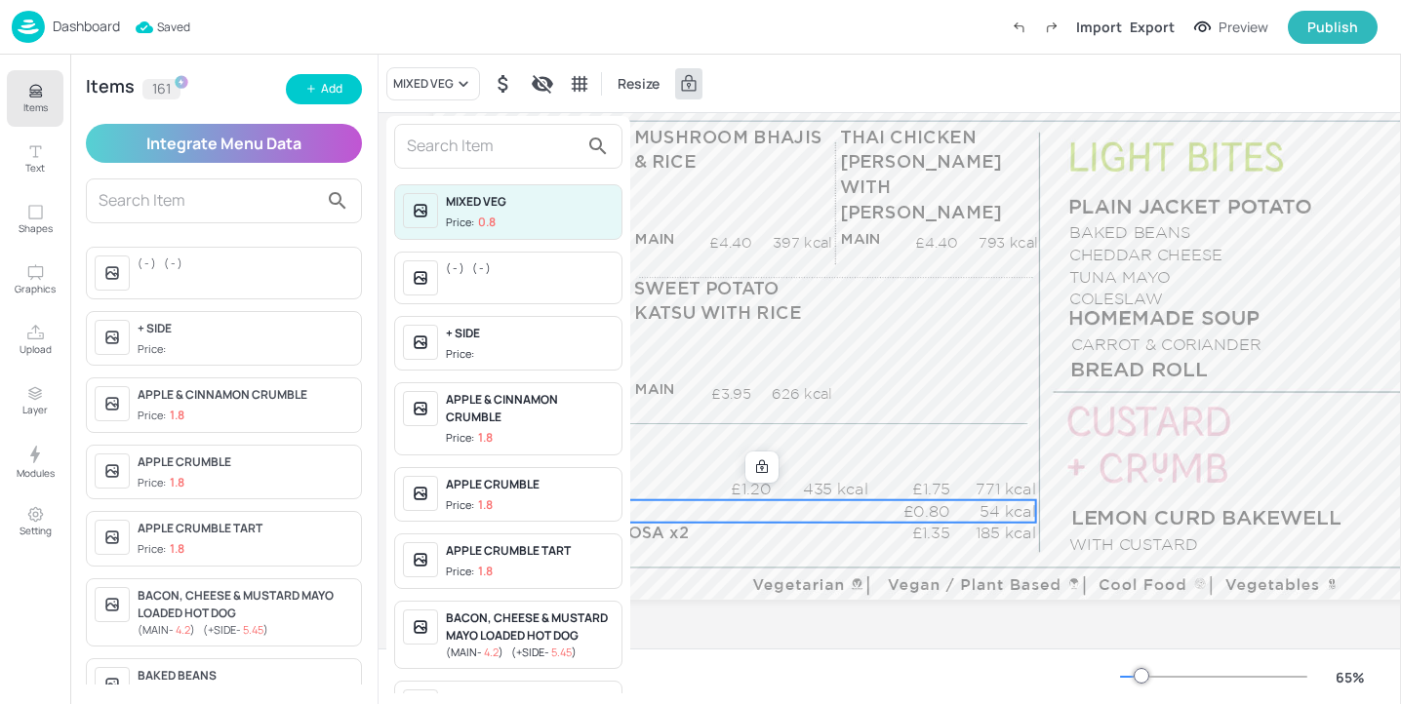
click at [487, 145] on input "text" at bounding box center [493, 146] width 172 height 31
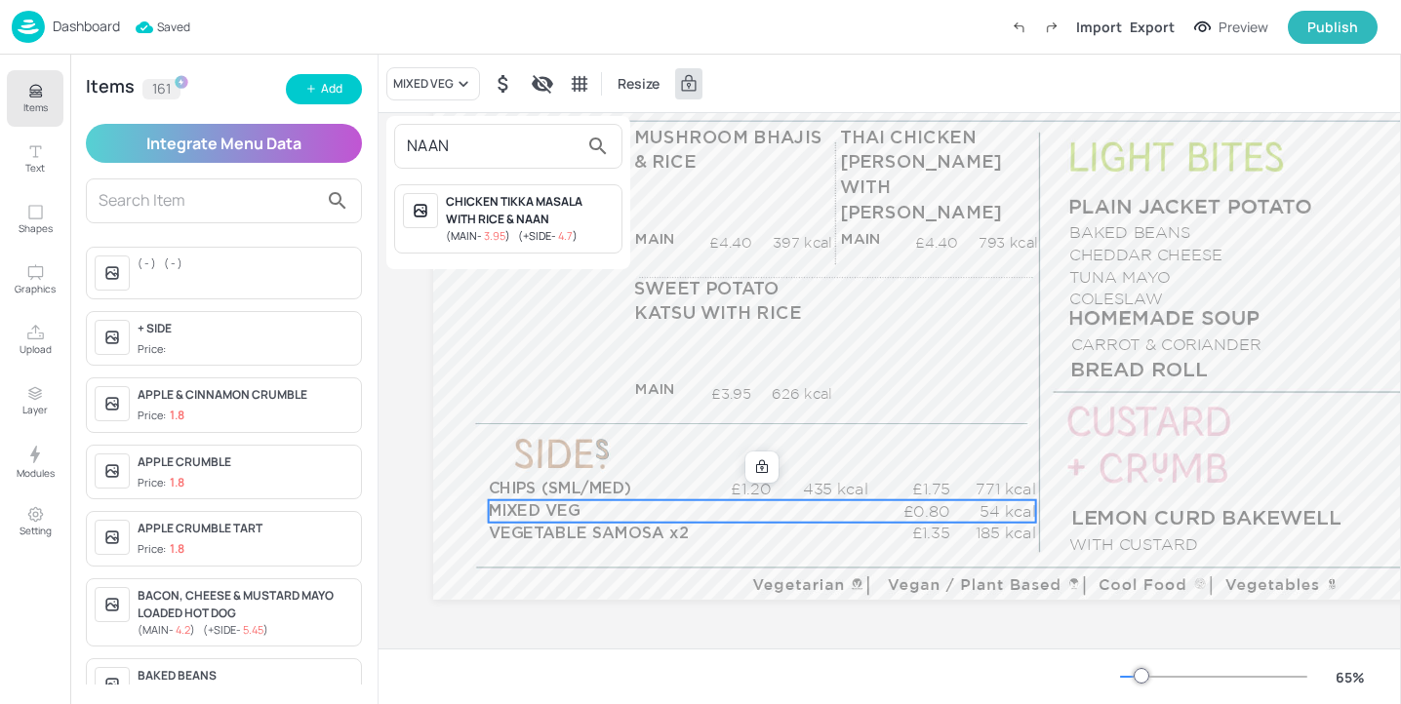
type input "NAAN"
click at [511, 558] on div at bounding box center [700, 352] width 1401 height 704
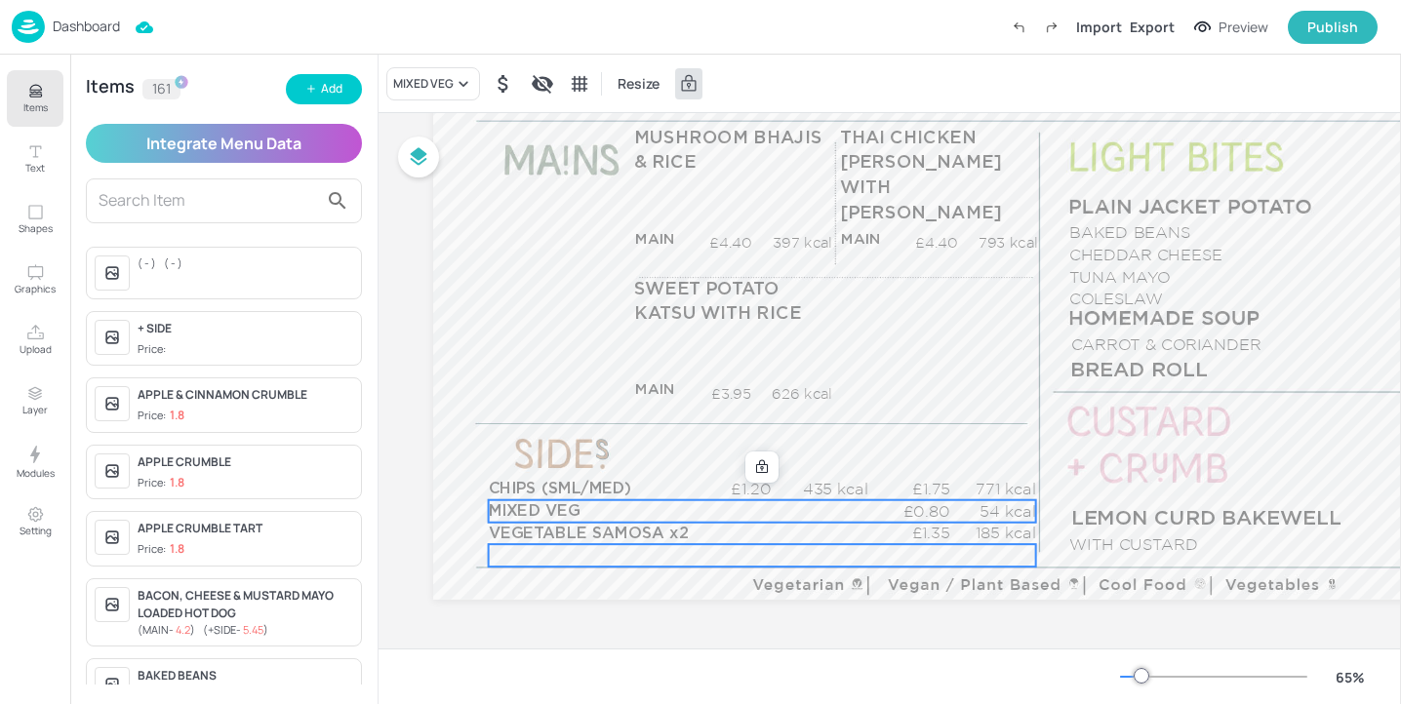
click at [517, 558] on div "£0.00 kcal" at bounding box center [762, 555] width 547 height 22
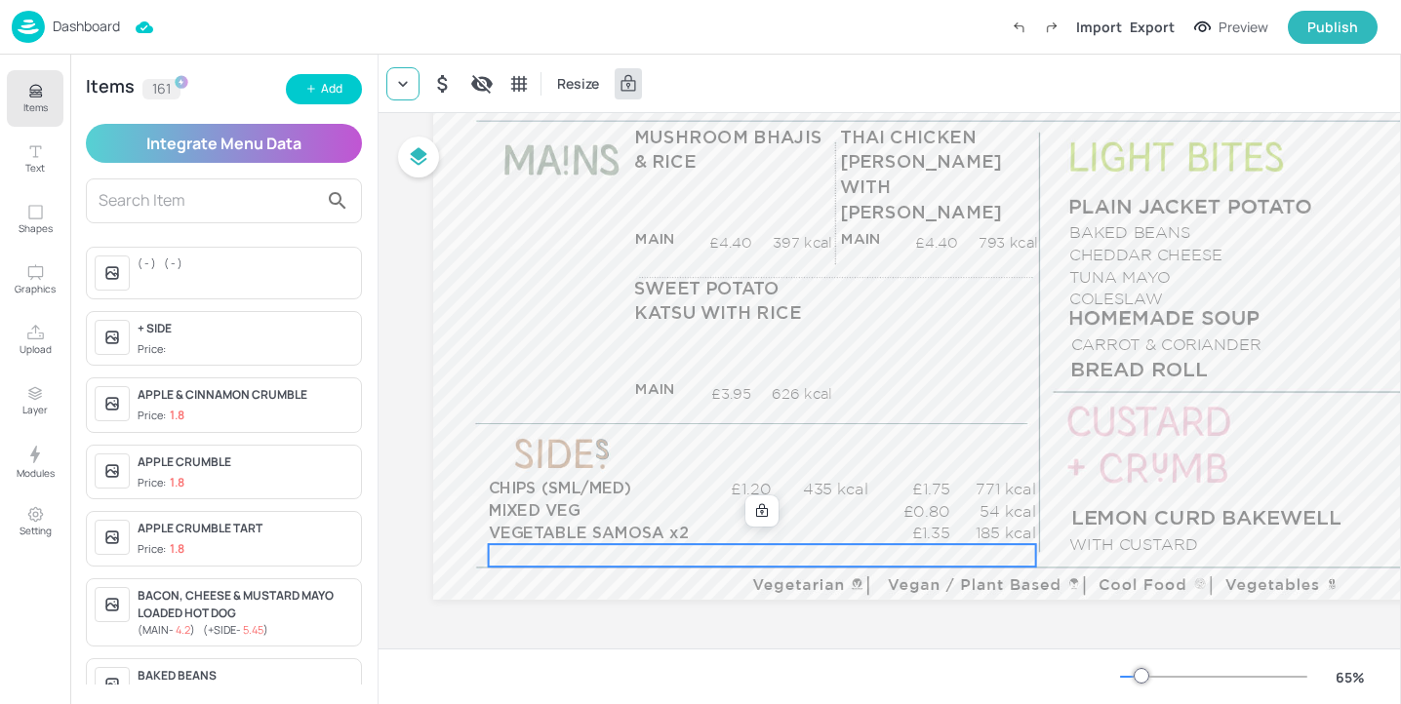
click at [412, 82] on icon at bounding box center [403, 84] width 20 height 20
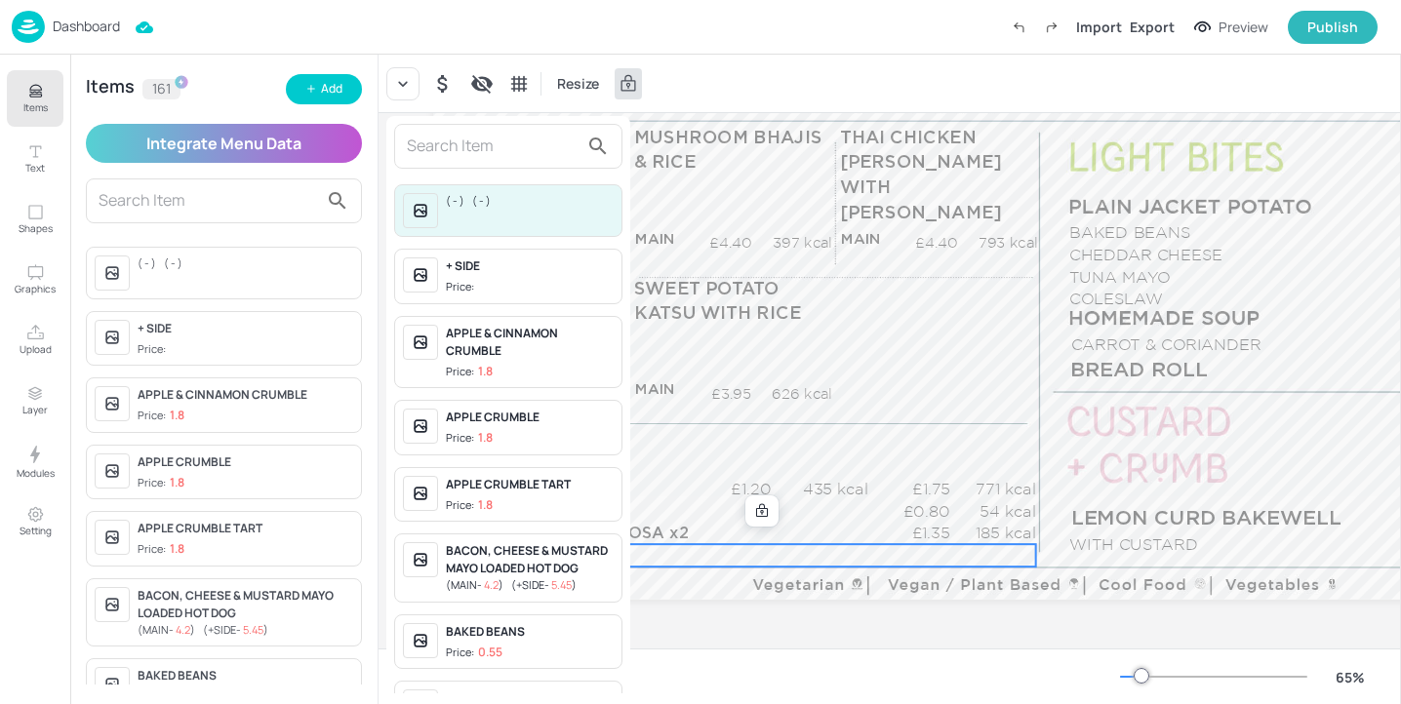
click at [462, 146] on input "text" at bounding box center [493, 146] width 172 height 31
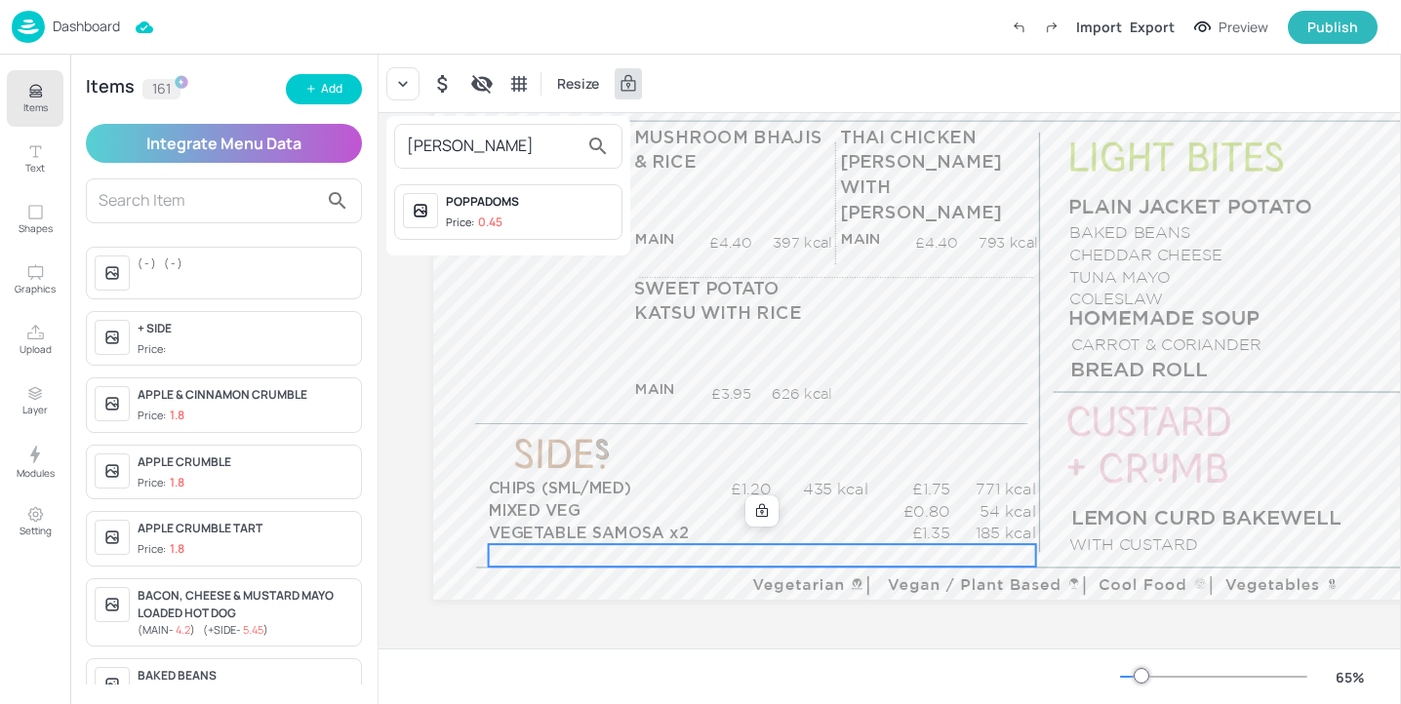
type input "[PERSON_NAME]"
click at [528, 209] on div "POPPADOMS" at bounding box center [530, 202] width 168 height 18
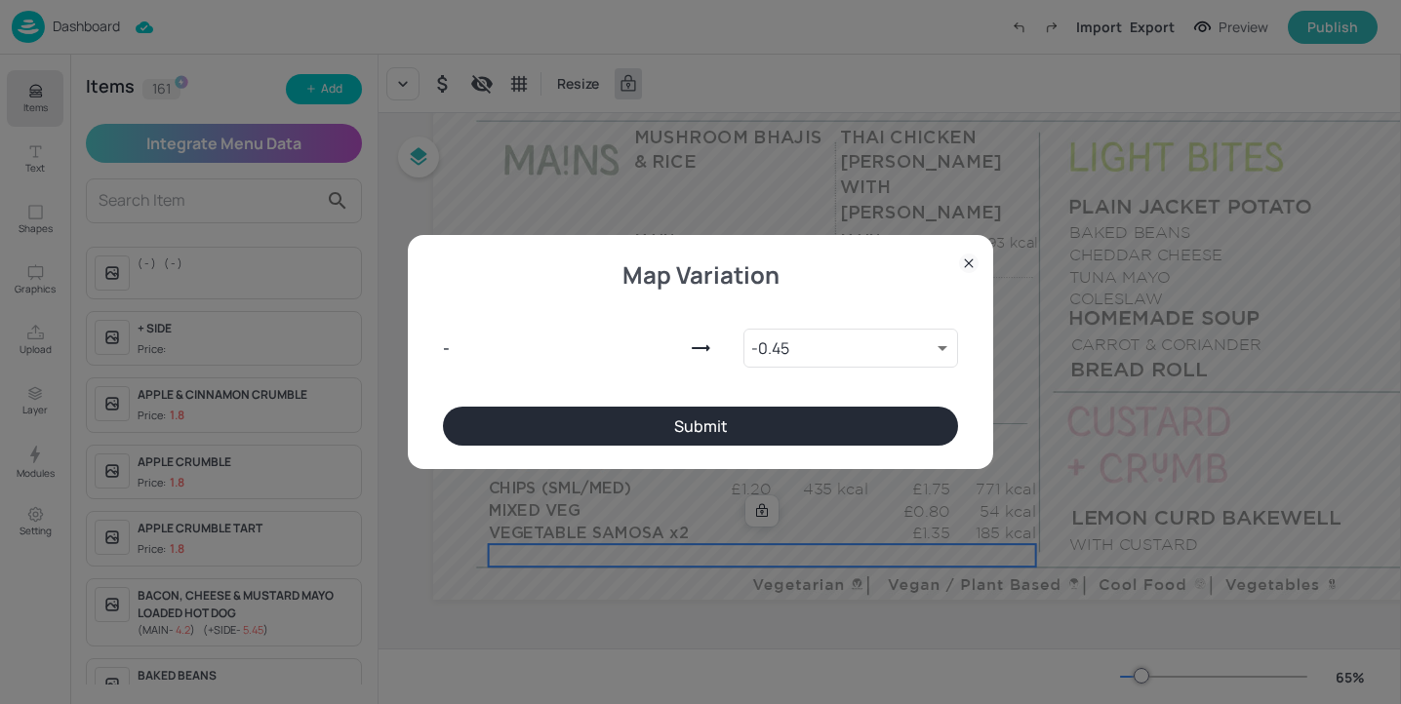
click at [732, 419] on button "Submit" at bounding box center [700, 426] width 515 height 39
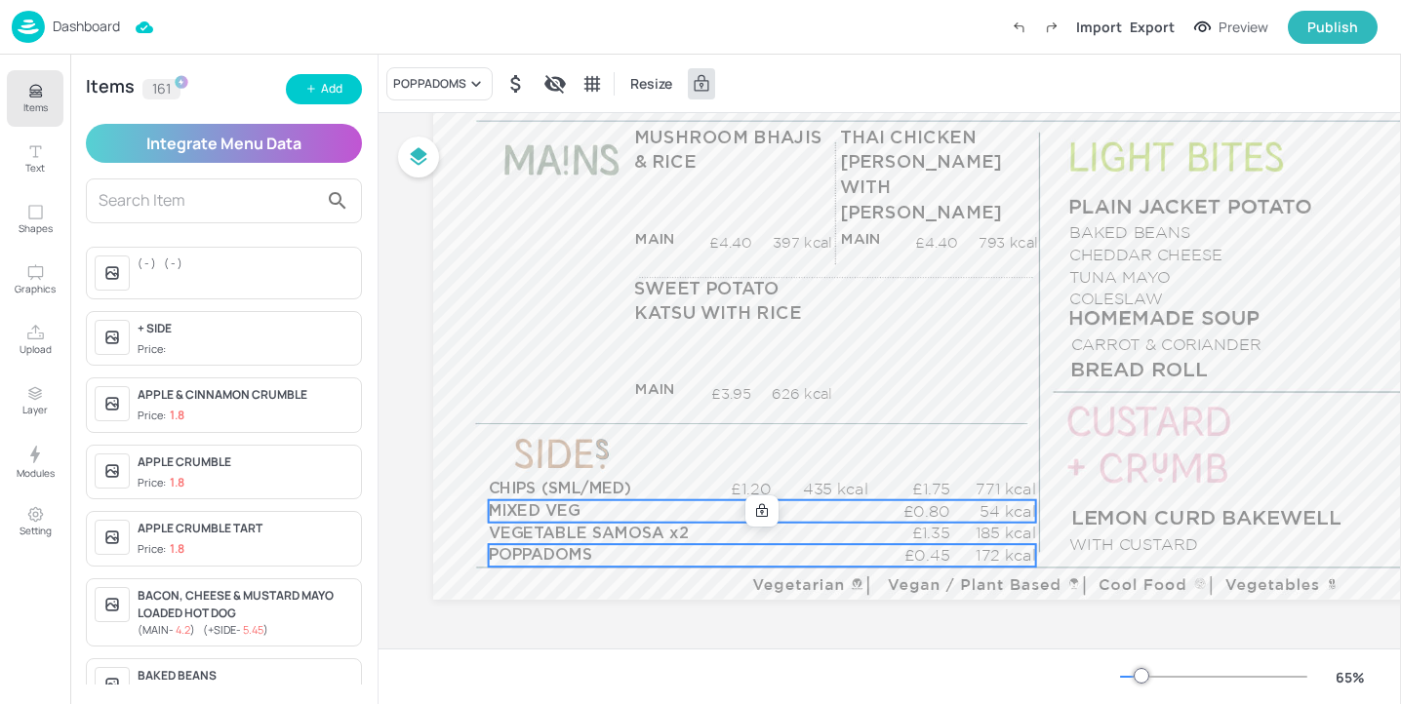
click at [607, 512] on p "MIXED VEG" at bounding box center [585, 512] width 193 height 22
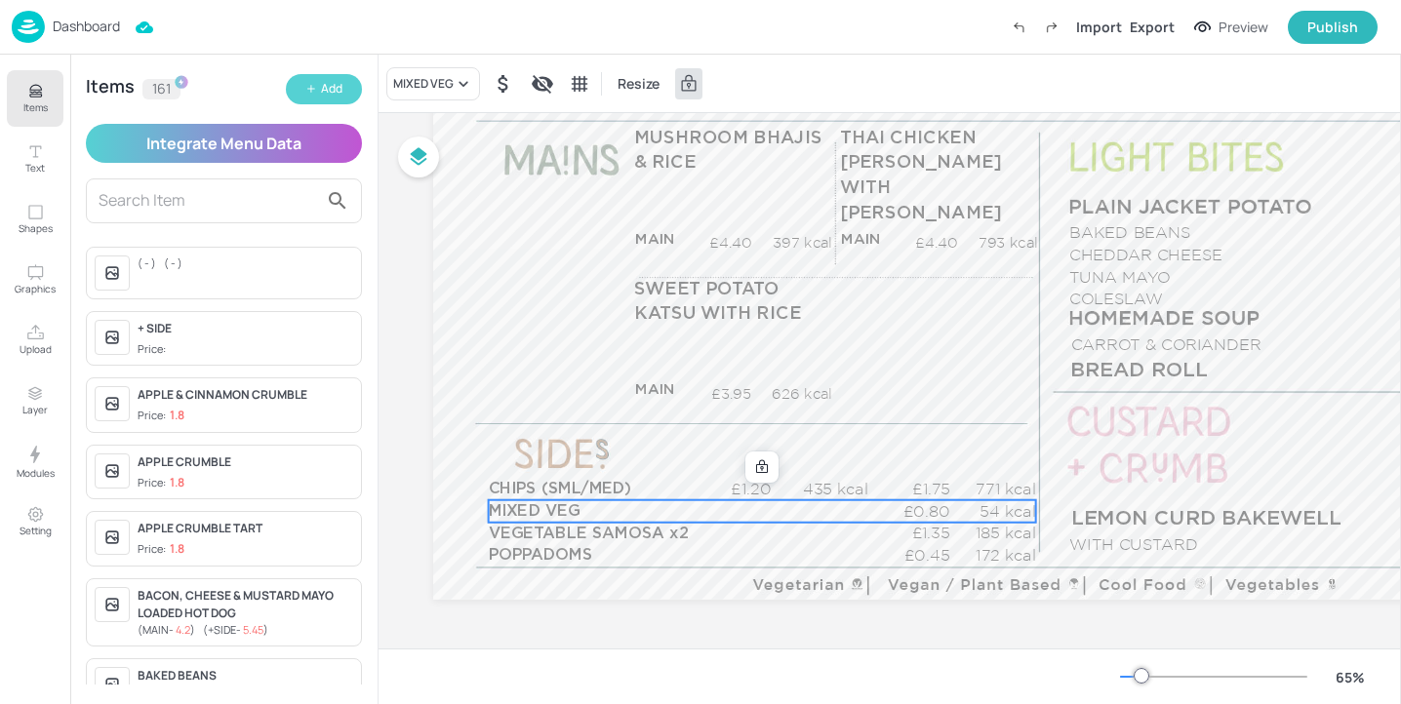
click at [336, 91] on div "Add" at bounding box center [331, 89] width 21 height 19
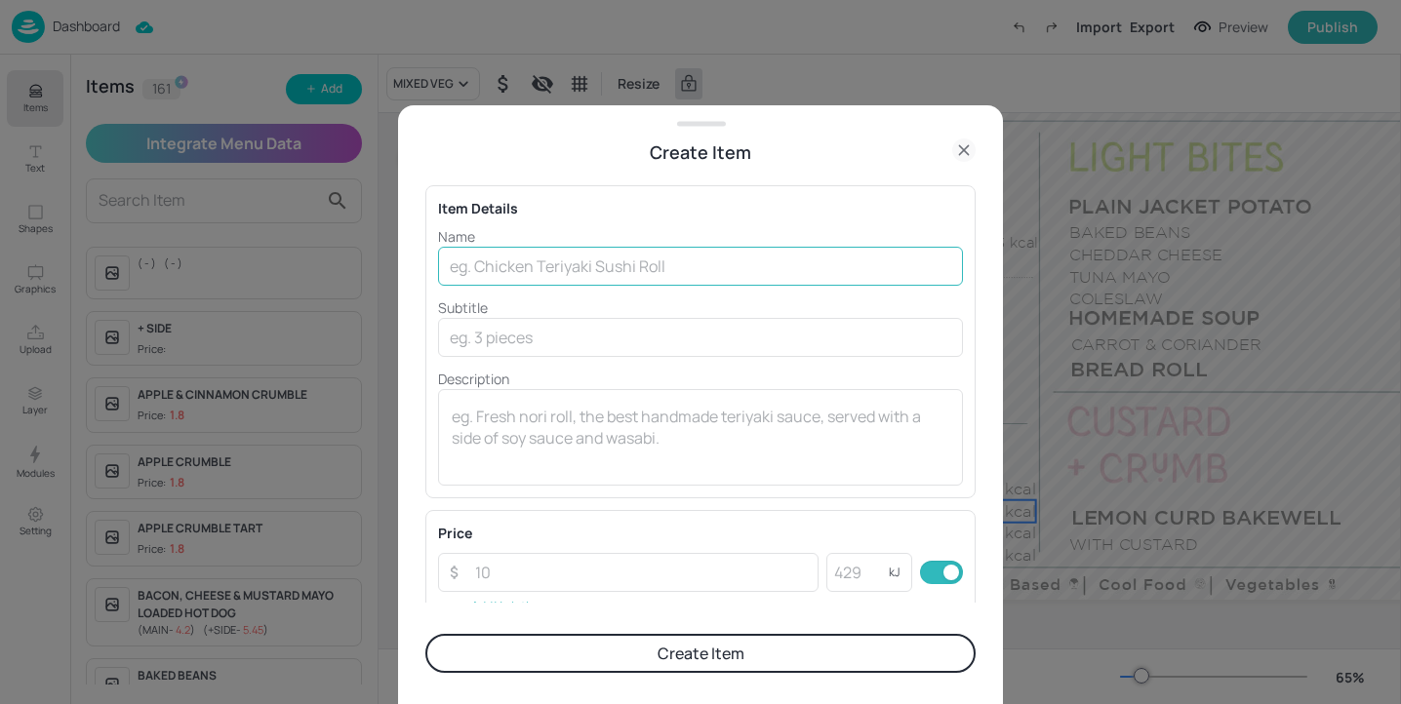
click at [524, 264] on input "text" at bounding box center [700, 266] width 525 height 39
type input "n"
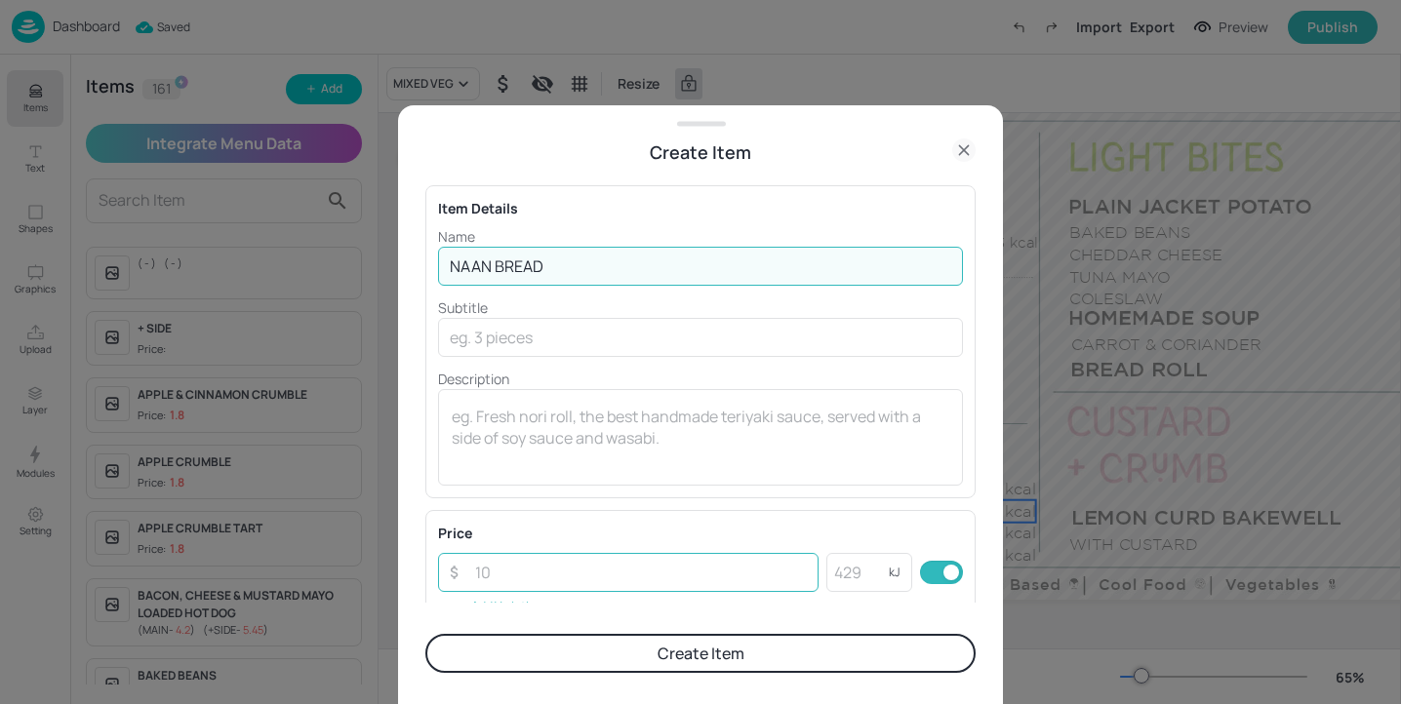
type input "NAAN BREAD"
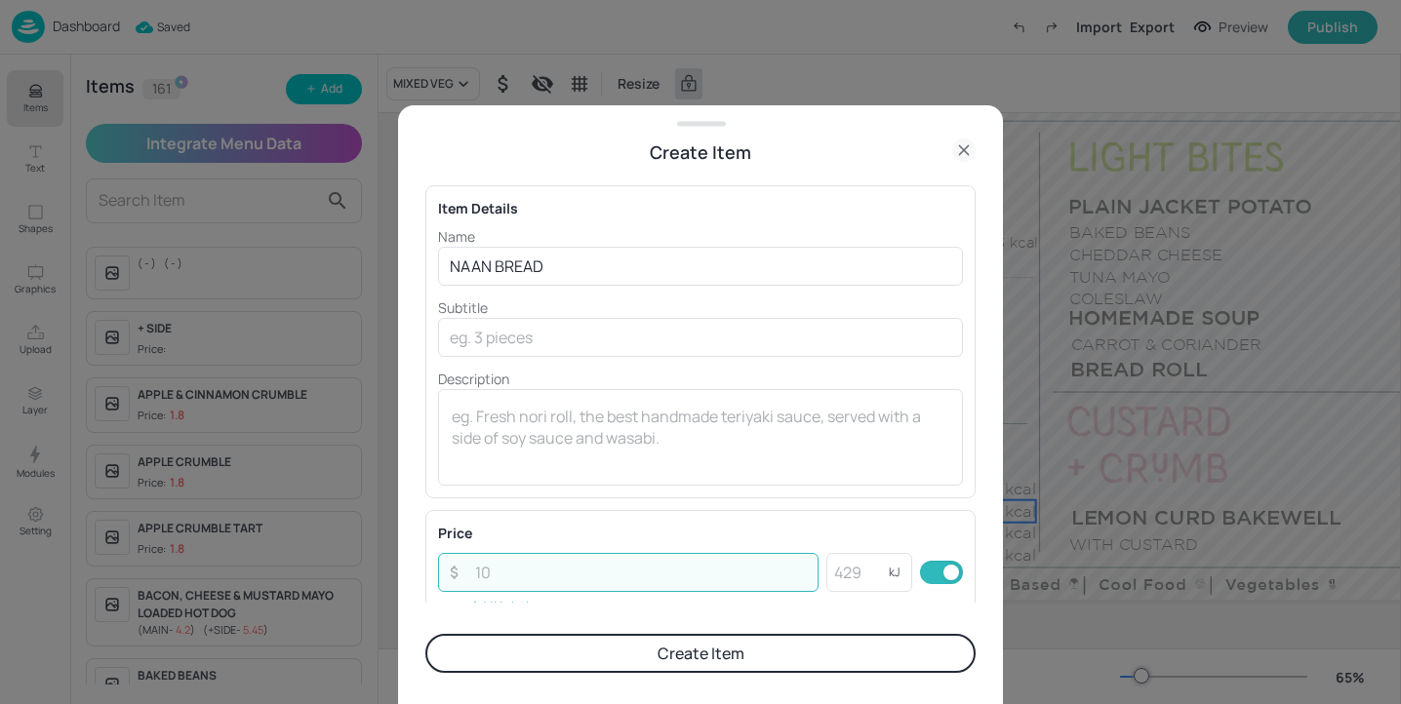
click at [535, 572] on input "number" at bounding box center [640, 572] width 355 height 39
type input "1.1"
click at [857, 574] on input "number" at bounding box center [857, 572] width 62 height 39
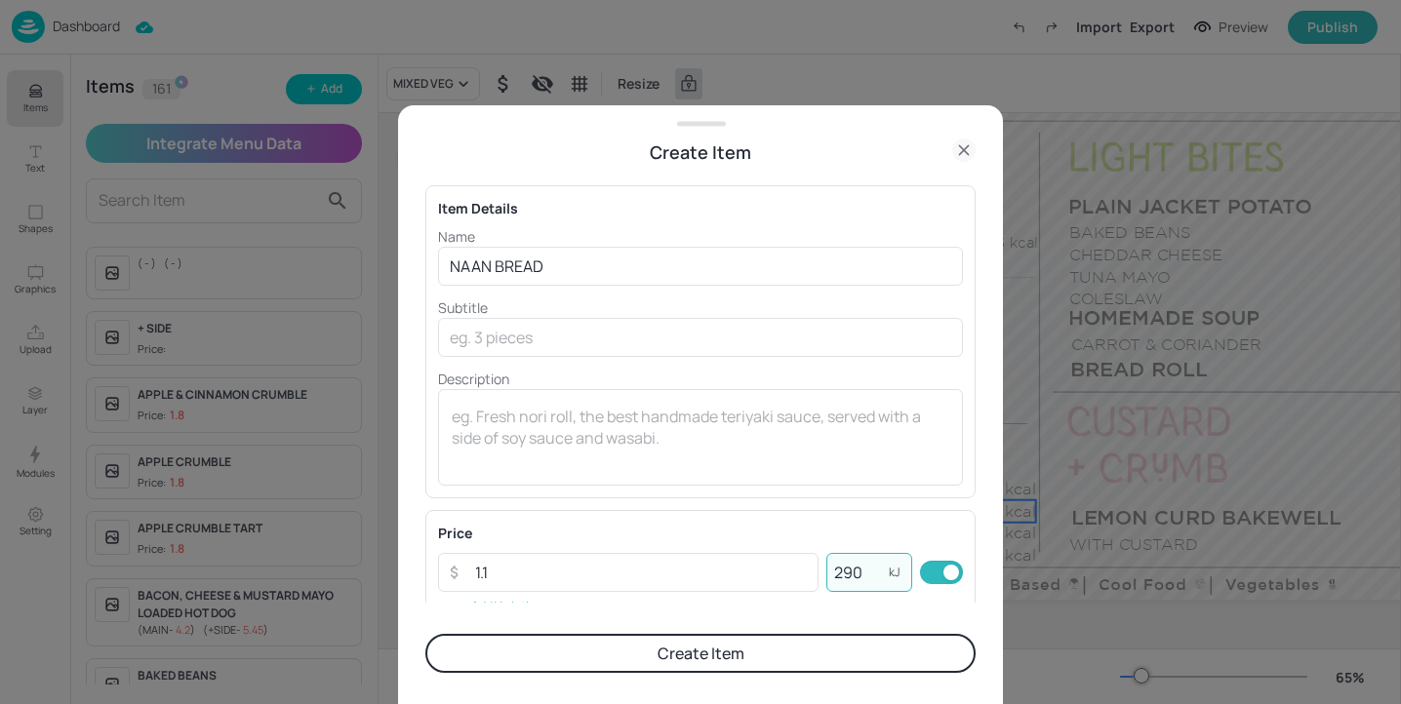
type input "290"
click at [826, 662] on button "Create Item" at bounding box center [700, 653] width 550 height 39
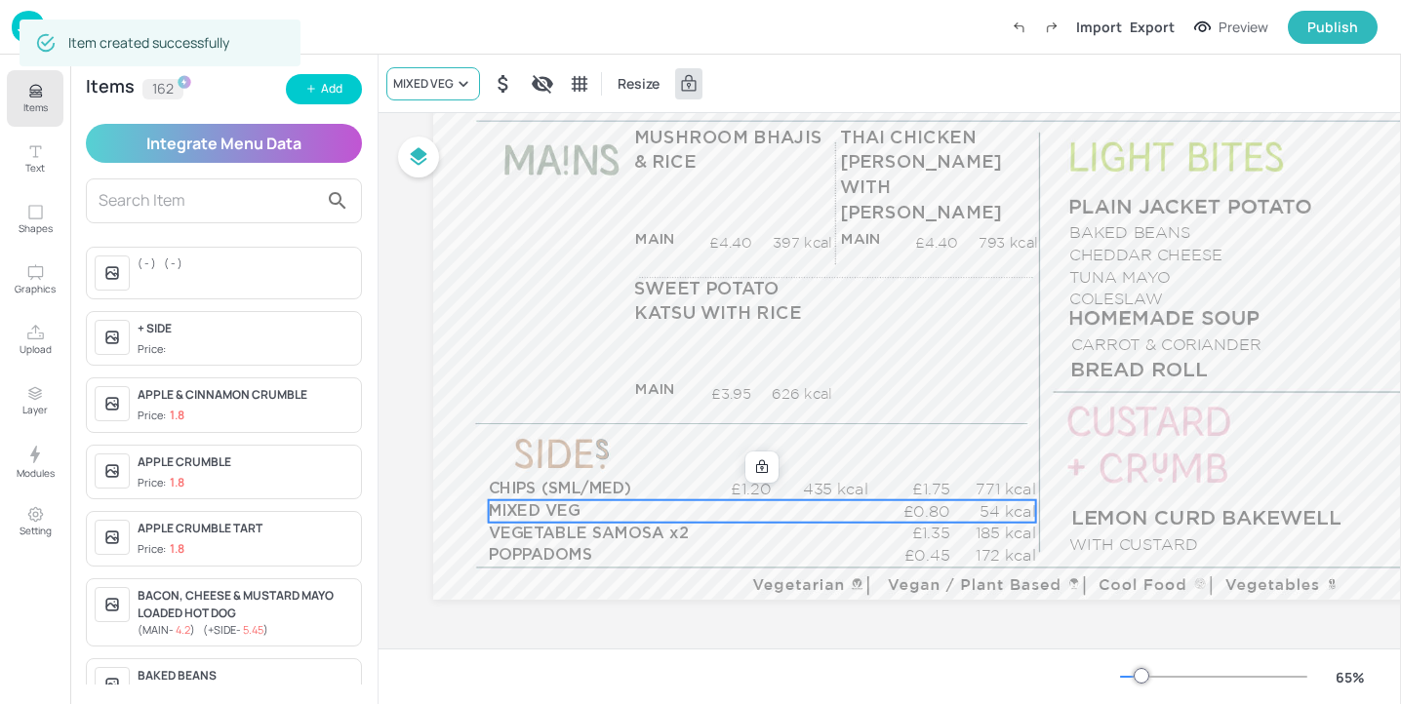
click at [401, 89] on div "MIXED VEG" at bounding box center [423, 84] width 60 height 18
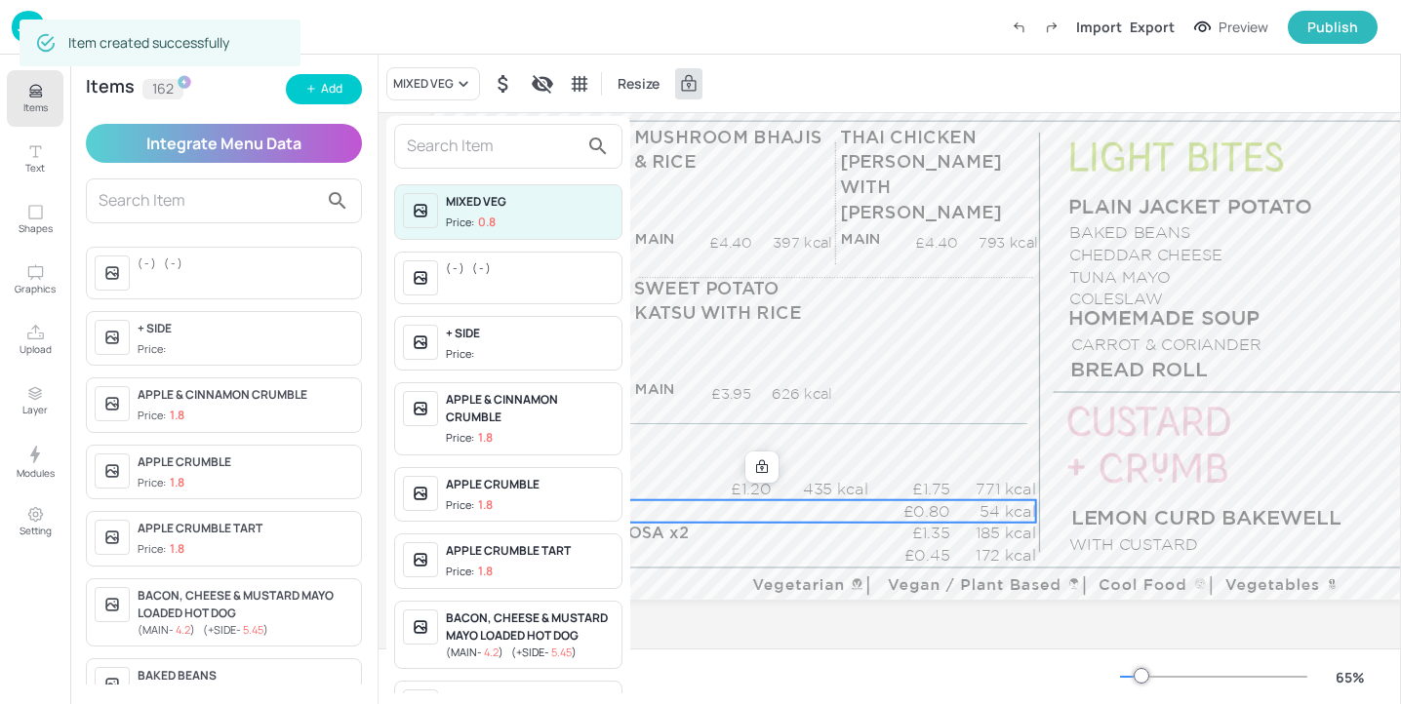
click at [483, 145] on input "text" at bounding box center [493, 146] width 172 height 31
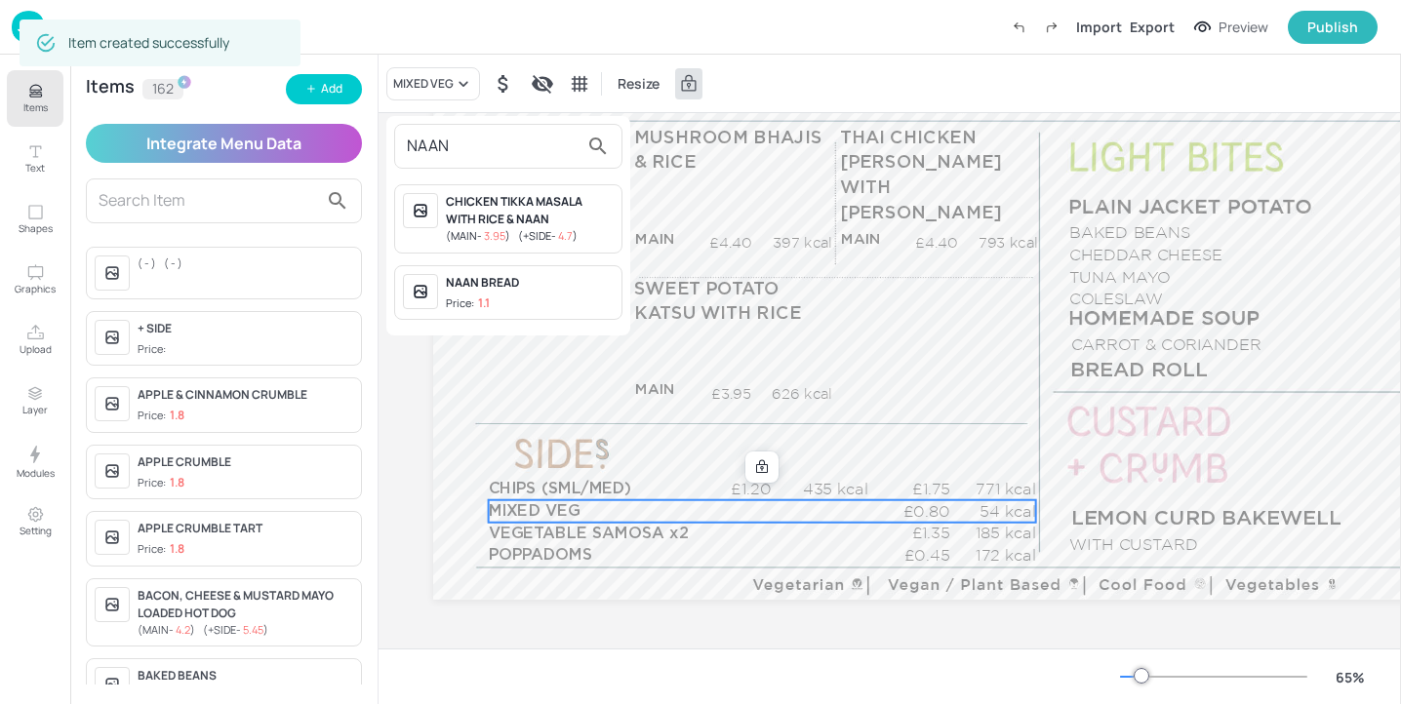
type input "NAAN"
click at [523, 283] on div "NAAN BREAD" at bounding box center [530, 283] width 168 height 18
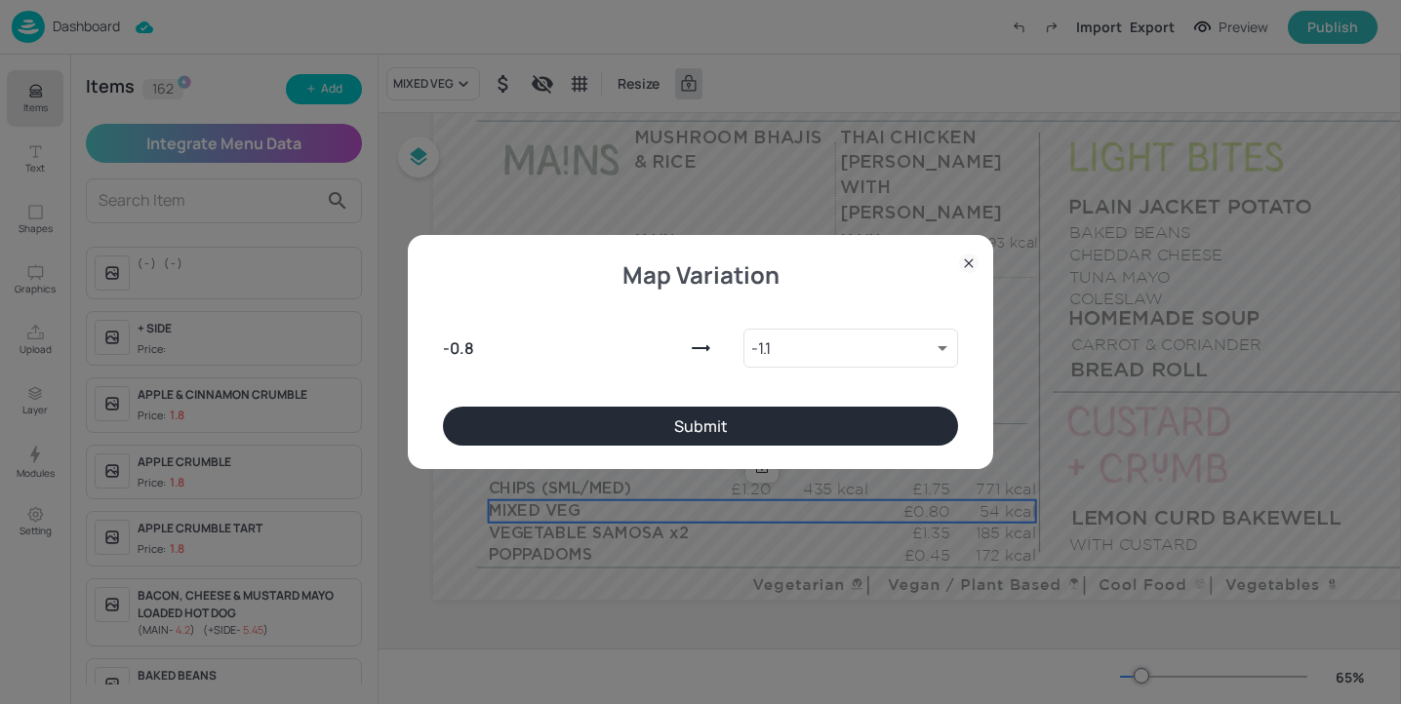
click at [796, 428] on button "Submit" at bounding box center [700, 426] width 515 height 39
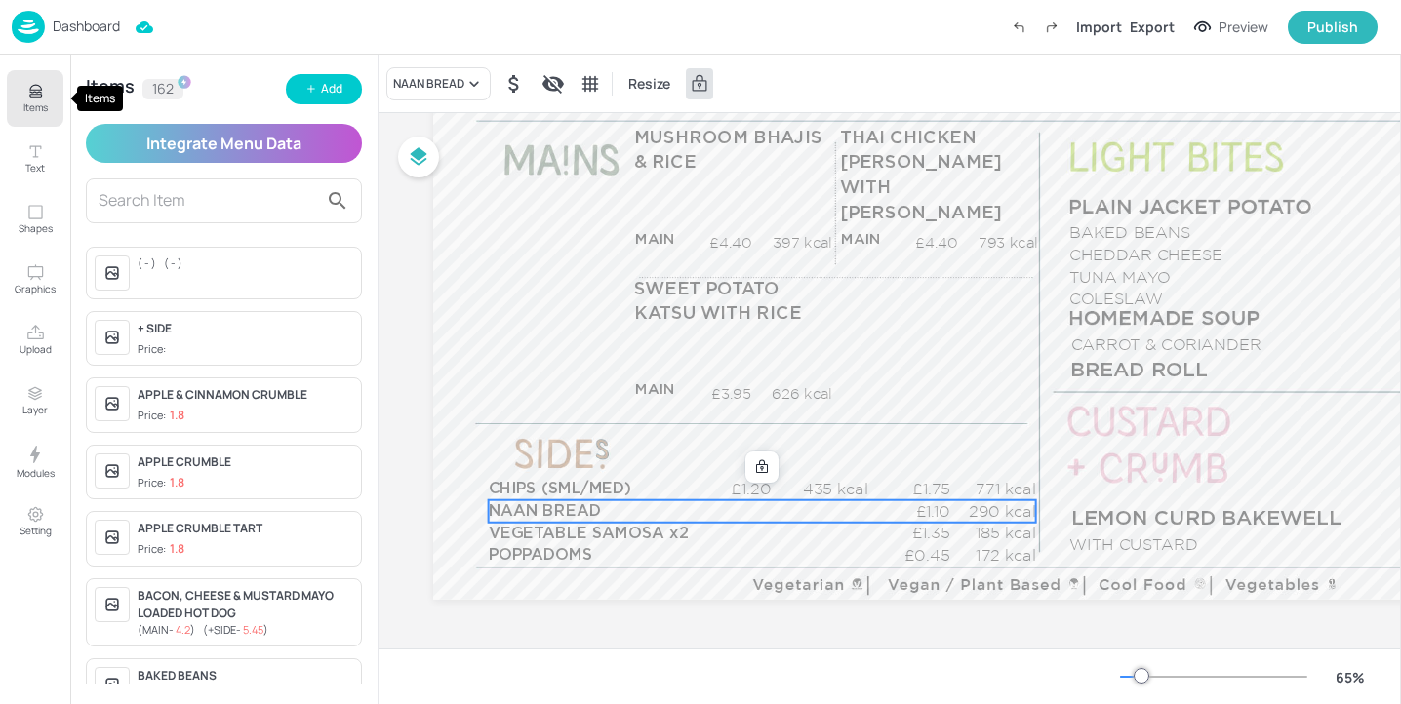
click at [33, 112] on p "Items" at bounding box center [35, 107] width 24 height 14
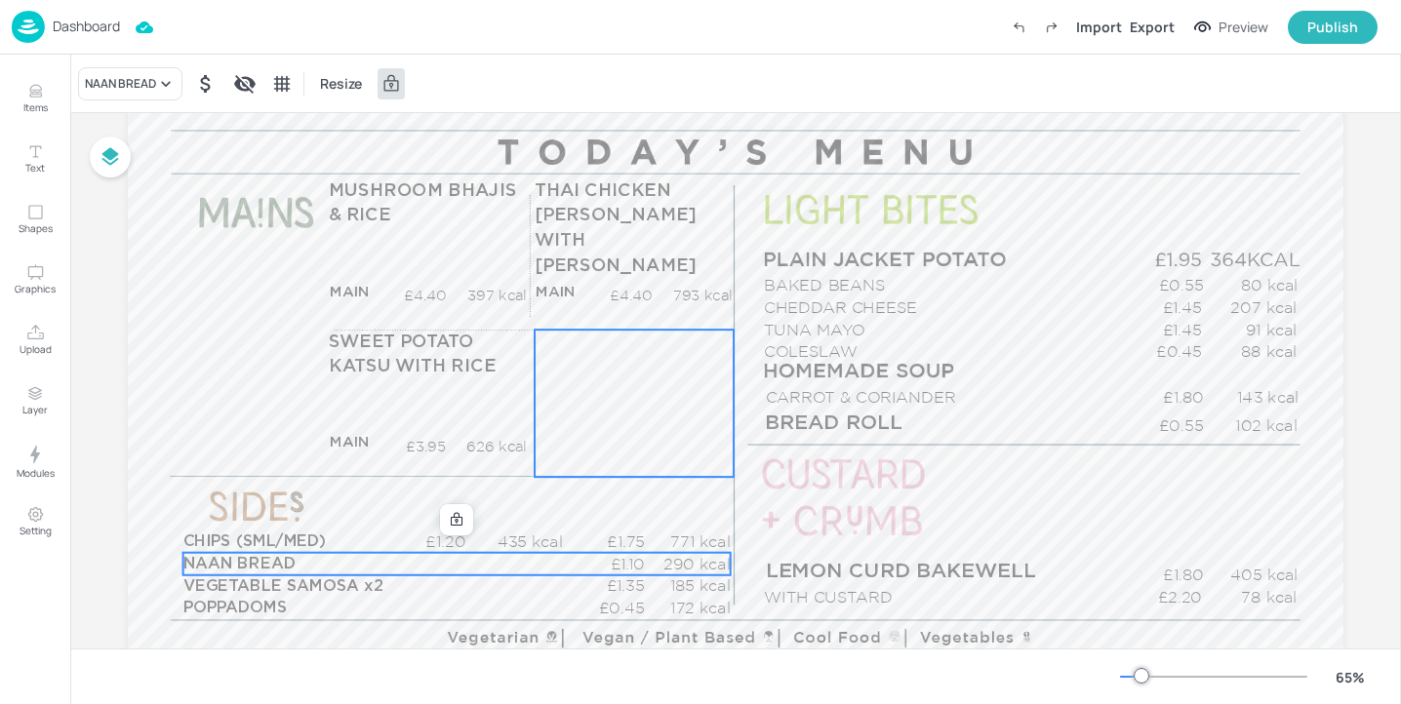
scroll to position [205, 0]
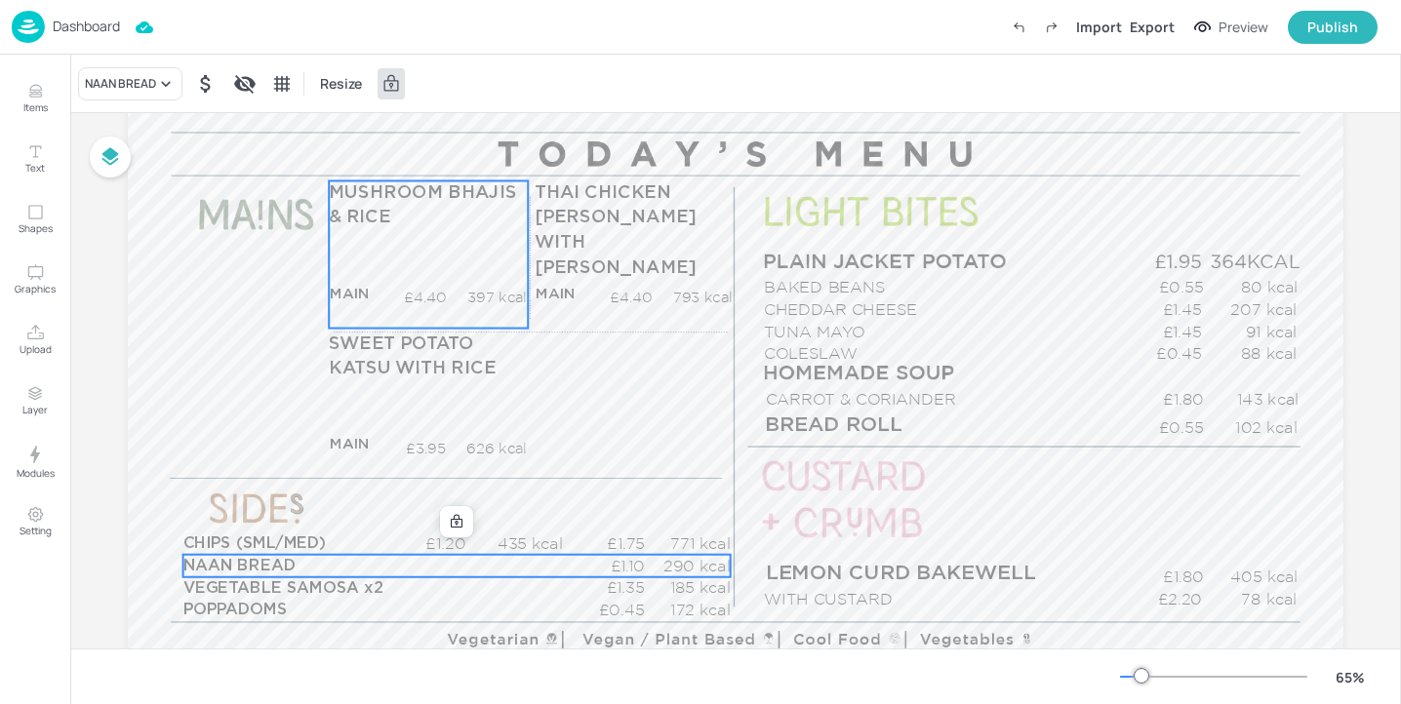
click at [437, 247] on div "MUSHROOM BHAJIS & RICE MAIN £4.40 397 kcal +SIDE £5.45 kcal" at bounding box center [428, 254] width 199 height 147
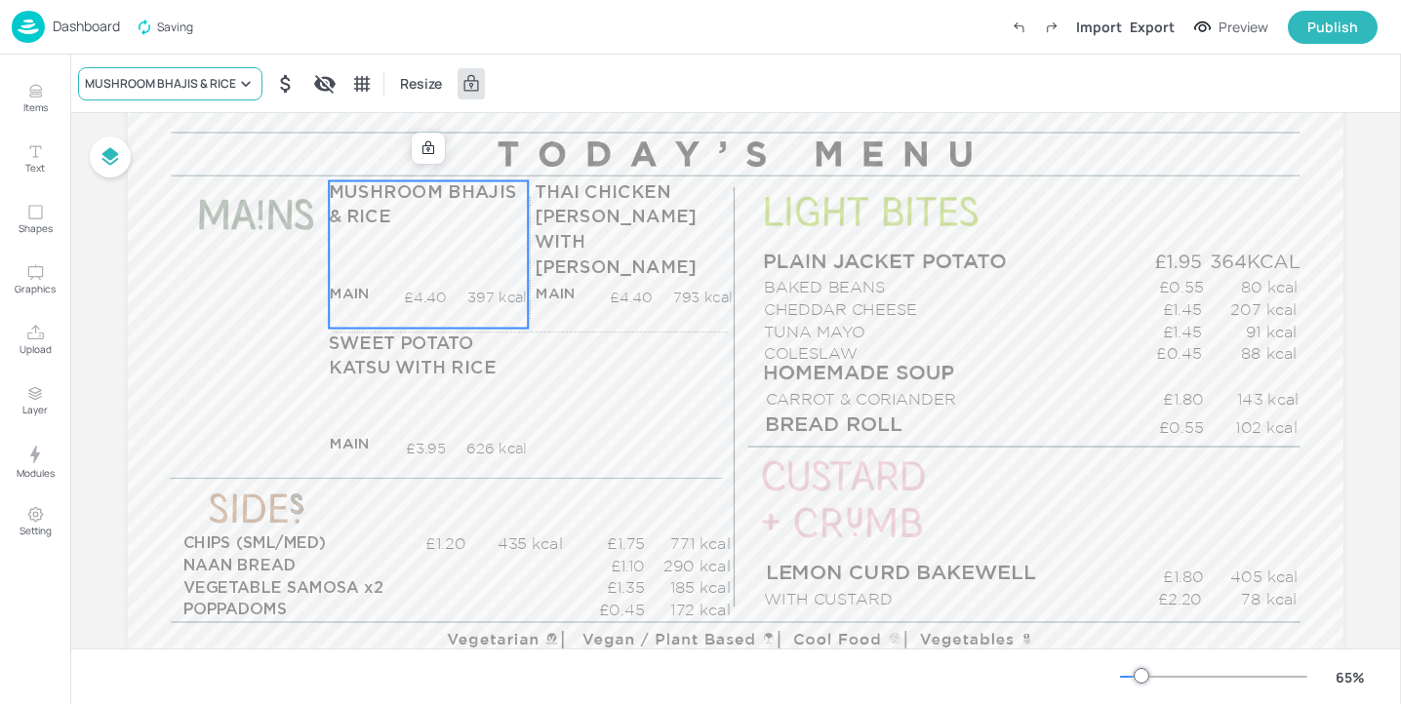
click at [204, 80] on div "MUSHROOM BHAJIS & RICE" at bounding box center [160, 84] width 151 height 18
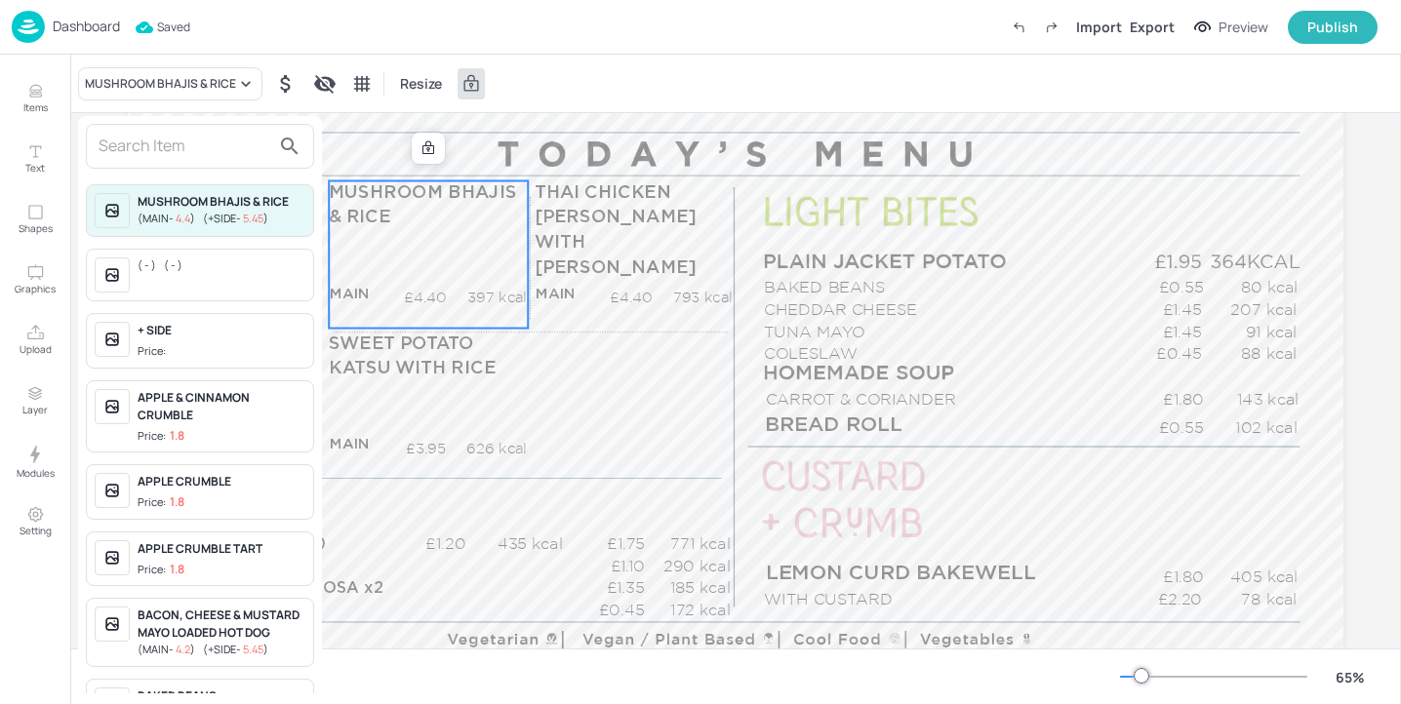
click at [228, 154] on input "text" at bounding box center [185, 146] width 172 height 31
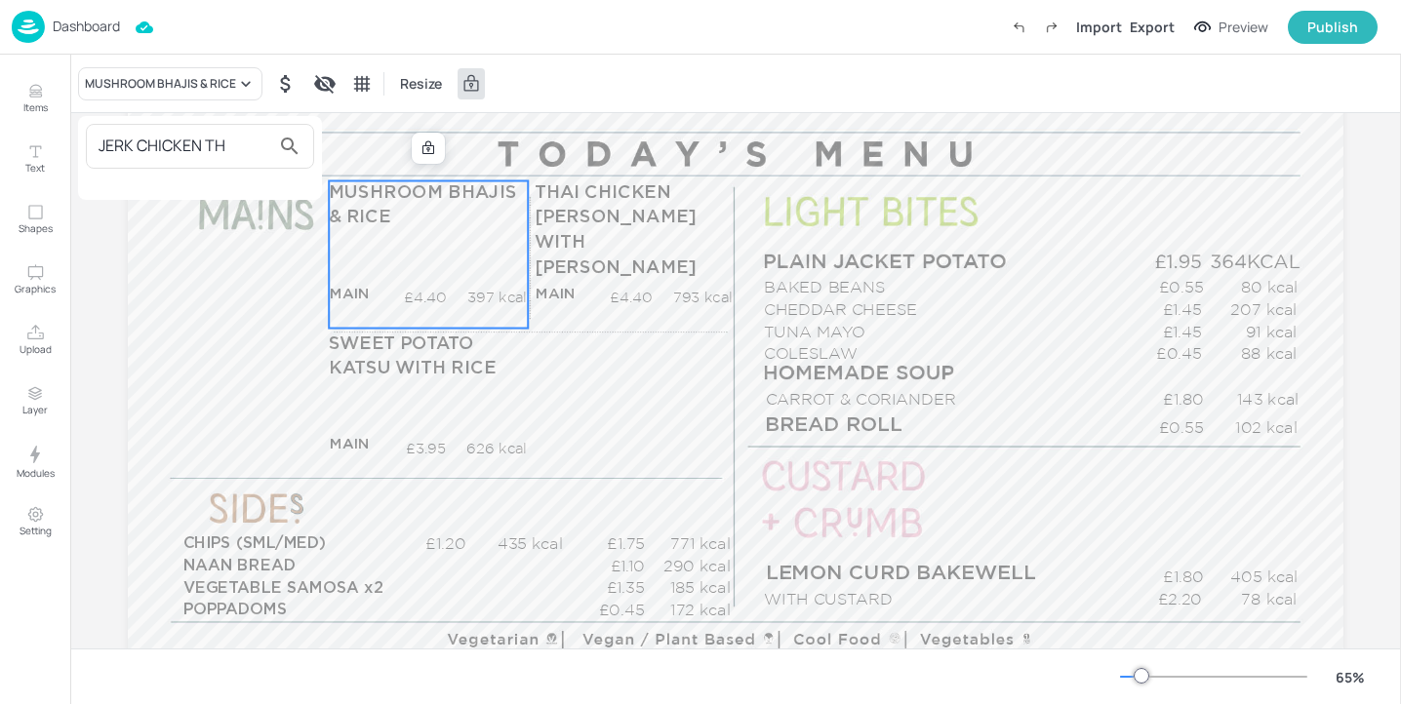
type input "JERK CHICKEN TH"
click at [5, 102] on div at bounding box center [700, 352] width 1401 height 704
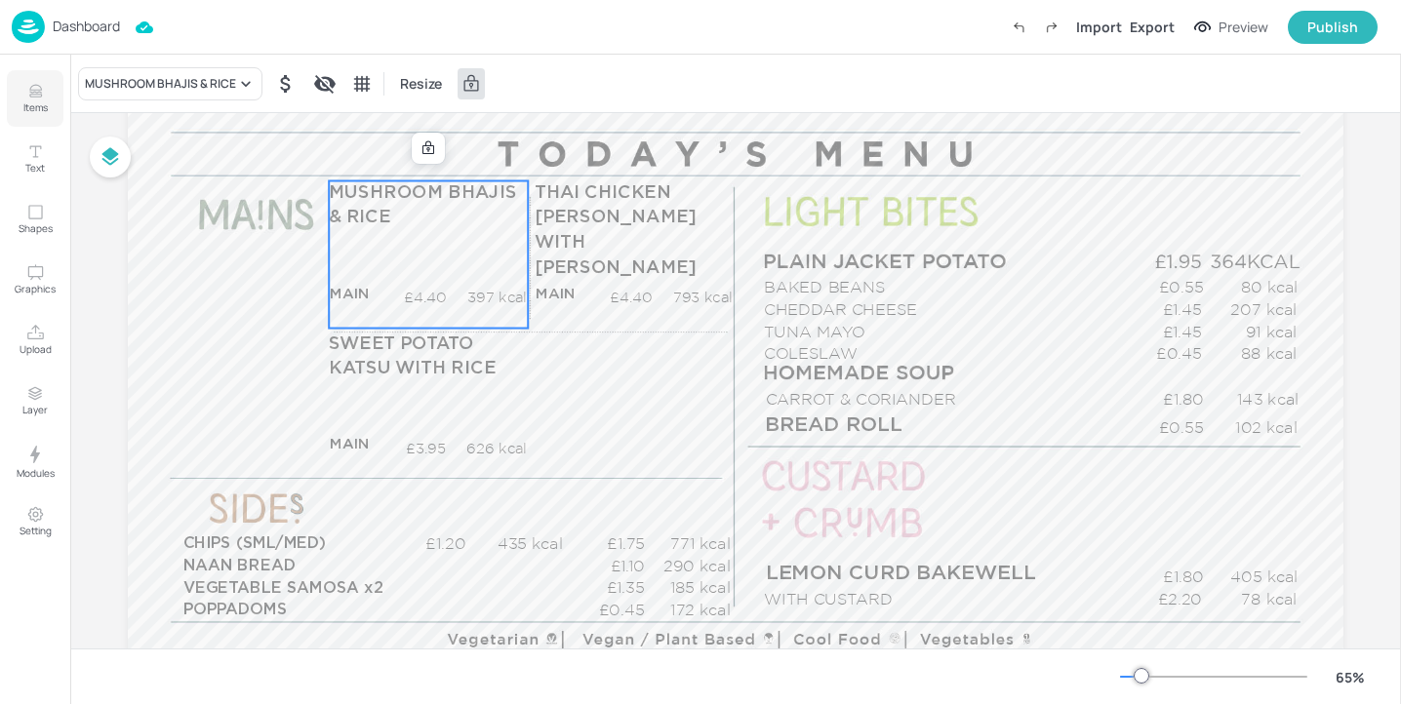
click at [14, 102] on button "Items" at bounding box center [35, 98] width 57 height 57
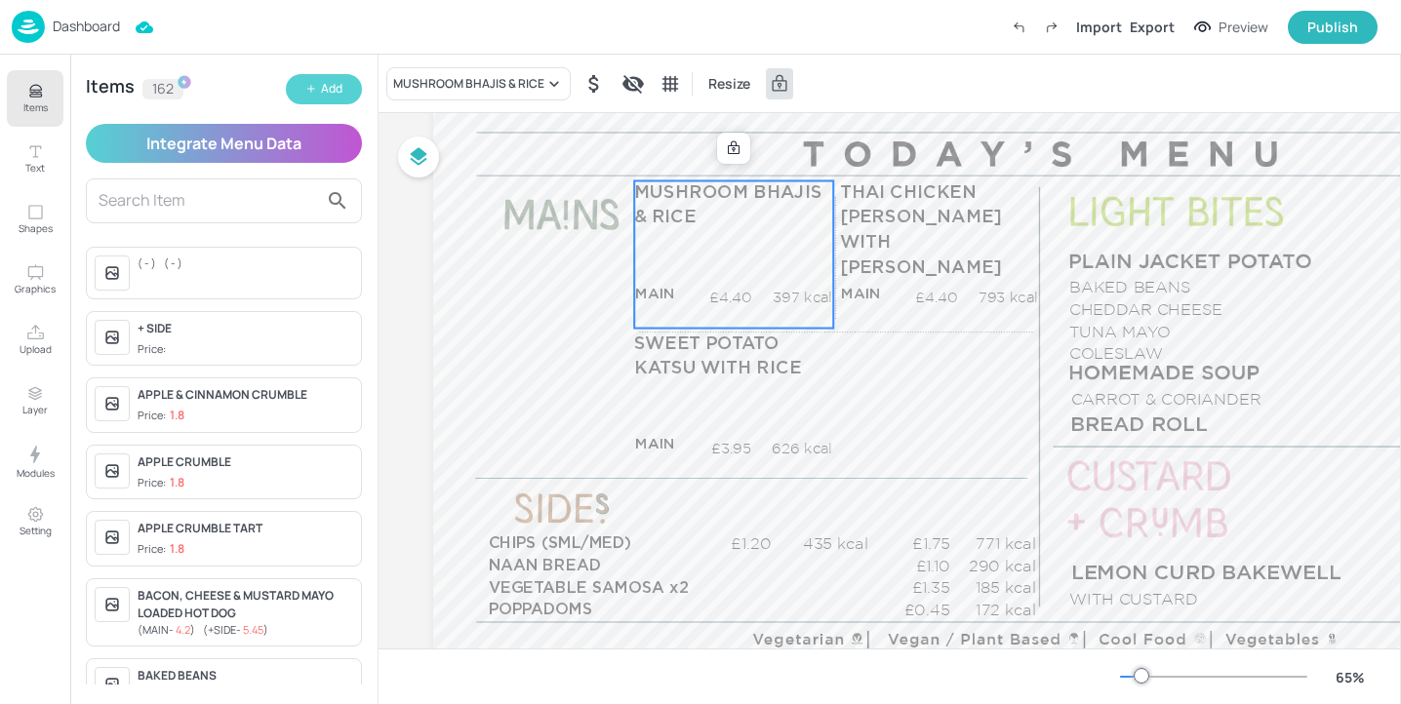
click at [323, 101] on button "Add" at bounding box center [324, 89] width 76 height 30
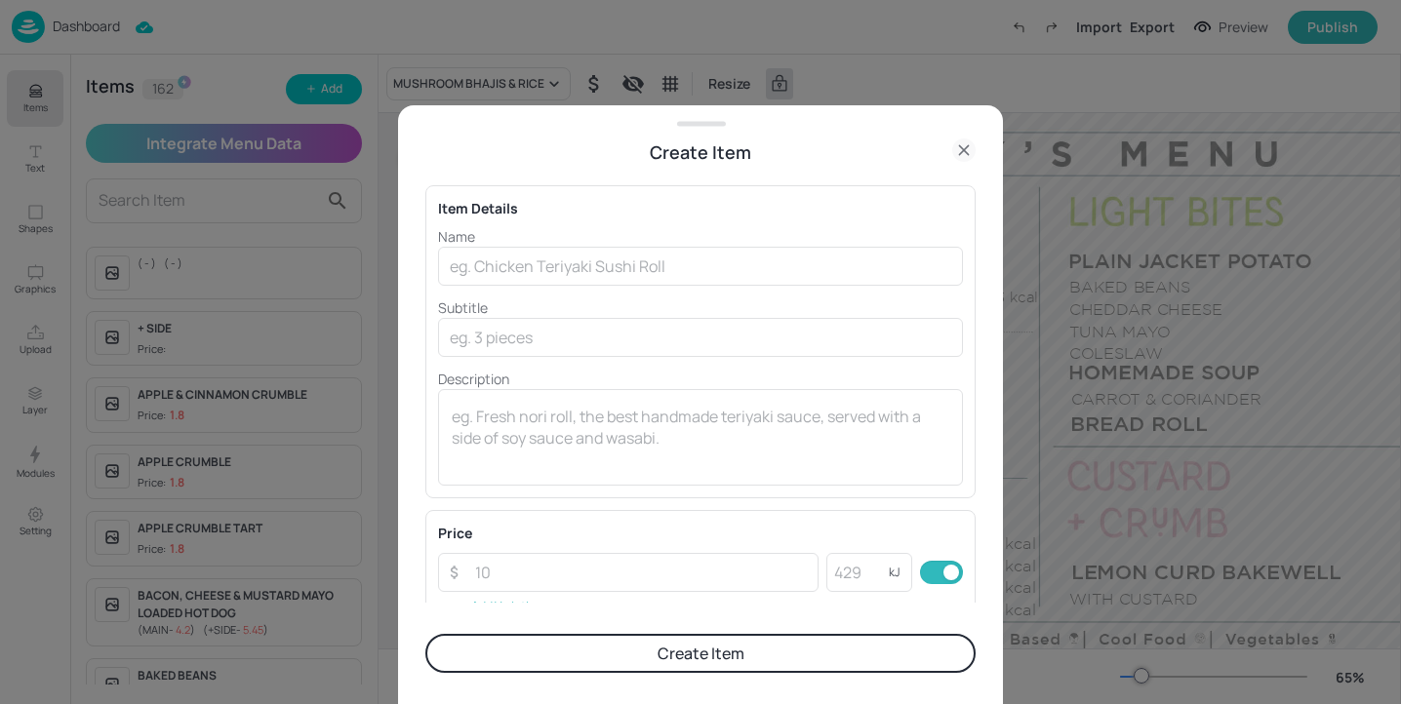
click at [568, 243] on p "Name" at bounding box center [700, 236] width 525 height 20
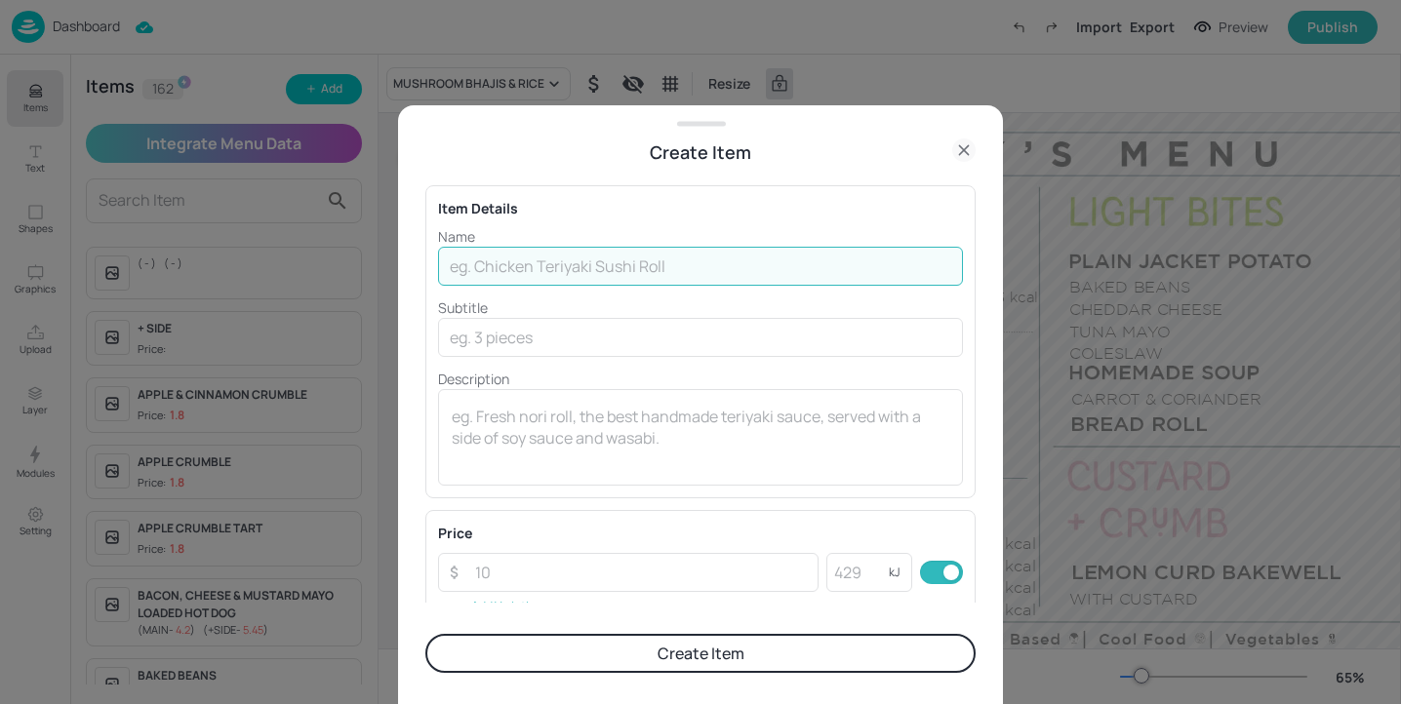
click at [568, 269] on input "text" at bounding box center [700, 266] width 525 height 39
type input "JERK CHICKEN T"
